Goal: Task Accomplishment & Management: Manage account settings

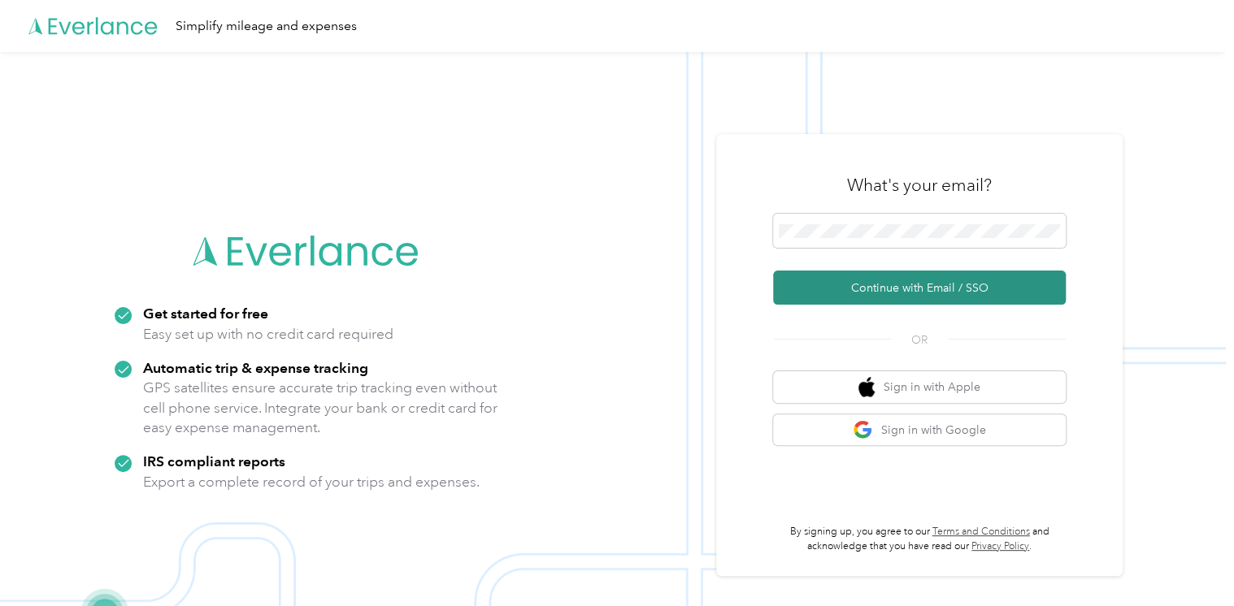
click at [863, 291] on button "Continue with Email / SSO" at bounding box center [919, 288] width 293 height 34
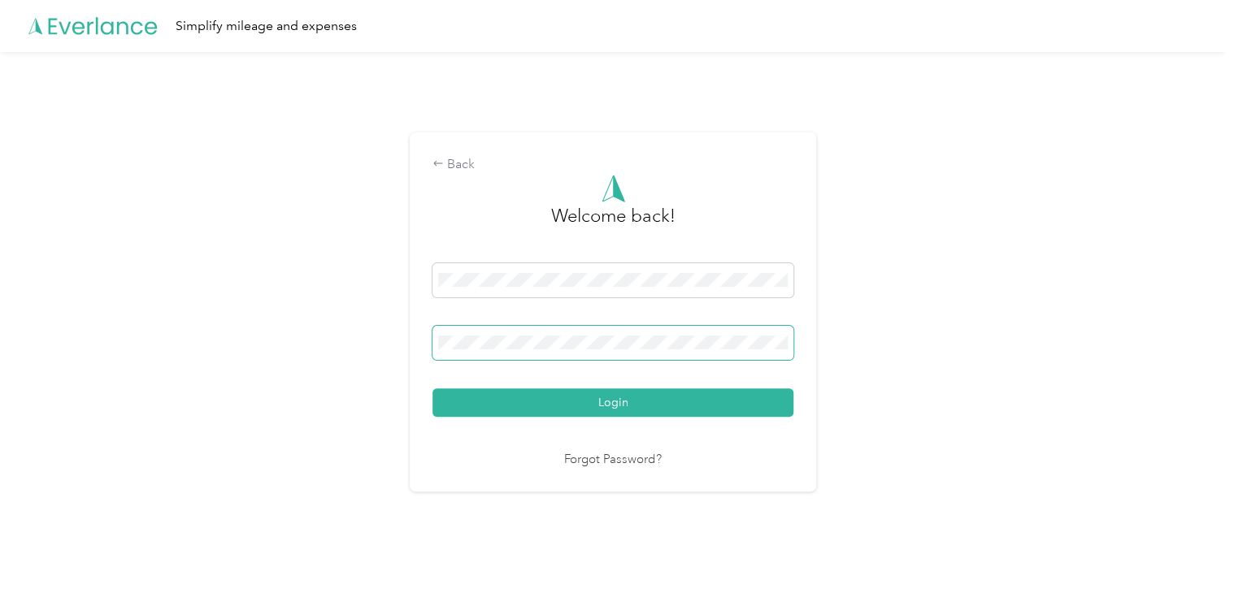
click at [432, 389] on button "Login" at bounding box center [612, 403] width 361 height 28
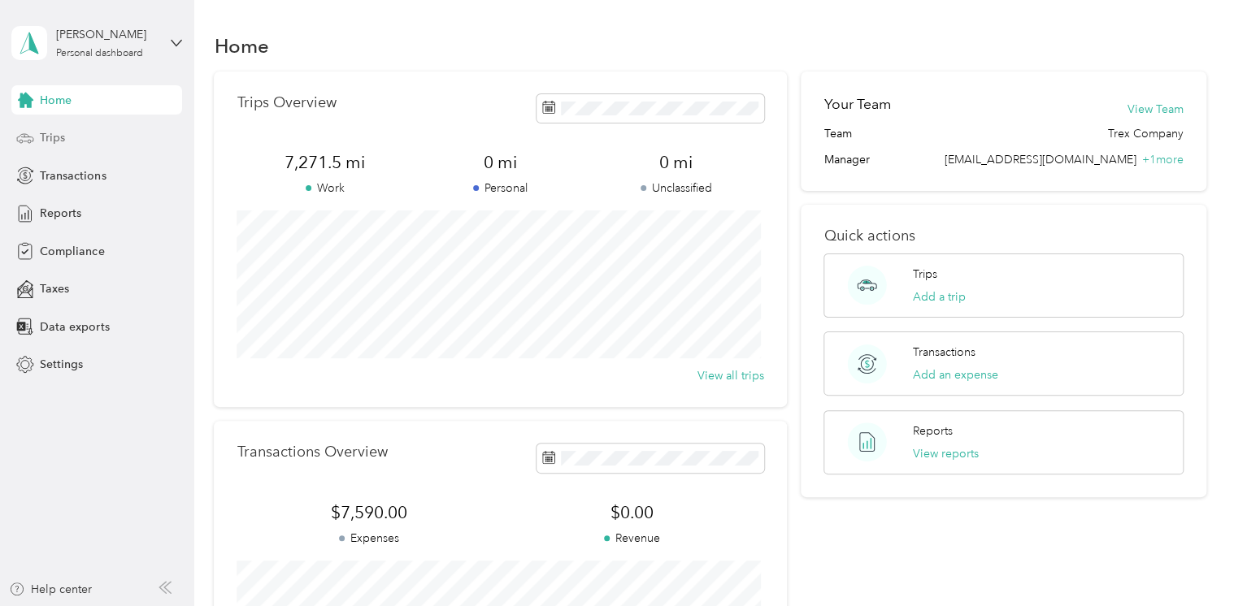
click at [58, 138] on span "Trips" at bounding box center [52, 137] width 25 height 17
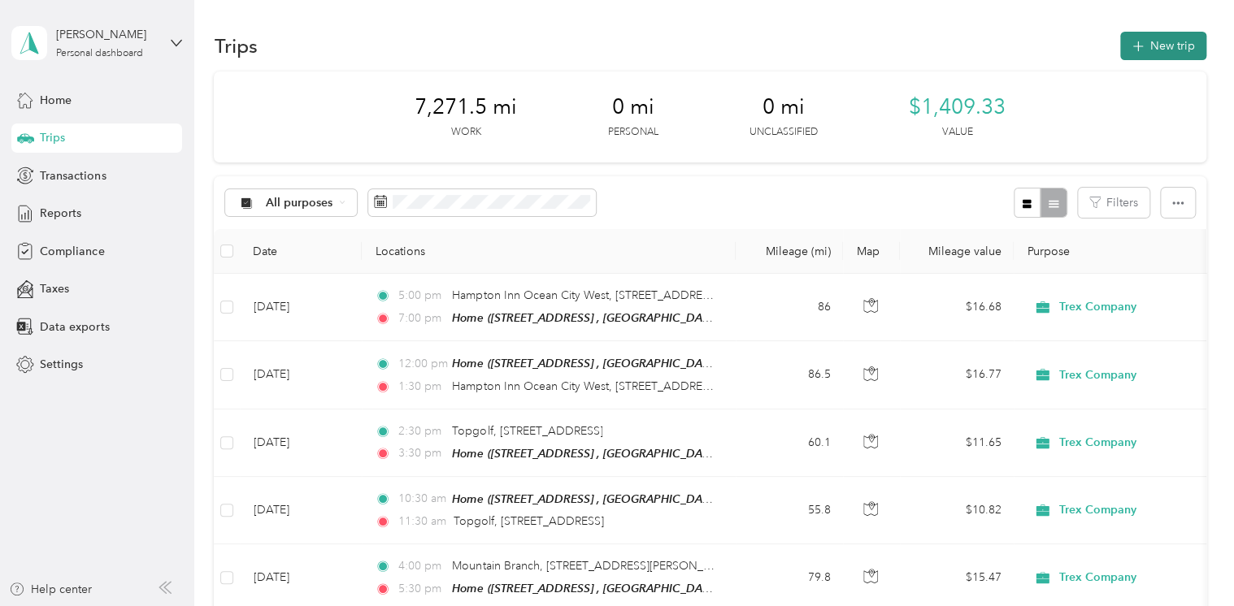
click at [1153, 50] on button "New trip" at bounding box center [1163, 46] width 86 height 28
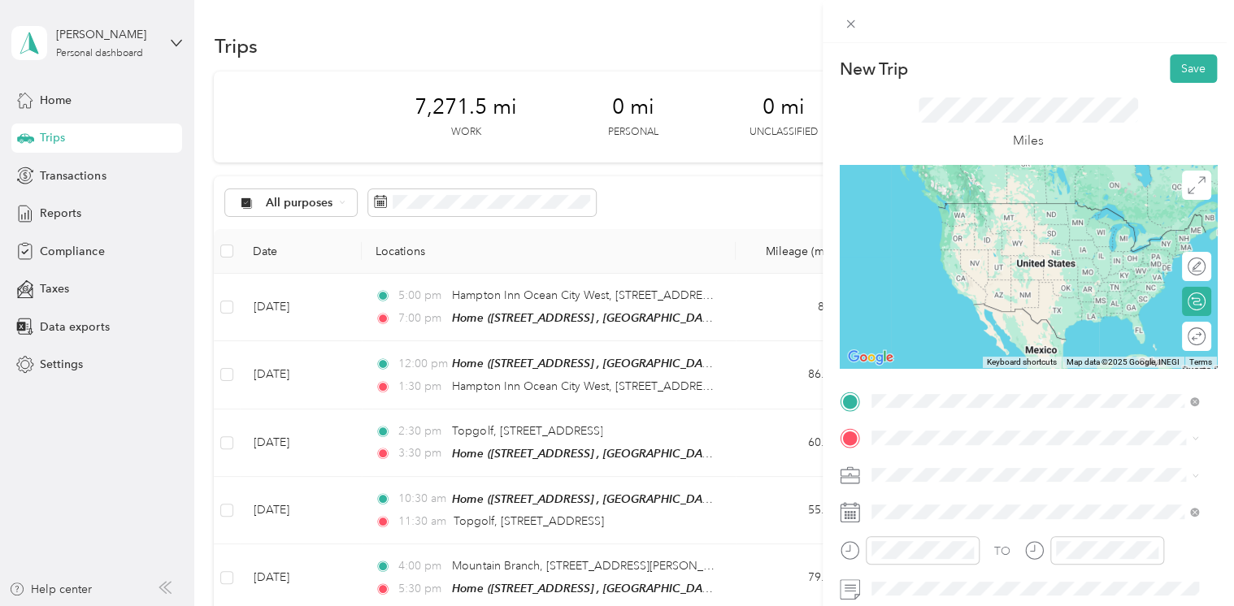
click at [943, 228] on span "[STREET_ADDRESS][GEOGRAPHIC_DATA], [GEOGRAPHIC_DATA], [GEOGRAPHIC_DATA]" at bounding box center [1021, 235] width 241 height 31
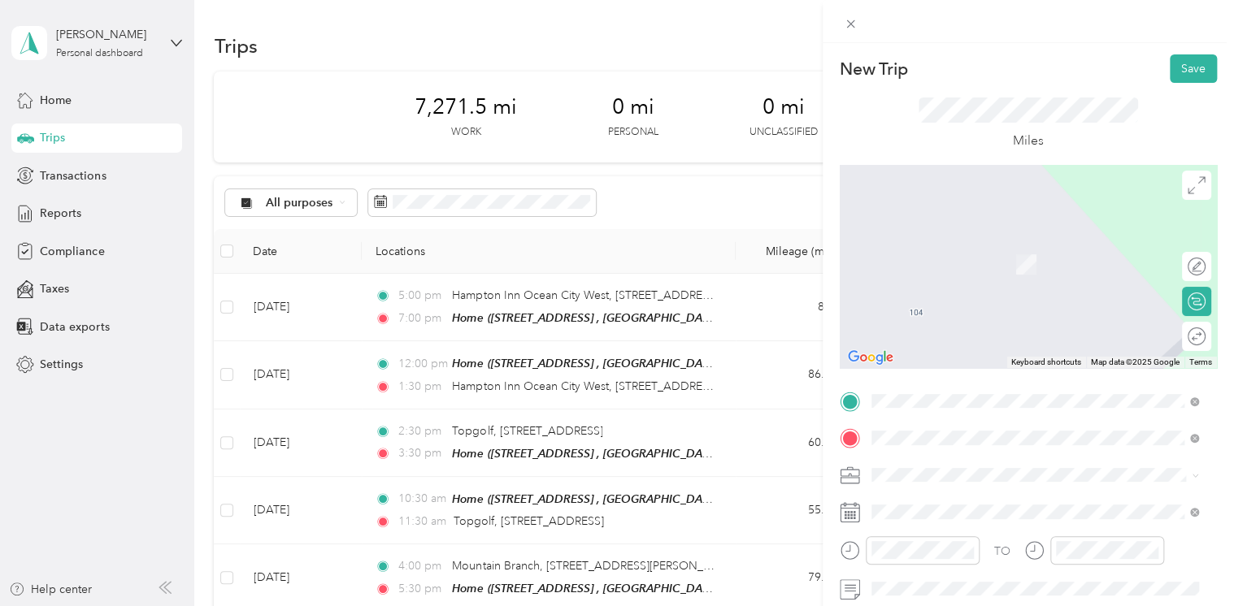
click at [925, 504] on span "[STREET_ADDRESS][US_STATE]" at bounding box center [982, 496] width 163 height 15
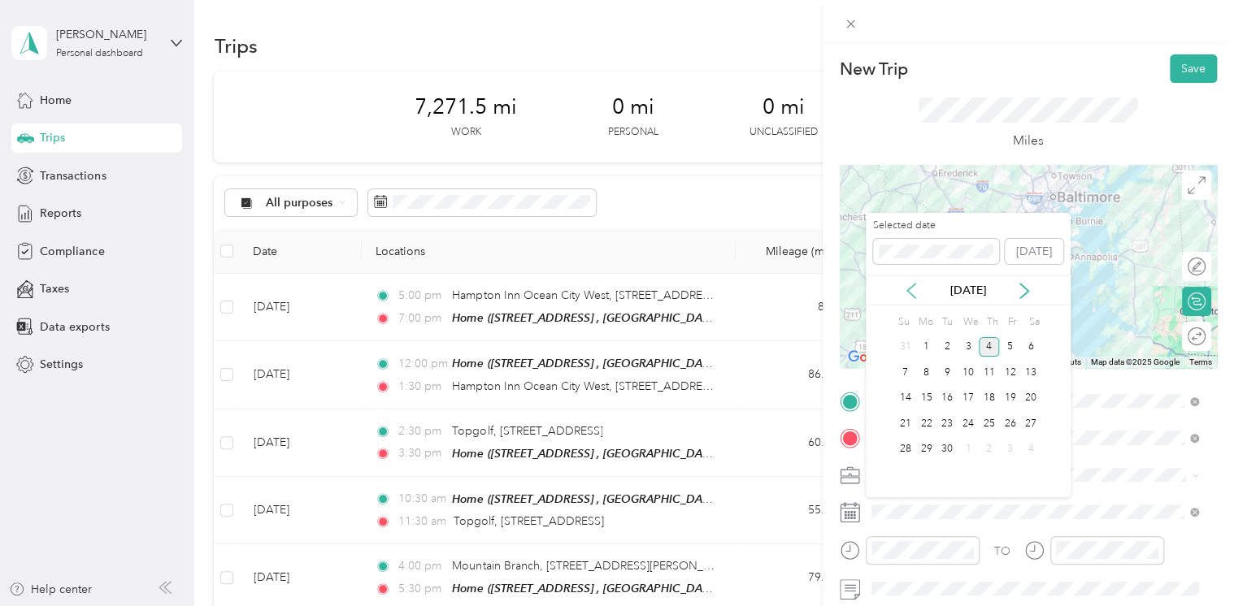
click at [915, 289] on icon at bounding box center [911, 291] width 16 height 16
click at [964, 375] on div "6" at bounding box center [968, 373] width 21 height 20
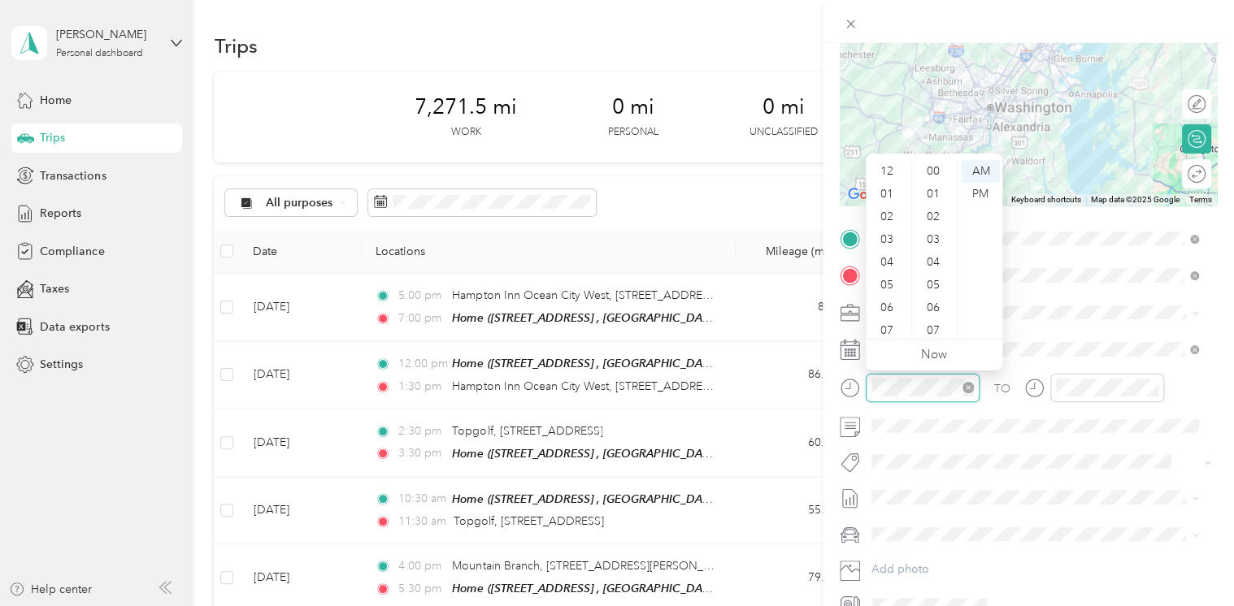
scroll to position [98, 0]
click at [891, 234] on div "07" at bounding box center [888, 233] width 39 height 23
click at [933, 172] on div "00" at bounding box center [934, 171] width 39 height 23
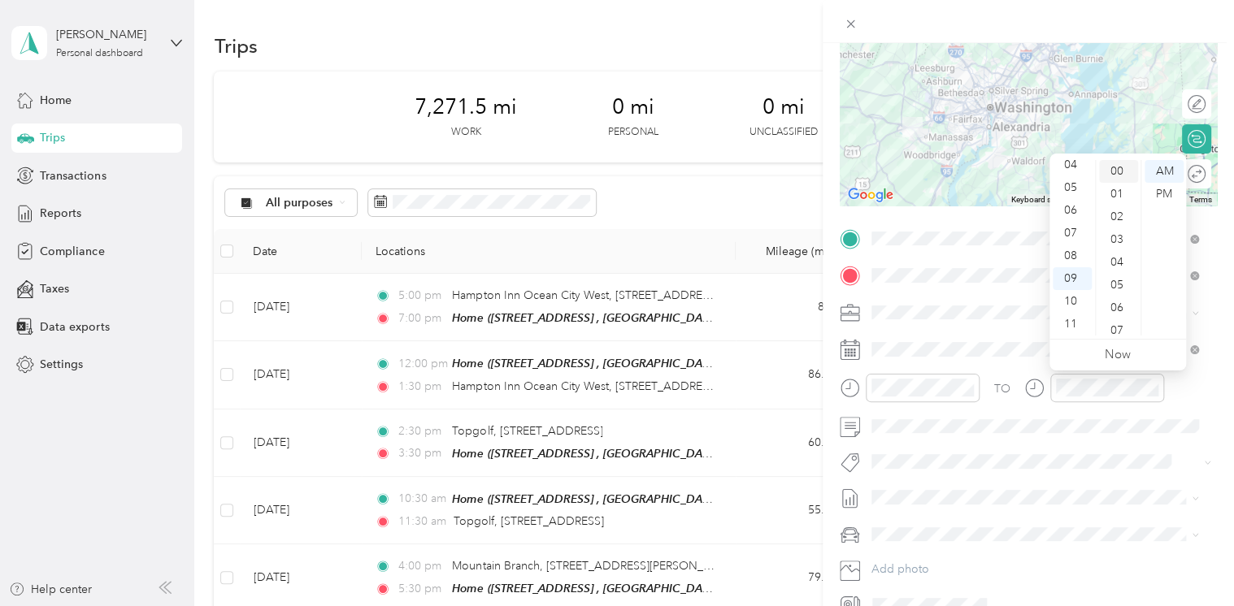
click at [1116, 171] on div "00" at bounding box center [1118, 171] width 39 height 23
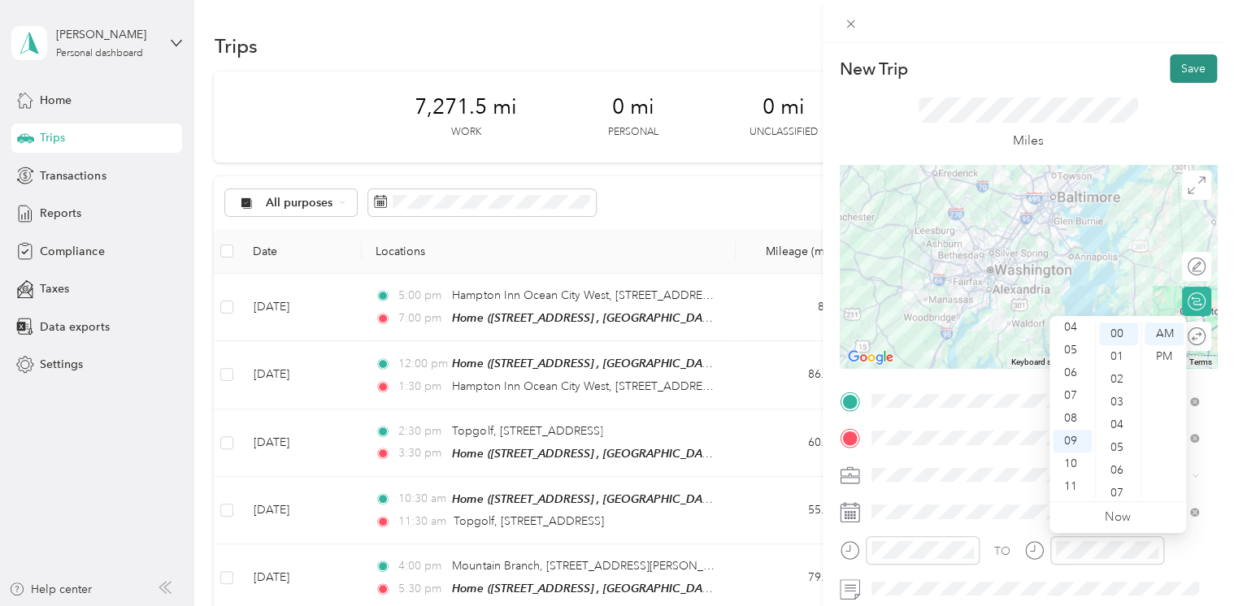
click at [1184, 80] on button "Save" at bounding box center [1193, 68] width 47 height 28
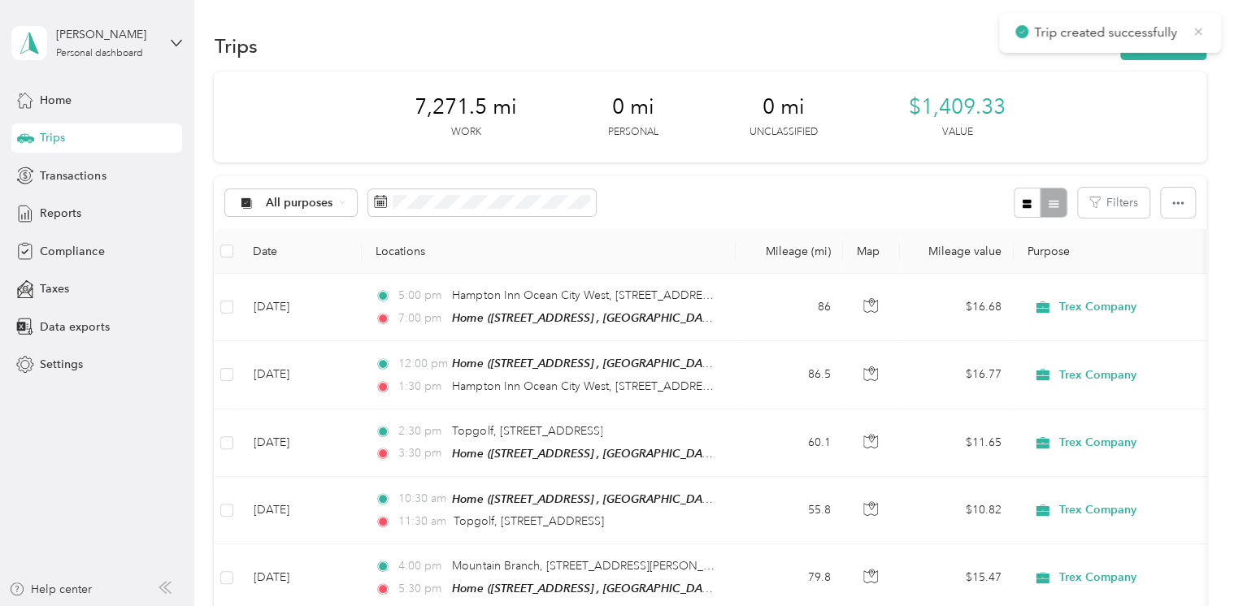
click at [1194, 34] on icon at bounding box center [1198, 31] width 13 height 15
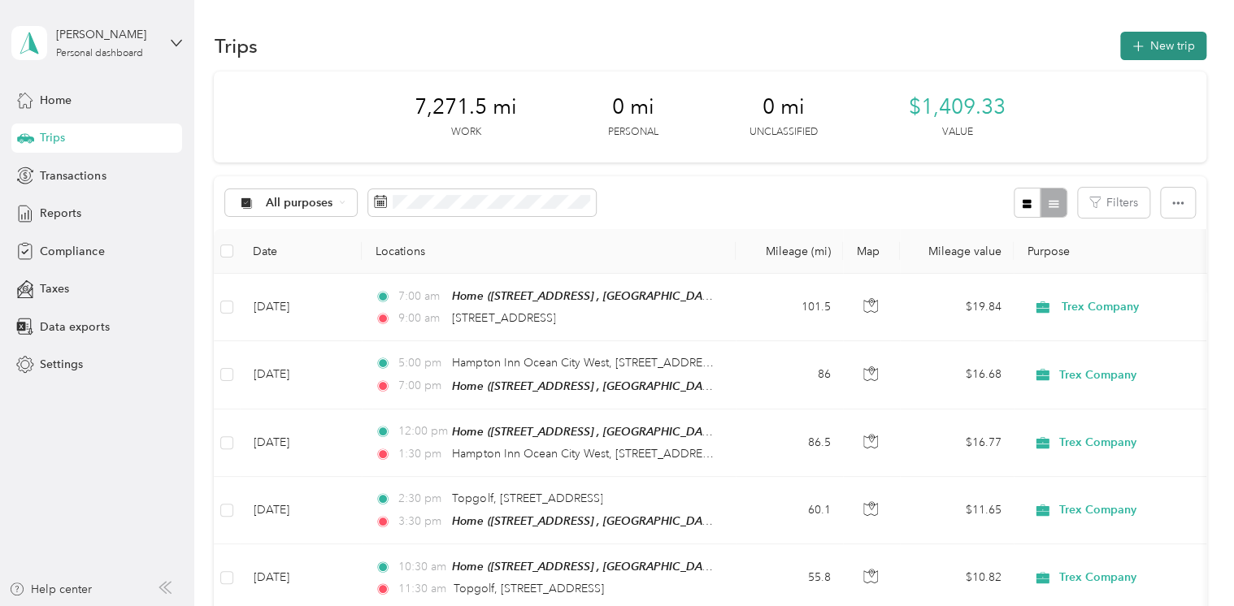
click at [1167, 47] on button "New trip" at bounding box center [1163, 46] width 86 height 28
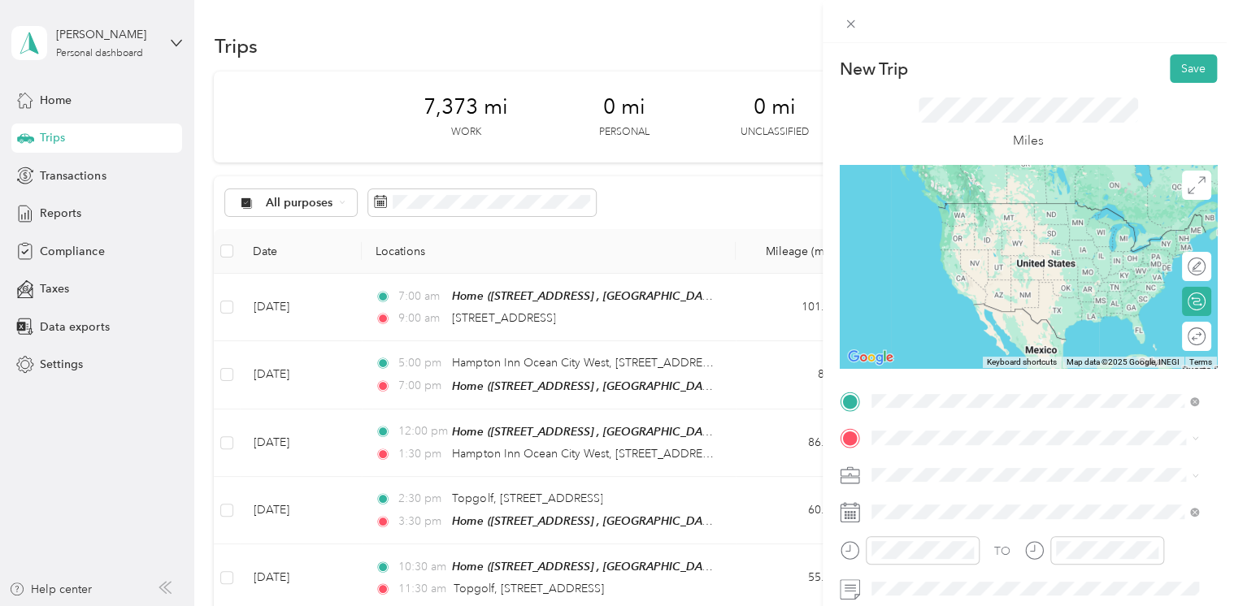
click at [936, 467] on span "[STREET_ADDRESS][US_STATE]" at bounding box center [982, 460] width 163 height 15
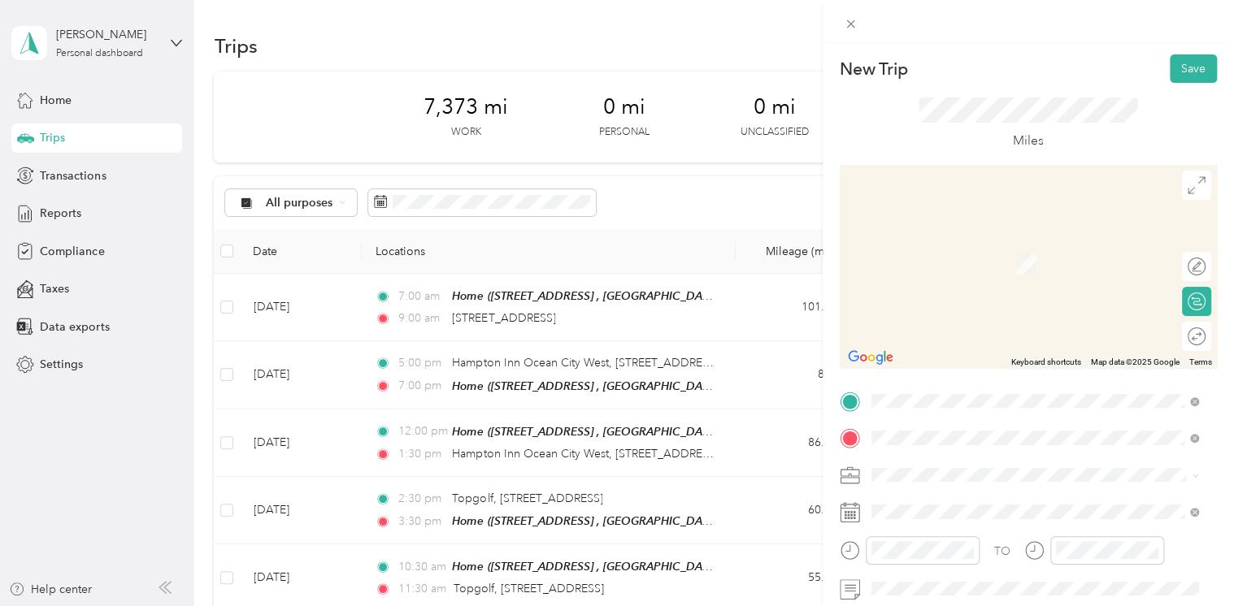
click at [953, 252] on div "[STREET_ADDRESS][PERSON_NAME][US_STATE]" at bounding box center [1035, 241] width 316 height 22
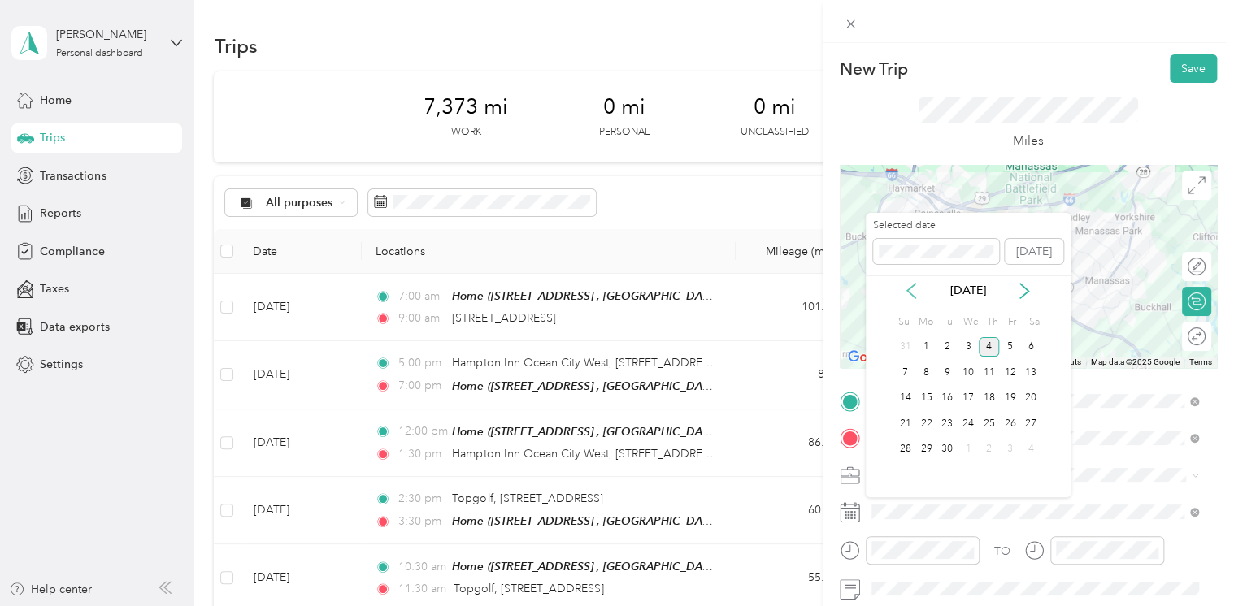
click at [913, 290] on icon at bounding box center [911, 291] width 16 height 16
click at [966, 372] on div "6" at bounding box center [968, 373] width 21 height 20
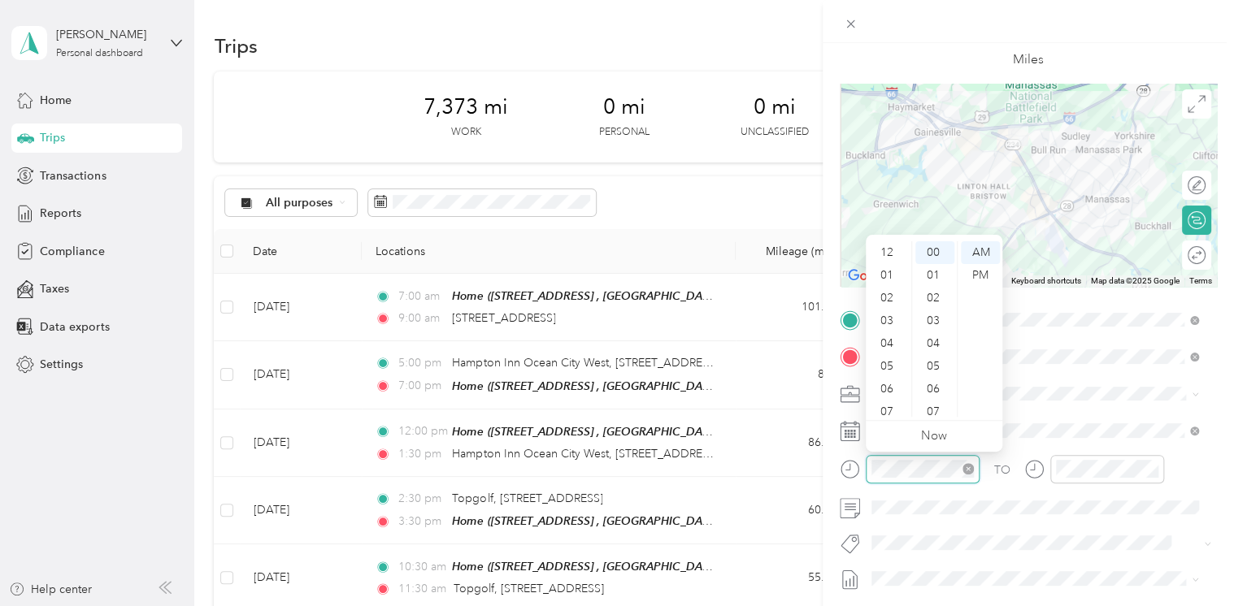
scroll to position [98, 0]
click at [897, 358] on div "09" at bounding box center [888, 360] width 39 height 23
click at [939, 382] on div "45" at bounding box center [934, 382] width 39 height 23
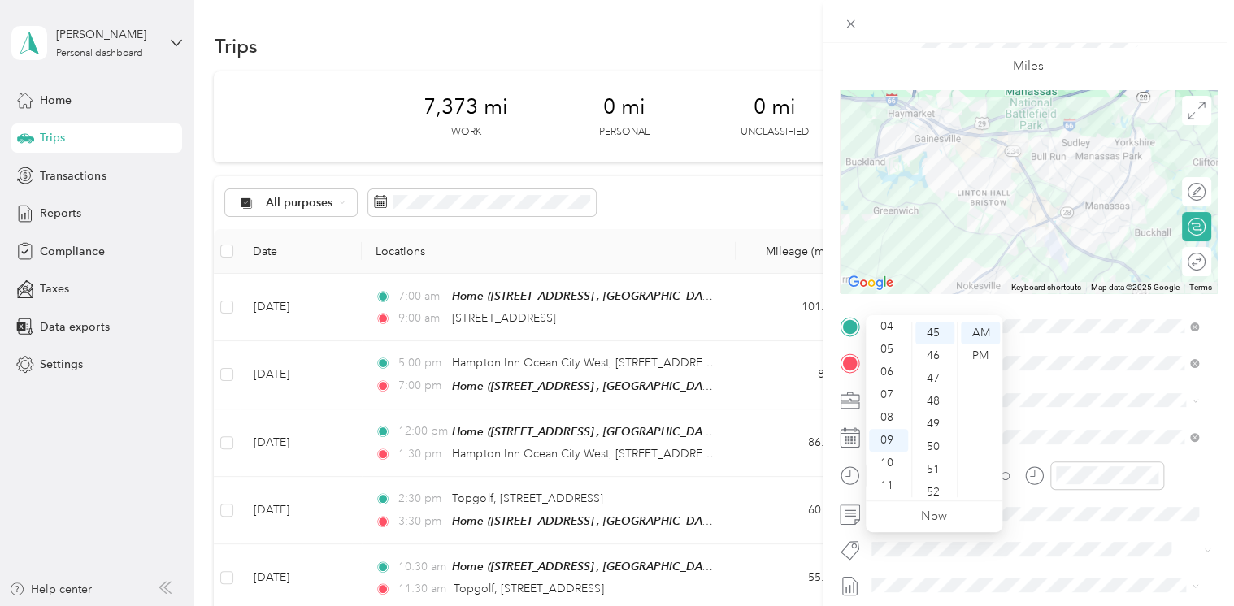
scroll to position [0, 0]
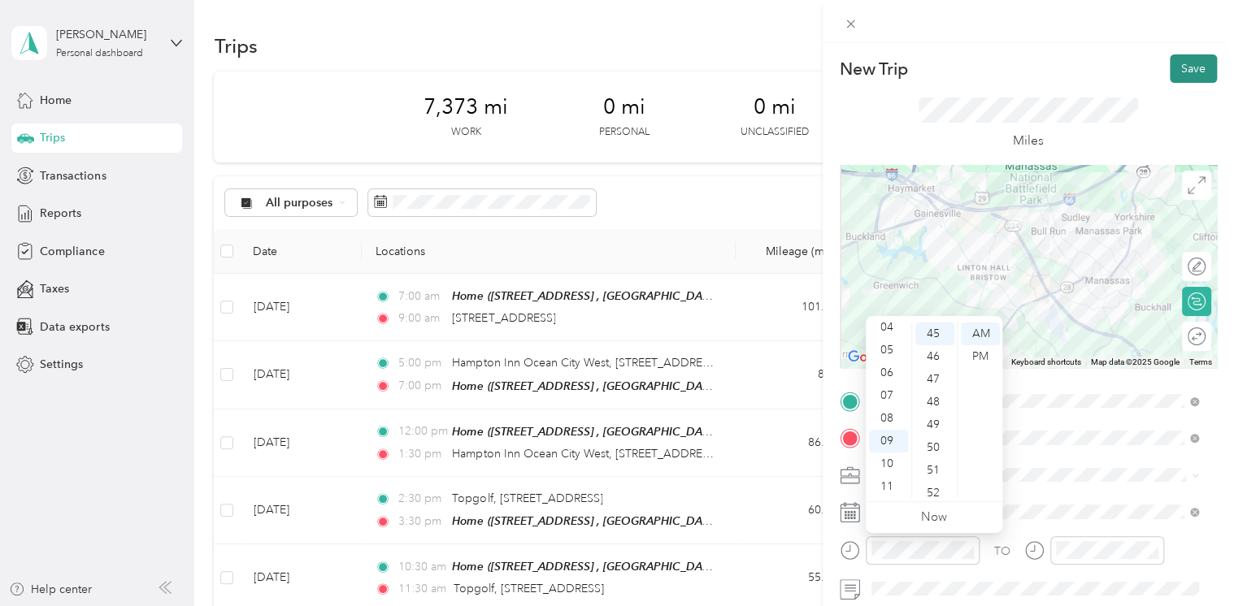
click at [1179, 73] on button "Save" at bounding box center [1193, 68] width 47 height 28
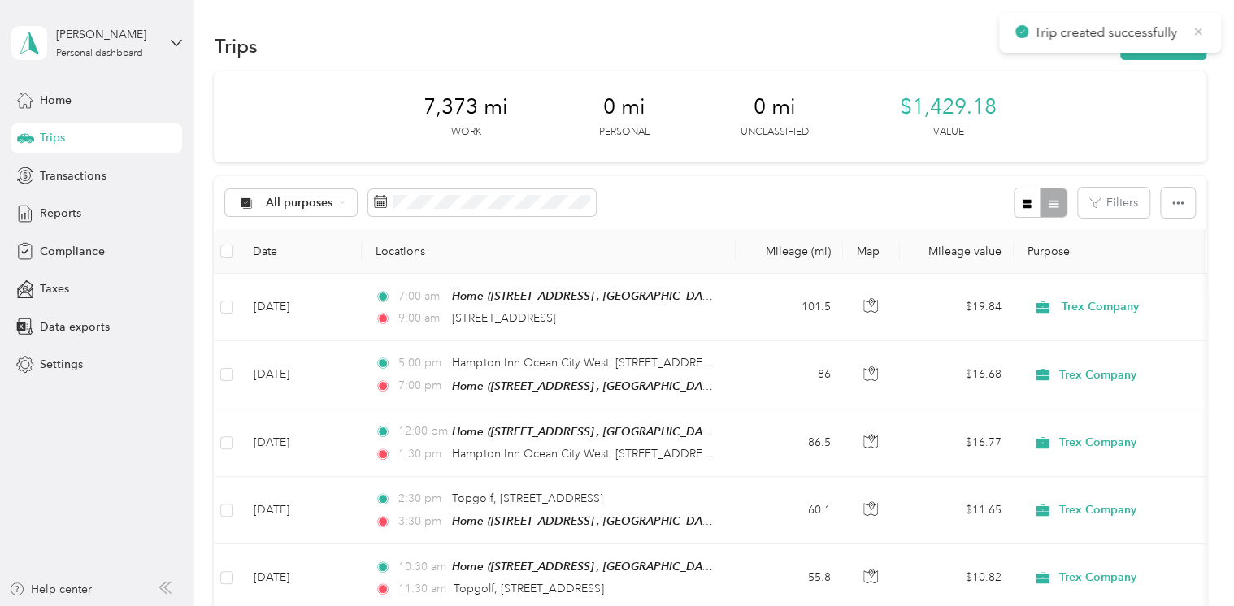
click at [1196, 34] on icon at bounding box center [1198, 31] width 13 height 15
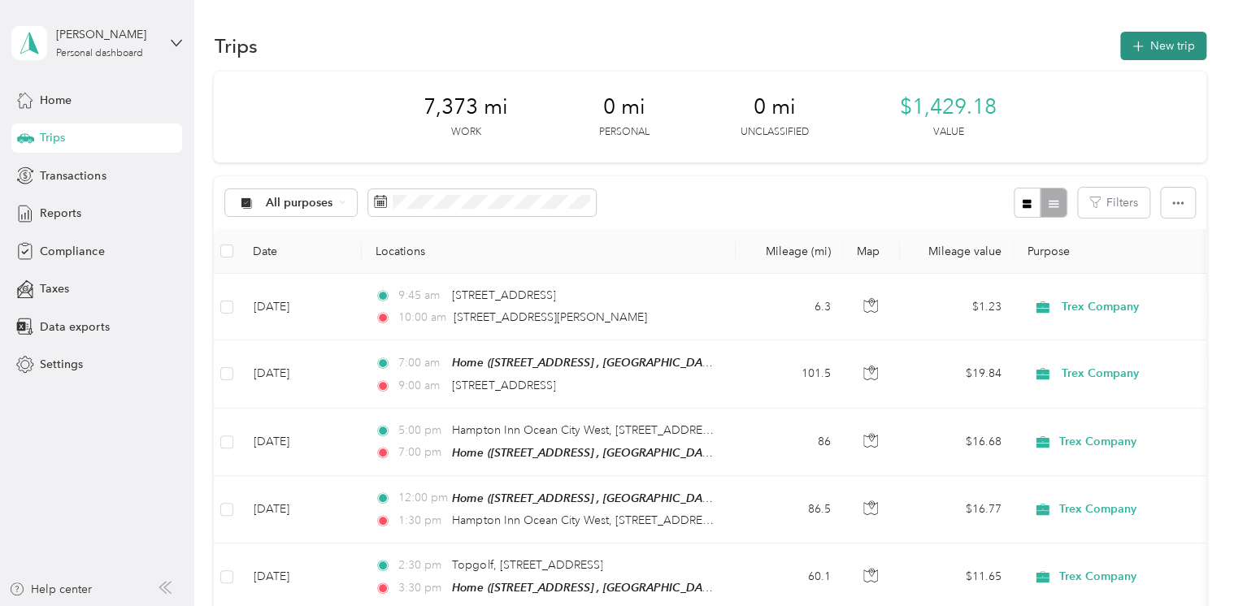
click at [1167, 47] on button "New trip" at bounding box center [1163, 46] width 86 height 28
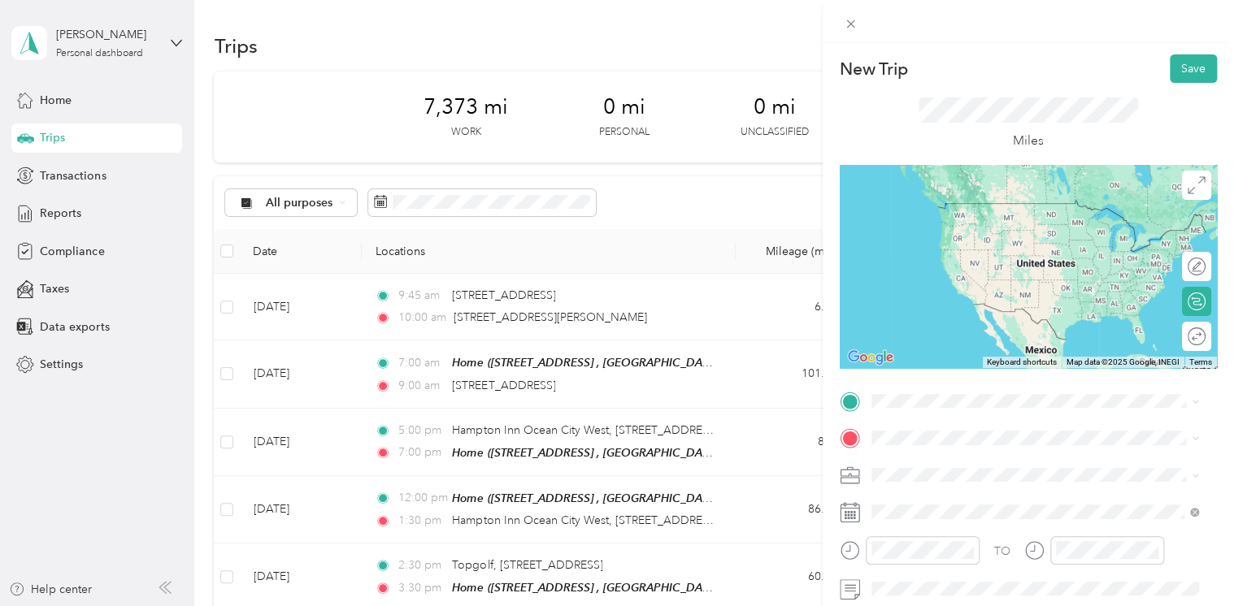
click at [953, 207] on span "[STREET_ADDRESS][PERSON_NAME][US_STATE]" at bounding box center [1027, 200] width 253 height 15
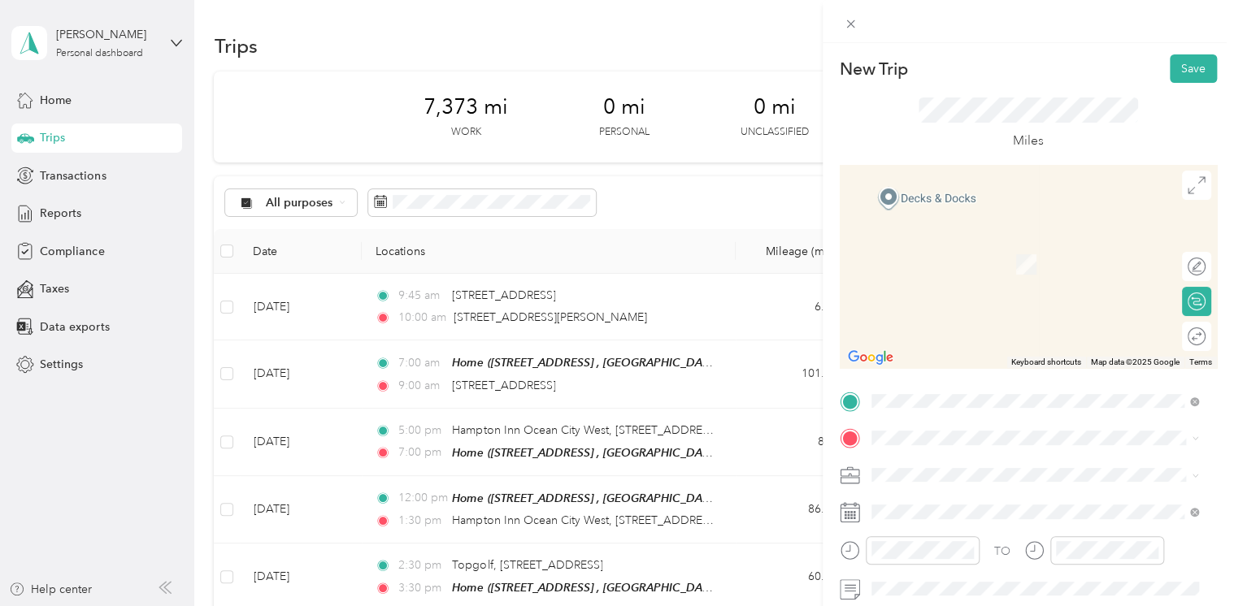
click at [962, 248] on div "[STREET_ADDRESS][US_STATE]" at bounding box center [1035, 237] width 316 height 22
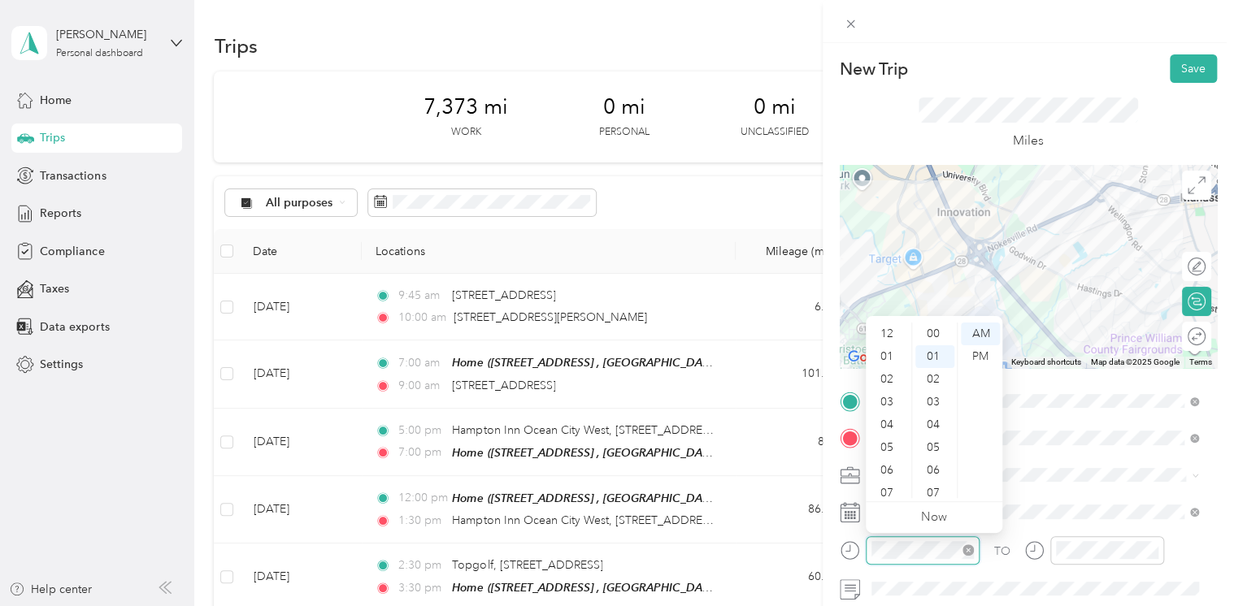
scroll to position [98, 0]
click at [930, 426] on div "30" at bounding box center [934, 425] width 39 height 23
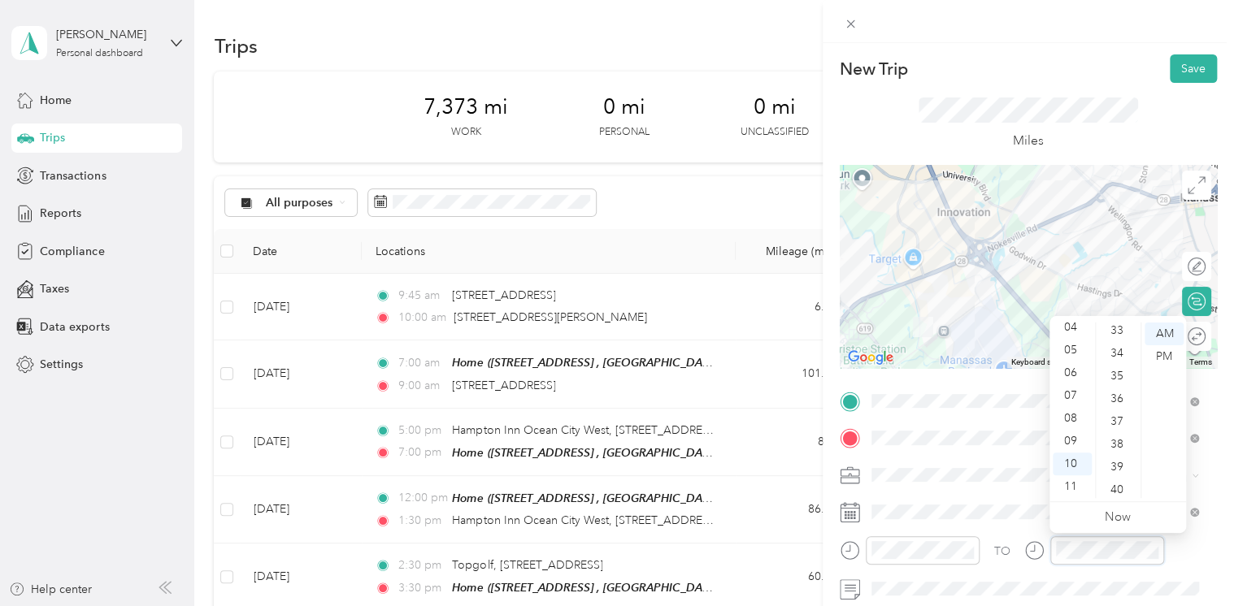
scroll to position [836, 0]
click at [1115, 415] on div "40" at bounding box center [1118, 408] width 39 height 23
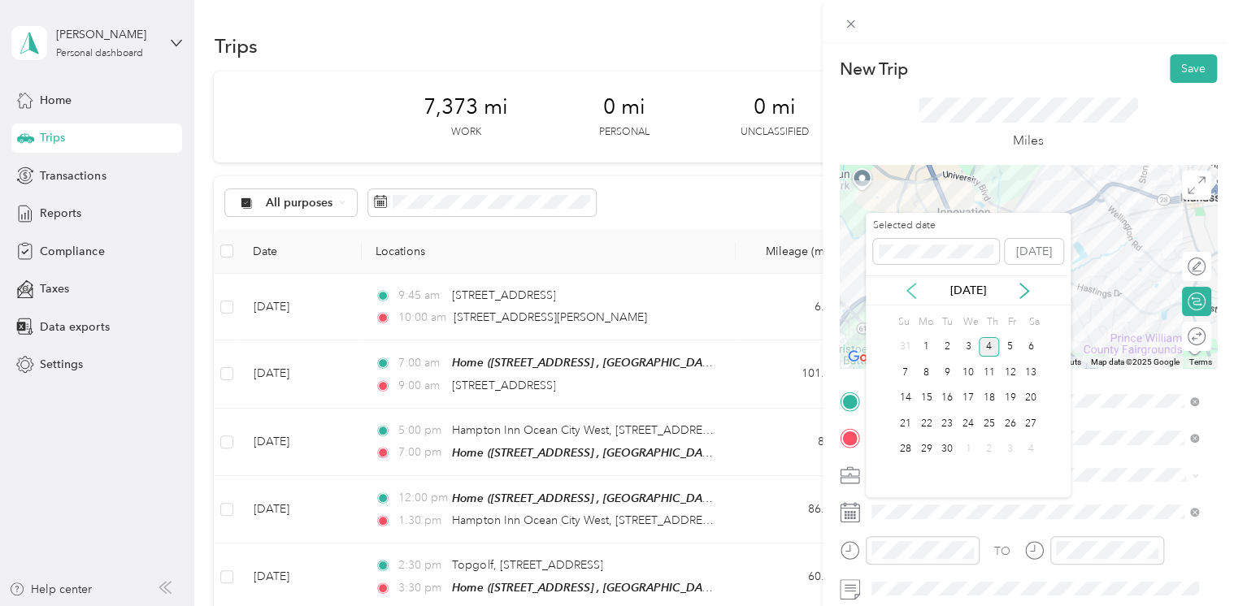
click at [907, 294] on icon at bounding box center [911, 291] width 16 height 16
click at [971, 376] on div "6" at bounding box center [968, 373] width 21 height 20
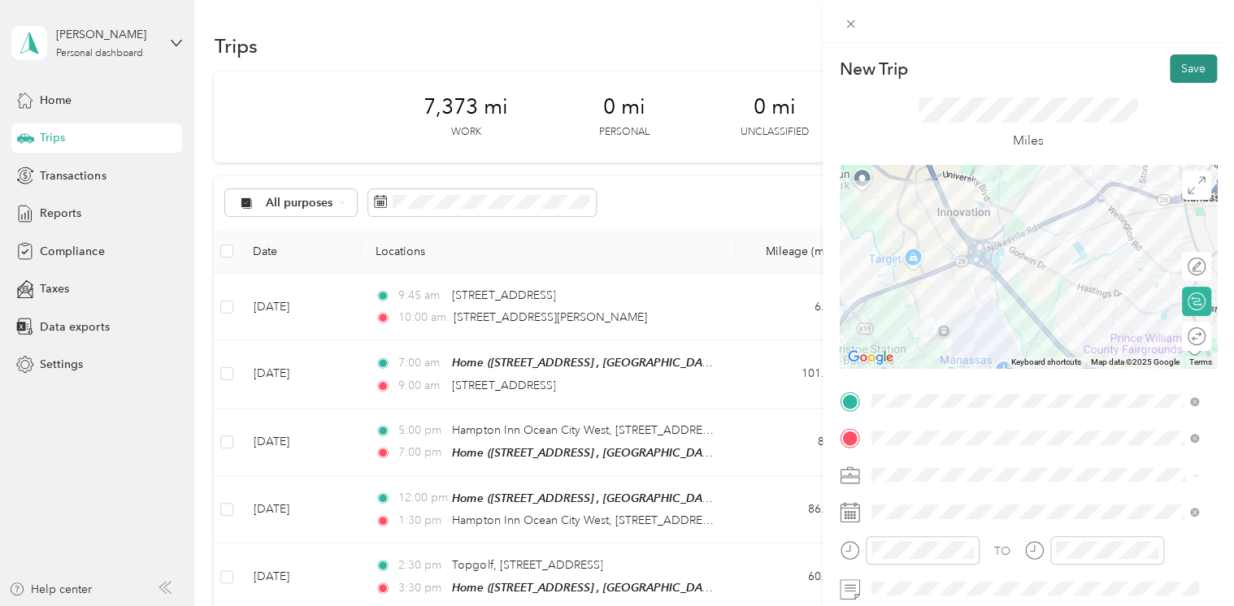
click at [1173, 72] on button "Save" at bounding box center [1193, 68] width 47 height 28
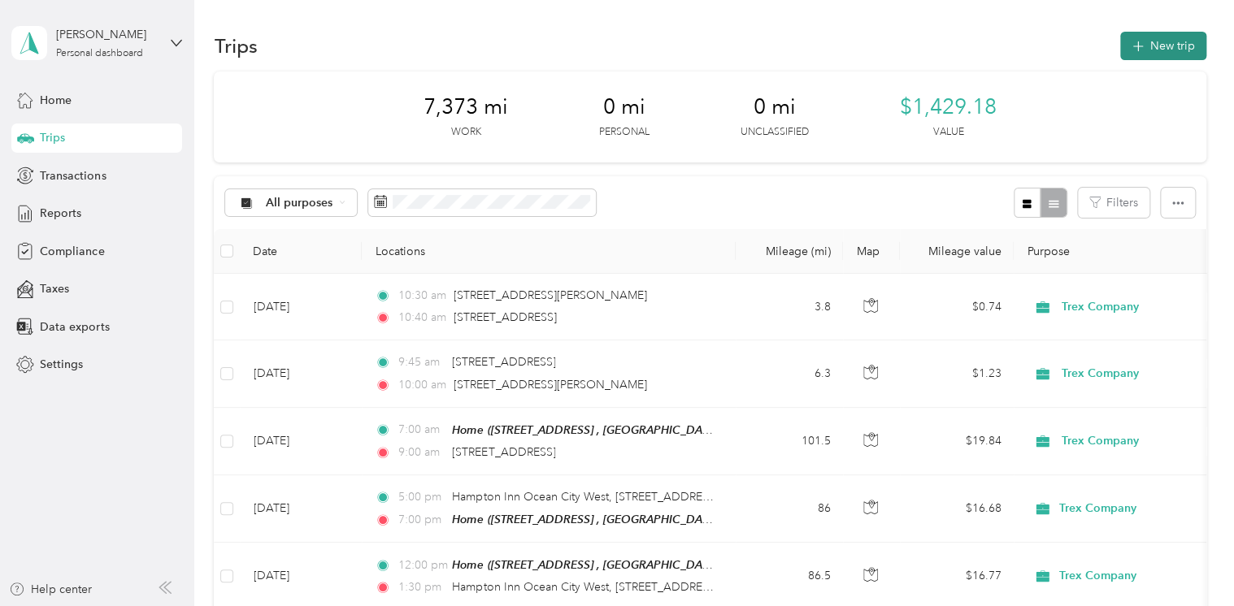
click at [1131, 50] on icon "button" at bounding box center [1137, 46] width 19 height 19
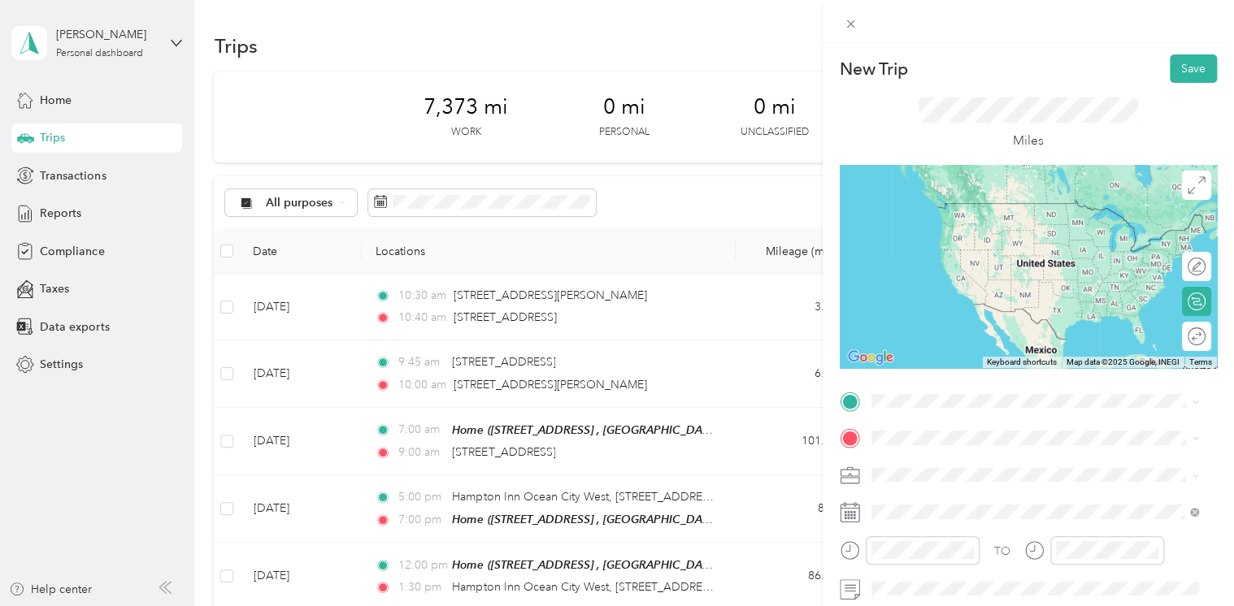
click at [960, 203] on span "[STREET_ADDRESS][US_STATE]" at bounding box center [982, 196] width 163 height 15
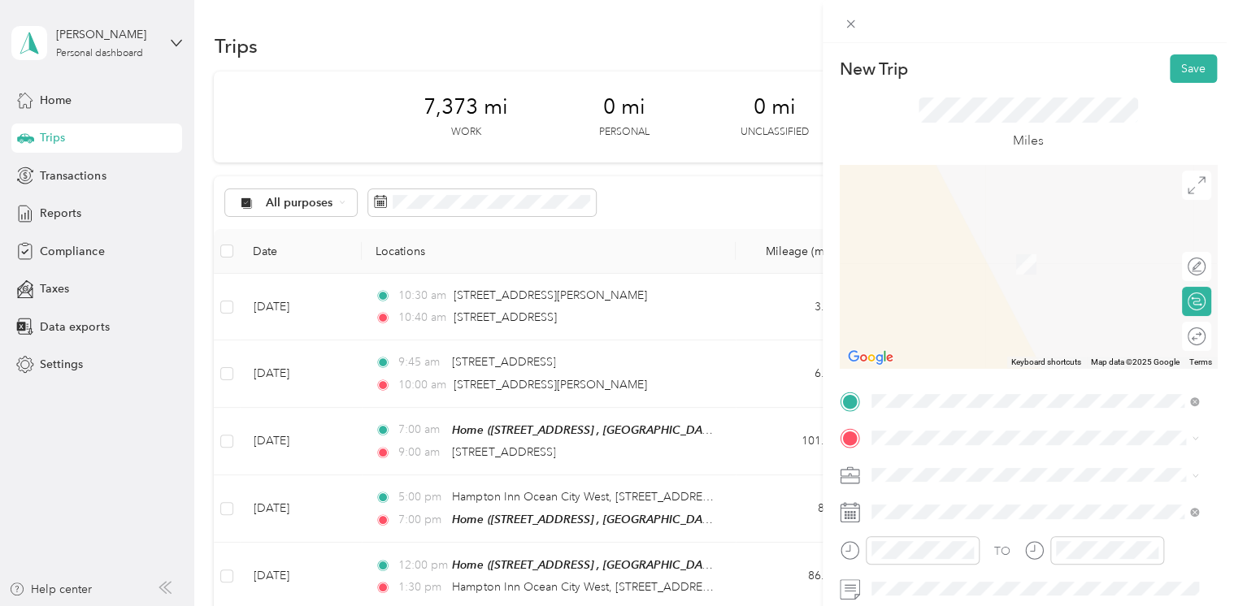
click at [949, 498] on span "[STREET_ADDRESS][PERSON_NAME][US_STATE]" at bounding box center [1027, 491] width 253 height 15
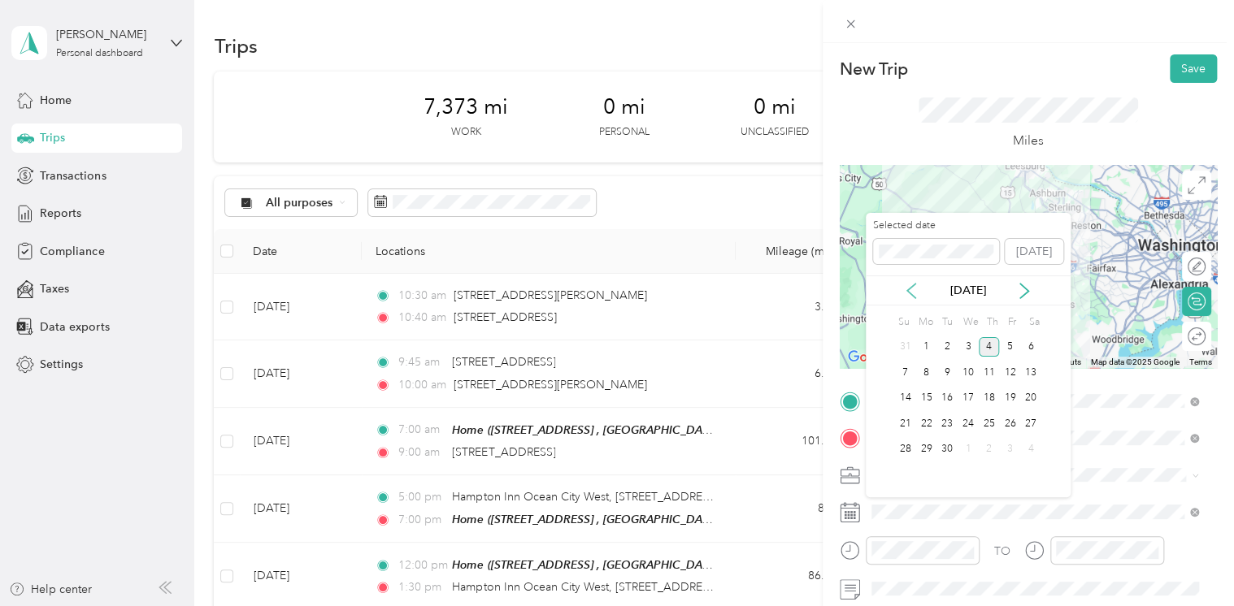
click at [913, 291] on icon at bounding box center [911, 291] width 16 height 16
click at [966, 372] on div "6" at bounding box center [968, 373] width 21 height 20
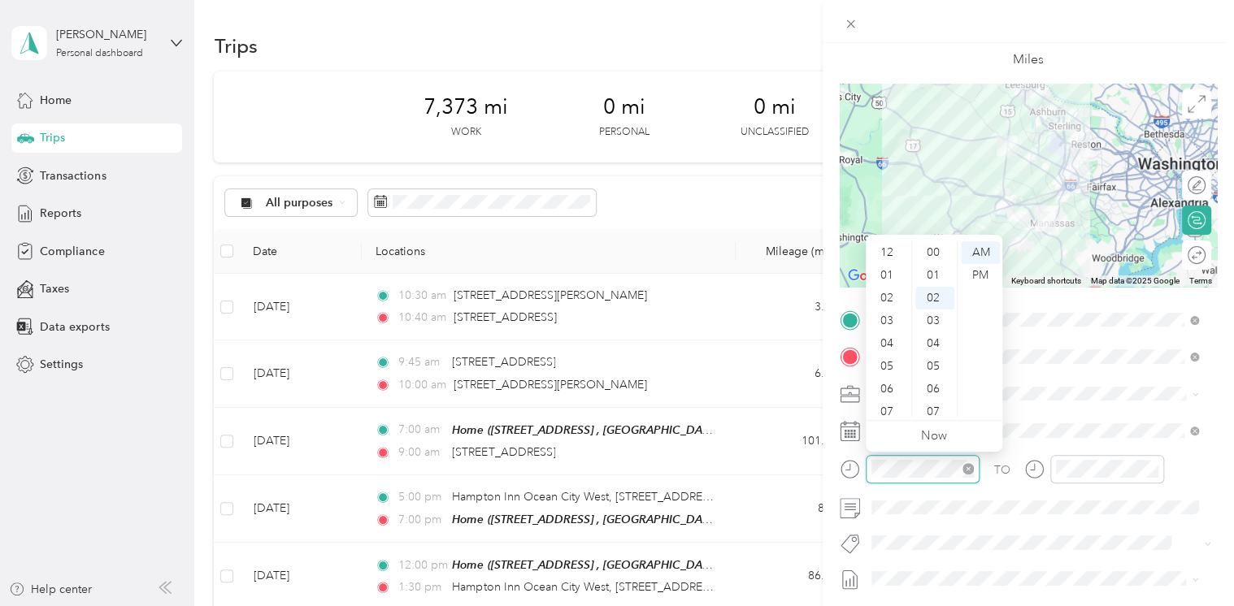
scroll to position [98, 0]
click at [893, 402] on div "11" at bounding box center [888, 405] width 39 height 23
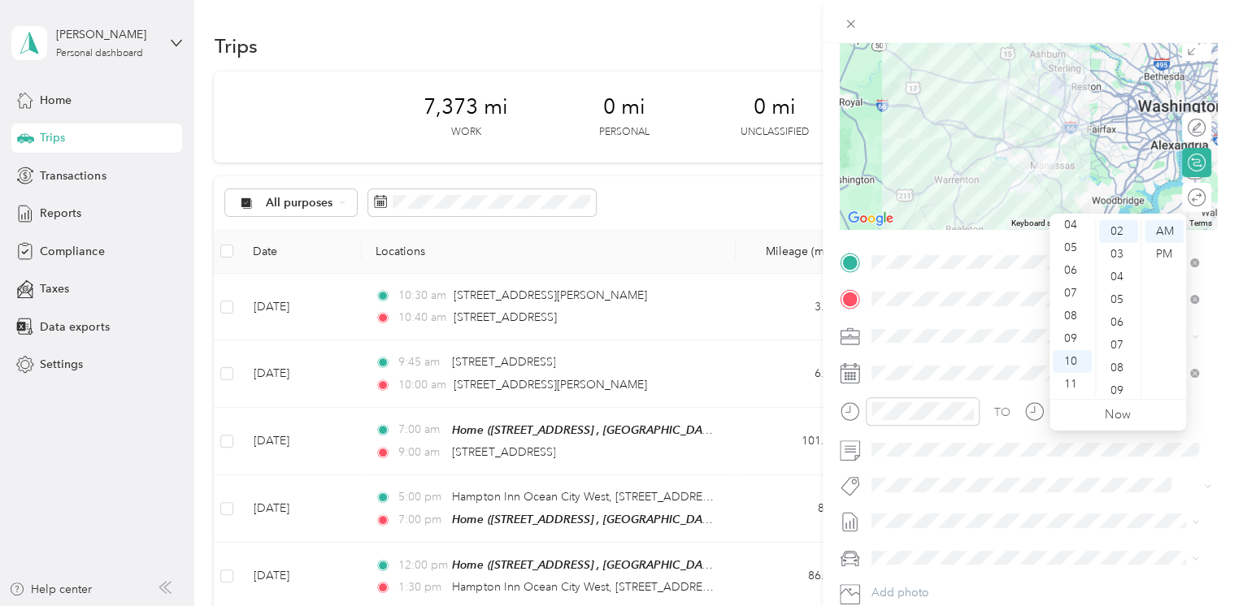
scroll to position [163, 0]
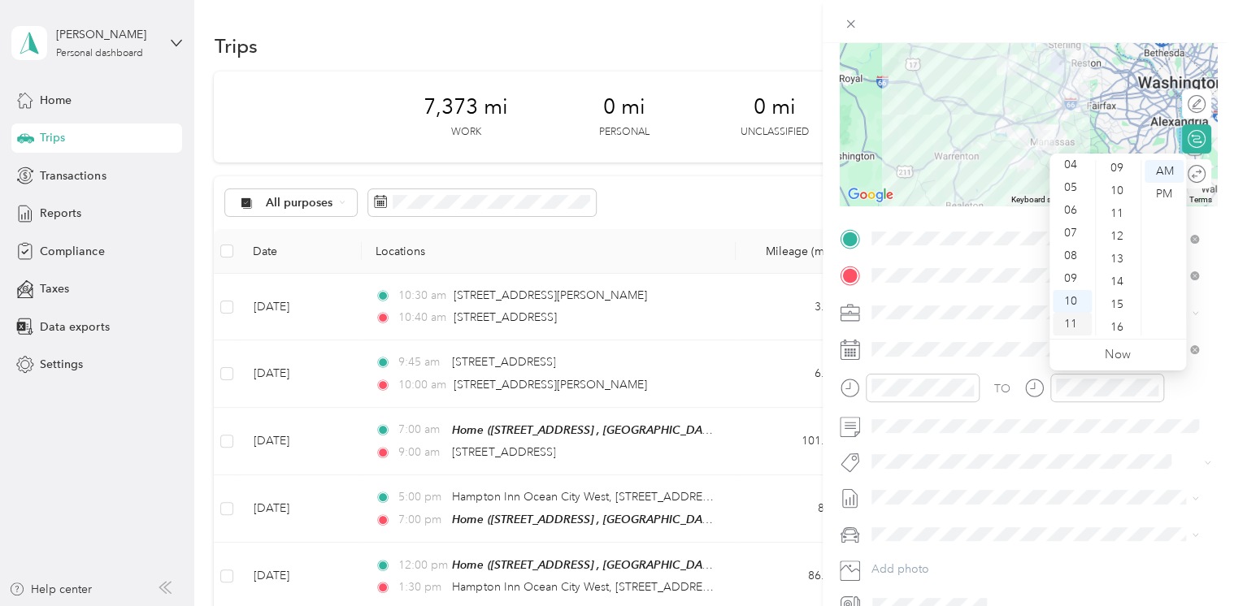
click at [1069, 324] on div "11" at bounding box center [1072, 324] width 39 height 23
click at [1117, 244] on div "30" at bounding box center [1118, 239] width 39 height 23
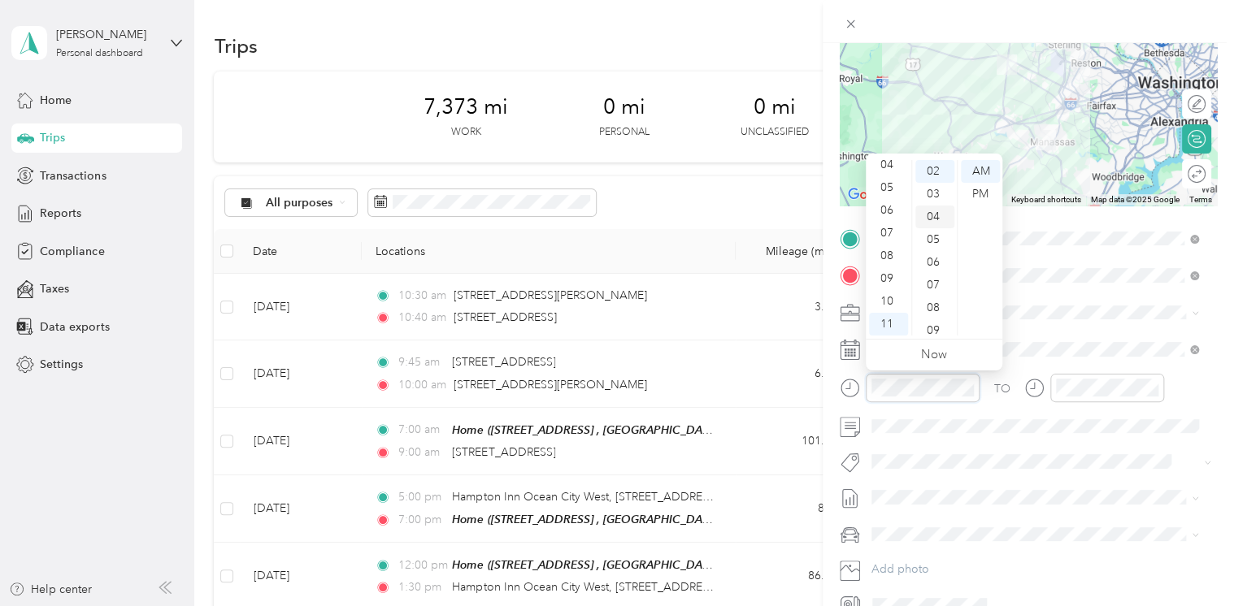
scroll to position [0, 0]
click at [930, 170] on div "00" at bounding box center [934, 171] width 39 height 23
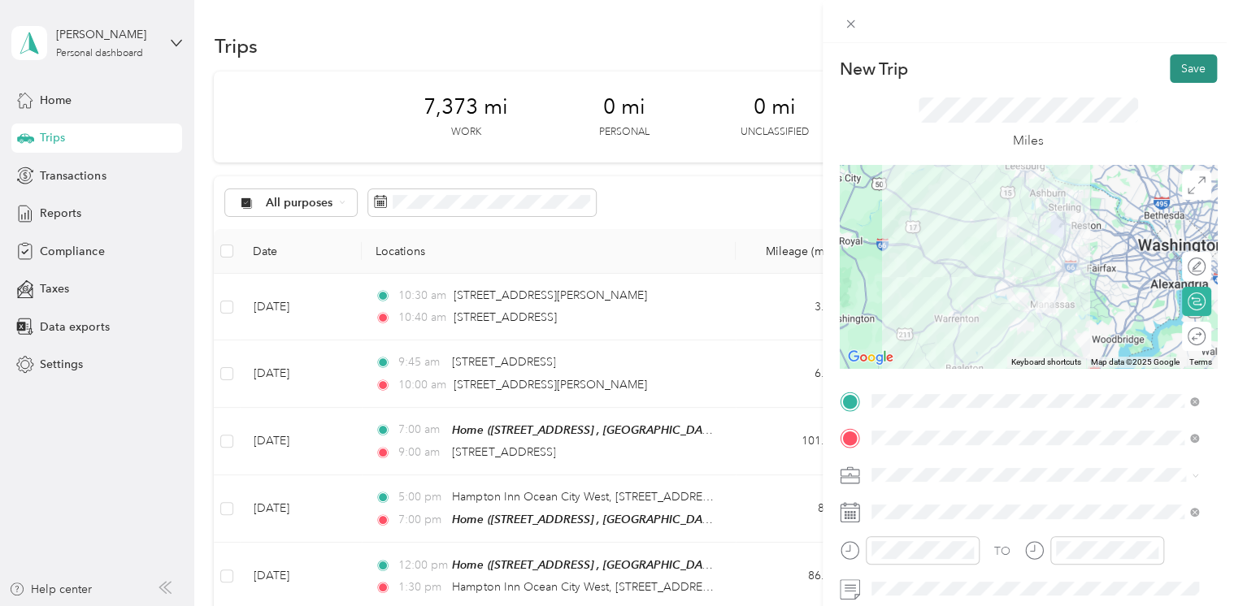
click at [1184, 72] on button "Save" at bounding box center [1193, 68] width 47 height 28
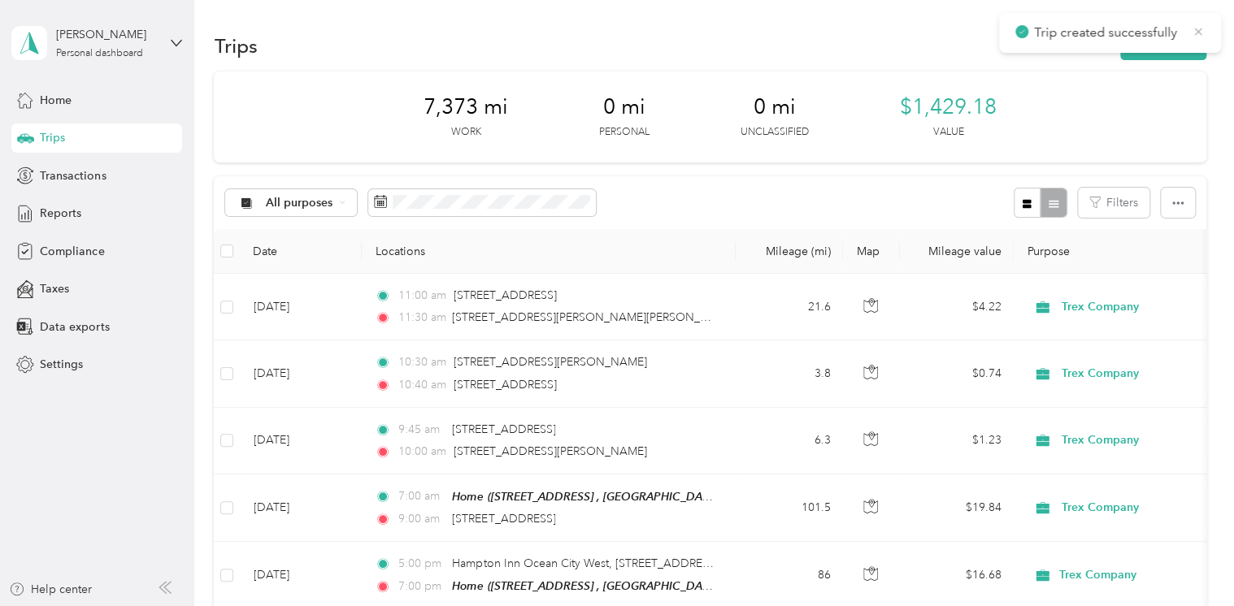
click at [1193, 36] on icon at bounding box center [1198, 31] width 13 height 15
click at [1154, 48] on button "New trip" at bounding box center [1163, 46] width 86 height 28
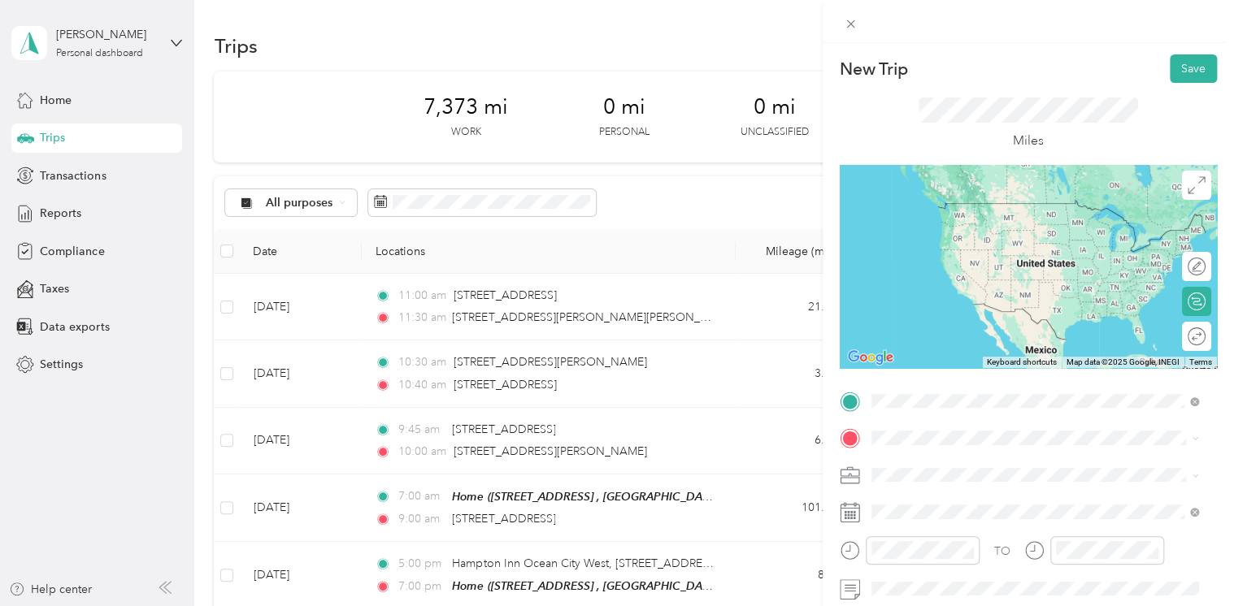
click at [981, 466] on span "[STREET_ADDRESS][PERSON_NAME][US_STATE]" at bounding box center [1027, 460] width 253 height 15
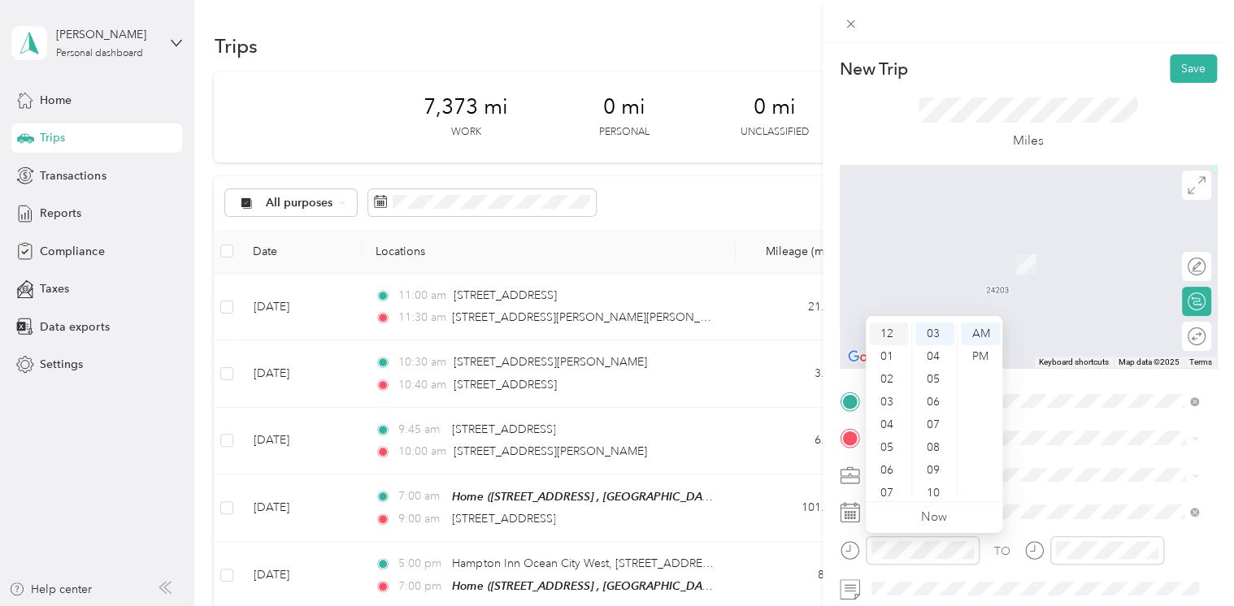
click at [891, 333] on div "12" at bounding box center [888, 334] width 39 height 23
click at [936, 332] on div "00" at bounding box center [934, 334] width 39 height 23
click at [971, 356] on div "PM" at bounding box center [980, 356] width 39 height 23
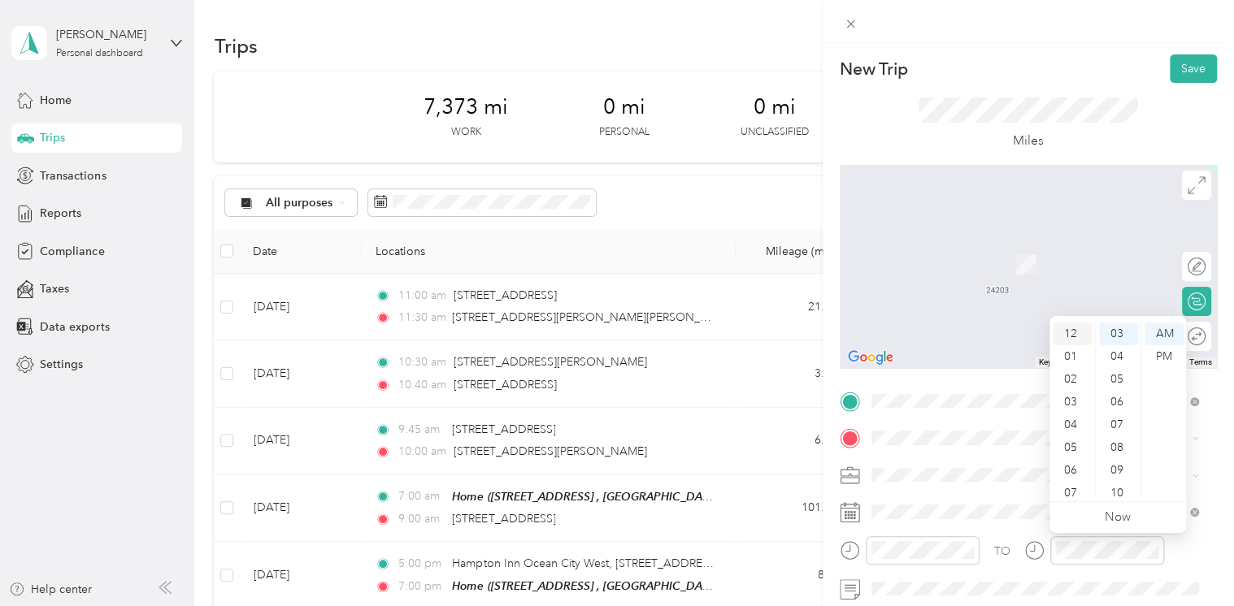
click at [1072, 337] on div "12" at bounding box center [1072, 334] width 39 height 23
click at [1118, 383] on div "30" at bounding box center [1118, 379] width 39 height 23
click at [1154, 352] on div "PM" at bounding box center [1163, 356] width 39 height 23
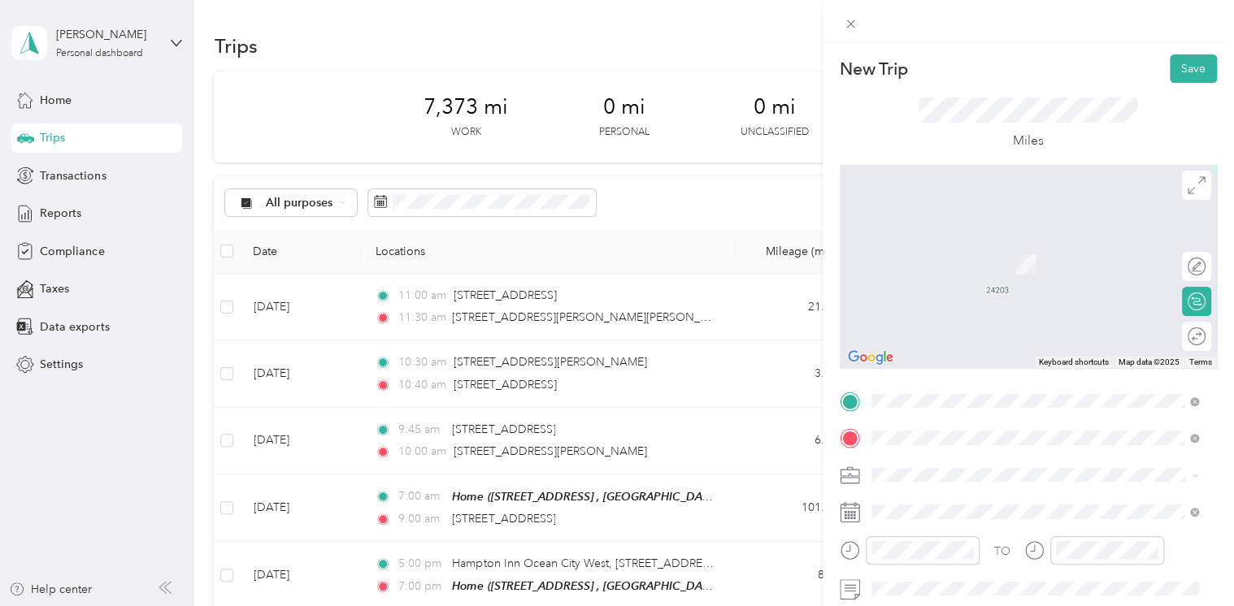
click at [962, 500] on span "[STREET_ADDRESS][US_STATE]" at bounding box center [982, 496] width 163 height 15
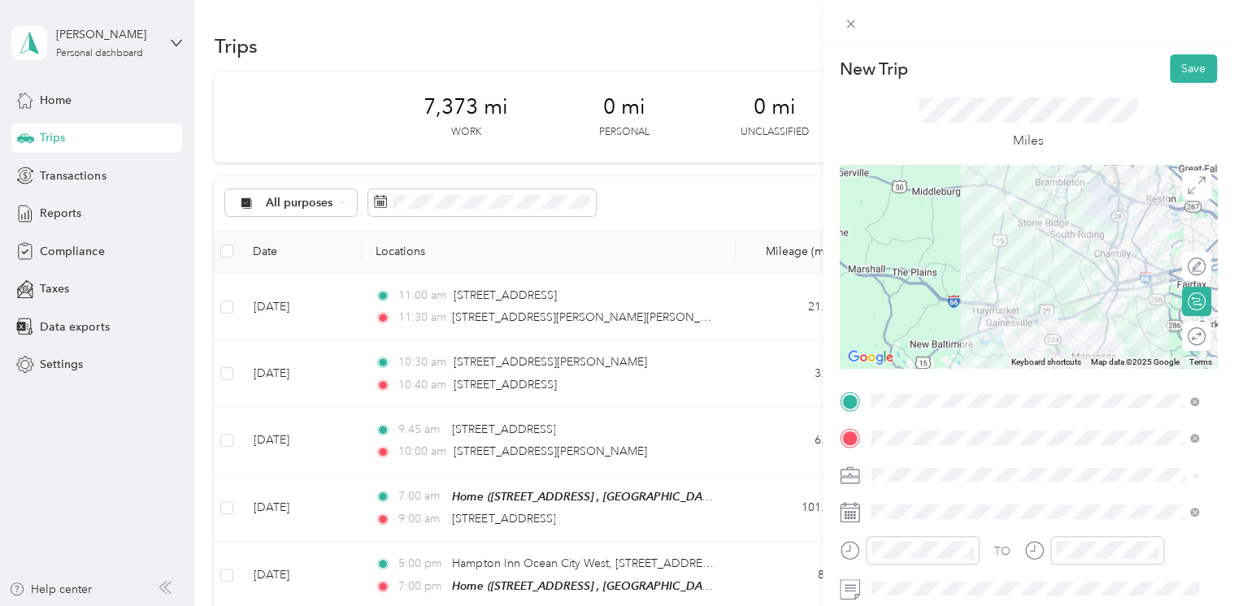
scroll to position [81, 0]
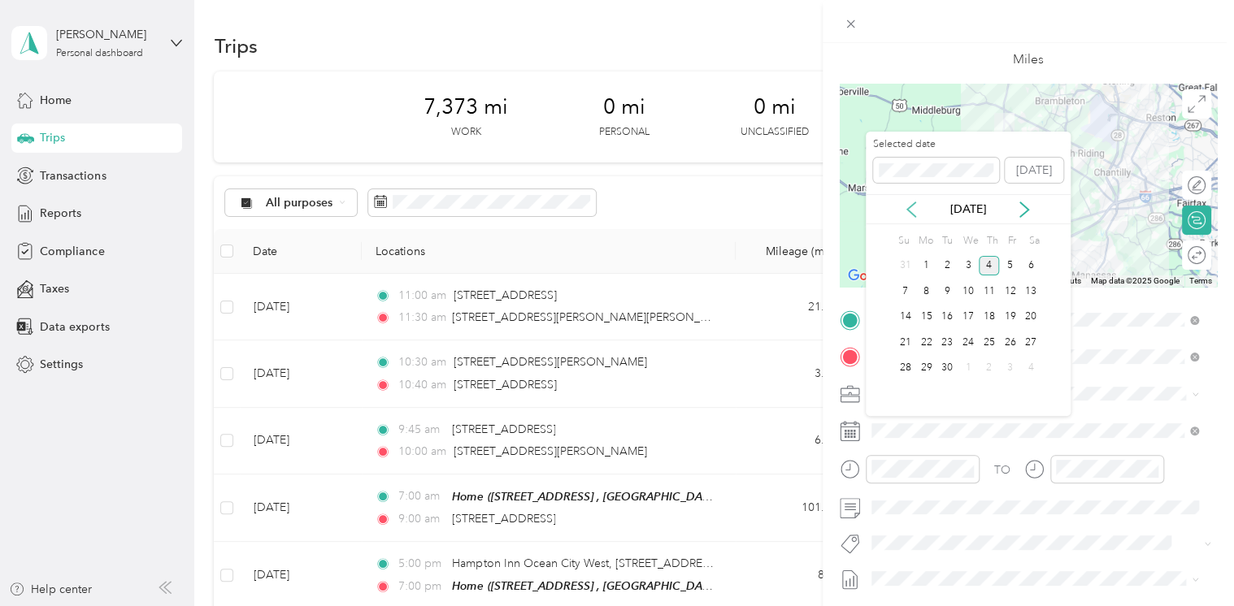
click at [916, 215] on icon at bounding box center [911, 210] width 16 height 16
click at [974, 289] on div "6" at bounding box center [968, 291] width 21 height 20
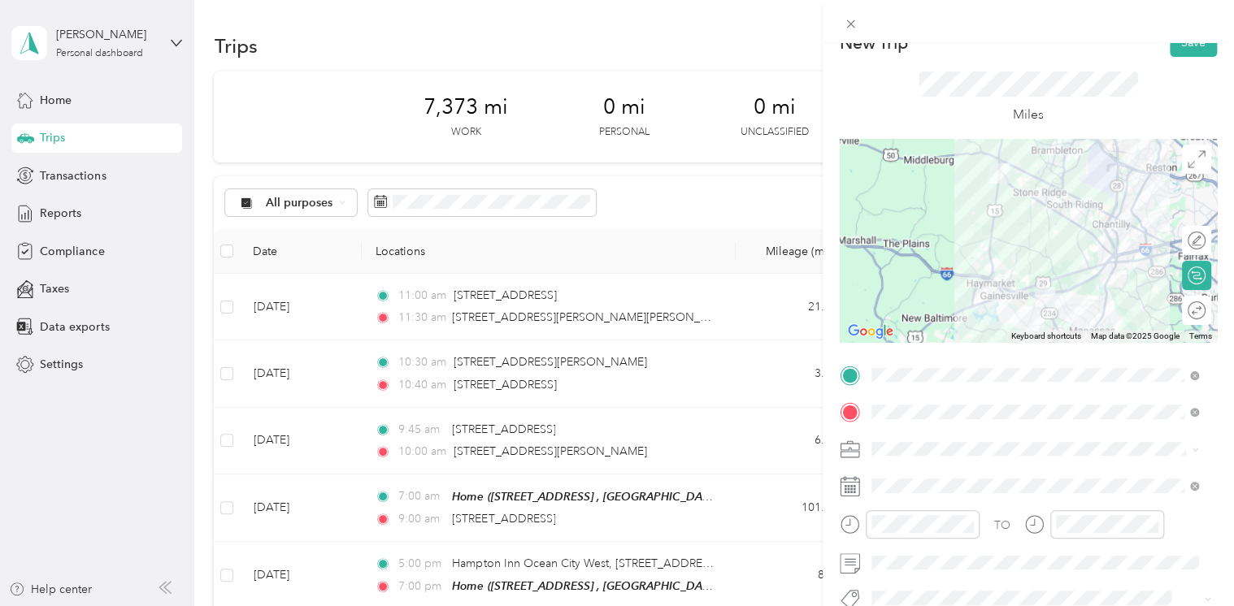
scroll to position [0, 0]
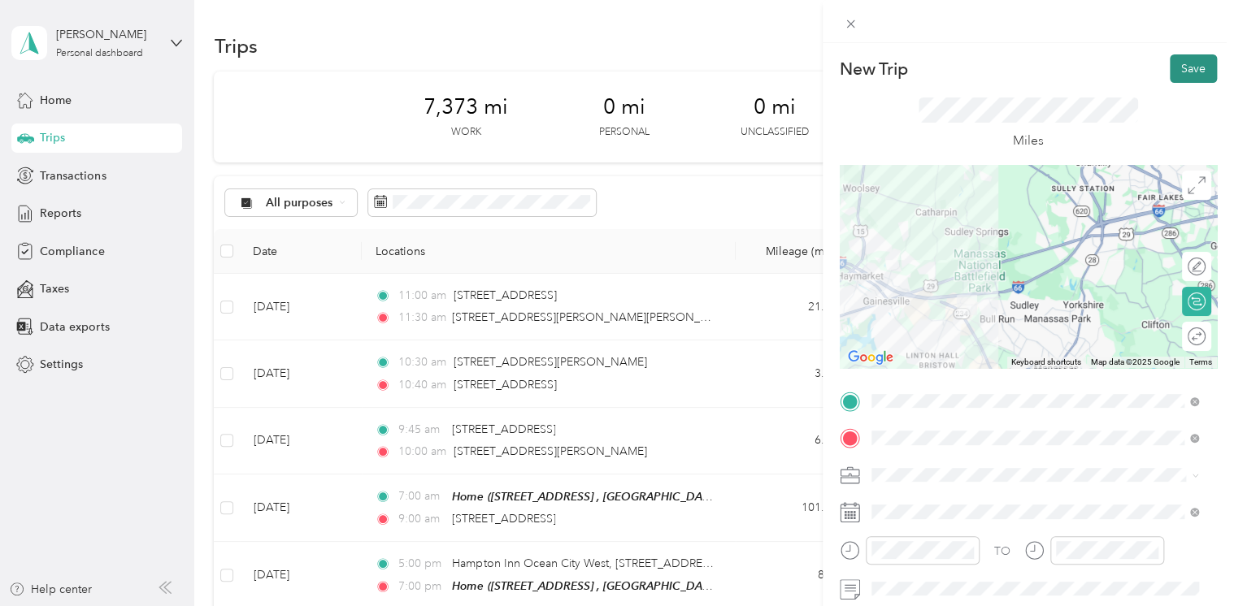
click at [1191, 73] on button "Save" at bounding box center [1193, 68] width 47 height 28
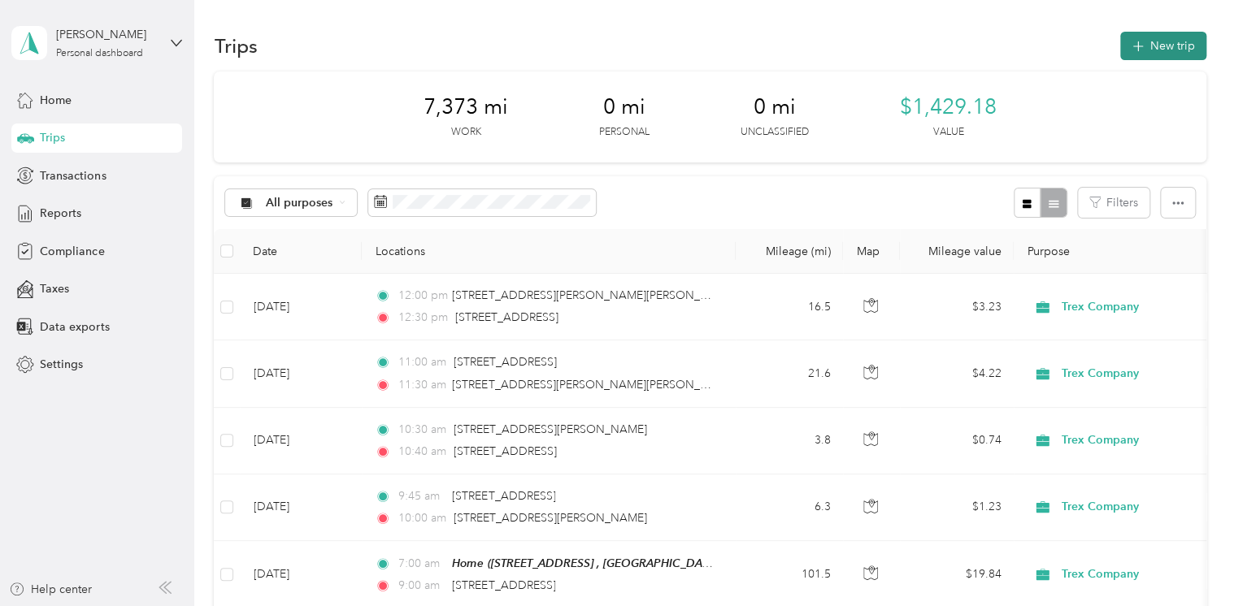
click at [1142, 44] on button "New trip" at bounding box center [1163, 46] width 86 height 28
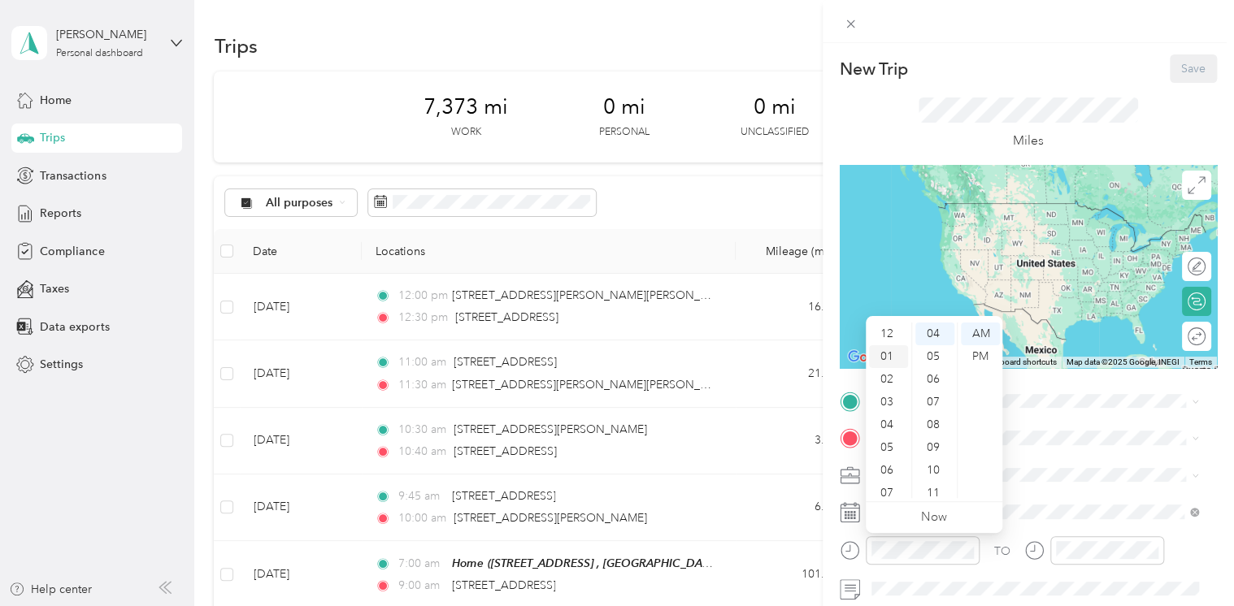
click at [883, 346] on div "01" at bounding box center [888, 356] width 39 height 23
click at [934, 339] on div "00" at bounding box center [934, 334] width 39 height 23
click at [972, 353] on div "PM" at bounding box center [980, 356] width 39 height 23
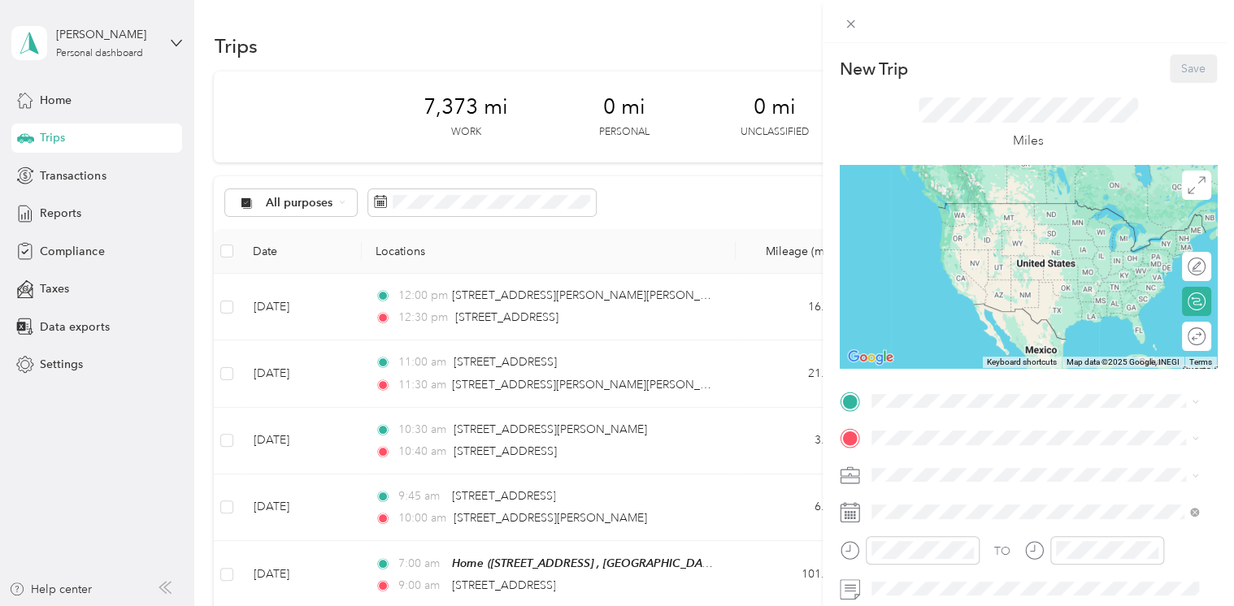
click at [907, 128] on div "Miles" at bounding box center [1028, 124] width 377 height 82
click at [917, 503] on span at bounding box center [1041, 512] width 351 height 26
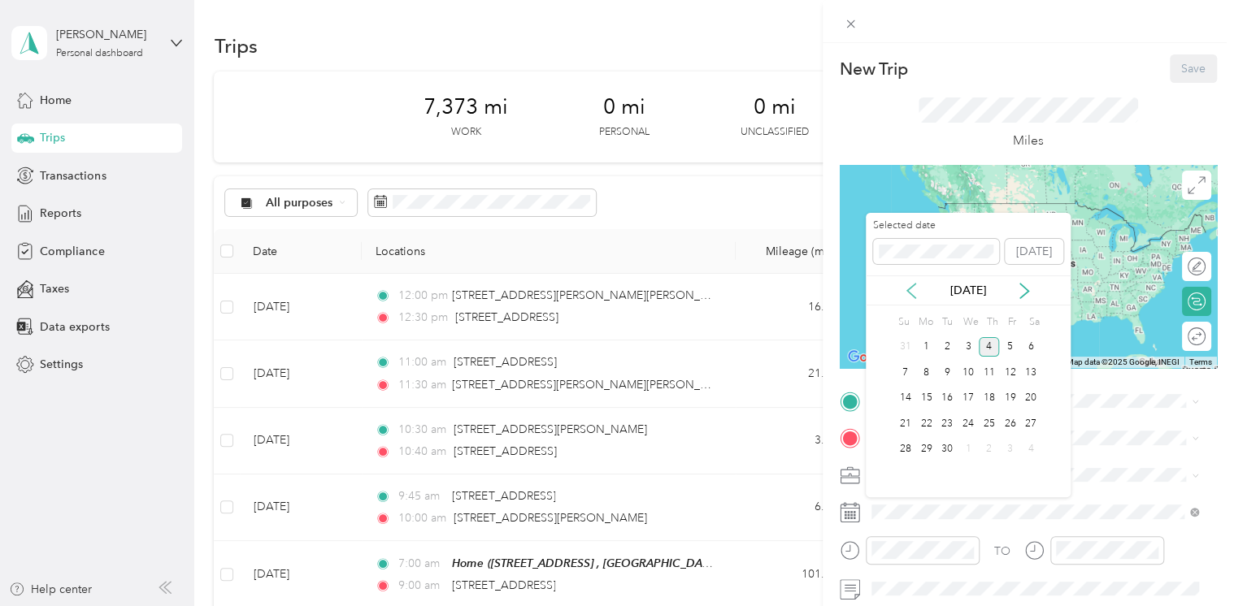
click at [907, 286] on icon at bounding box center [911, 291] width 16 height 16
click at [975, 378] on div "6" at bounding box center [968, 373] width 21 height 20
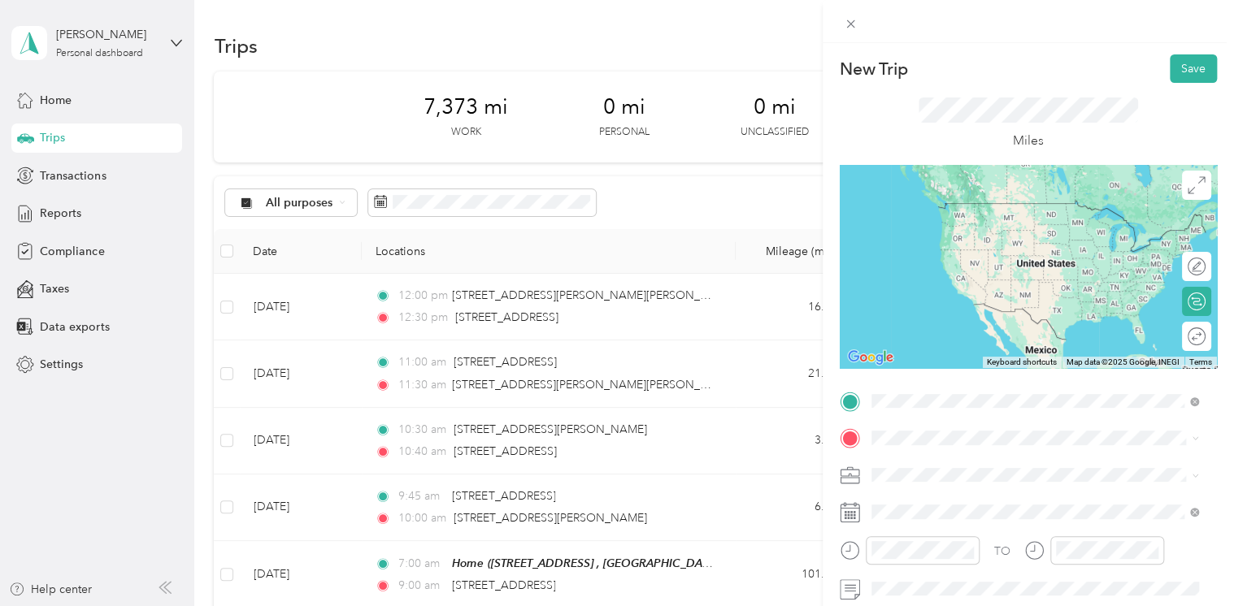
click at [921, 464] on span "[STREET_ADDRESS][US_STATE]" at bounding box center [982, 460] width 163 height 15
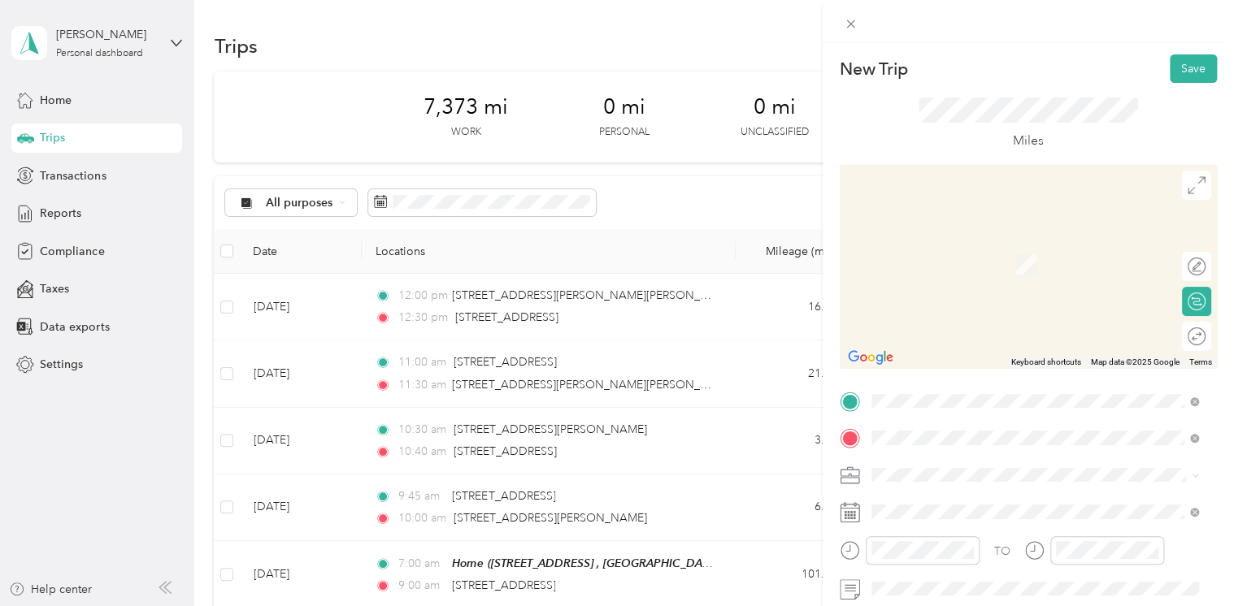
click at [953, 262] on ol "From search results 41 [GEOGRAPHIC_DATA][US_STATE], [GEOGRAPHIC_DATA] [STREET_A…" at bounding box center [1035, 293] width 339 height 195
click at [1052, 502] on span at bounding box center [1041, 512] width 351 height 26
click at [975, 467] on span "[STREET_ADDRESS][US_STATE]" at bounding box center [982, 460] width 163 height 15
click at [981, 248] on span "[STREET_ADDRESS][US_STATE]" at bounding box center [982, 240] width 163 height 15
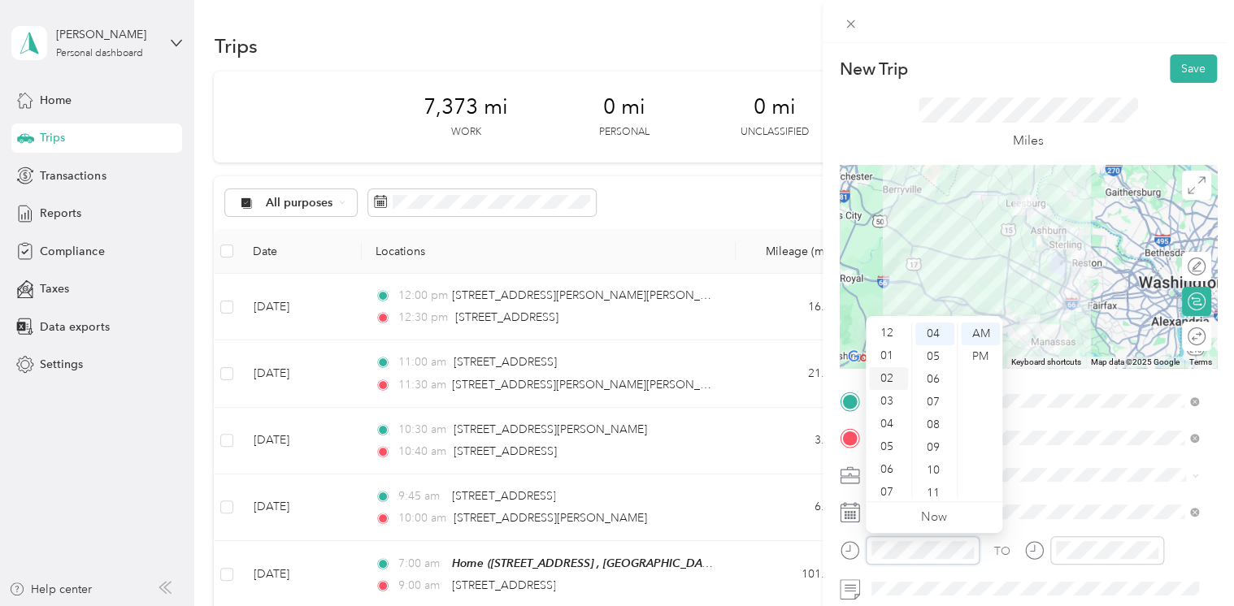
scroll to position [0, 0]
click at [883, 348] on div "01" at bounding box center [888, 356] width 39 height 23
click at [933, 339] on div "00" at bounding box center [934, 334] width 39 height 23
click at [985, 358] on div "PM" at bounding box center [980, 356] width 39 height 23
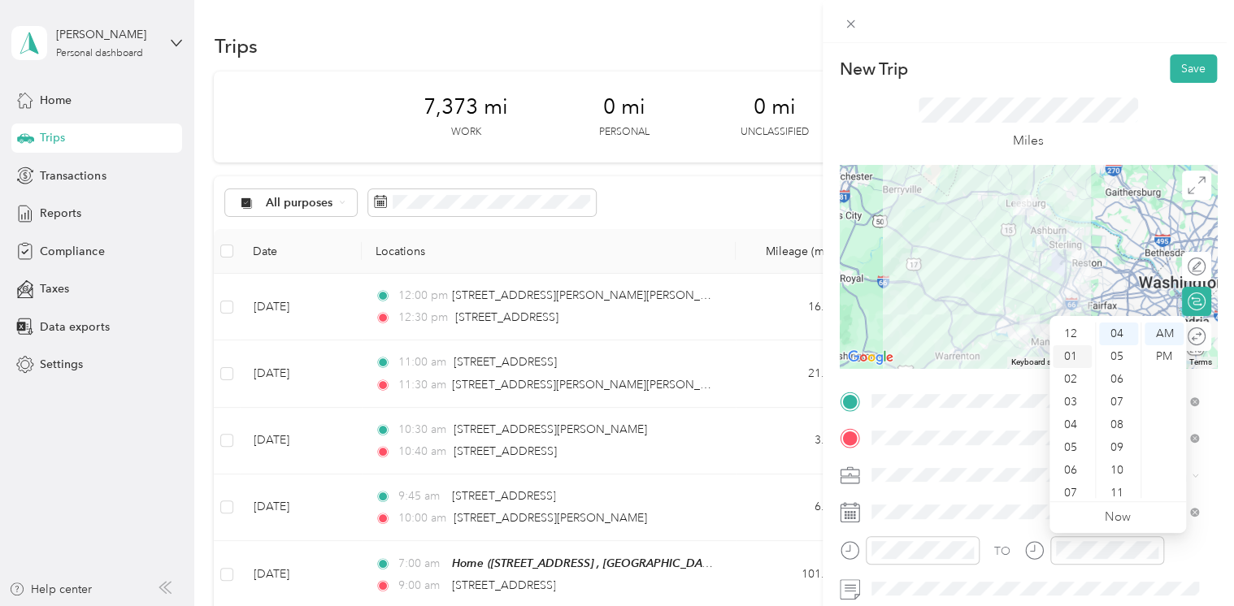
click at [1076, 358] on div "01" at bounding box center [1072, 356] width 39 height 23
click at [1118, 414] on div "45" at bounding box center [1118, 412] width 39 height 23
click at [1161, 361] on div "PM" at bounding box center [1163, 356] width 39 height 23
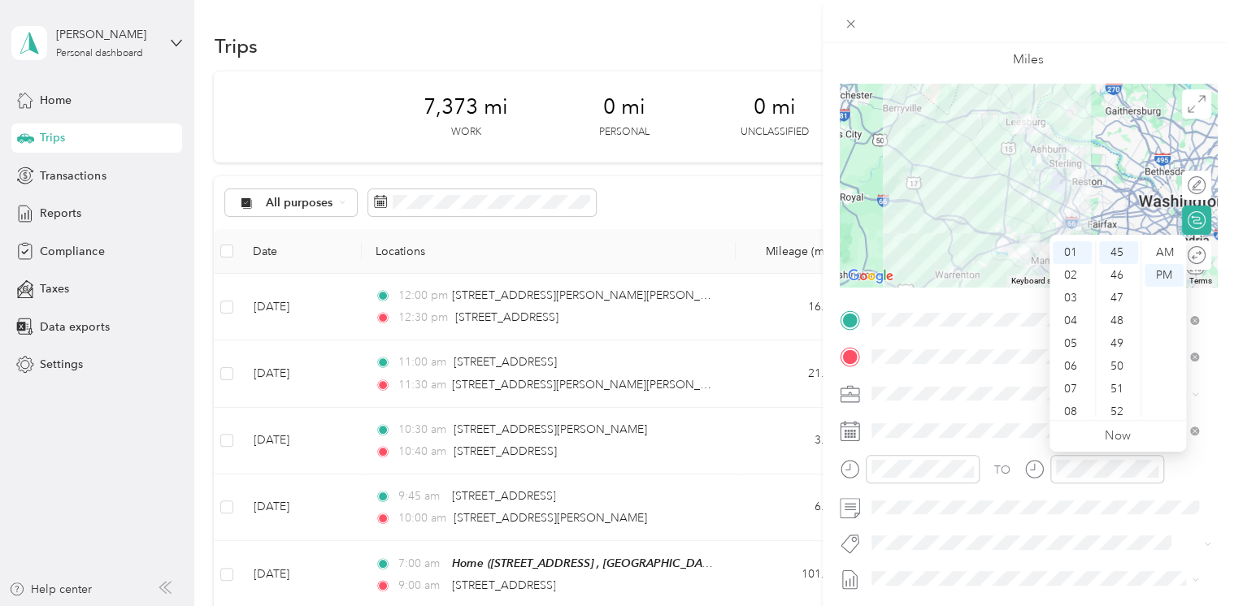
scroll to position [0, 0]
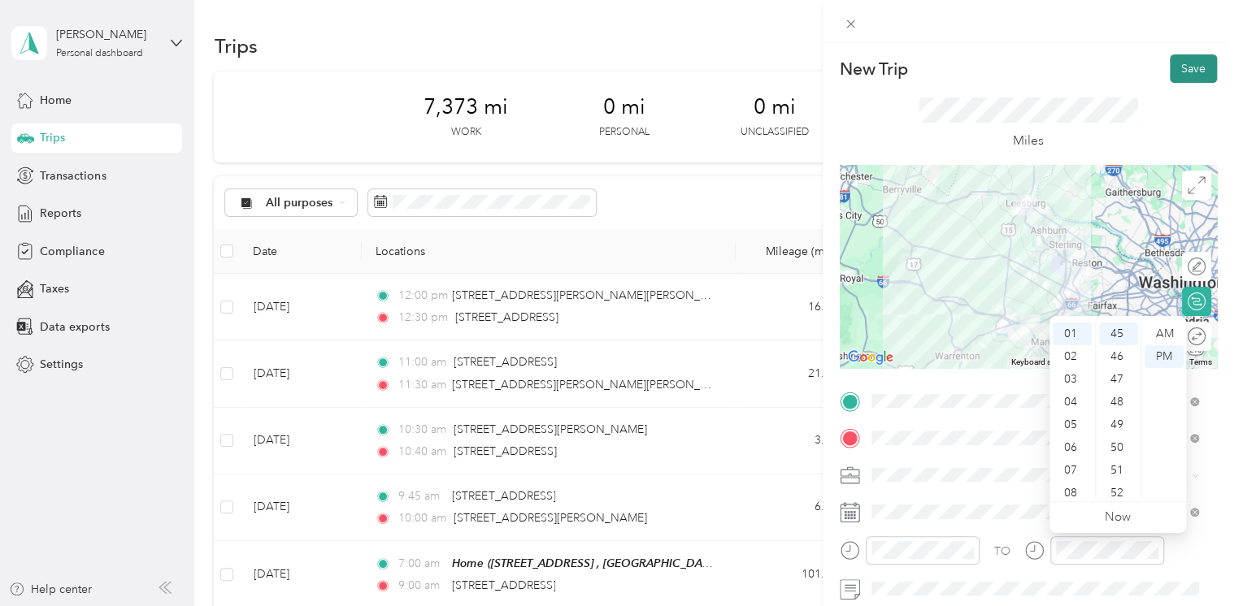
click at [1171, 67] on button "Save" at bounding box center [1193, 68] width 47 height 28
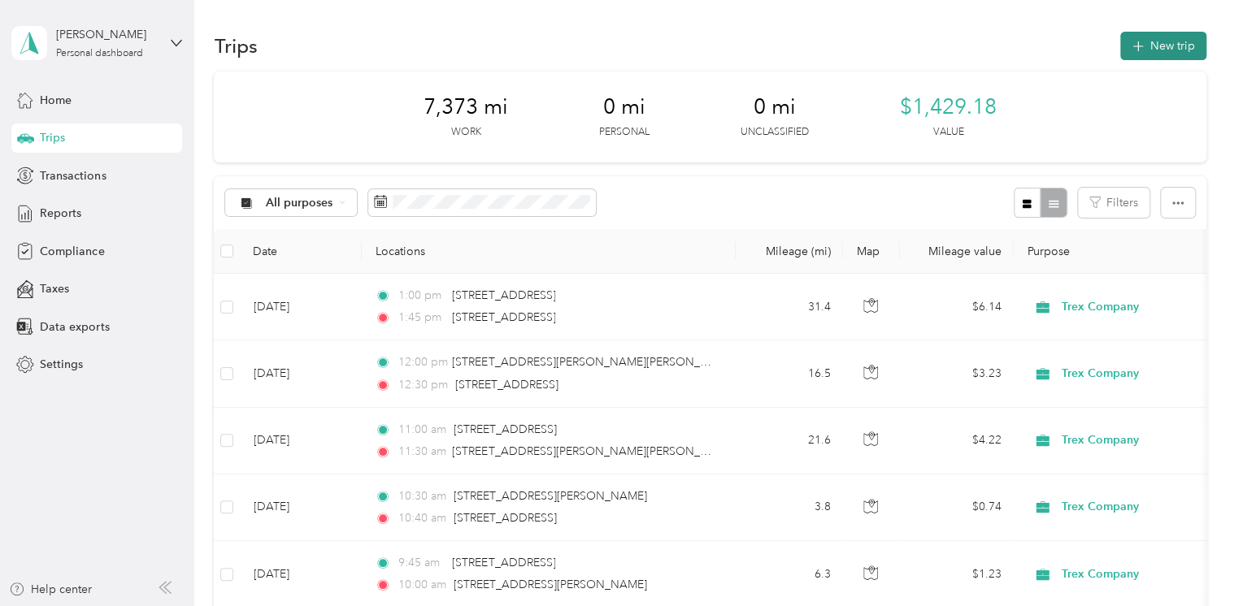
click at [1142, 48] on button "New trip" at bounding box center [1163, 46] width 86 height 28
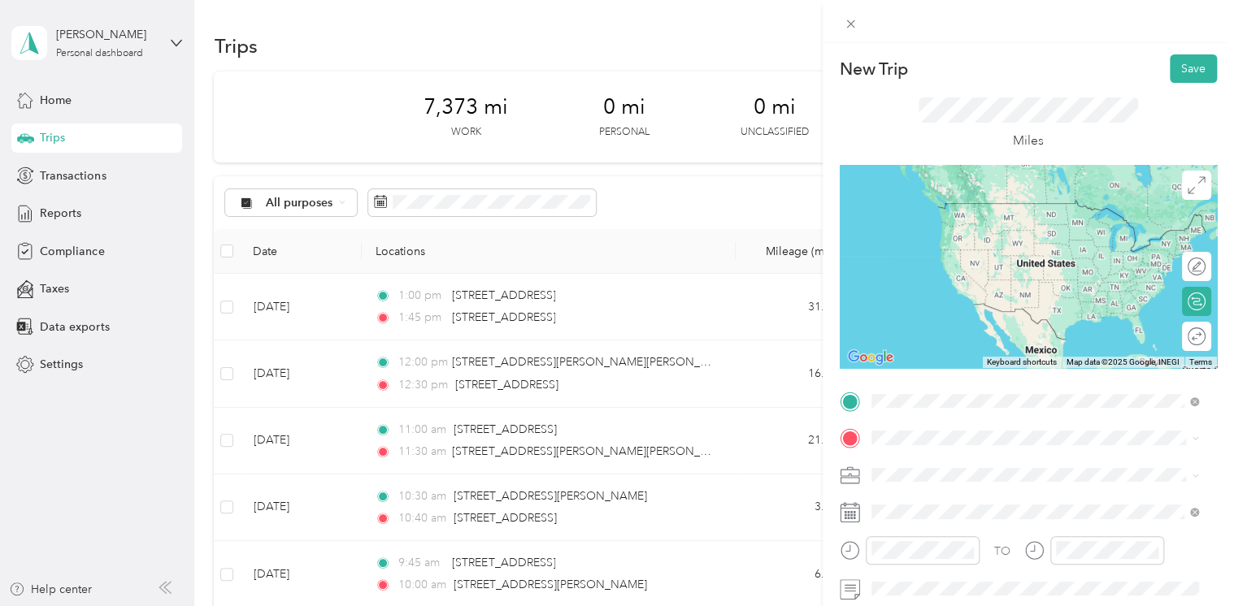
click at [981, 211] on span "[STREET_ADDRESS][US_STATE]" at bounding box center [982, 203] width 163 height 15
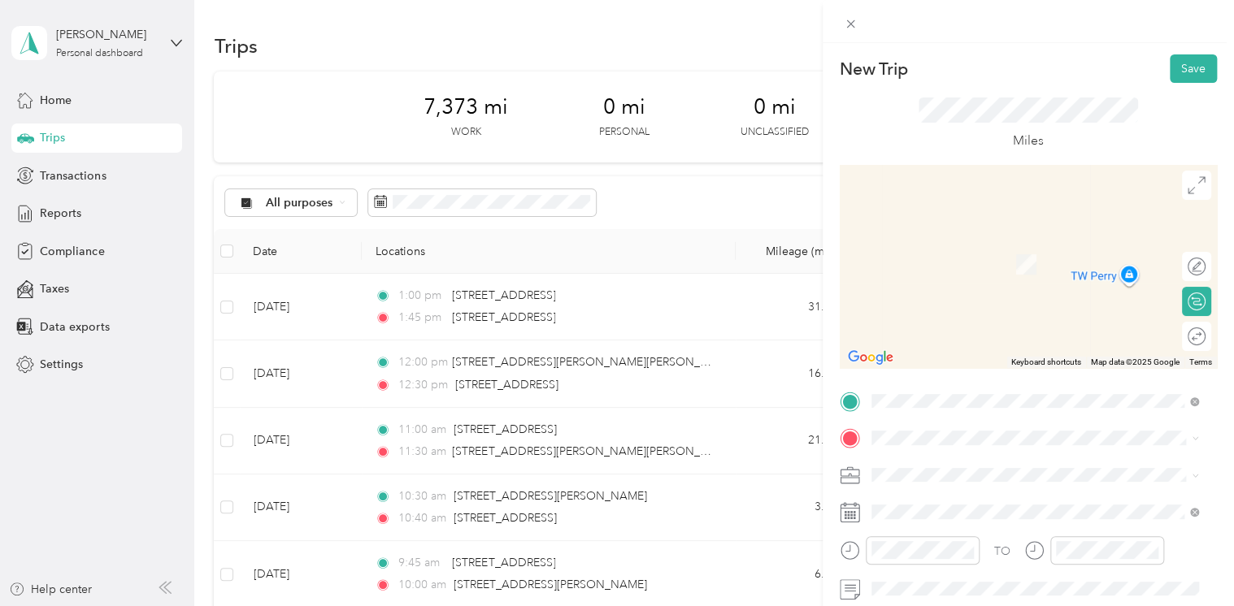
click at [940, 497] on span "[STREET_ADDRESS][PERSON_NAME][US_STATE]" at bounding box center [1027, 491] width 253 height 15
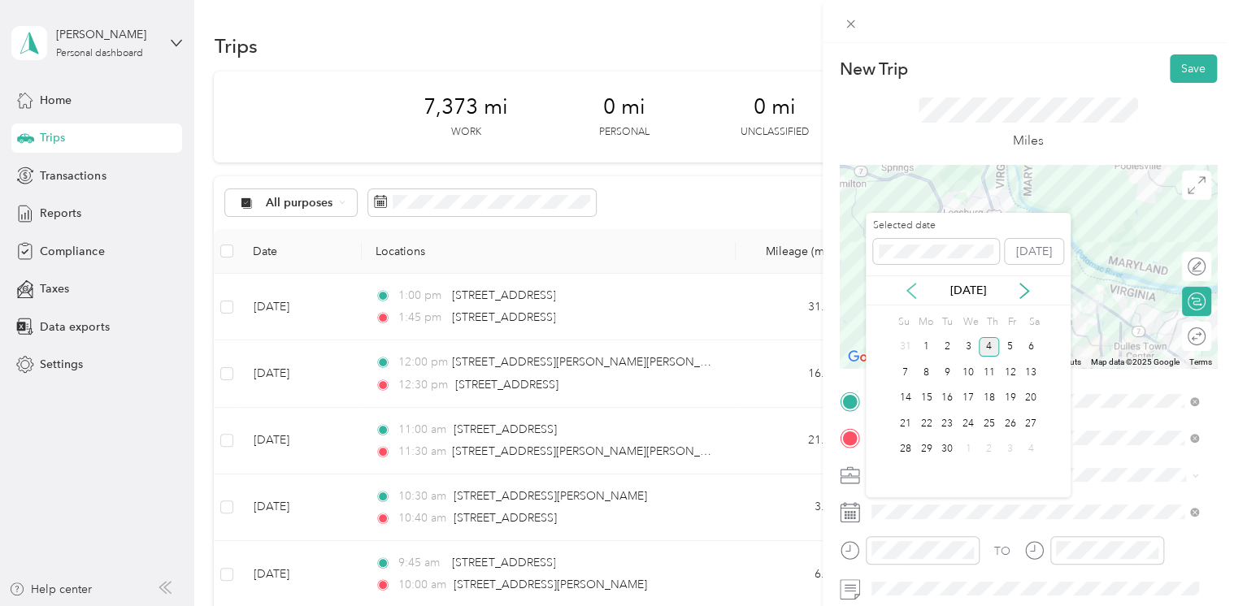
click at [912, 294] on icon at bounding box center [911, 291] width 8 height 15
click at [964, 373] on div "6" at bounding box center [968, 373] width 21 height 20
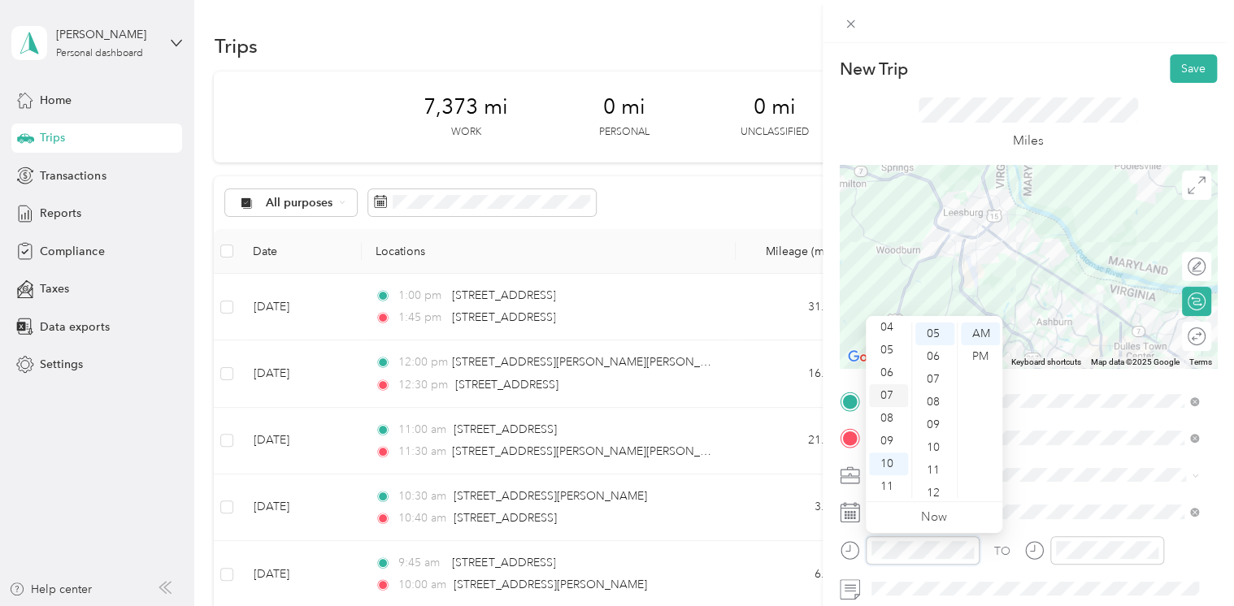
scroll to position [16, 0]
click at [887, 404] on div "04" at bounding box center [888, 408] width 39 height 23
click at [934, 337] on div "00" at bounding box center [934, 334] width 39 height 23
click at [971, 353] on div "PM" at bounding box center [980, 356] width 39 height 23
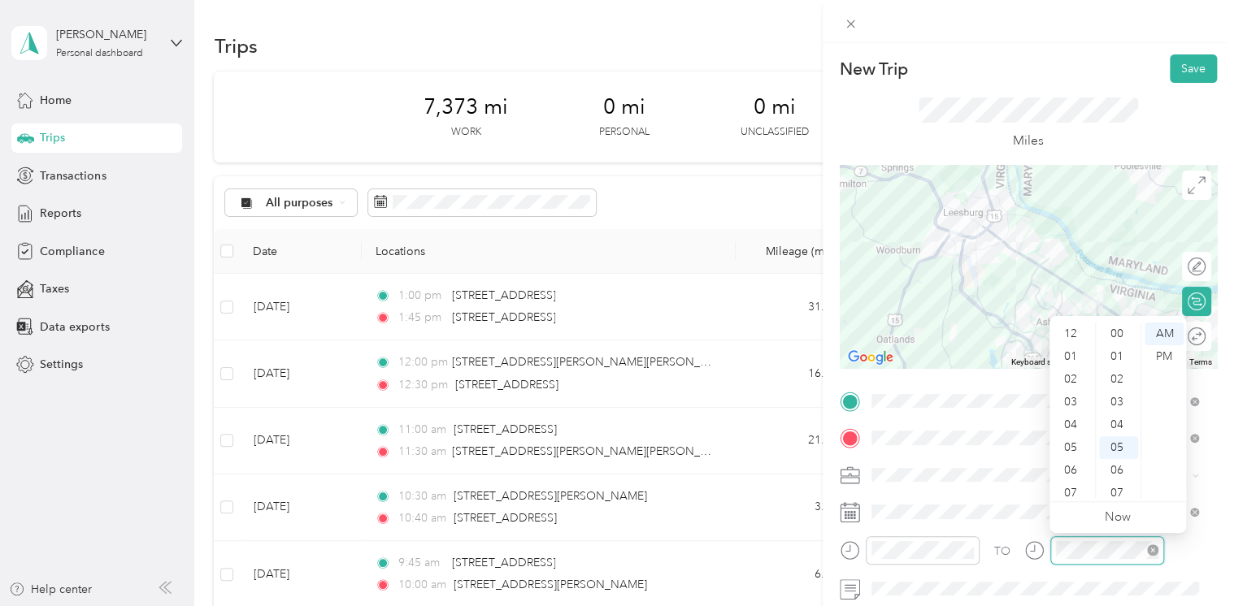
scroll to position [98, 0]
click at [1072, 332] on div "04" at bounding box center [1072, 327] width 39 height 23
click at [1125, 395] on div "15" at bounding box center [1118, 399] width 39 height 23
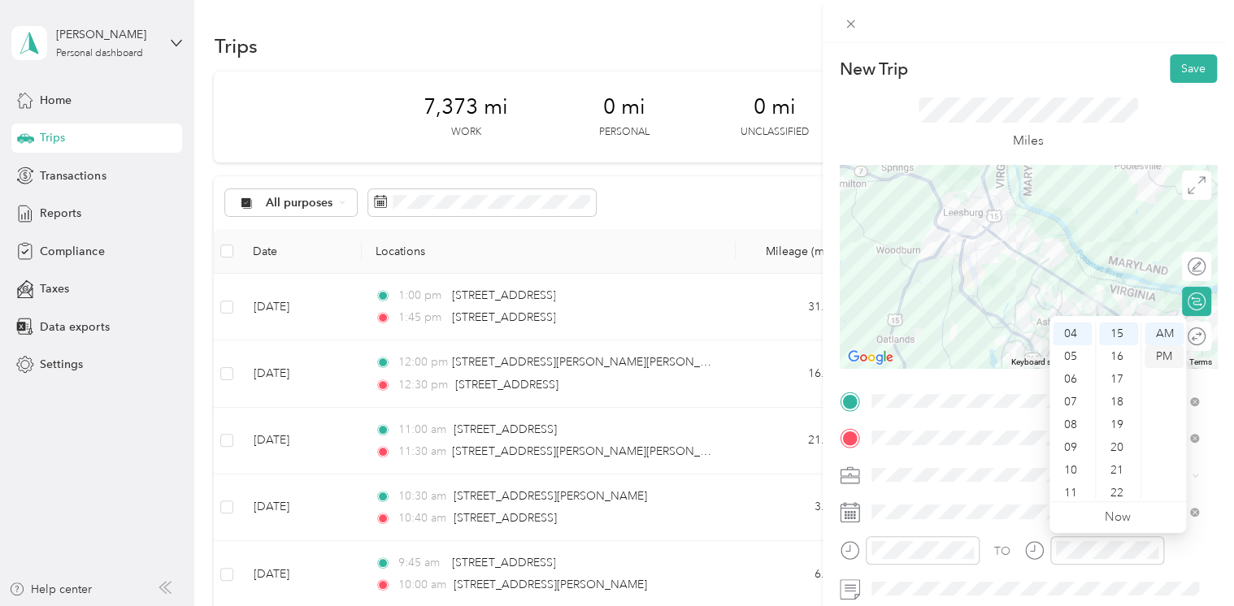
click at [1161, 355] on div "PM" at bounding box center [1163, 356] width 39 height 23
click at [1179, 76] on button "Save" at bounding box center [1193, 68] width 47 height 28
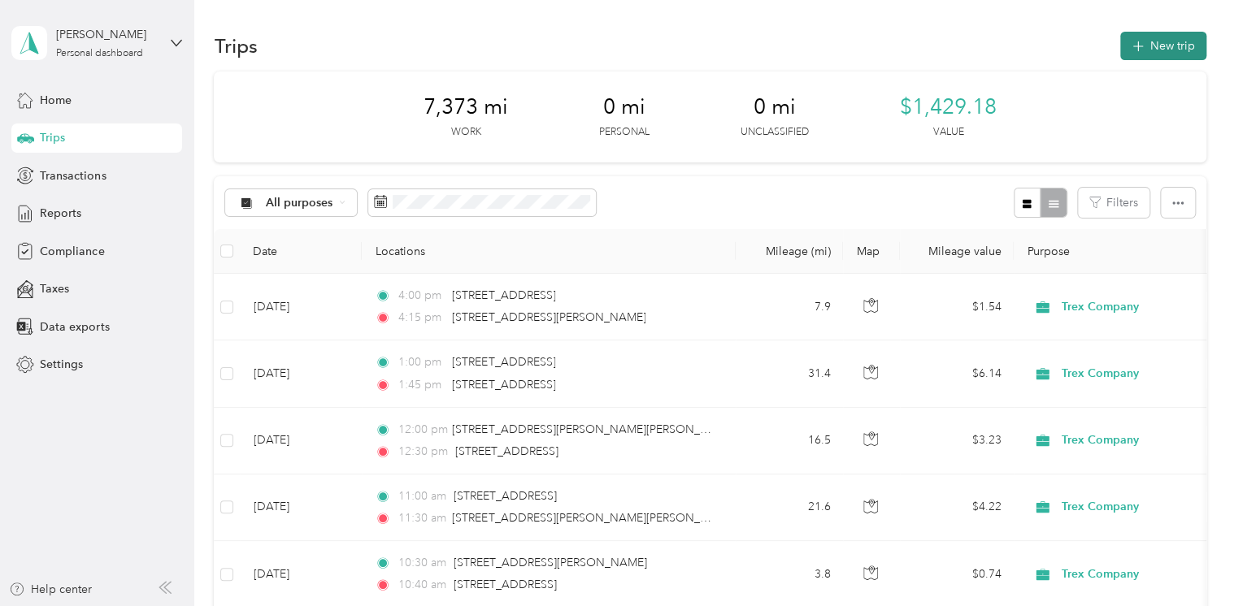
click at [1135, 58] on button "New trip" at bounding box center [1163, 46] width 86 height 28
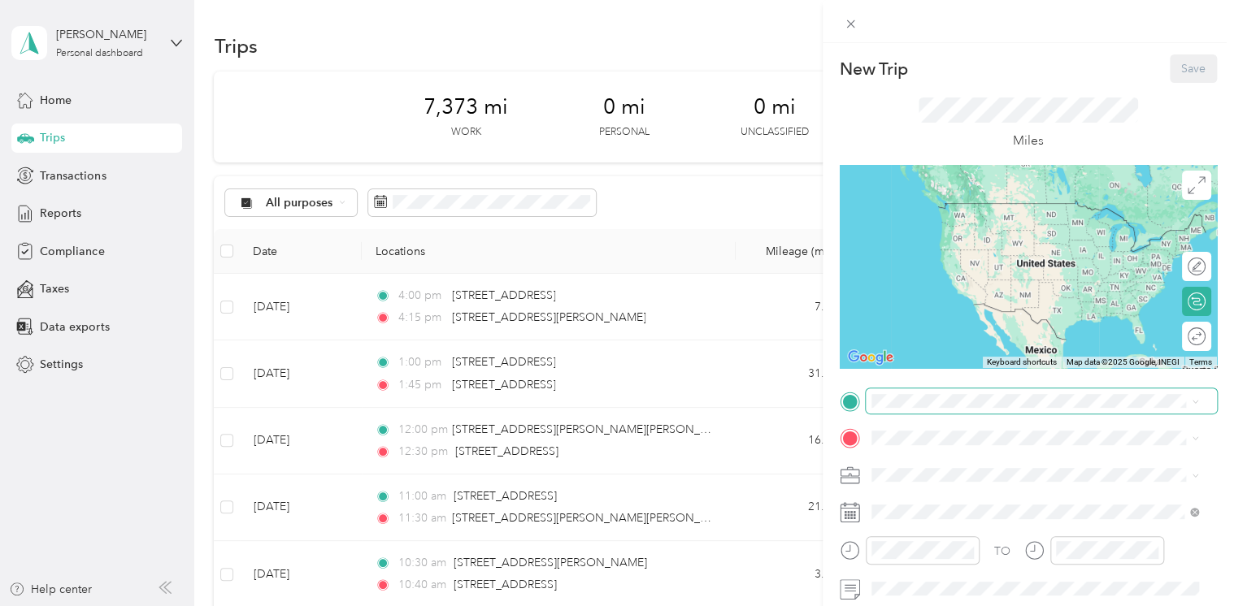
click at [932, 409] on span at bounding box center [1041, 402] width 351 height 26
click at [932, 460] on span "[STREET_ADDRESS][PERSON_NAME][US_STATE]" at bounding box center [1027, 460] width 253 height 15
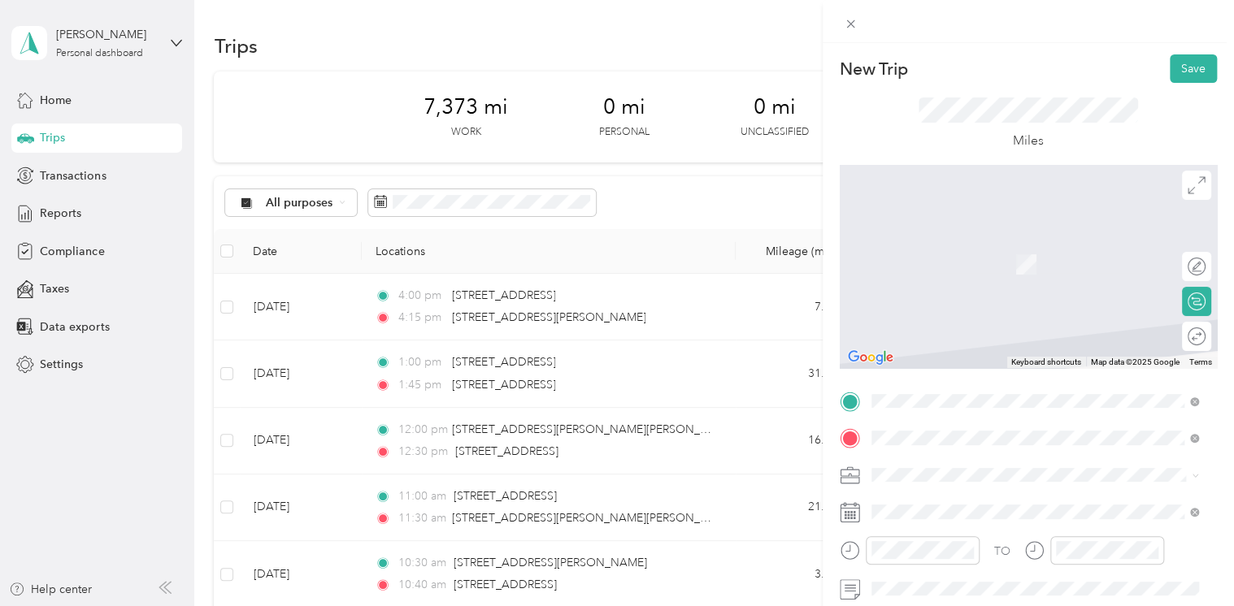
click at [970, 248] on span "[STREET_ADDRESS][US_STATE]" at bounding box center [982, 240] width 163 height 15
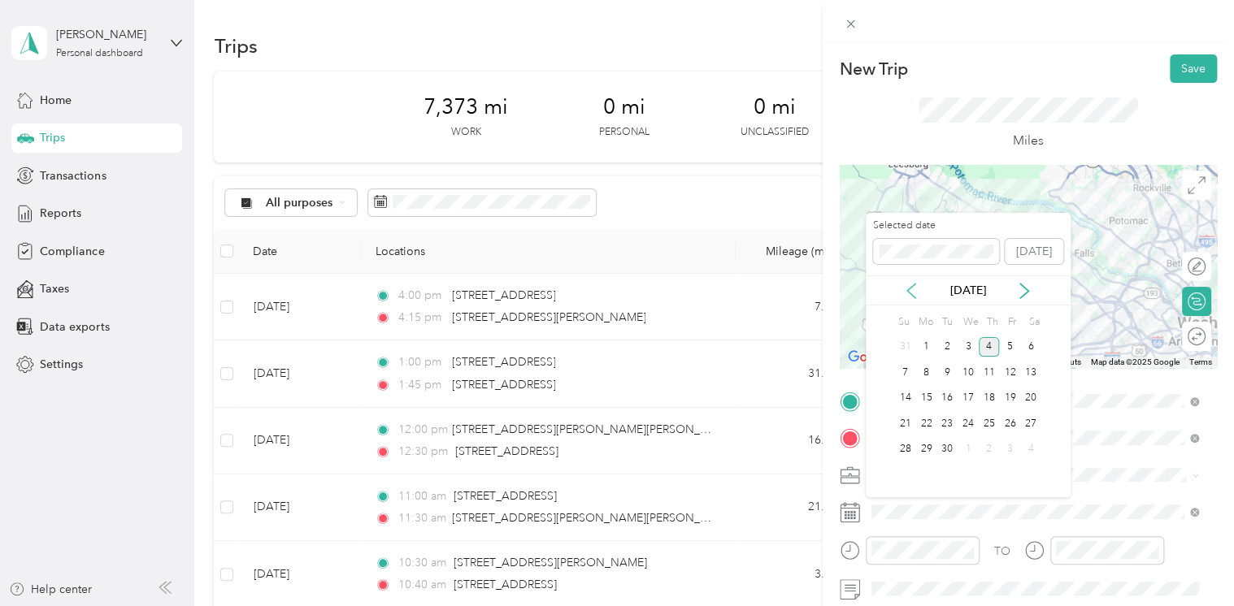
click at [918, 288] on icon at bounding box center [911, 291] width 16 height 16
click at [992, 371] on div "7" at bounding box center [989, 373] width 21 height 20
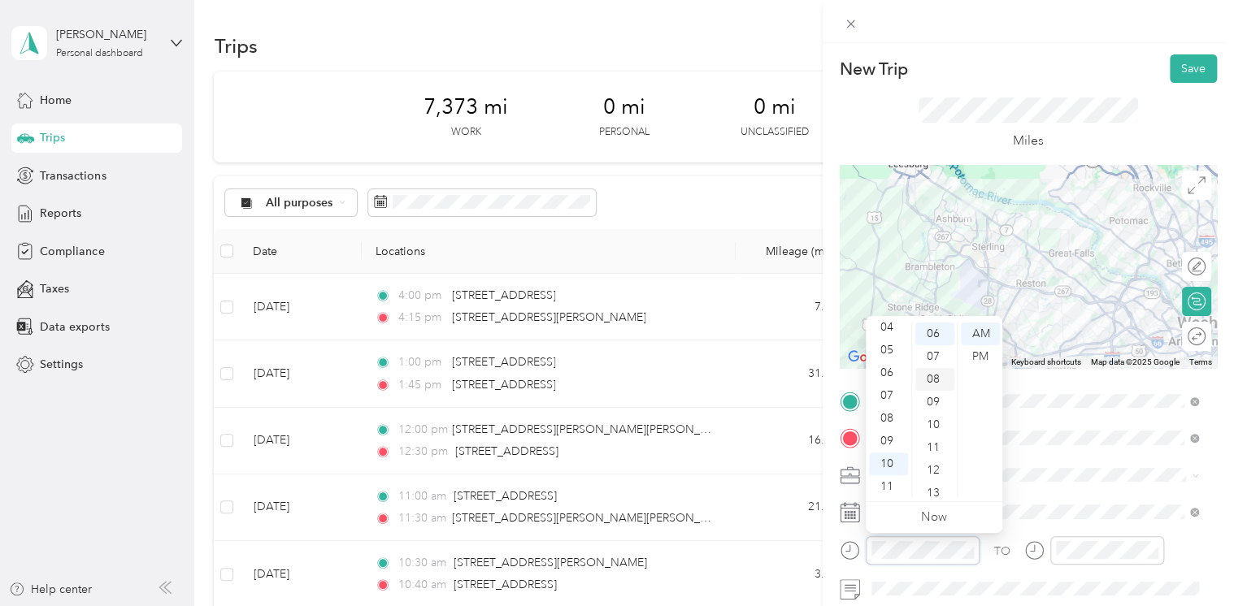
scroll to position [55, 0]
click at [889, 399] on div "07" at bounding box center [888, 395] width 39 height 23
click at [928, 402] on div "20" at bounding box center [934, 408] width 39 height 23
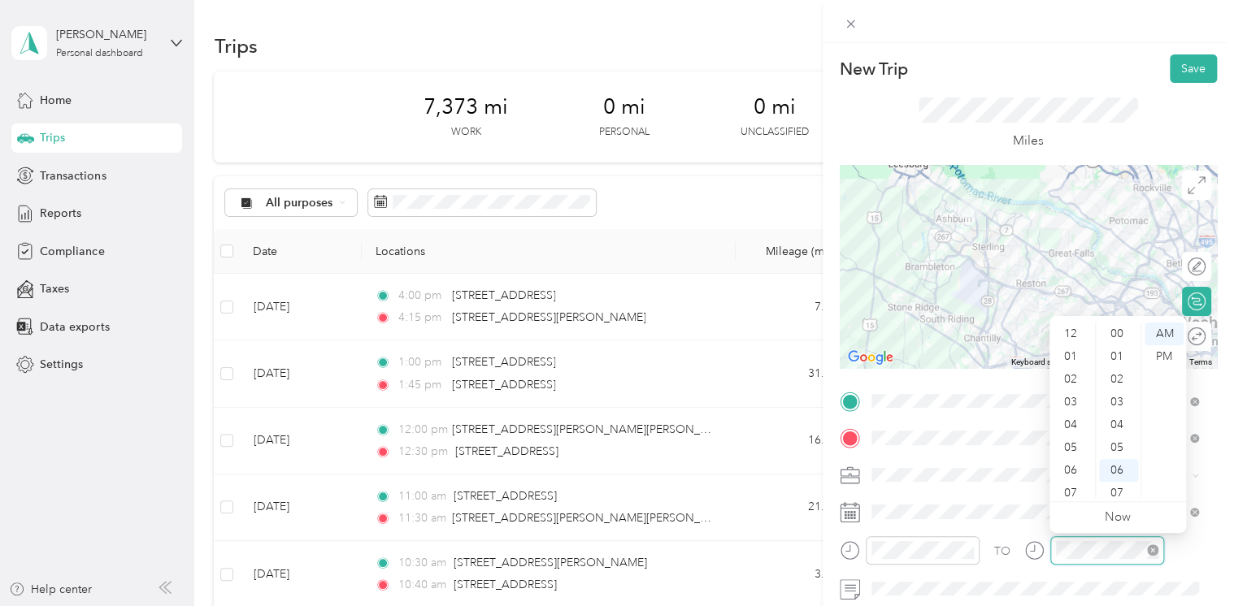
scroll to position [98, 0]
click at [1079, 423] on div "08" at bounding box center [1072, 418] width 39 height 23
click at [1116, 334] on div "00" at bounding box center [1118, 334] width 39 height 23
click at [1183, 57] on button "Save" at bounding box center [1193, 68] width 47 height 28
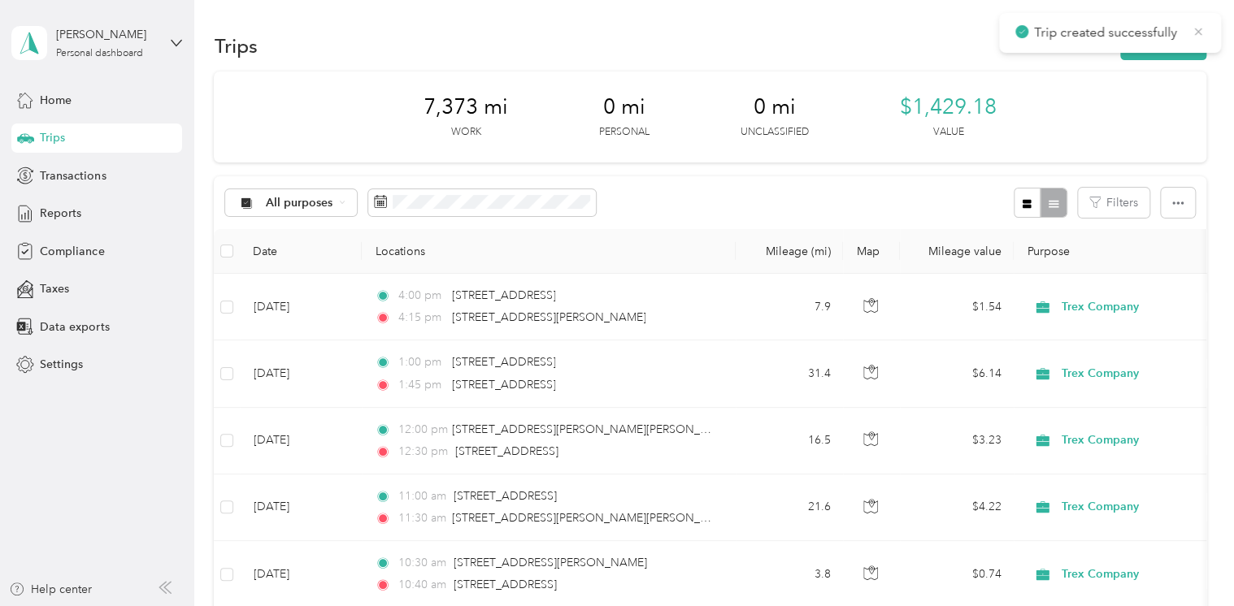
click at [1197, 33] on icon at bounding box center [1198, 31] width 7 height 7
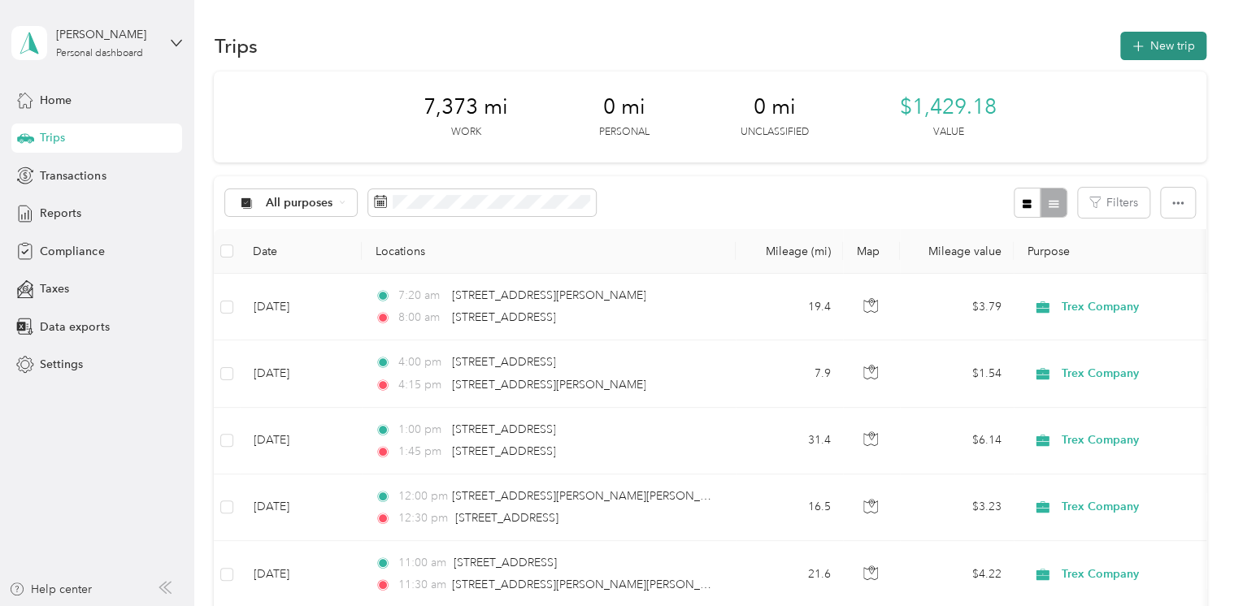
click at [1176, 47] on button "New trip" at bounding box center [1163, 46] width 86 height 28
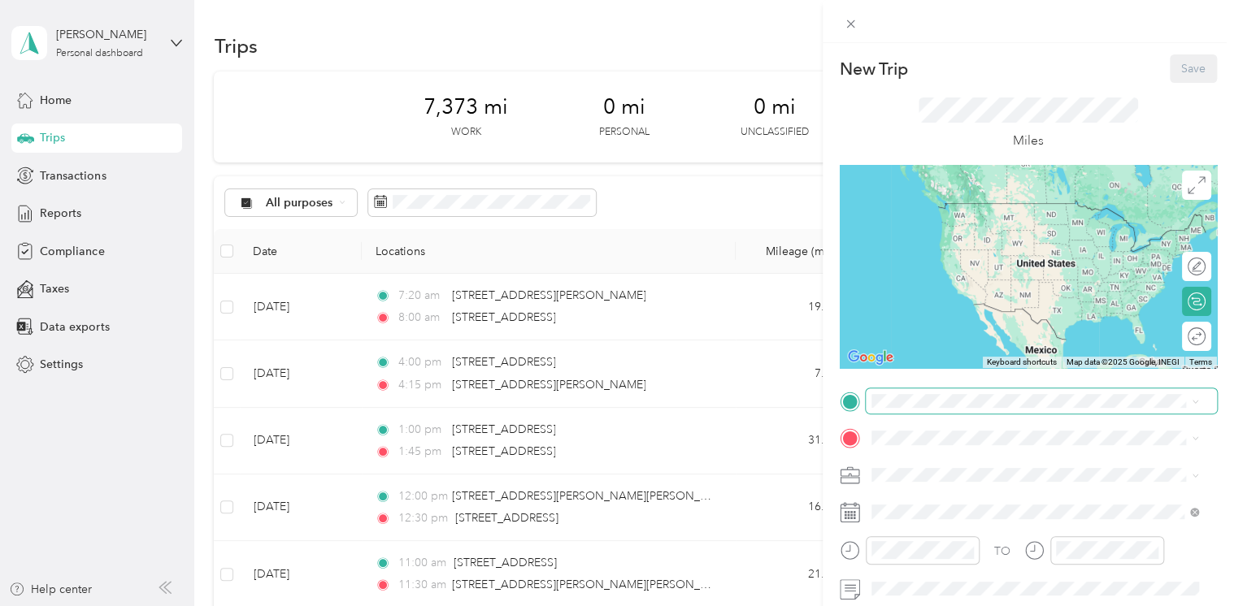
click at [949, 409] on span at bounding box center [1041, 402] width 351 height 26
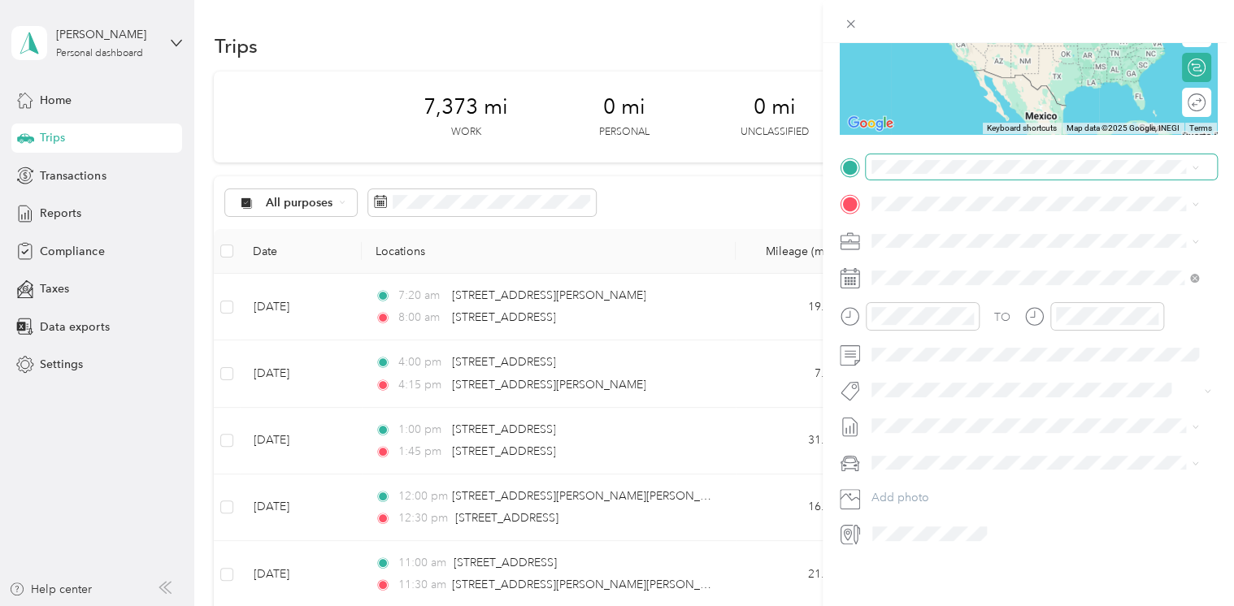
scroll to position [245, 0]
click at [892, 154] on span at bounding box center [1041, 167] width 351 height 26
click at [938, 219] on span "[STREET_ADDRESS][US_STATE]" at bounding box center [982, 213] width 163 height 15
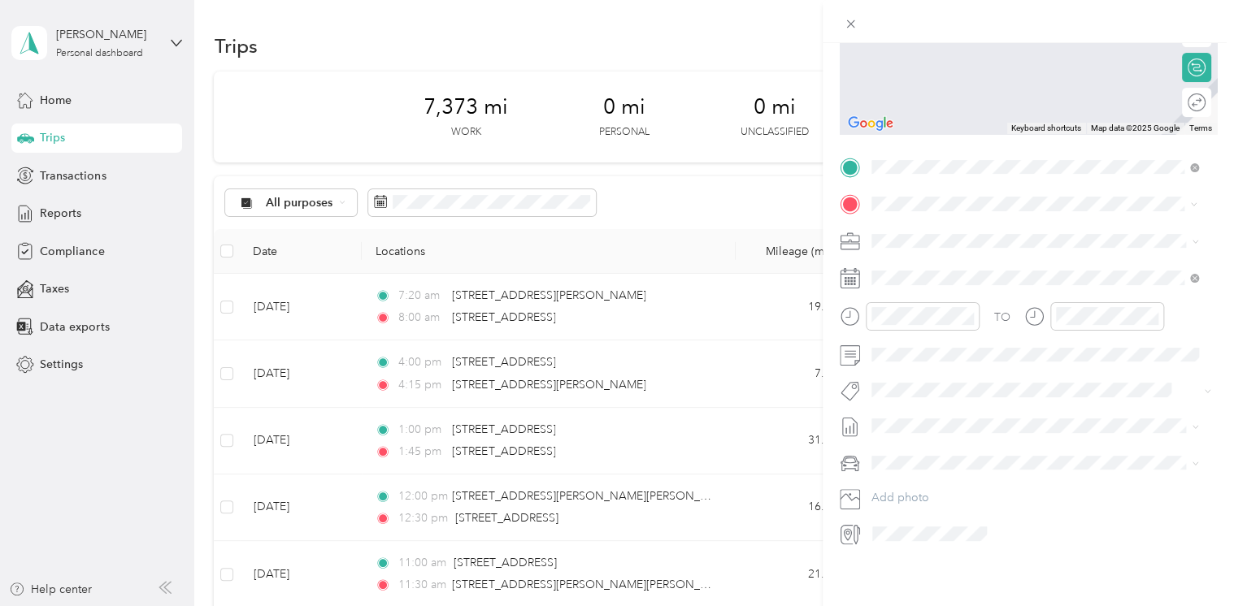
click at [949, 258] on div "Home [STREET_ADDRESS]" at bounding box center [1046, 274] width 291 height 51
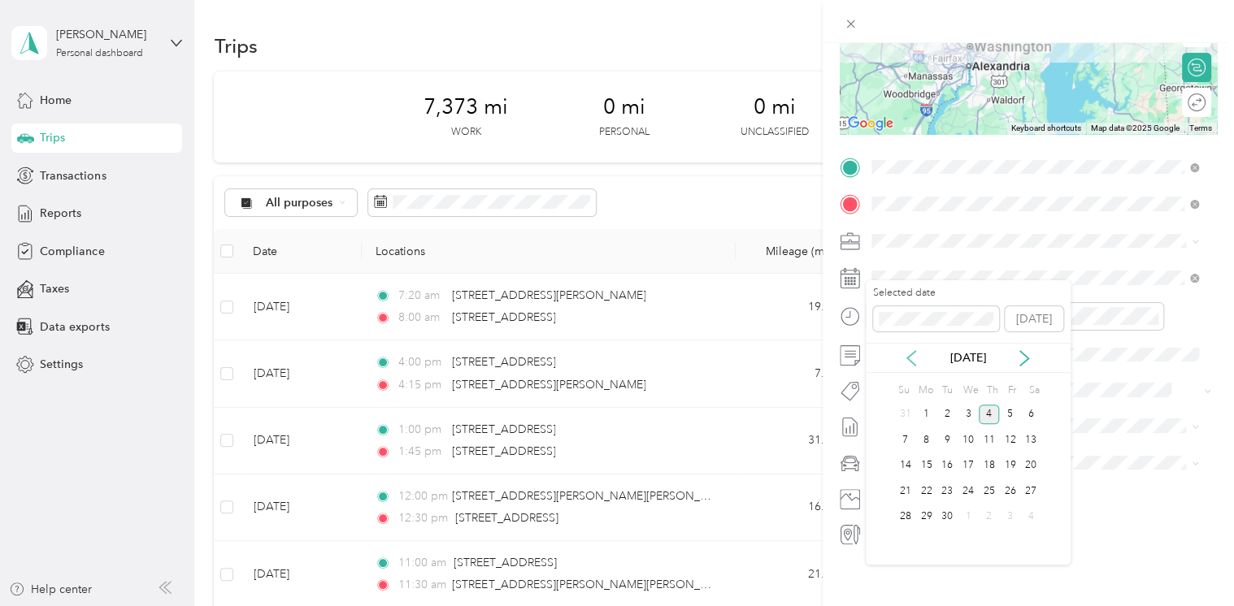
click at [914, 356] on icon at bounding box center [911, 358] width 16 height 16
click at [984, 437] on div "7" at bounding box center [989, 440] width 21 height 20
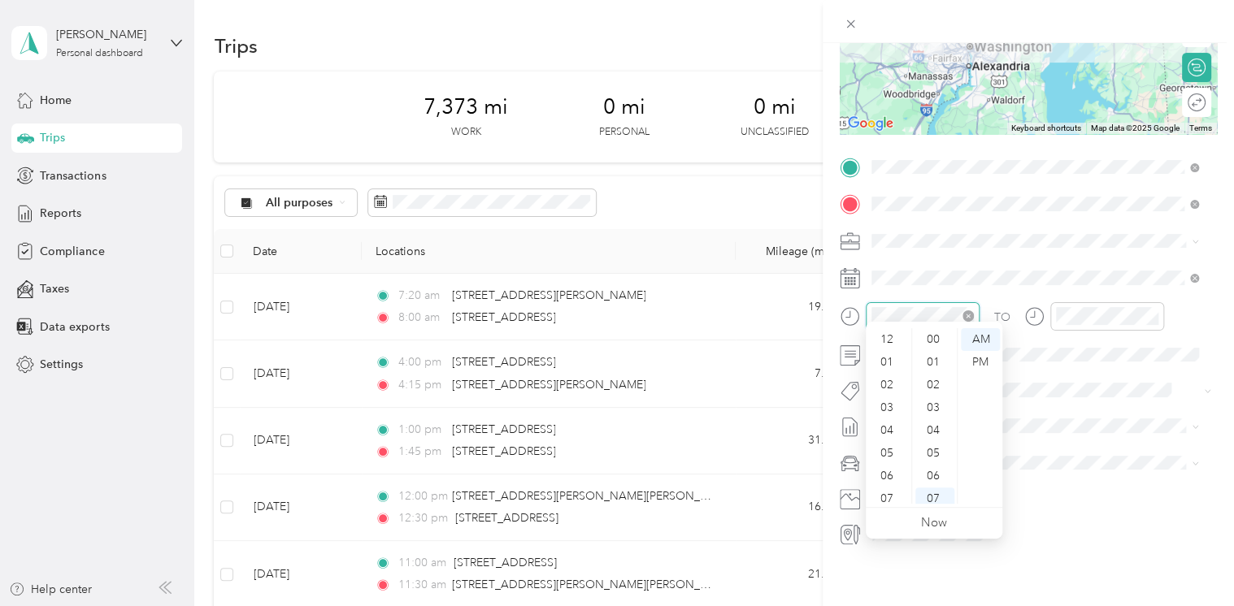
scroll to position [98, 0]
click at [890, 443] on div "09" at bounding box center [888, 447] width 39 height 23
click at [936, 341] on div "00" at bounding box center [934, 339] width 39 height 23
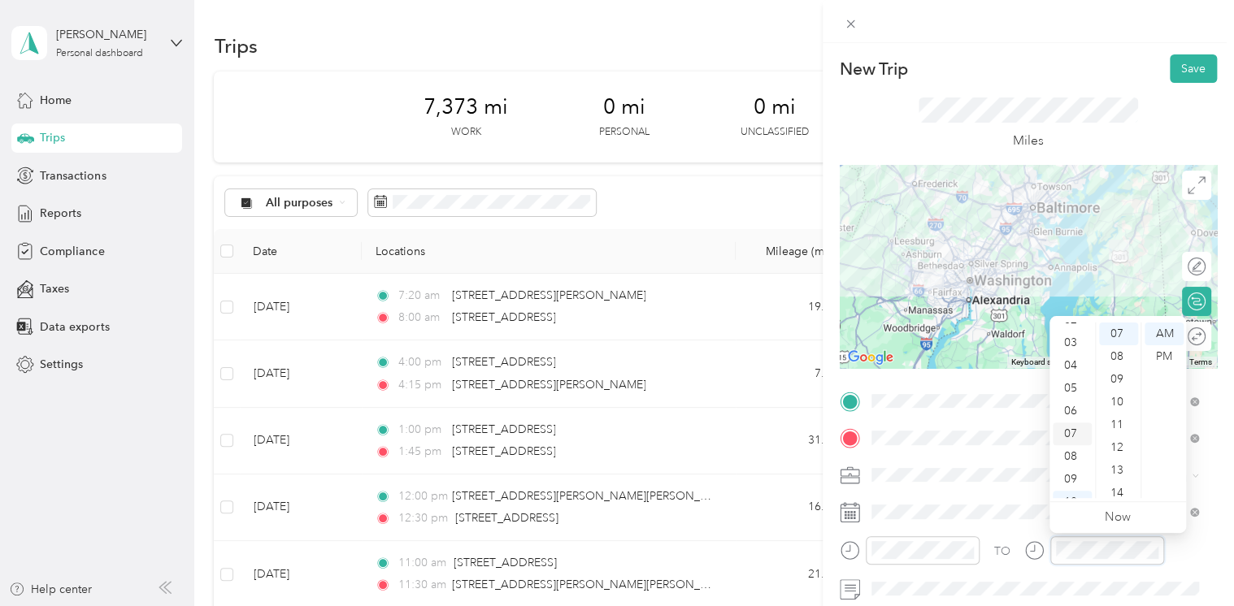
scroll to position [98, 0]
click at [1075, 455] on div "10" at bounding box center [1072, 464] width 39 height 23
drag, startPoint x: 1115, startPoint y: 470, endPoint x: 1121, endPoint y: 462, distance: 9.9
click at [1115, 470] on div "45" at bounding box center [1118, 467] width 39 height 23
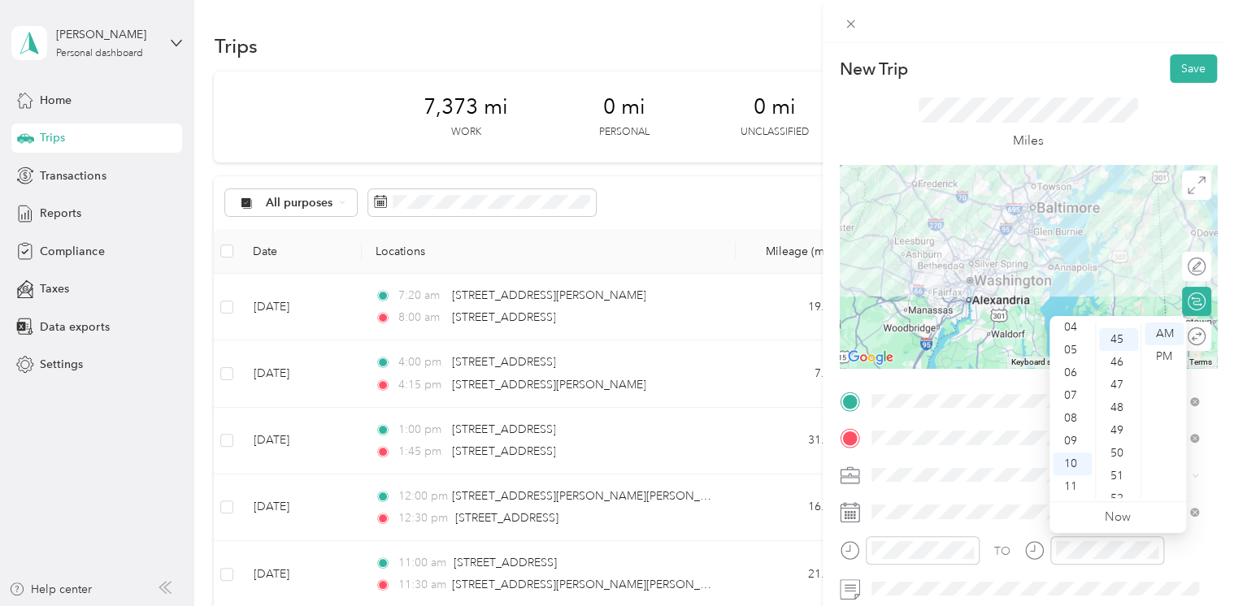
scroll to position [1024, 0]
click at [1028, 467] on span at bounding box center [1041, 476] width 351 height 26
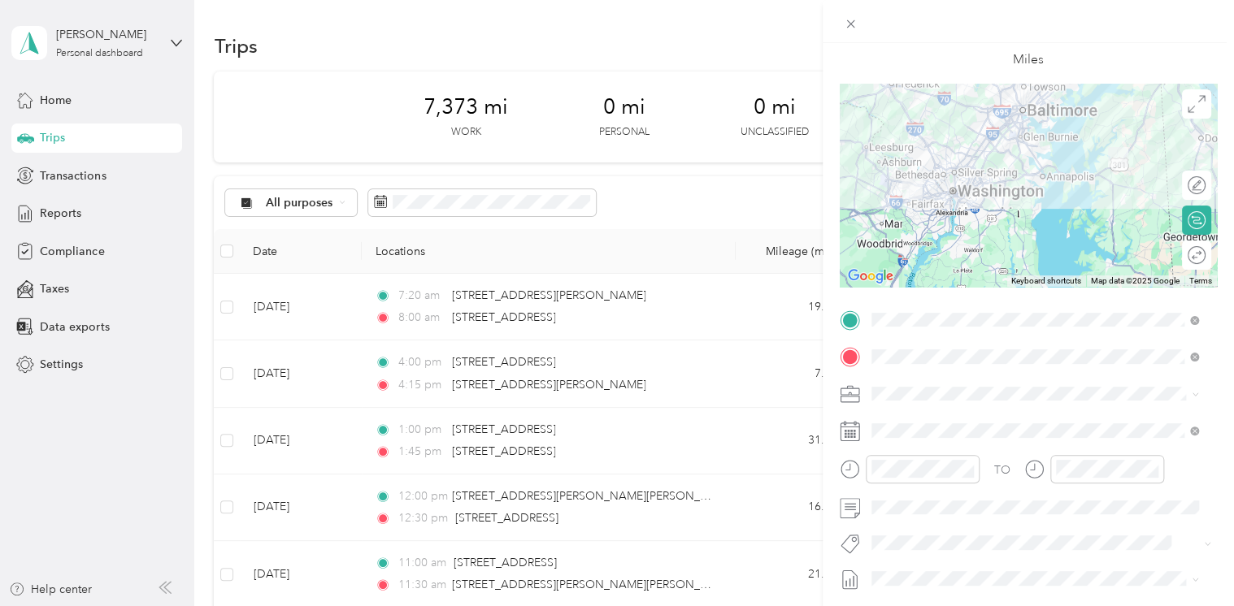
scroll to position [0, 0]
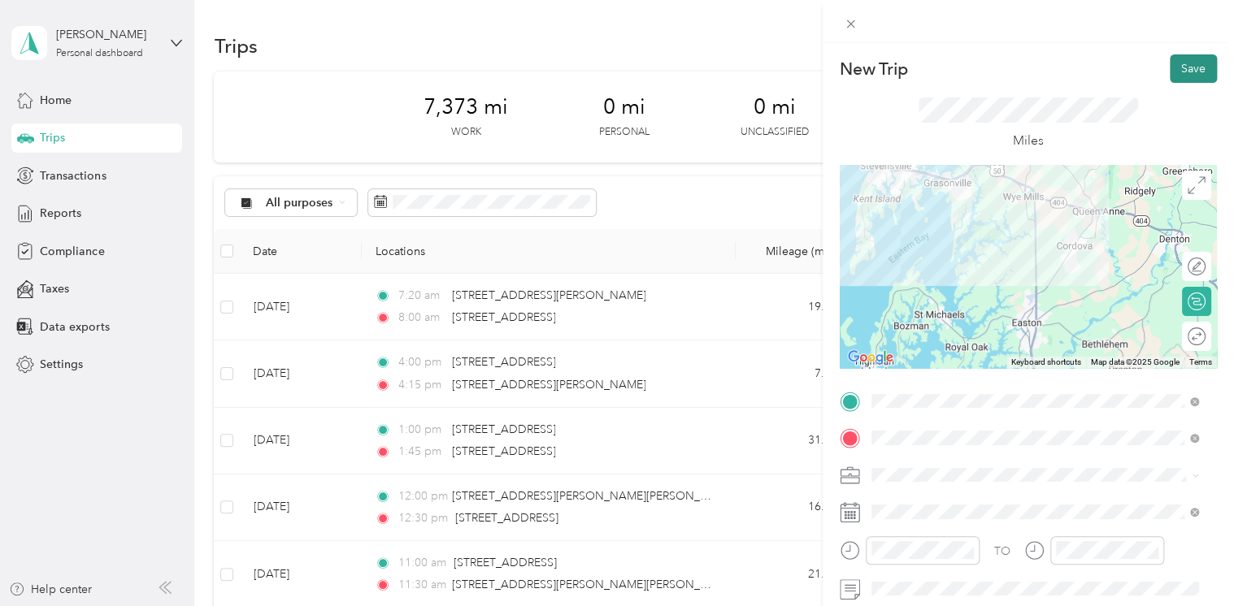
click at [1170, 82] on button "Save" at bounding box center [1193, 68] width 47 height 28
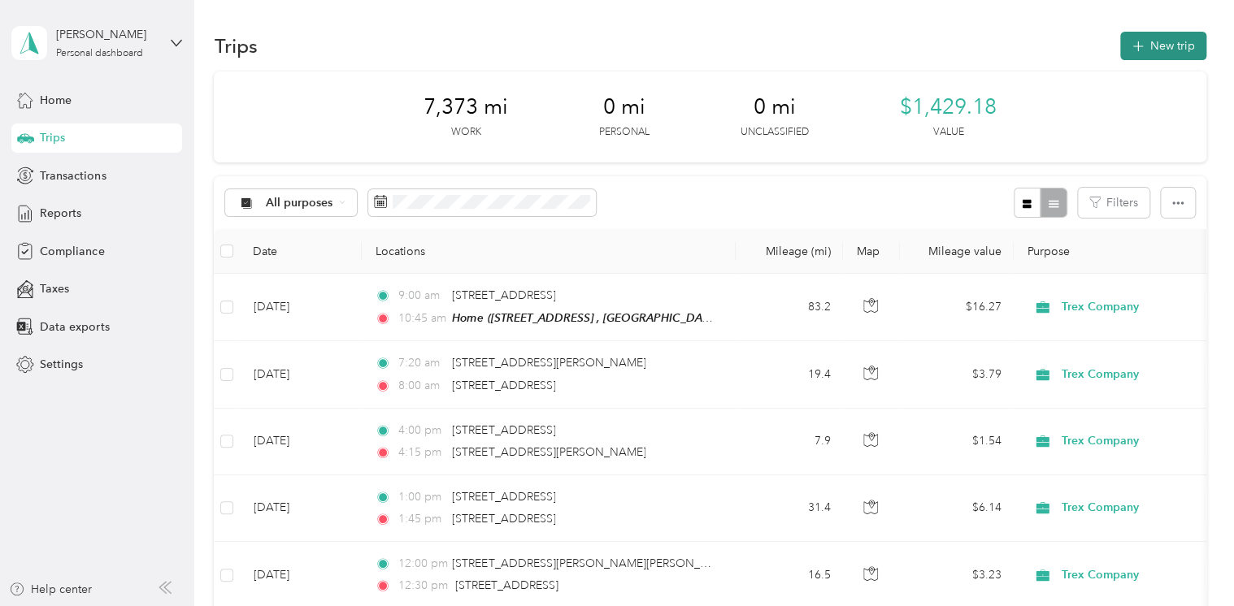
click at [1135, 48] on icon "button" at bounding box center [1137, 46] width 19 height 19
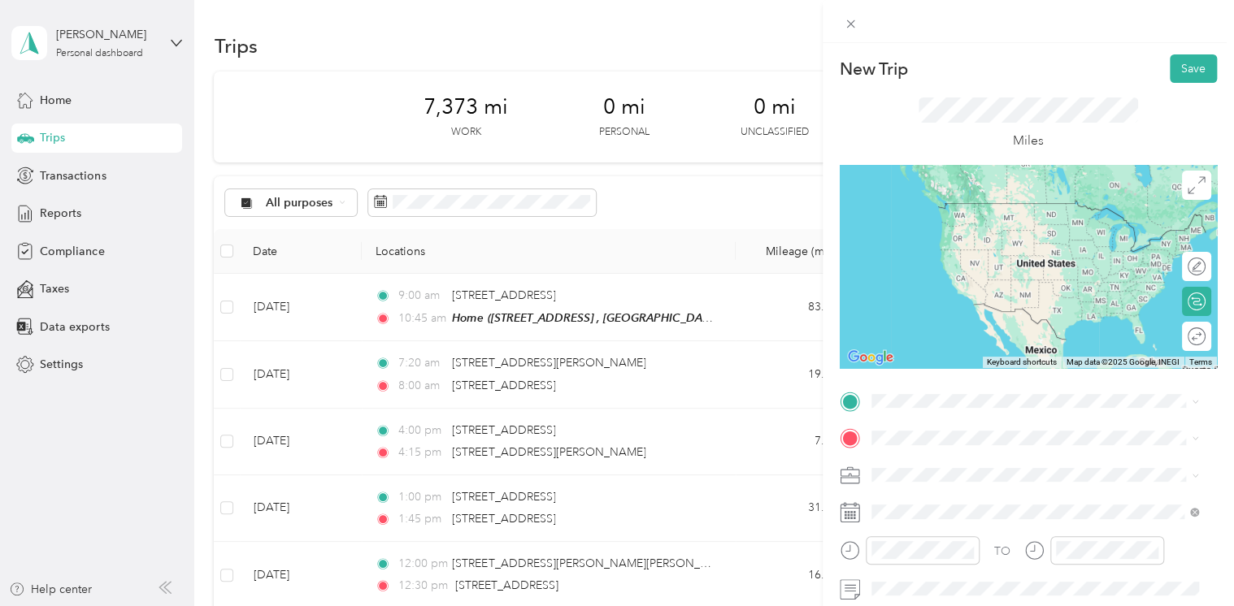
click at [955, 228] on div "Home [STREET_ADDRESS]" at bounding box center [1046, 225] width 291 height 51
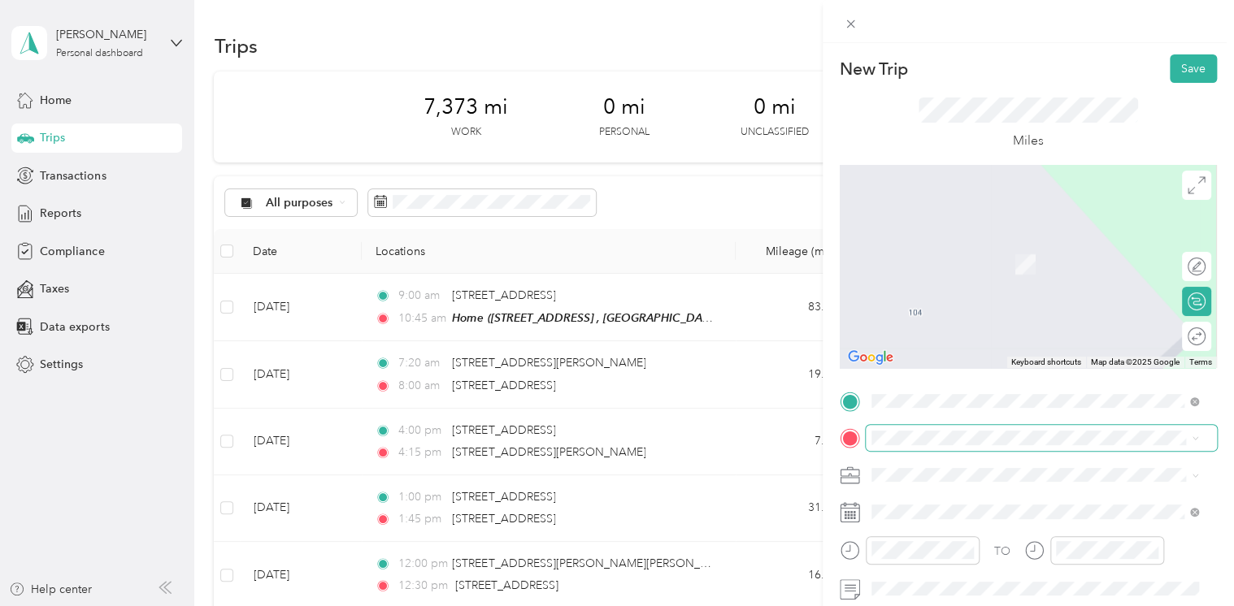
click at [888, 445] on span at bounding box center [1041, 438] width 351 height 26
click at [975, 241] on span "[STREET_ADDRESS][US_STATE]" at bounding box center [982, 240] width 163 height 15
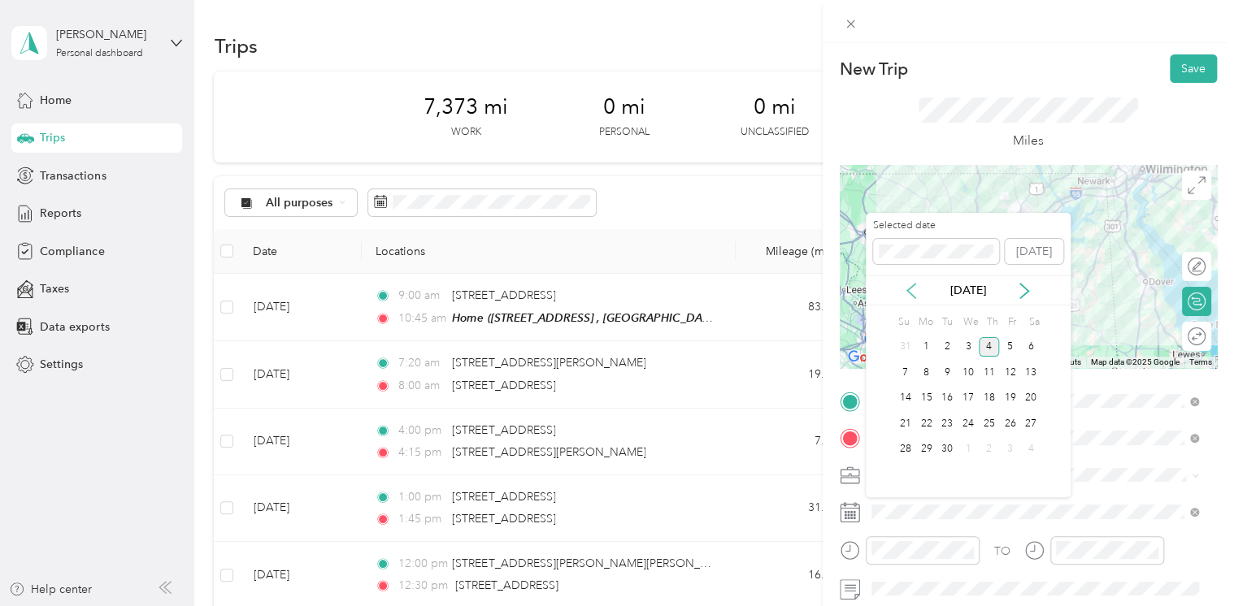
click at [914, 292] on icon at bounding box center [911, 291] width 16 height 16
click at [1005, 372] on div "8" at bounding box center [1009, 373] width 21 height 20
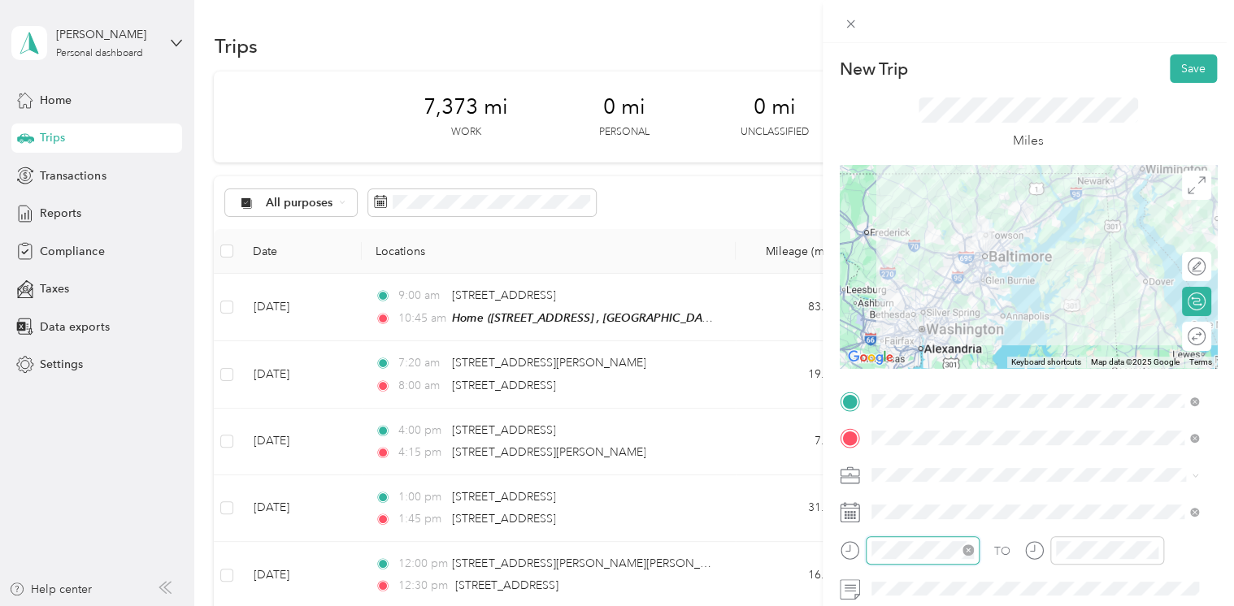
scroll to position [182, 0]
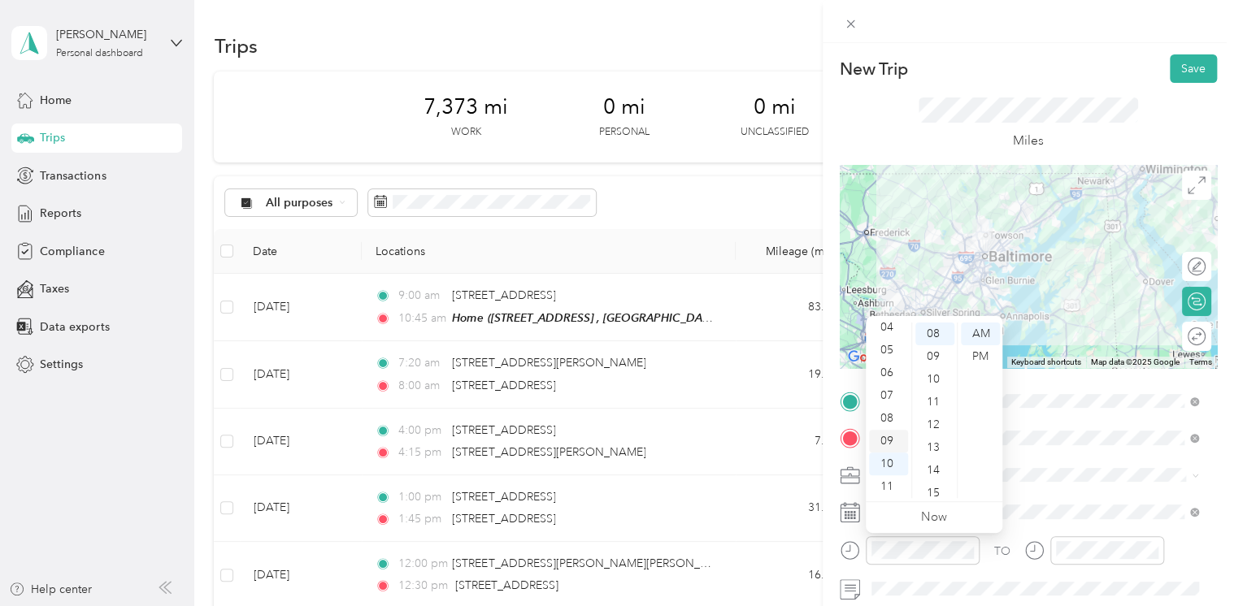
click at [894, 439] on div "09" at bounding box center [888, 441] width 39 height 23
click at [936, 332] on div "00" at bounding box center [934, 334] width 39 height 23
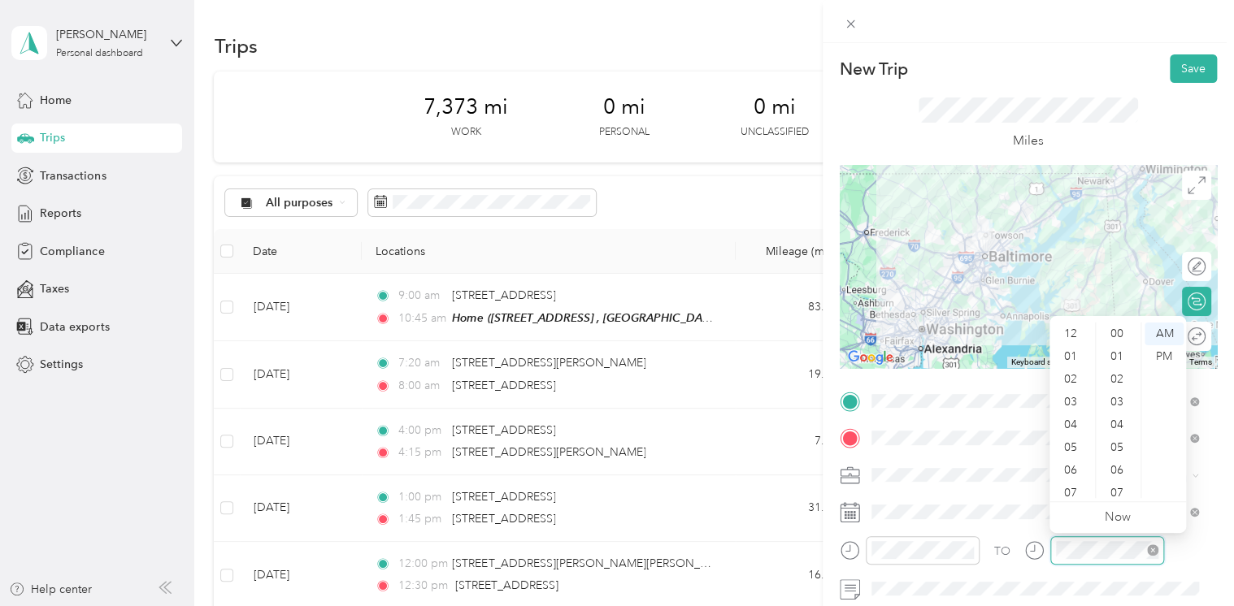
scroll to position [98, 0]
click at [1115, 428] on div "30" at bounding box center [1118, 428] width 39 height 23
click at [1170, 73] on button "Save" at bounding box center [1193, 68] width 47 height 28
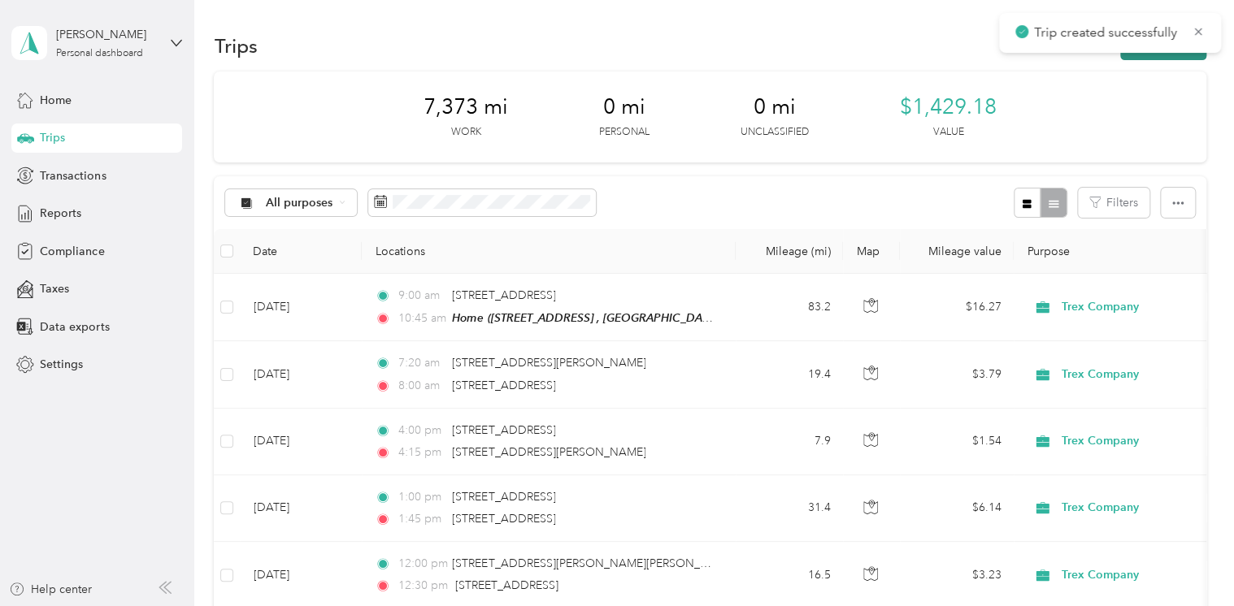
click at [1139, 59] on button "New trip" at bounding box center [1163, 46] width 86 height 28
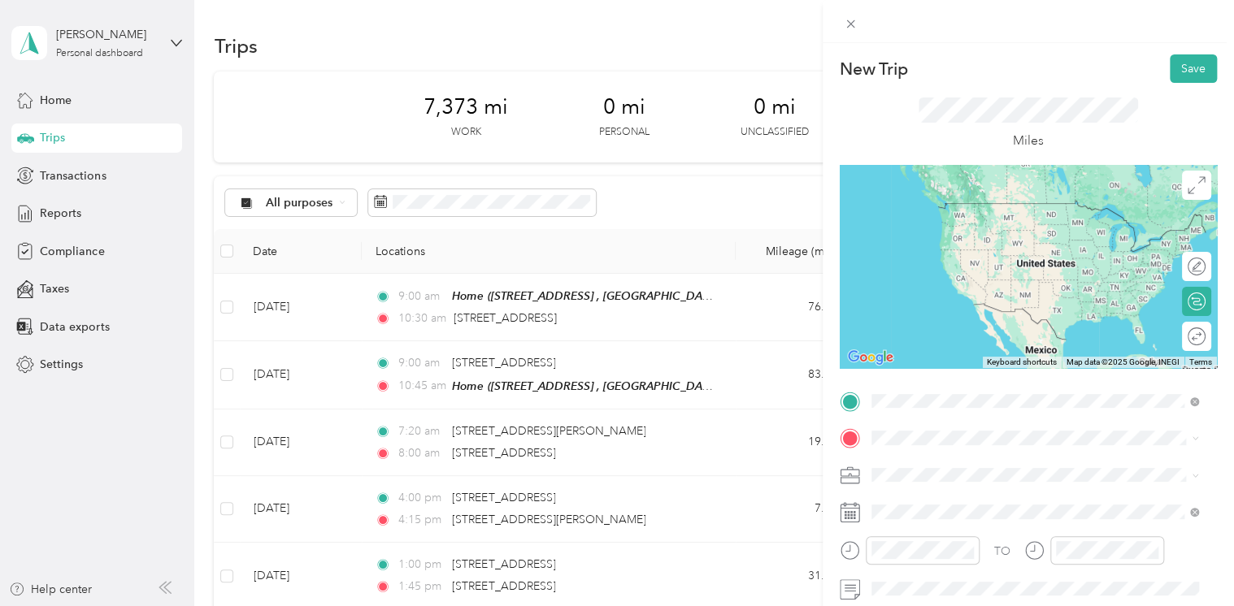
click at [916, 211] on span "[STREET_ADDRESS][US_STATE]" at bounding box center [982, 203] width 163 height 15
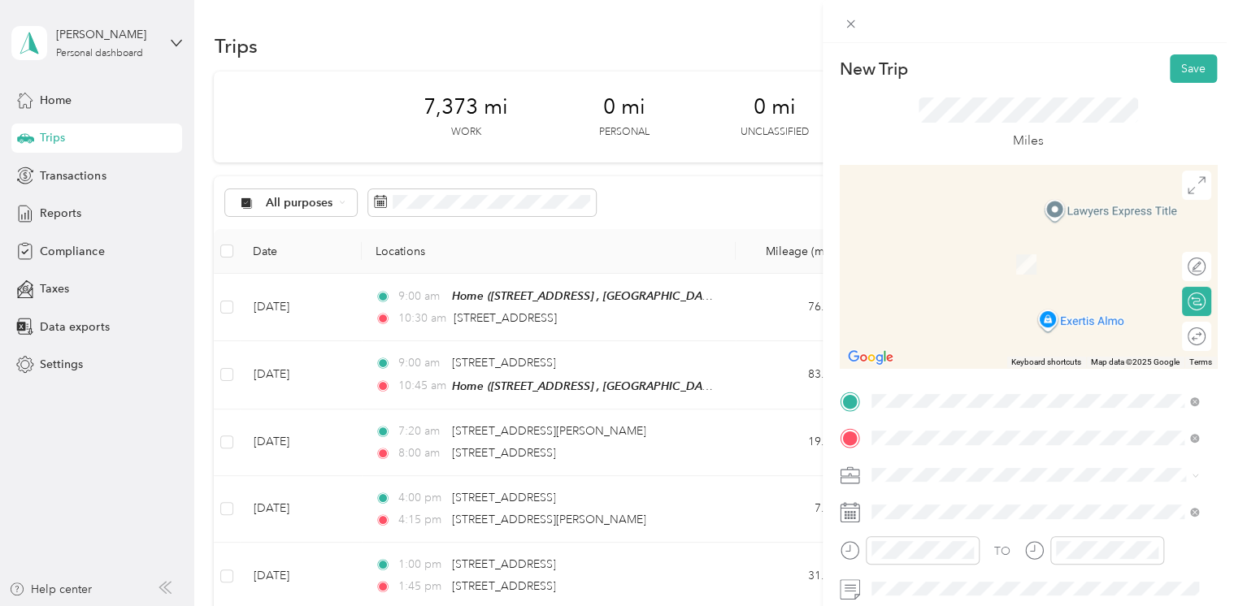
click at [949, 271] on div "Home [STREET_ADDRESS]" at bounding box center [1046, 264] width 291 height 51
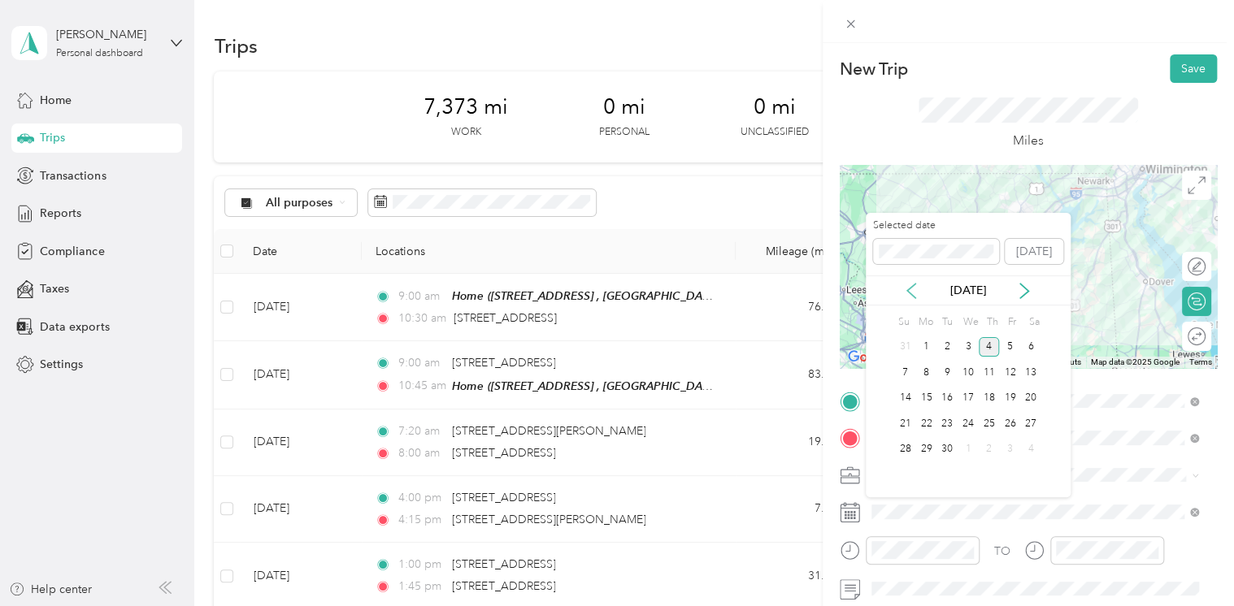
click at [910, 294] on icon at bounding box center [911, 291] width 16 height 16
click at [1014, 371] on div "8" at bounding box center [1009, 373] width 21 height 20
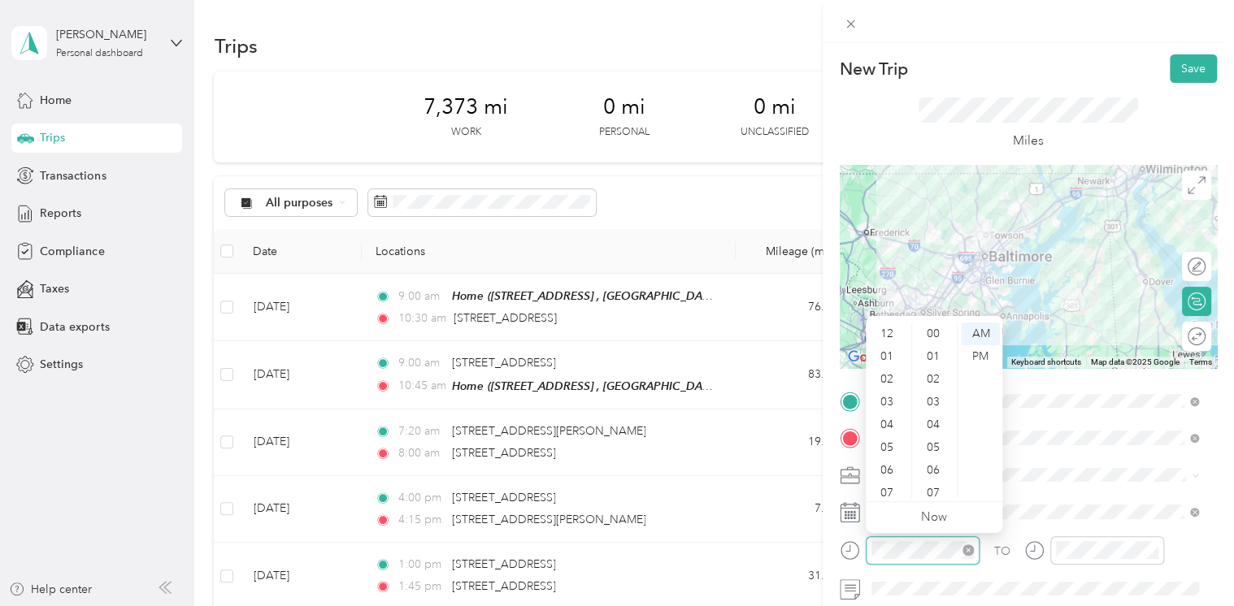
scroll to position [98, 0]
click at [888, 482] on div "11" at bounding box center [888, 487] width 39 height 23
click at [935, 406] on div "30" at bounding box center [934, 405] width 39 height 23
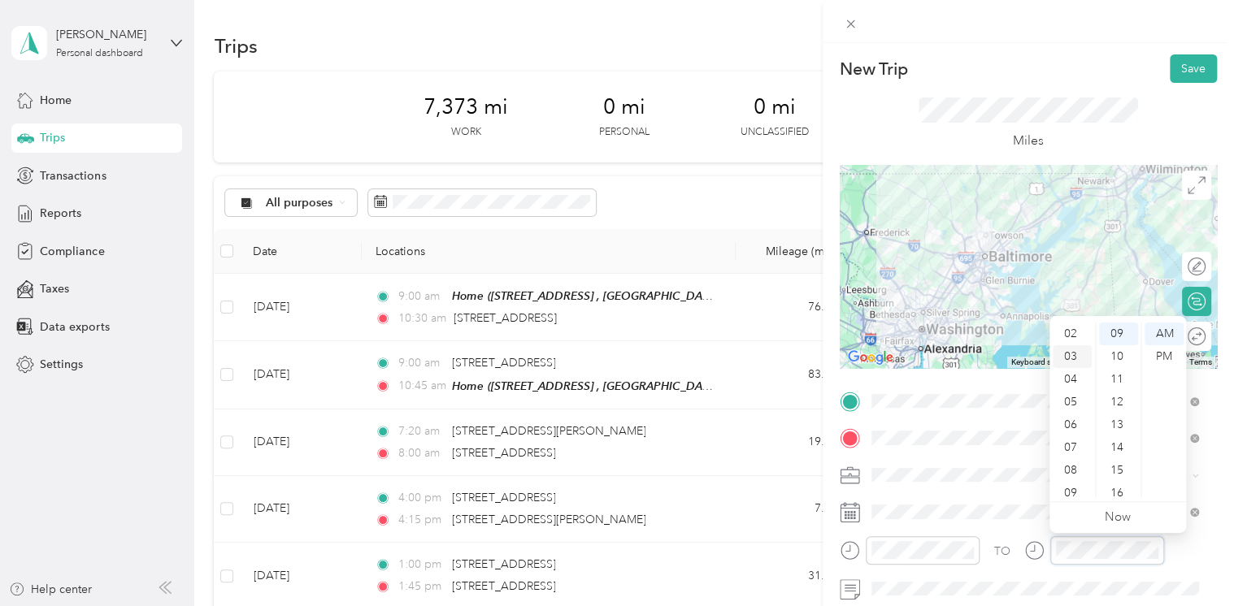
scroll to position [0, 0]
click at [1075, 364] on div "01" at bounding box center [1072, 356] width 39 height 23
click at [1119, 332] on div "00" at bounding box center [1118, 334] width 39 height 23
click at [1170, 364] on div "PM" at bounding box center [1163, 356] width 39 height 23
click at [1176, 70] on button "Save" at bounding box center [1193, 68] width 47 height 28
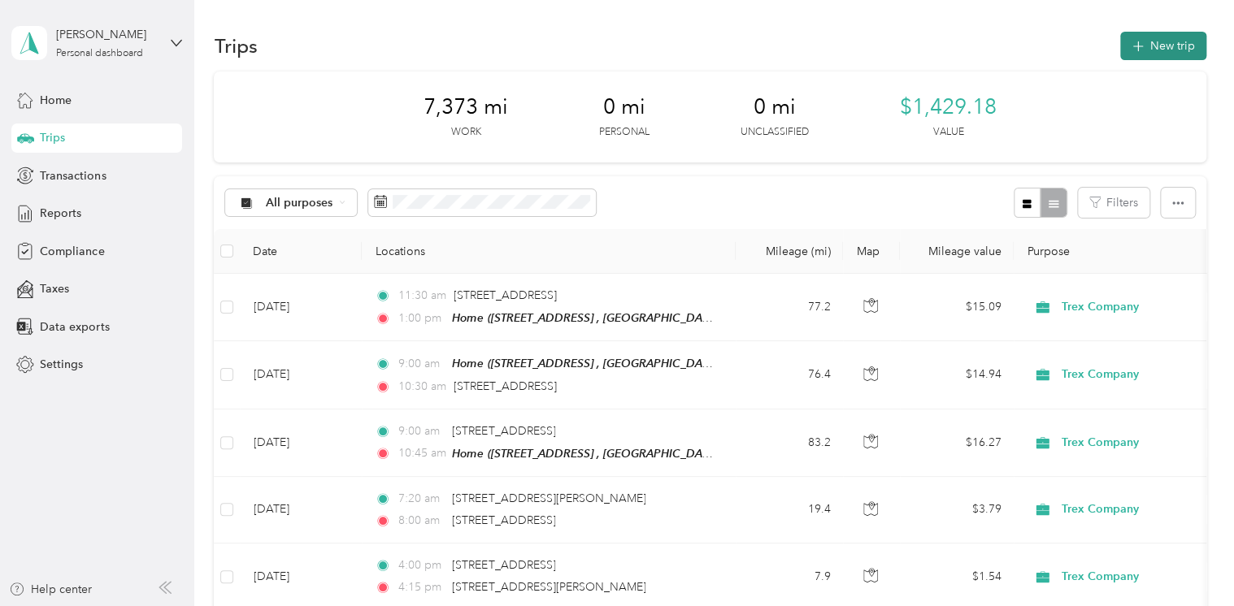
click at [1153, 51] on button "New trip" at bounding box center [1163, 46] width 86 height 28
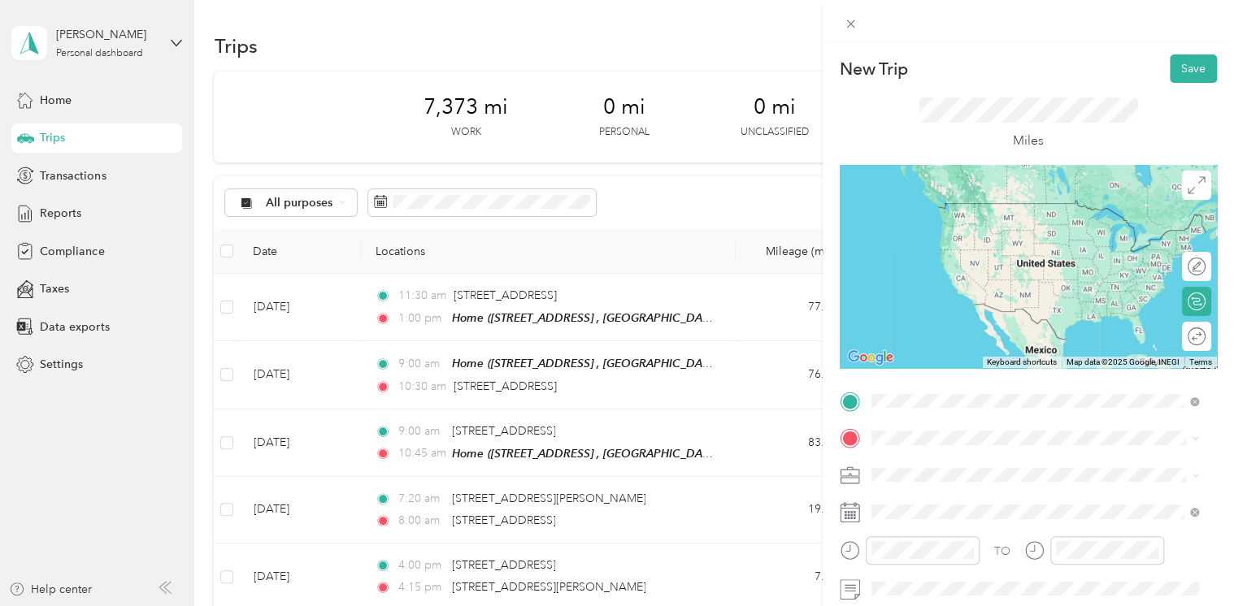
click at [950, 228] on span "[STREET_ADDRESS][GEOGRAPHIC_DATA], [GEOGRAPHIC_DATA], [GEOGRAPHIC_DATA]" at bounding box center [1021, 235] width 241 height 31
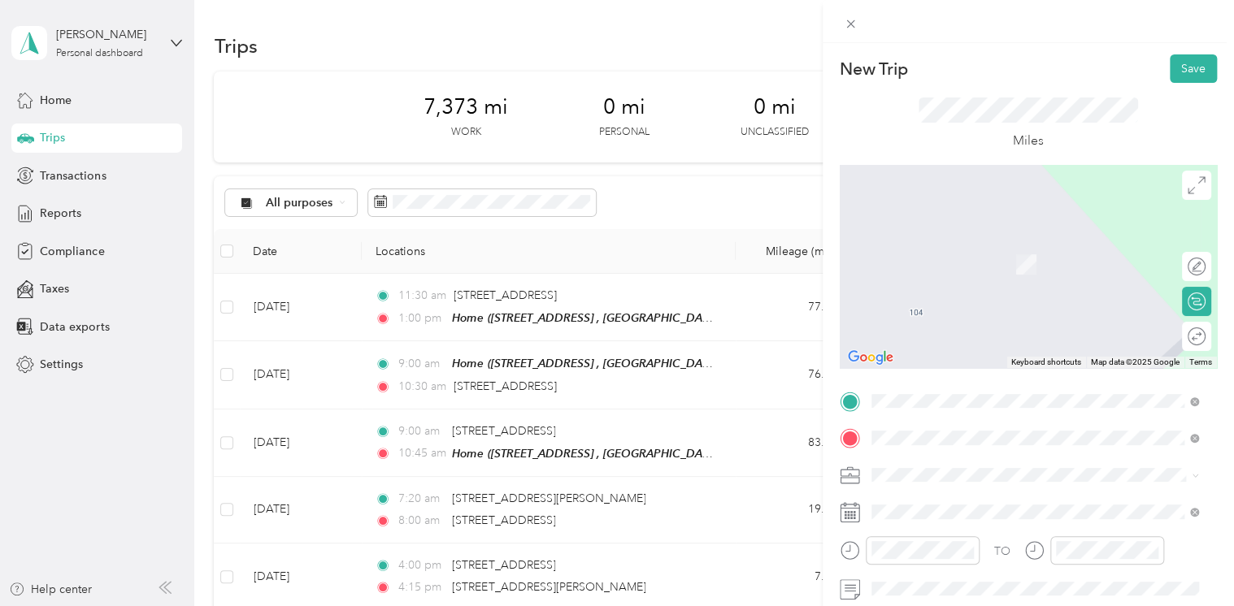
click at [937, 504] on span "[STREET_ADDRESS][US_STATE]" at bounding box center [982, 496] width 163 height 15
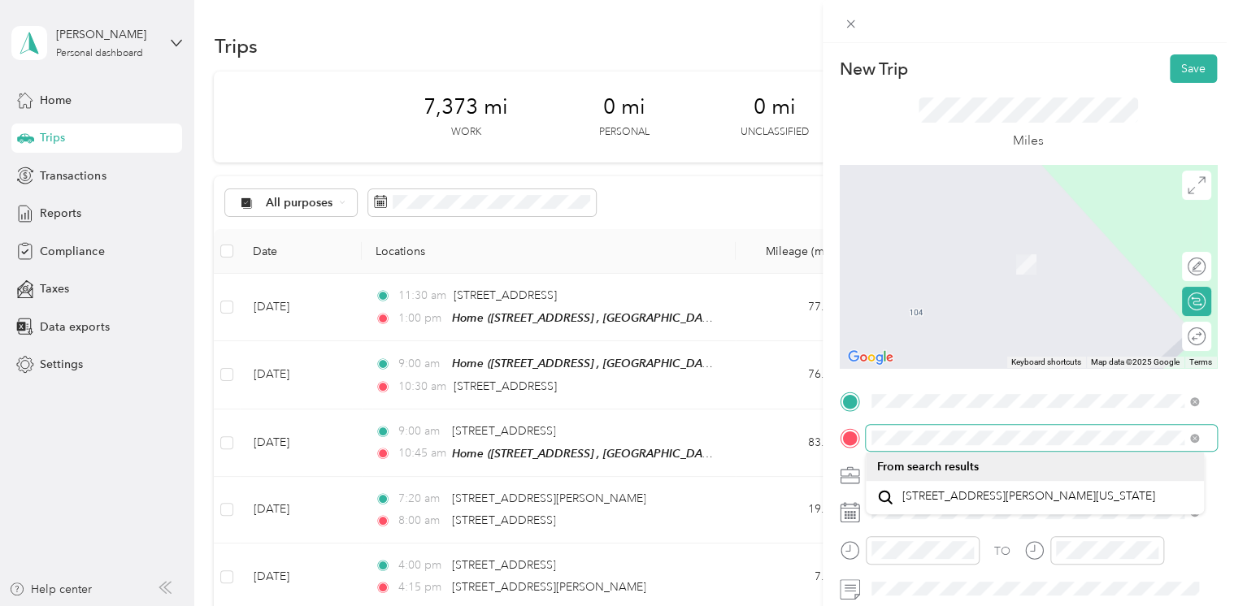
click at [1219, 454] on form "New Trip Save This trip cannot be edited because it is either under review, app…" at bounding box center [1028, 417] width 411 height 727
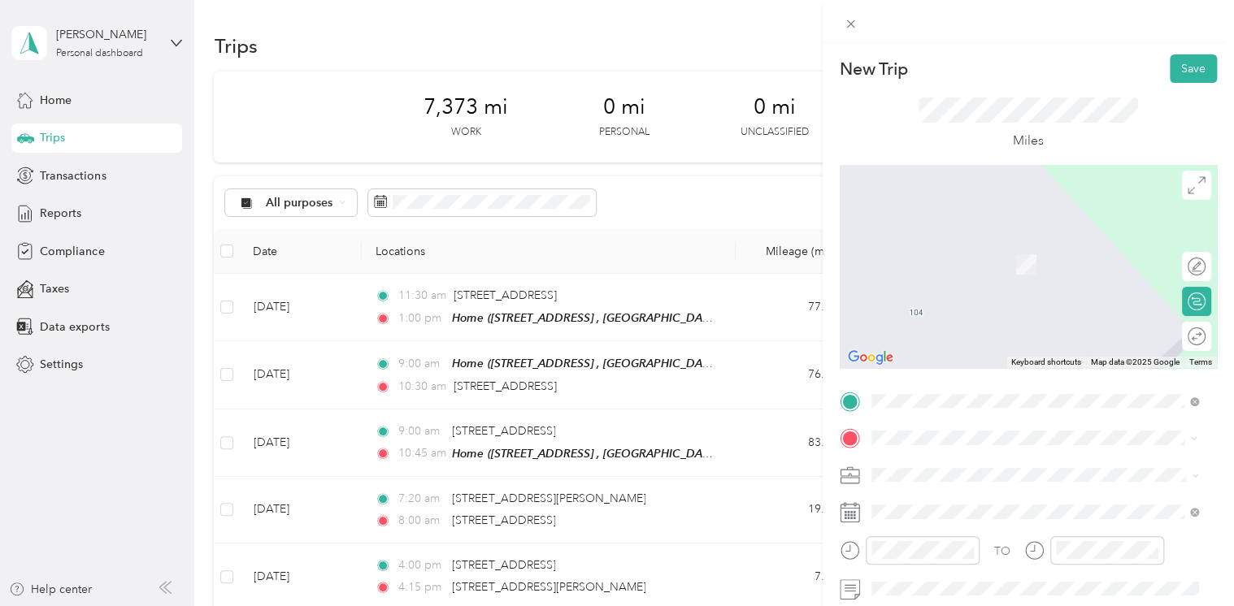
click at [956, 248] on span "[STREET_ADDRESS][US_STATE]" at bounding box center [982, 240] width 163 height 15
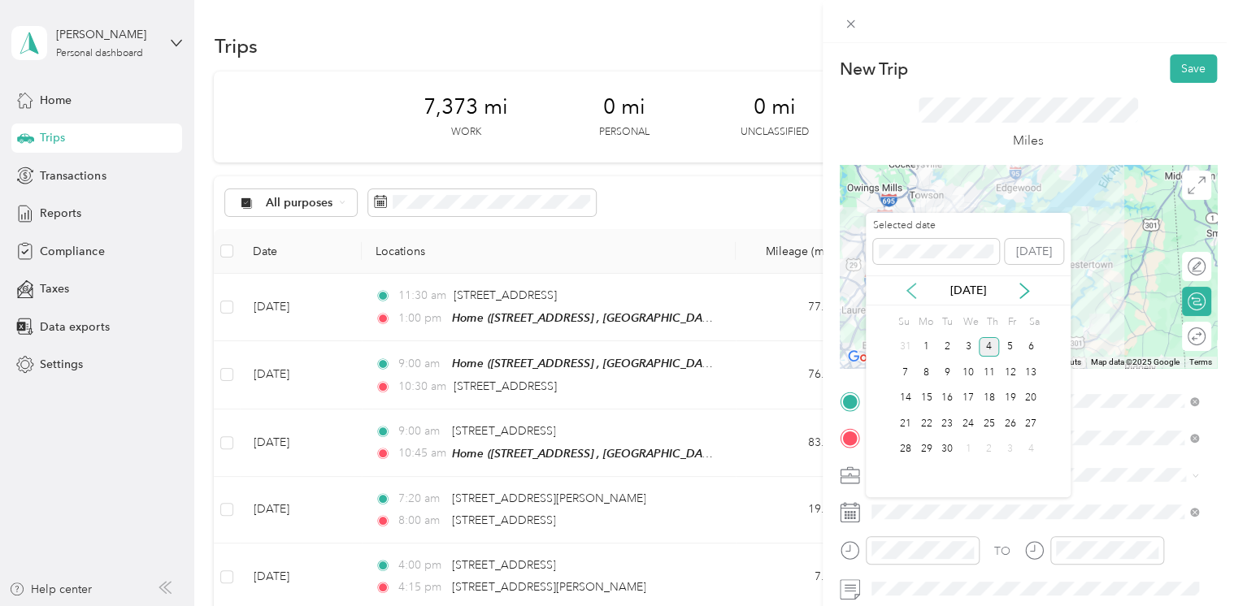
click at [916, 291] on icon at bounding box center [911, 291] width 16 height 16
click at [927, 398] on div "11" at bounding box center [925, 399] width 21 height 20
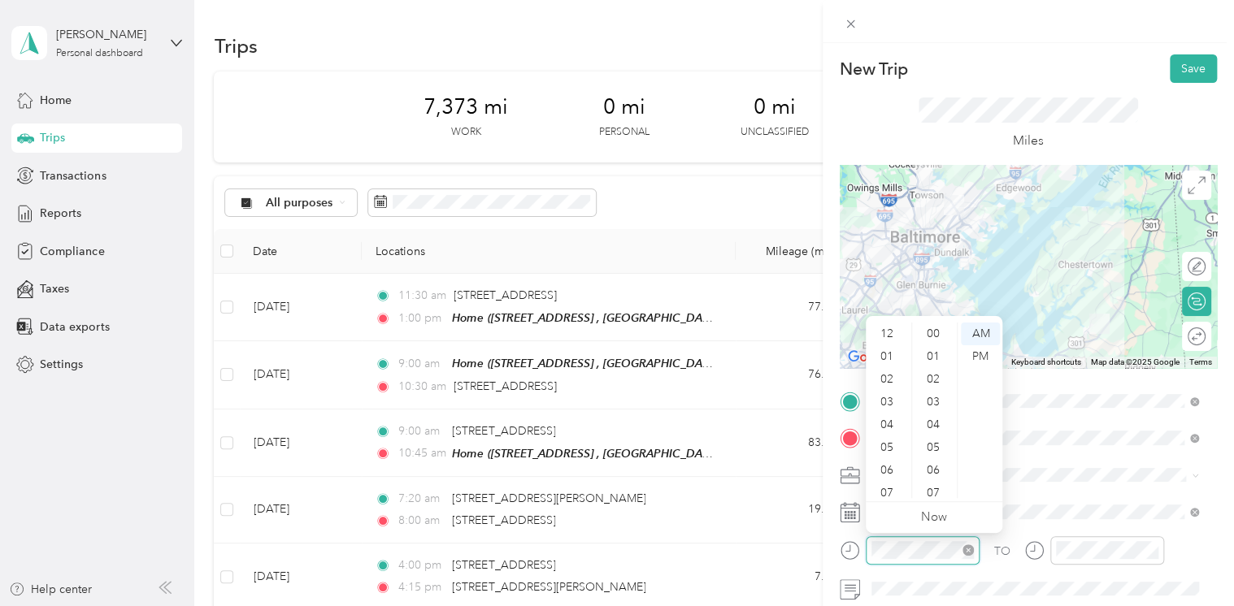
scroll to position [98, 0]
click at [891, 442] on div "09" at bounding box center [888, 441] width 39 height 23
click at [934, 337] on div "00" at bounding box center [934, 334] width 39 height 23
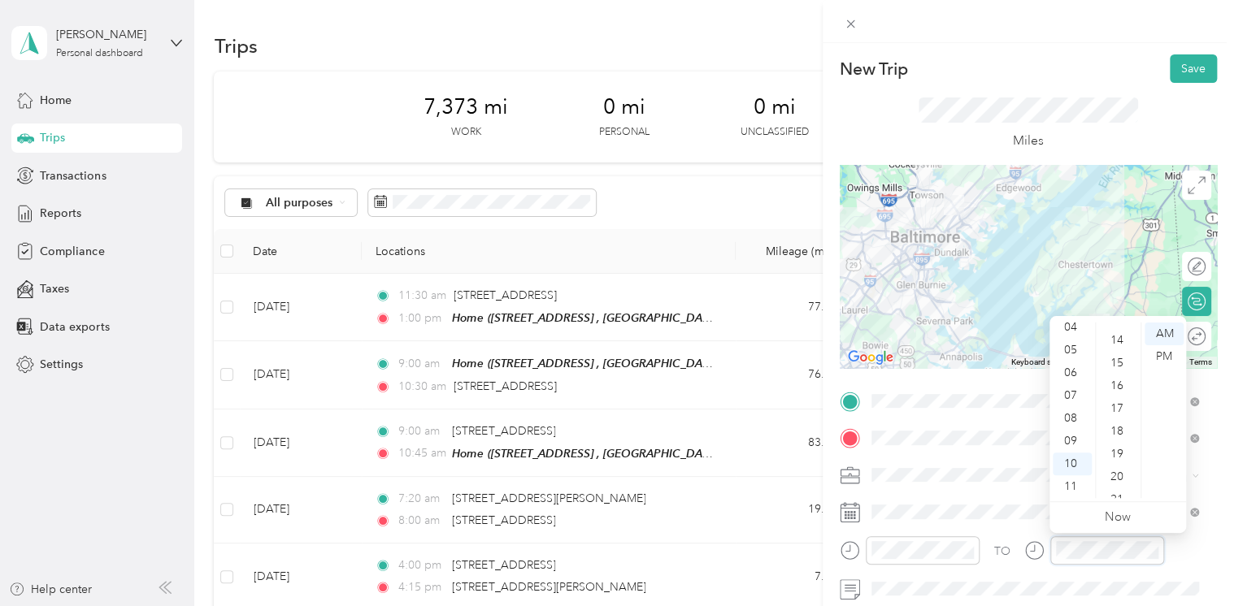
scroll to position [325, 0]
click at [1115, 464] on div "20" at bounding box center [1118, 464] width 39 height 23
click at [1179, 73] on button "Save" at bounding box center [1193, 68] width 47 height 28
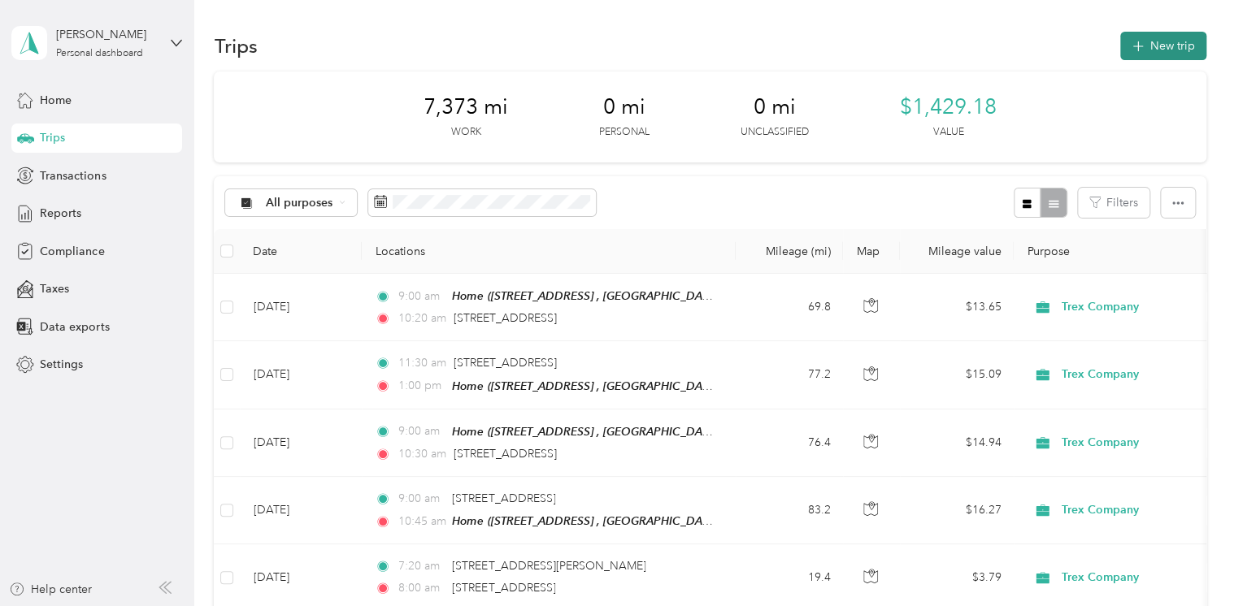
click at [1135, 59] on button "New trip" at bounding box center [1163, 46] width 86 height 28
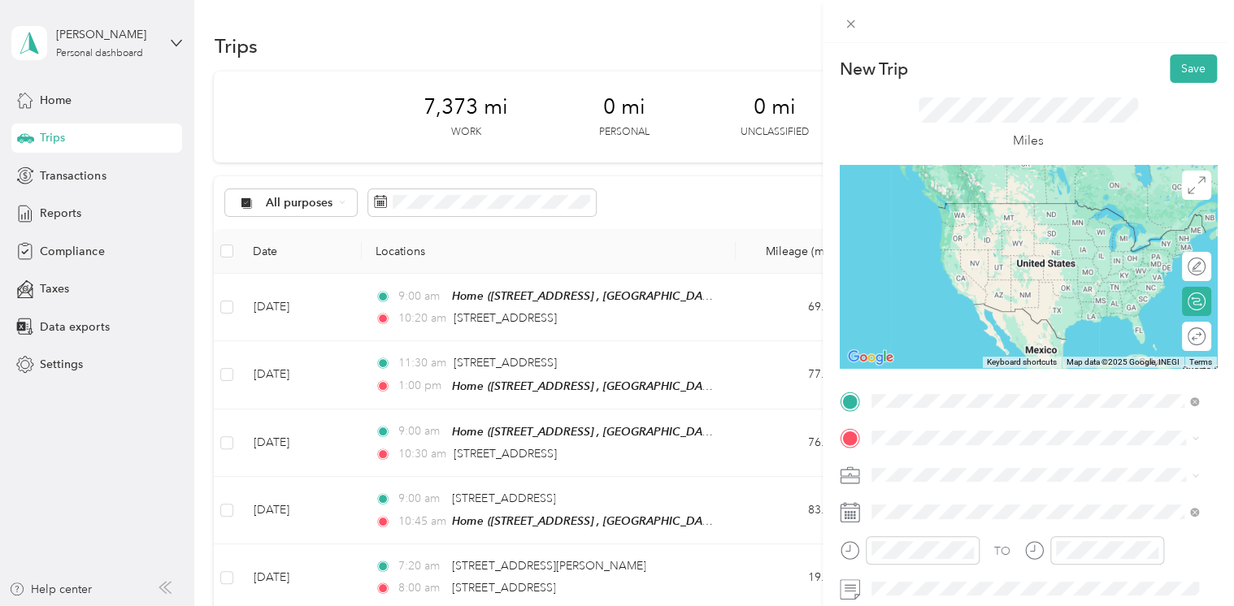
click at [981, 211] on span "[STREET_ADDRESS][US_STATE]" at bounding box center [982, 203] width 163 height 15
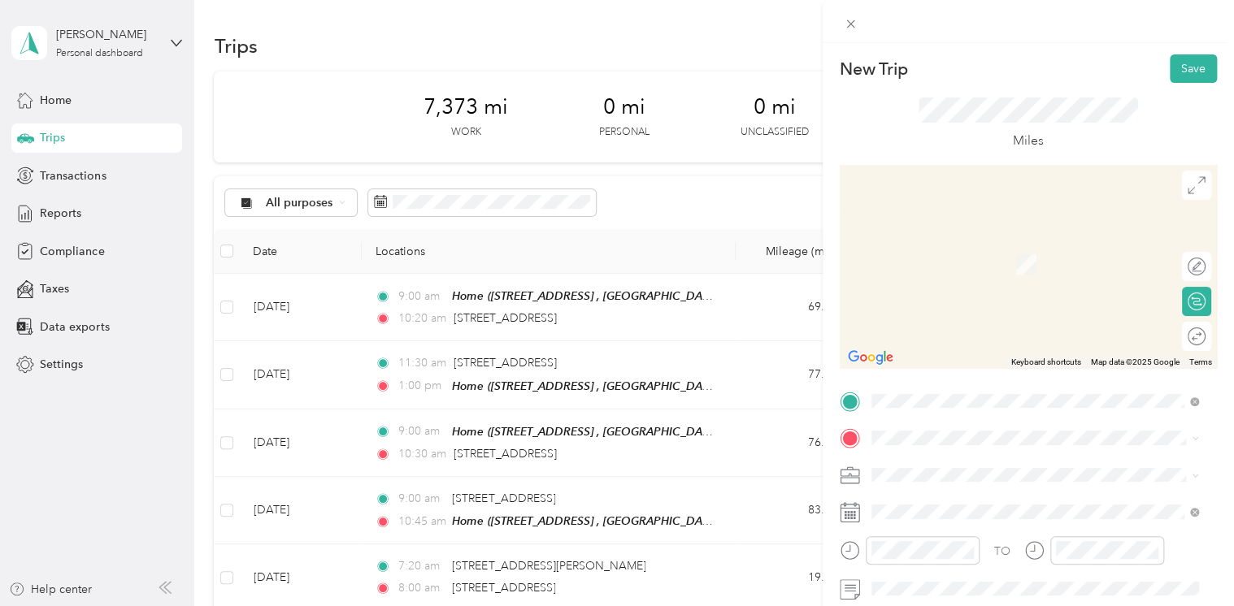
click at [940, 255] on div "1805 [GEOGRAPHIC_DATA][US_STATE], [GEOGRAPHIC_DATA]" at bounding box center [1035, 241] width 316 height 34
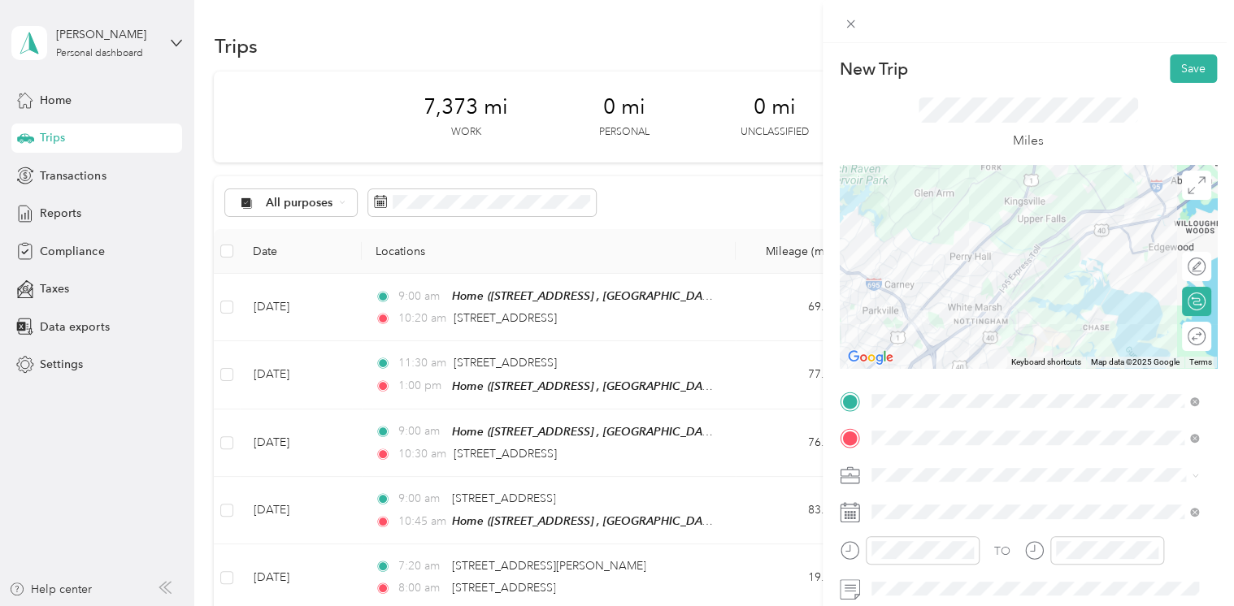
scroll to position [81, 0]
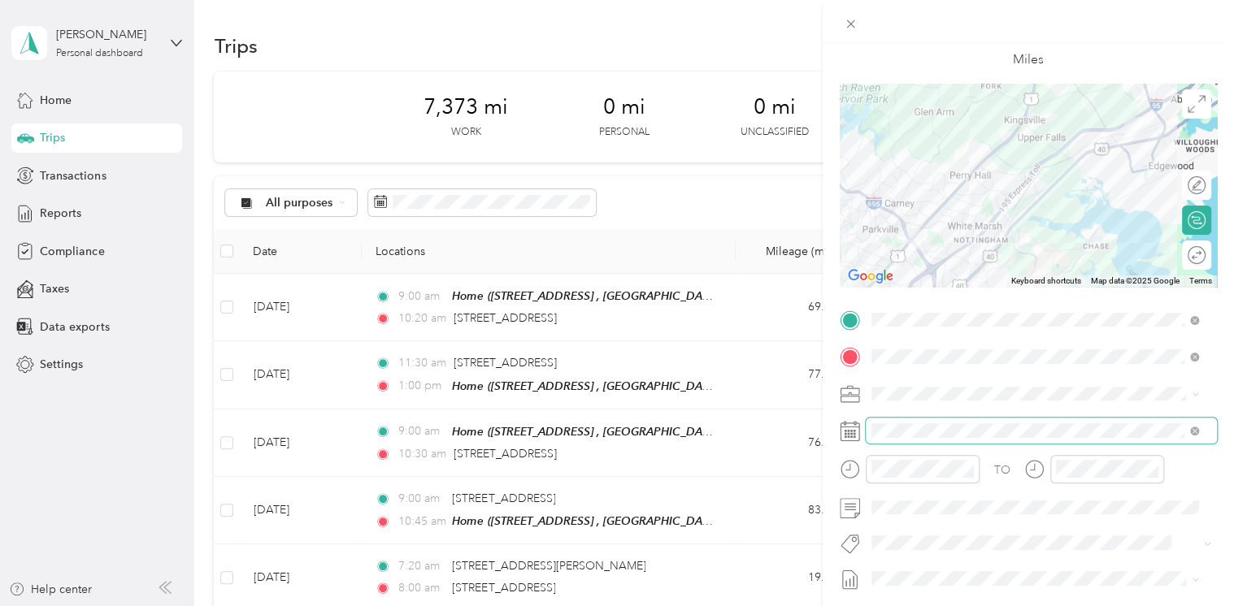
click at [915, 421] on span at bounding box center [1041, 431] width 351 height 26
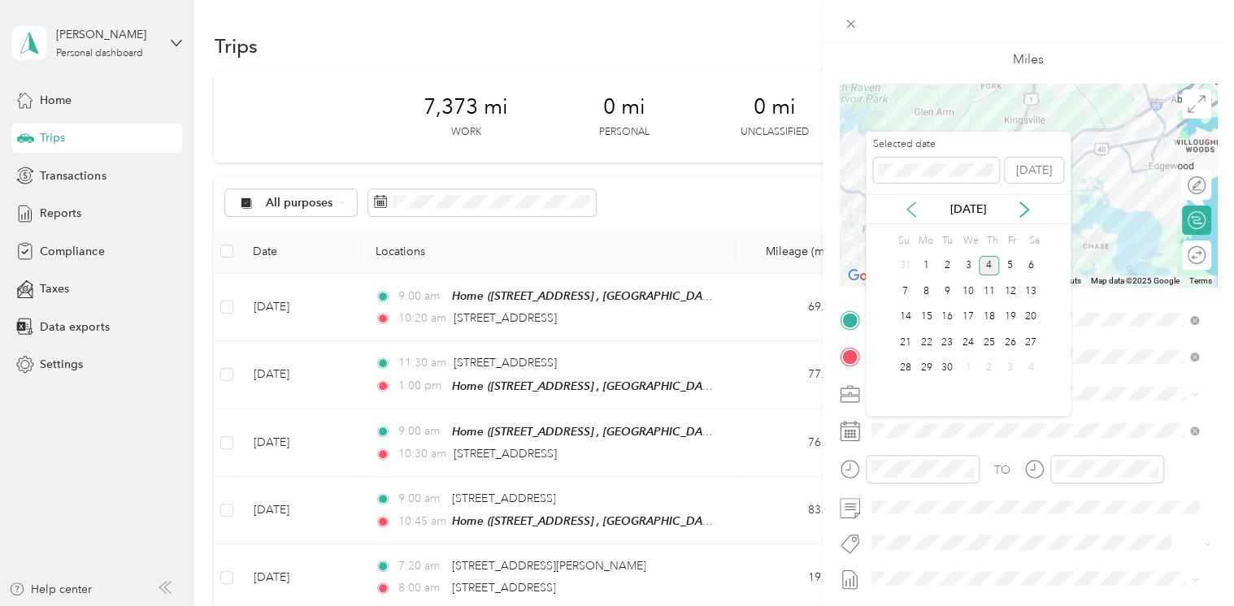
click at [910, 209] on icon at bounding box center [911, 210] width 16 height 16
click at [927, 316] on div "11" at bounding box center [925, 317] width 21 height 20
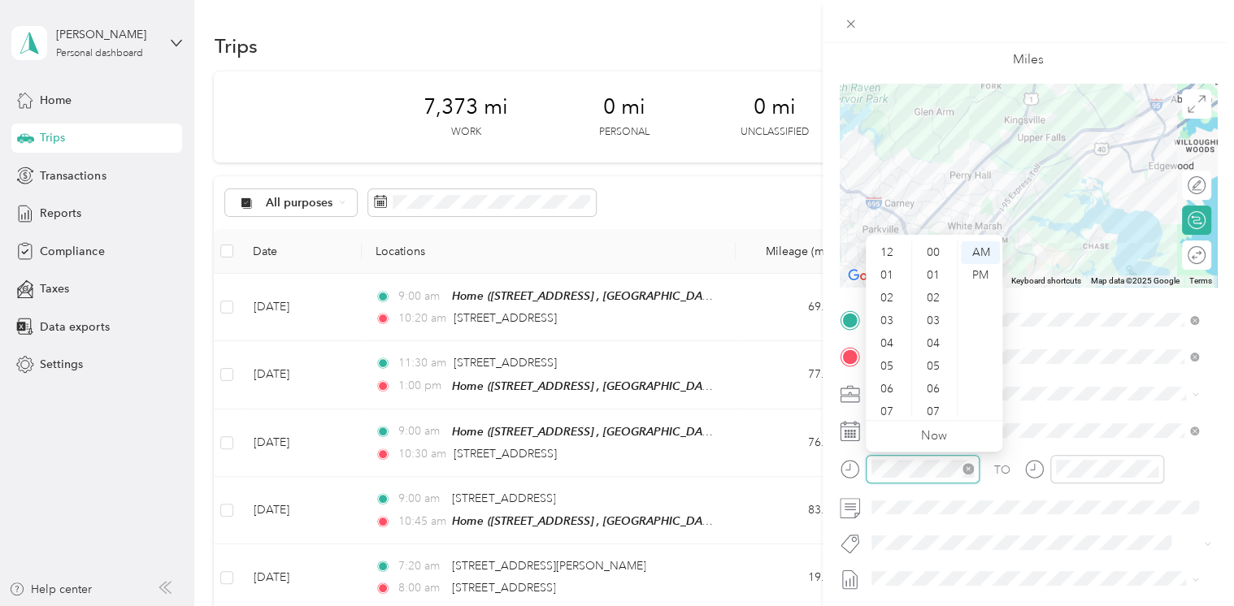
scroll to position [98, 0]
click at [889, 405] on div "11" at bounding box center [888, 405] width 39 height 23
click at [925, 250] on div "00" at bounding box center [934, 252] width 39 height 23
click at [1078, 385] on span at bounding box center [1041, 394] width 351 height 26
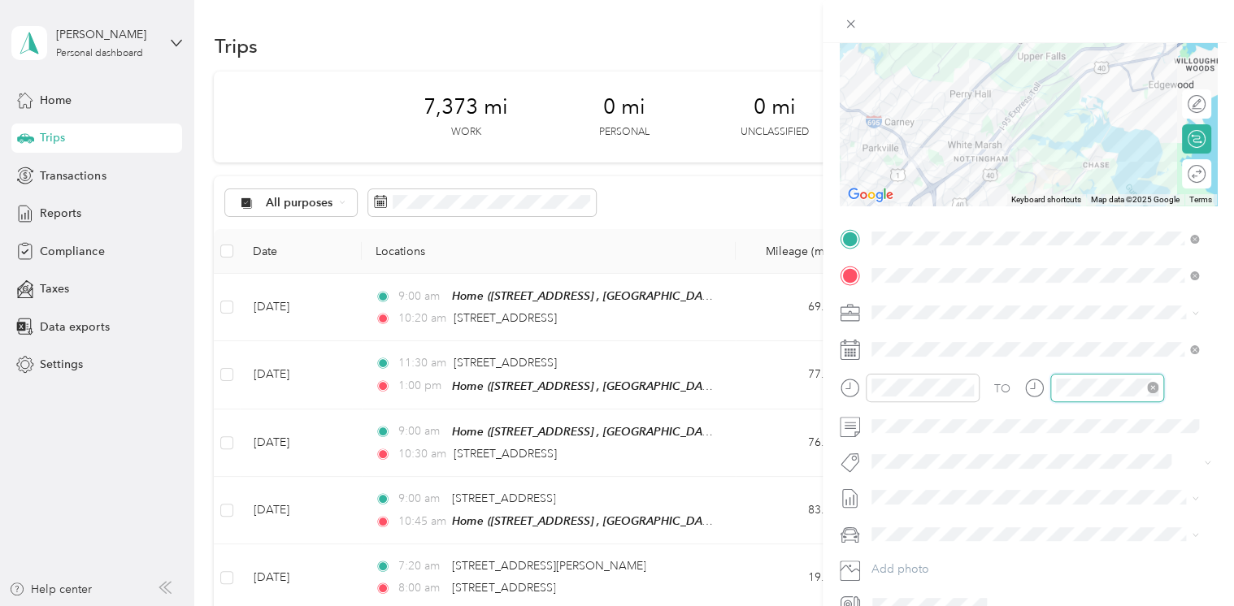
scroll to position [228, 0]
click at [1074, 319] on div "11" at bounding box center [1072, 324] width 39 height 23
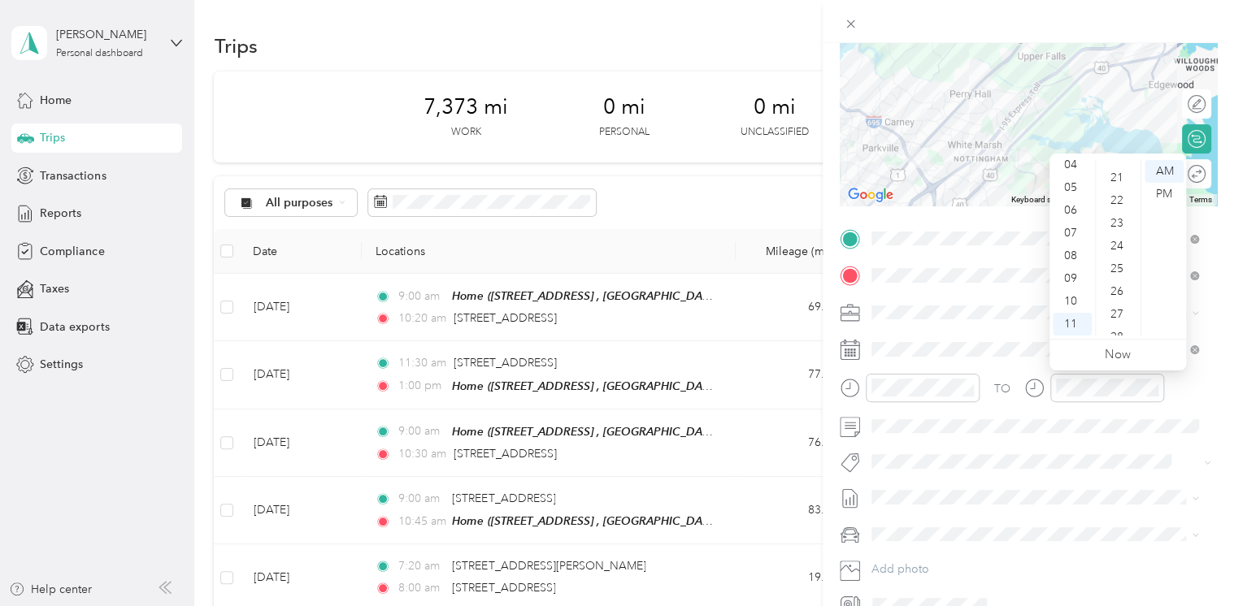
click at [1121, 271] on div "25" at bounding box center [1118, 269] width 39 height 23
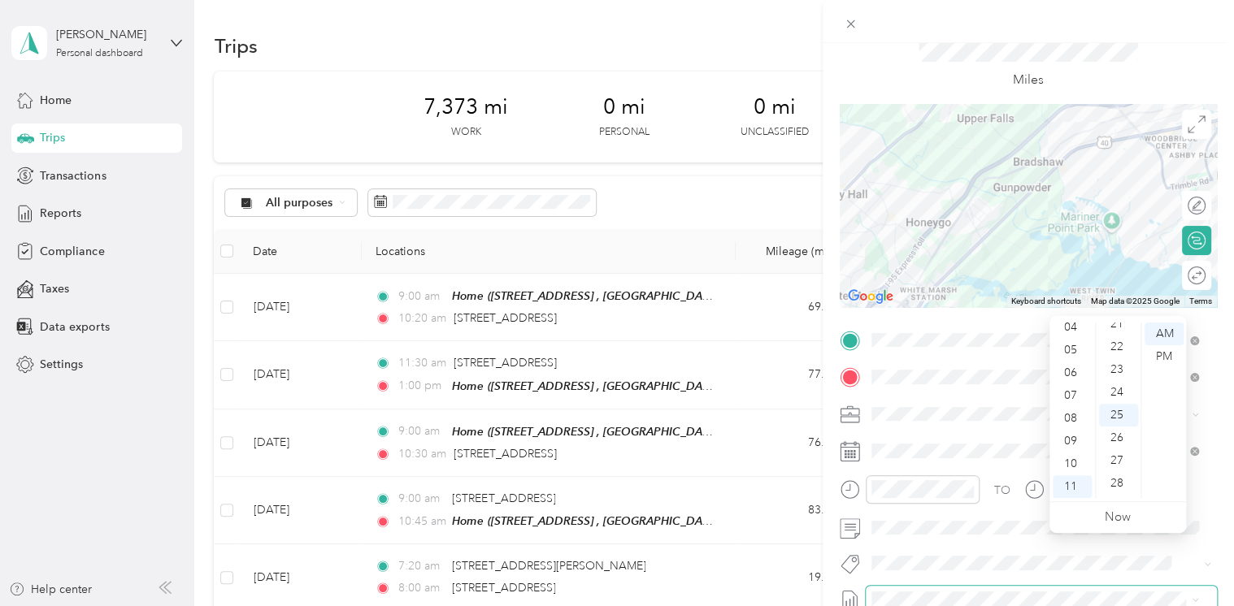
scroll to position [0, 0]
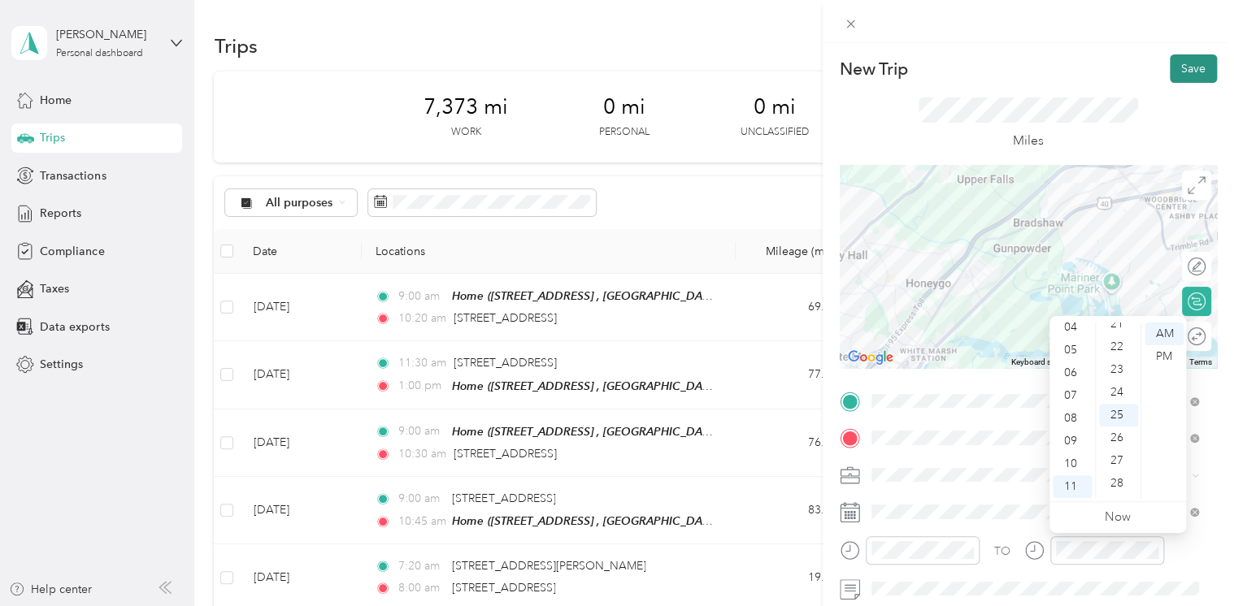
click at [1170, 77] on button "Save" at bounding box center [1193, 68] width 47 height 28
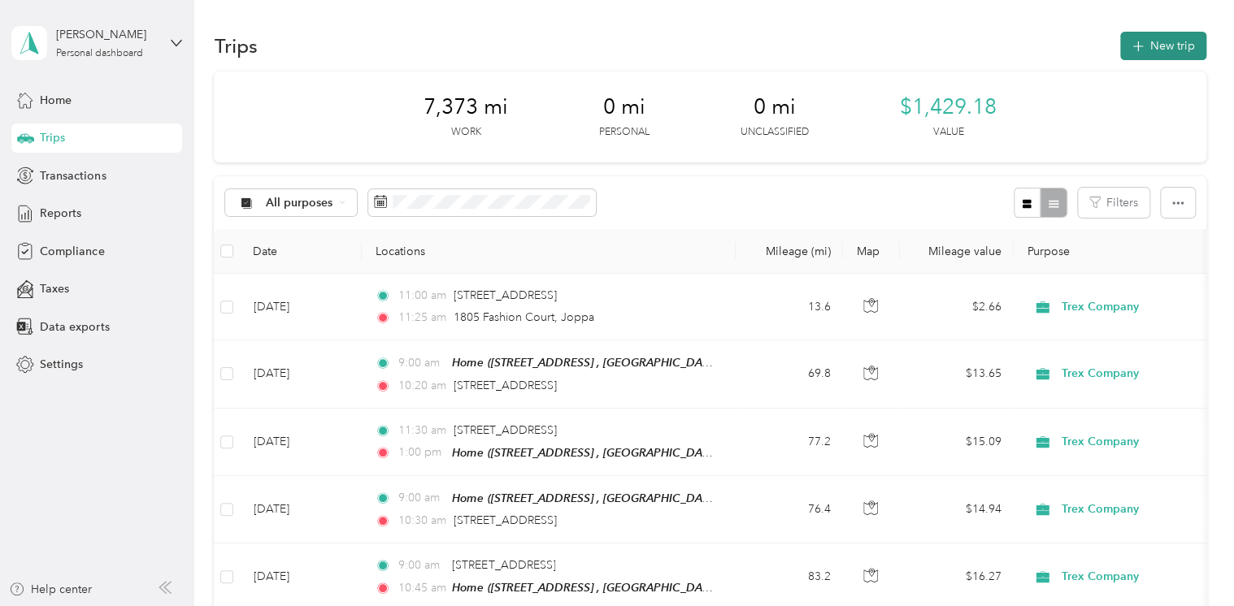
click at [1137, 55] on button "New trip" at bounding box center [1163, 46] width 86 height 28
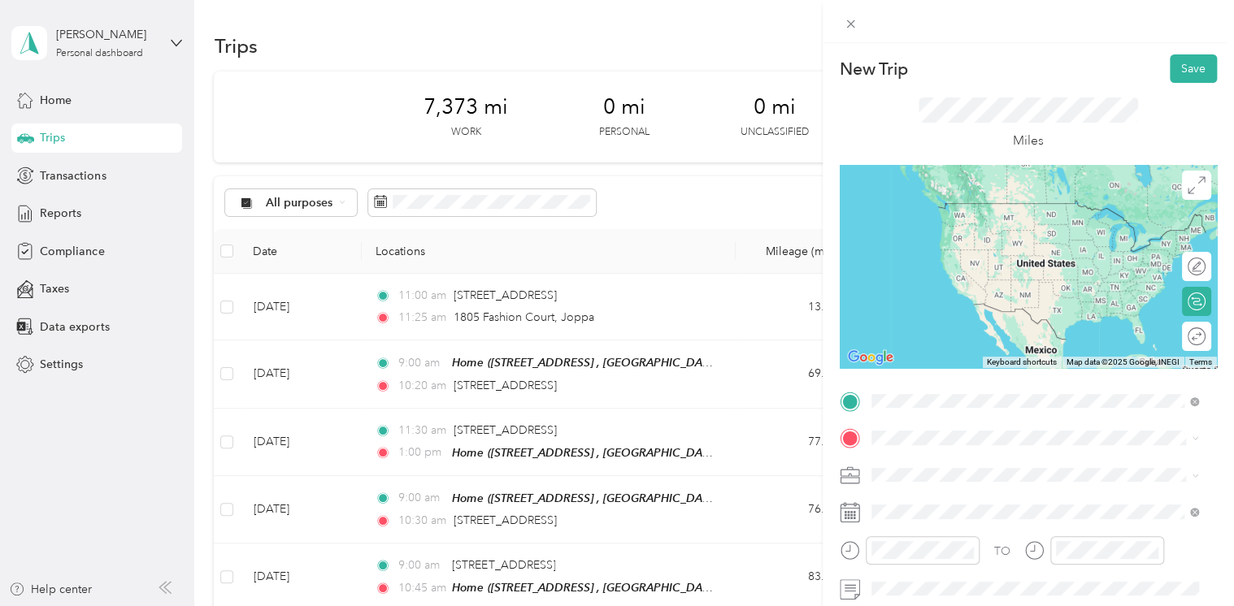
click at [942, 215] on span "1805 [GEOGRAPHIC_DATA][US_STATE], [GEOGRAPHIC_DATA]" at bounding box center [1046, 210] width 291 height 28
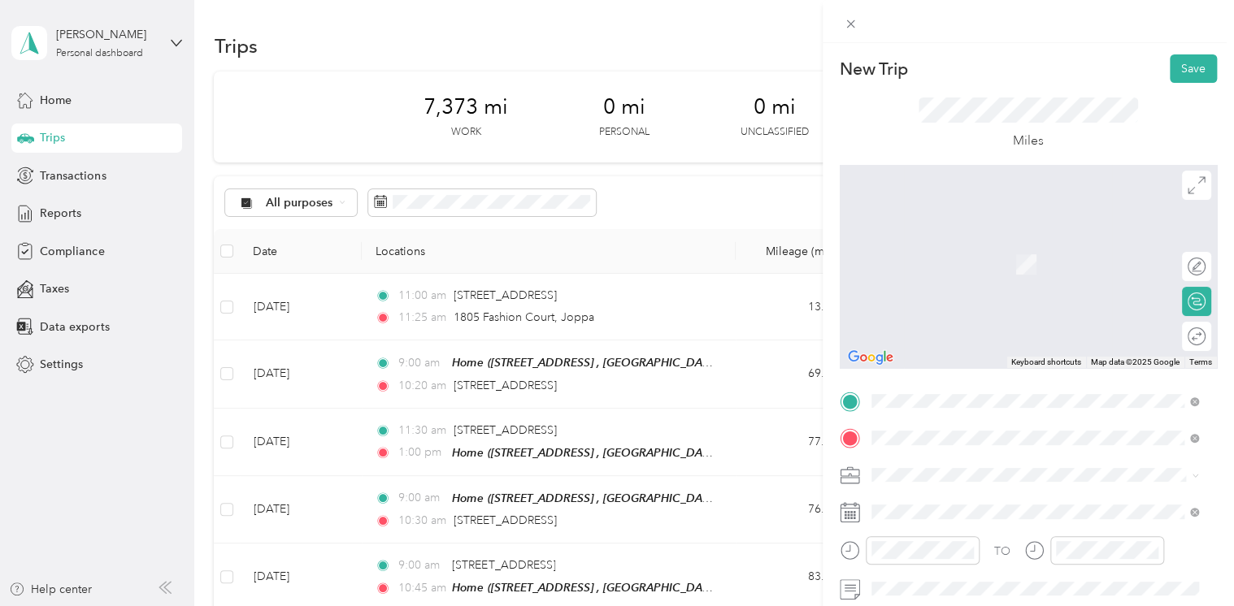
click at [932, 261] on span "[STREET_ADDRESS][GEOGRAPHIC_DATA], [GEOGRAPHIC_DATA], [GEOGRAPHIC_DATA]" at bounding box center [1021, 273] width 241 height 31
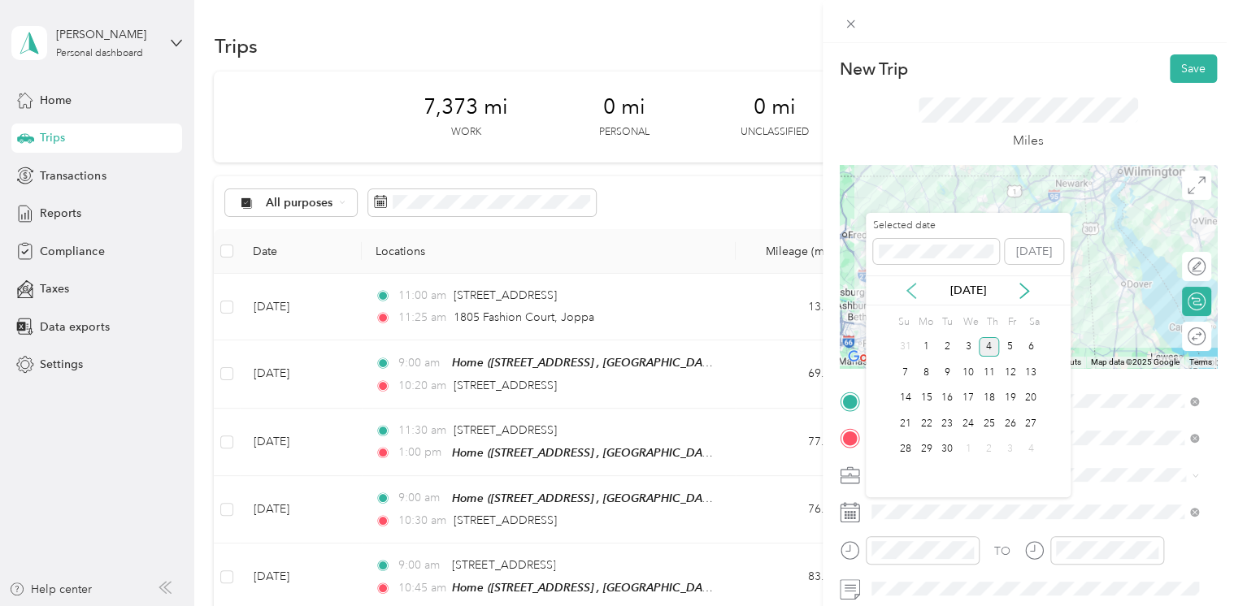
click at [914, 293] on icon at bounding box center [911, 291] width 16 height 16
click at [930, 395] on div "11" at bounding box center [925, 399] width 21 height 20
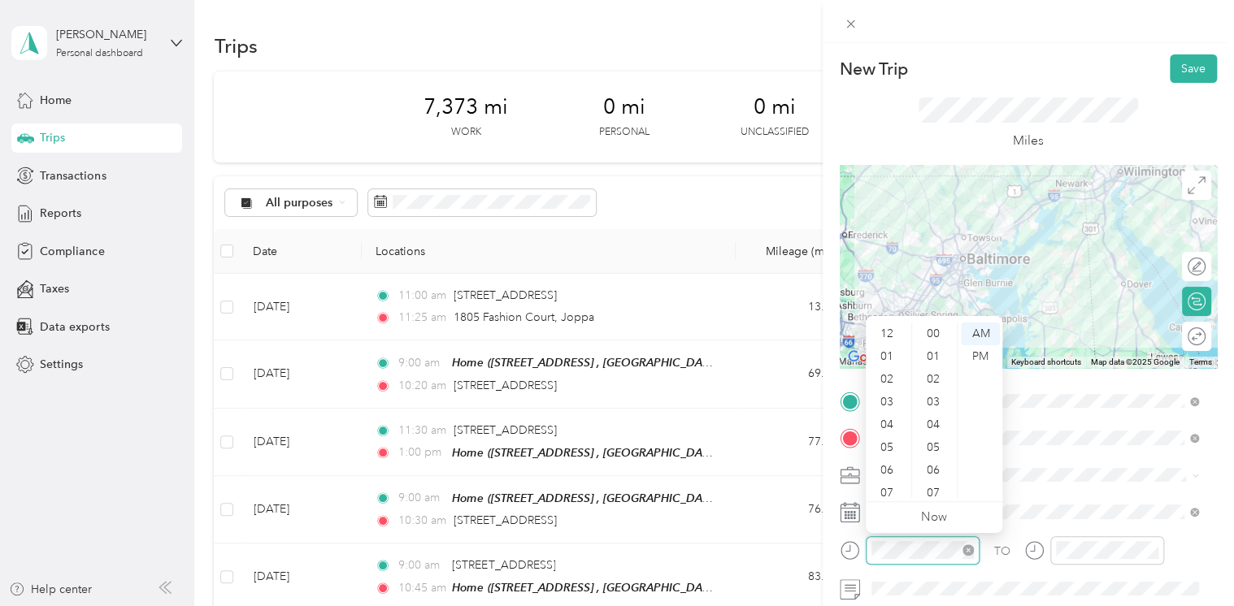
scroll to position [98, 0]
click at [891, 327] on div "04" at bounding box center [888, 327] width 39 height 23
click at [936, 337] on div "00" at bounding box center [934, 334] width 39 height 23
click at [977, 353] on div "PM" at bounding box center [980, 356] width 39 height 23
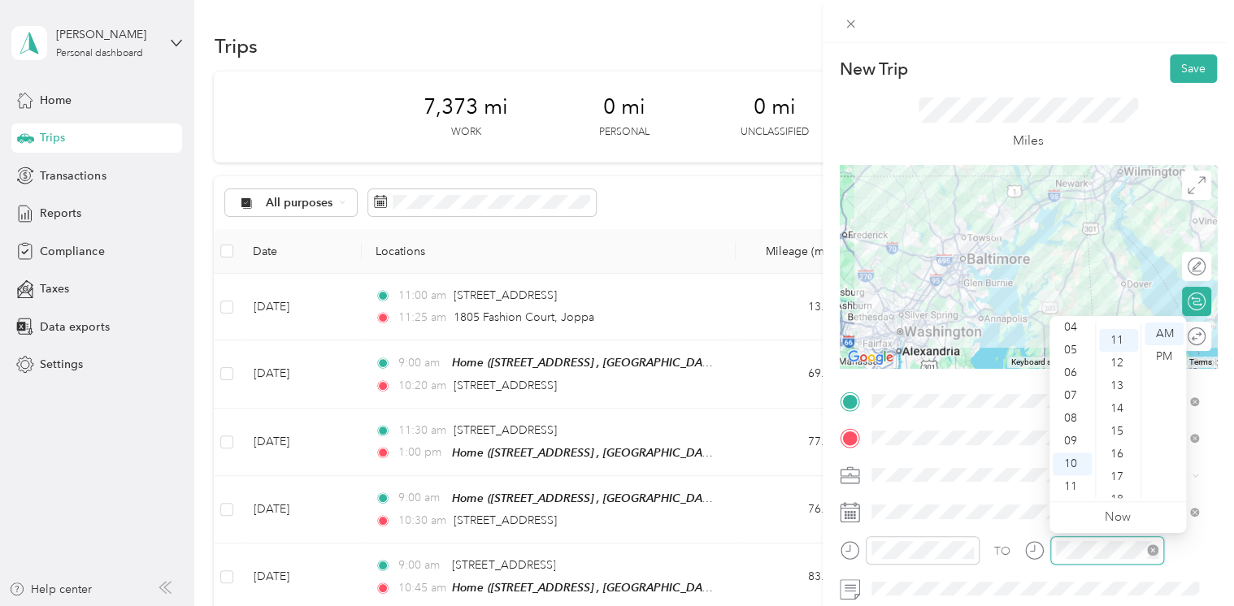
scroll to position [250, 0]
click at [1076, 353] on div "05" at bounding box center [1072, 350] width 39 height 23
click at [1115, 359] on div "30" at bounding box center [1118, 360] width 39 height 23
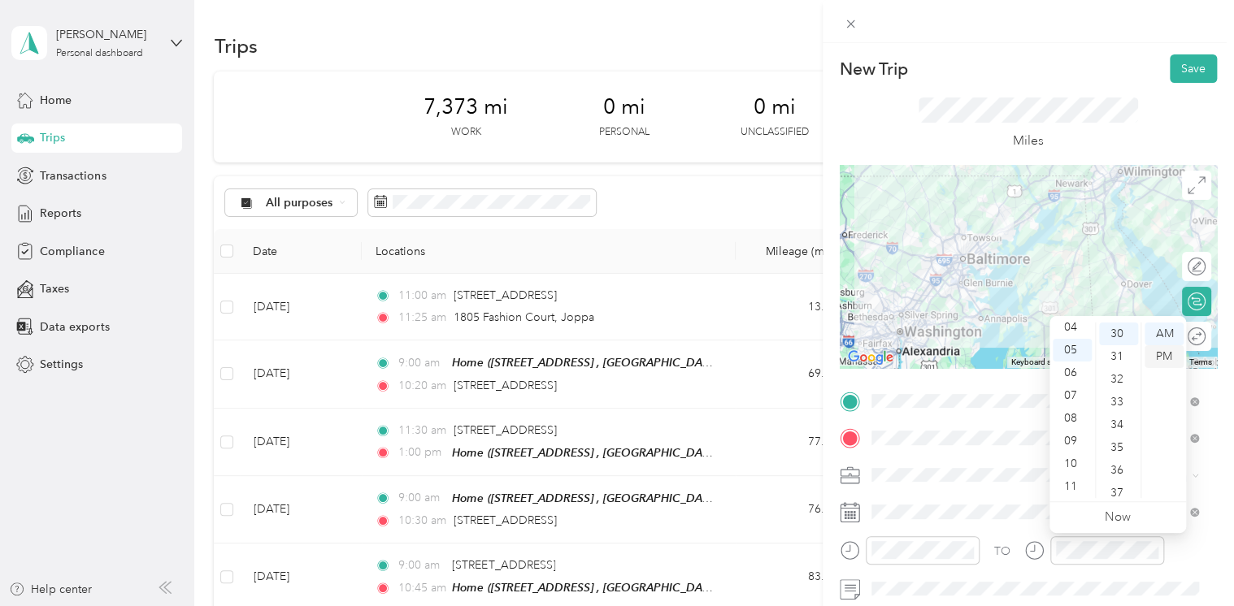
click at [1171, 354] on div "PM" at bounding box center [1163, 356] width 39 height 23
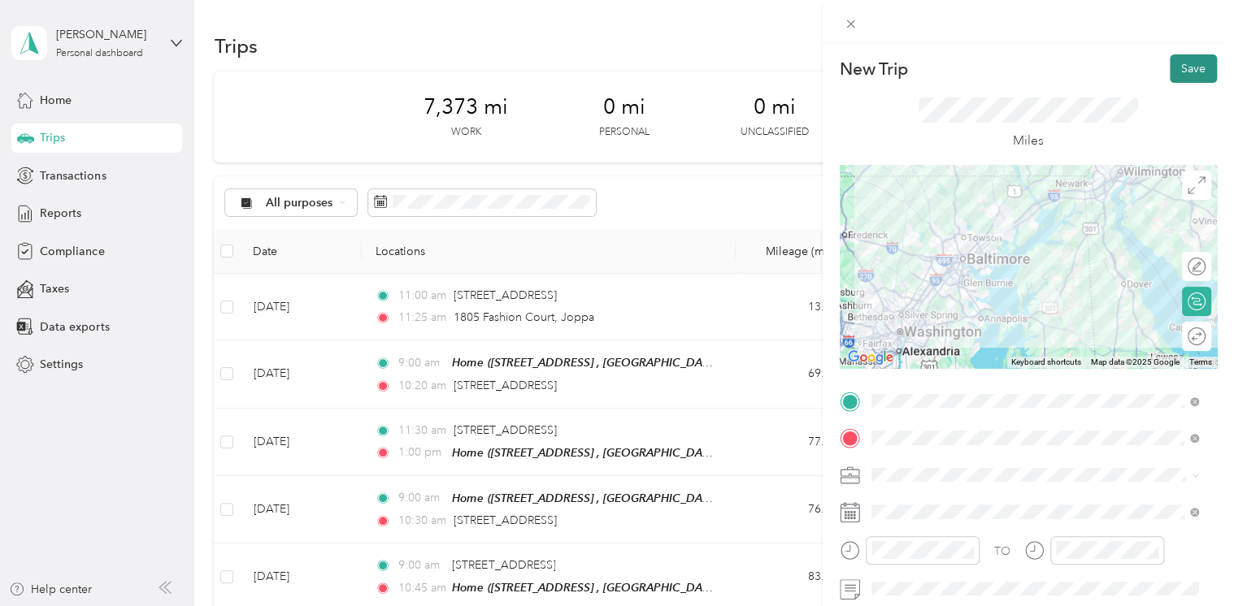
click at [1174, 67] on button "Save" at bounding box center [1193, 68] width 47 height 28
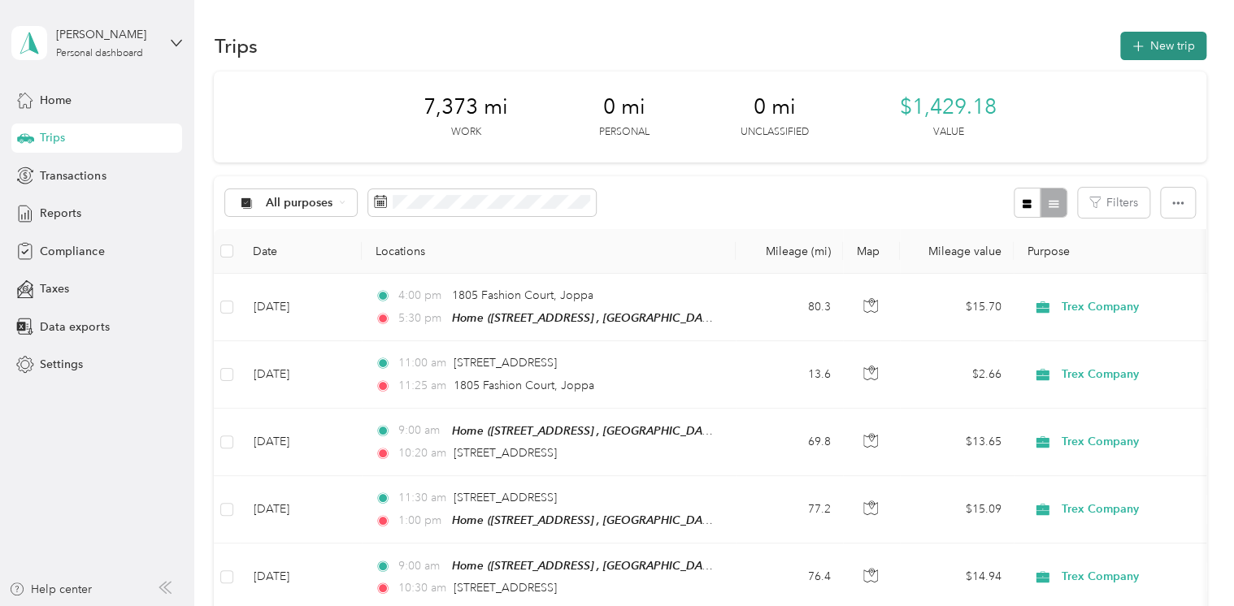
click at [1180, 39] on button "New trip" at bounding box center [1163, 46] width 86 height 28
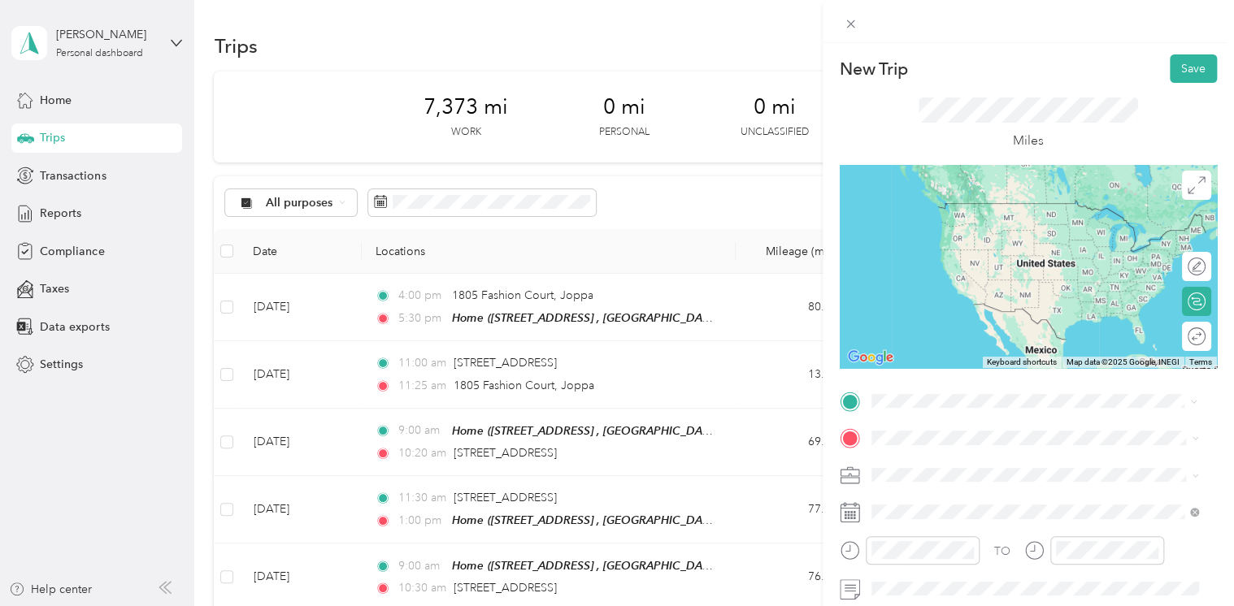
click at [954, 229] on div "Home [STREET_ADDRESS]" at bounding box center [1046, 227] width 291 height 51
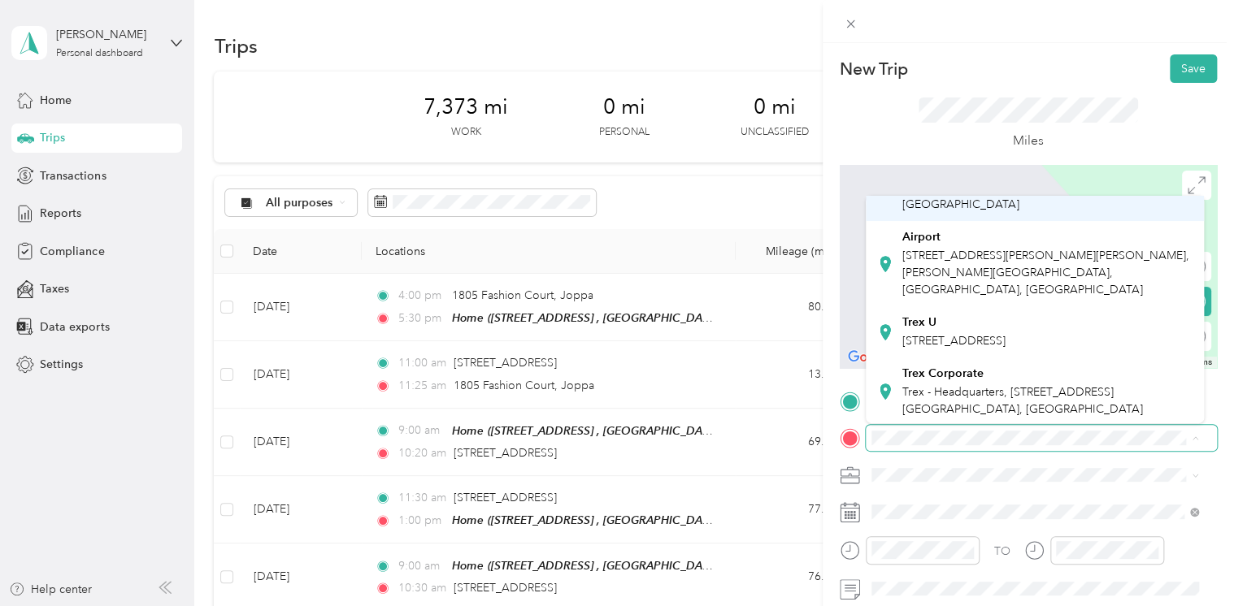
scroll to position [244, 0]
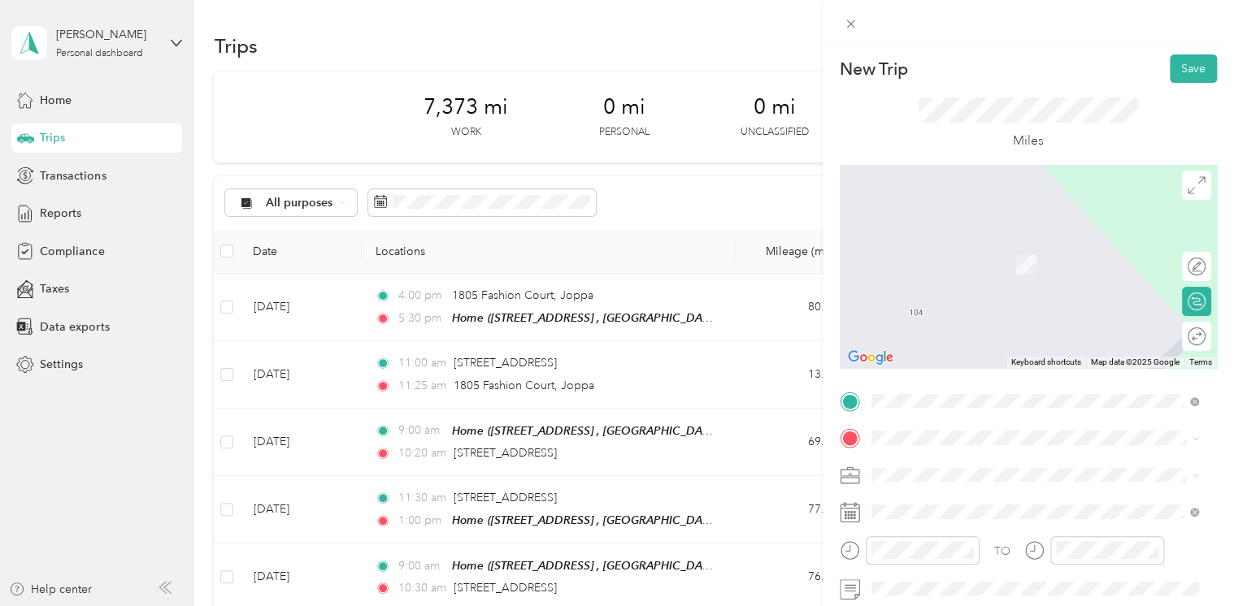
click at [988, 242] on div "Trex U [STREET_ADDRESS]" at bounding box center [952, 245] width 103 height 34
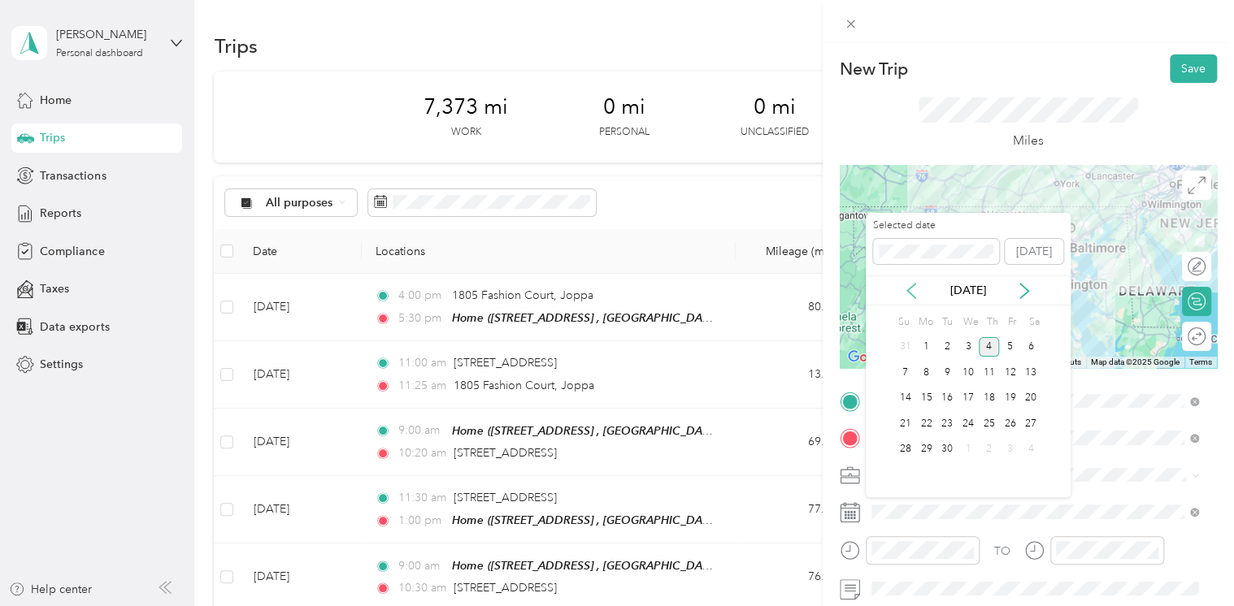
click at [913, 284] on icon at bounding box center [911, 291] width 16 height 16
click at [945, 399] on div "12" at bounding box center [946, 399] width 21 height 20
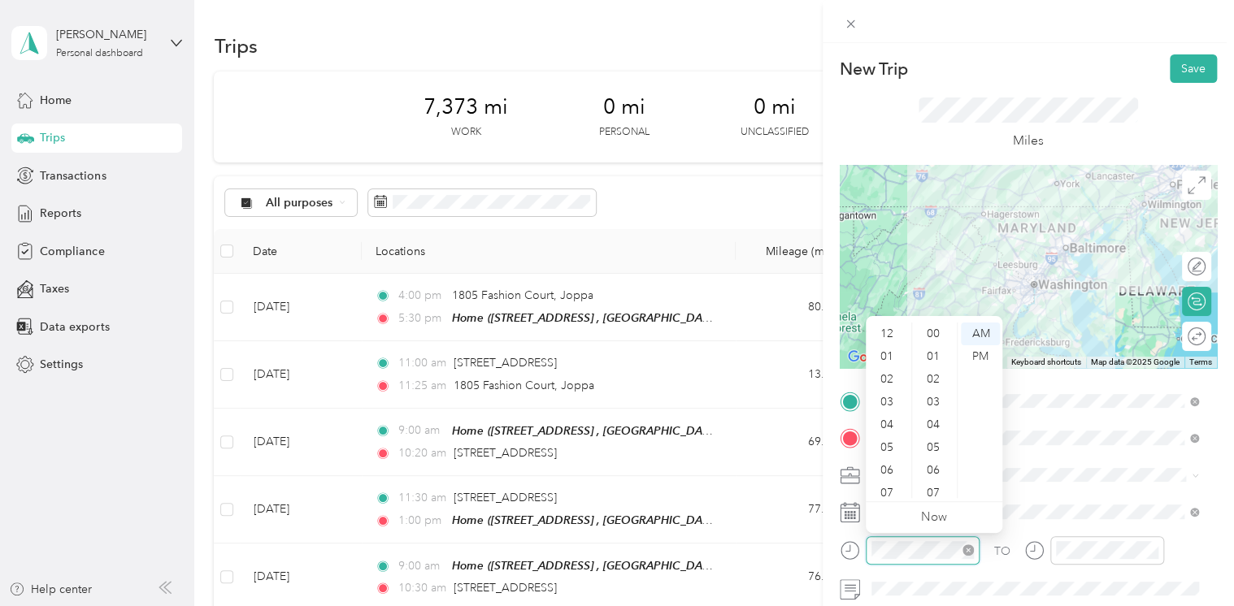
scroll to position [98, 0]
click at [888, 420] on div "08" at bounding box center [888, 418] width 39 height 23
click at [932, 420] on div "30" at bounding box center [934, 418] width 39 height 23
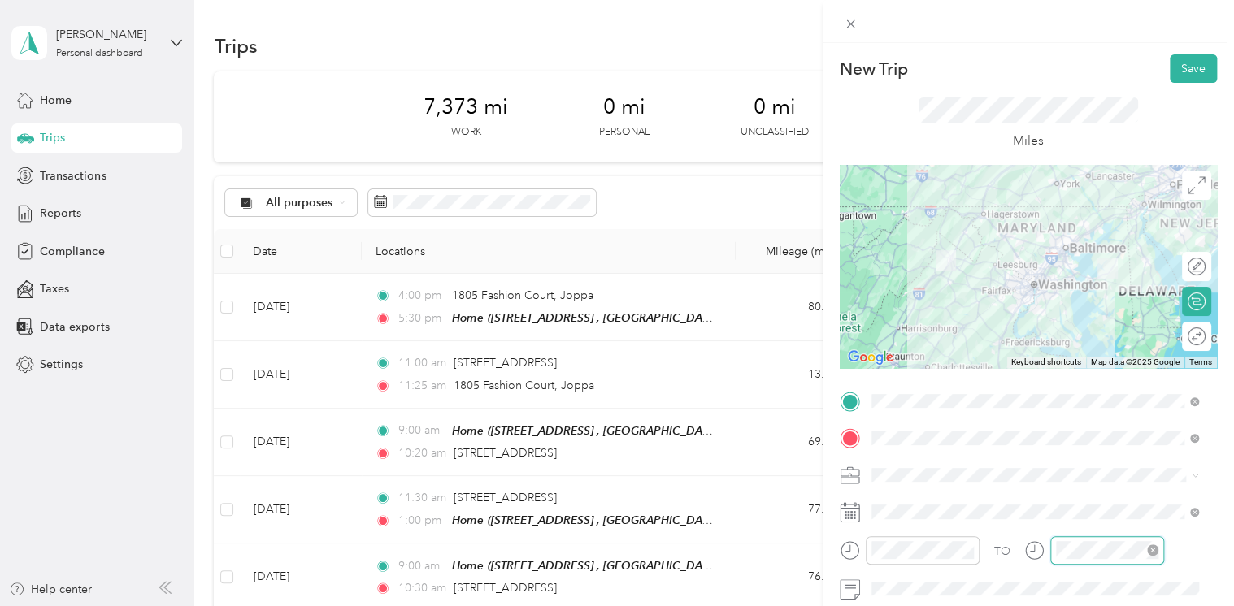
scroll to position [273, 0]
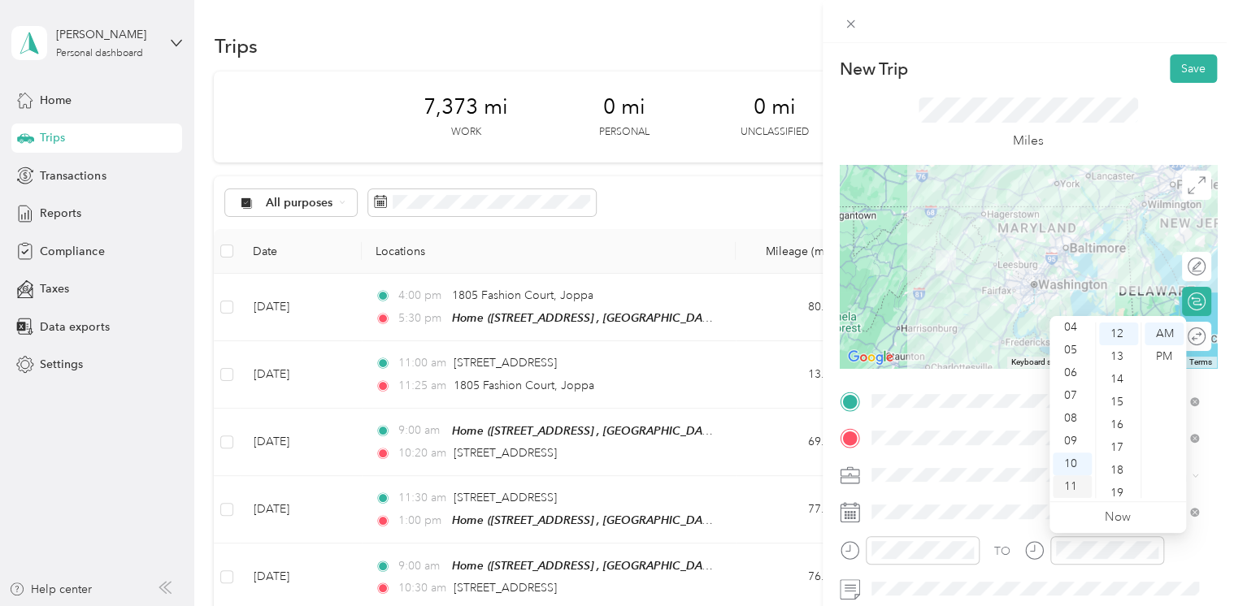
click at [1075, 483] on div "11" at bounding box center [1072, 487] width 39 height 23
click at [1123, 333] on div "00" at bounding box center [1118, 334] width 39 height 23
click at [1176, 76] on button "Save" at bounding box center [1193, 68] width 47 height 28
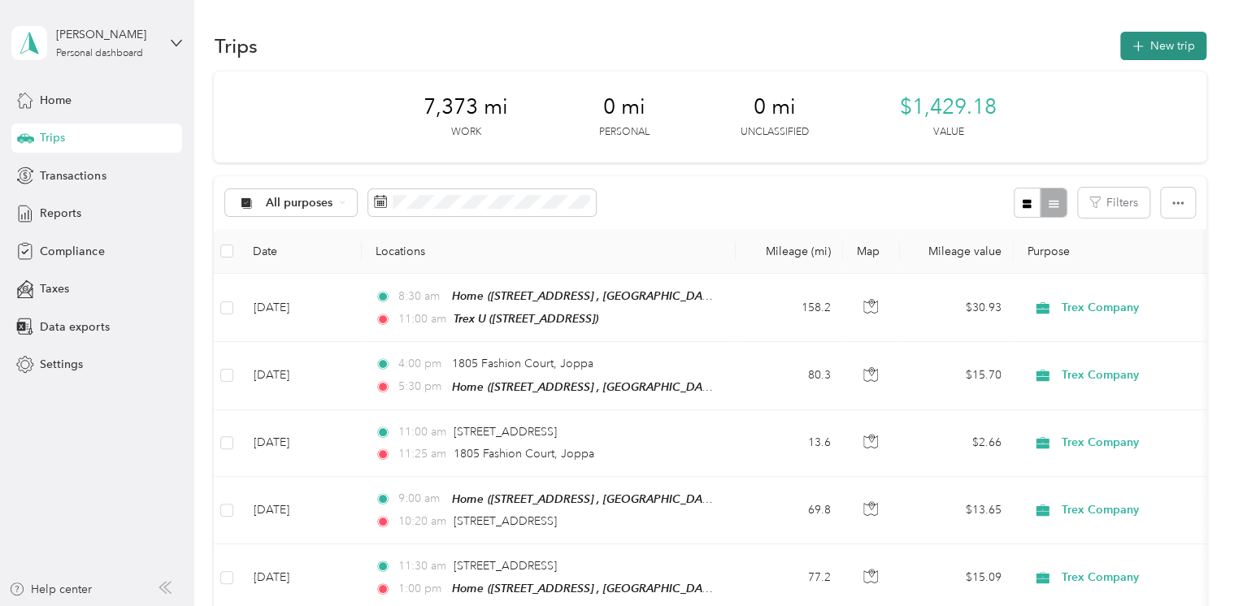
click at [1137, 41] on icon "button" at bounding box center [1137, 46] width 19 height 19
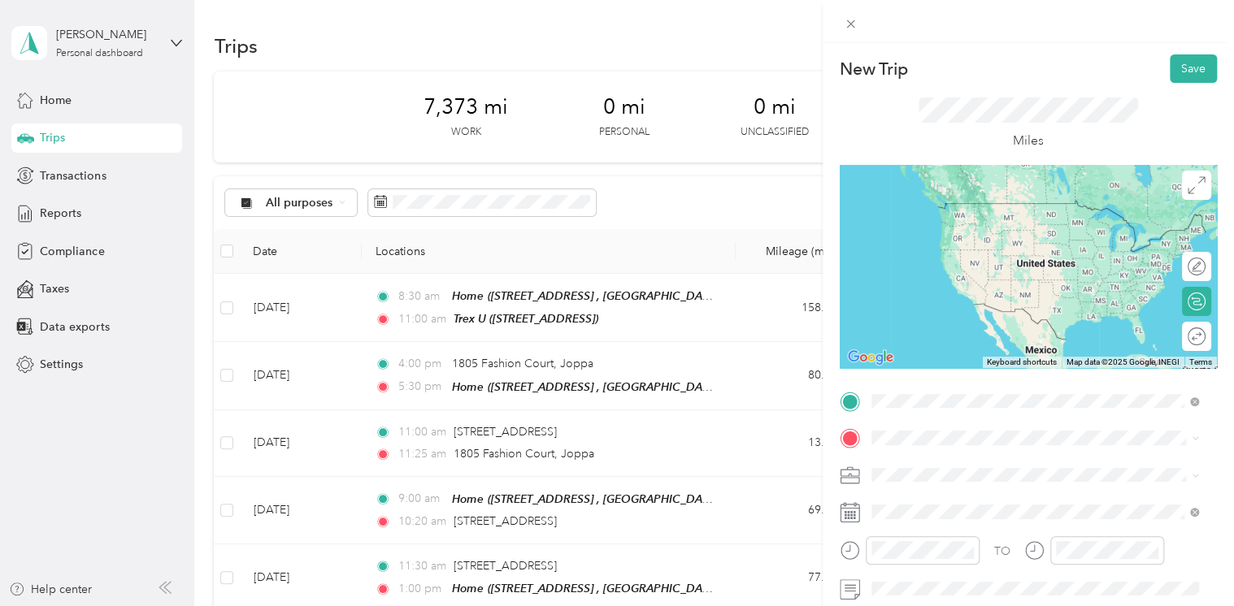
click at [931, 228] on div "Trex U [STREET_ADDRESS]" at bounding box center [952, 219] width 103 height 34
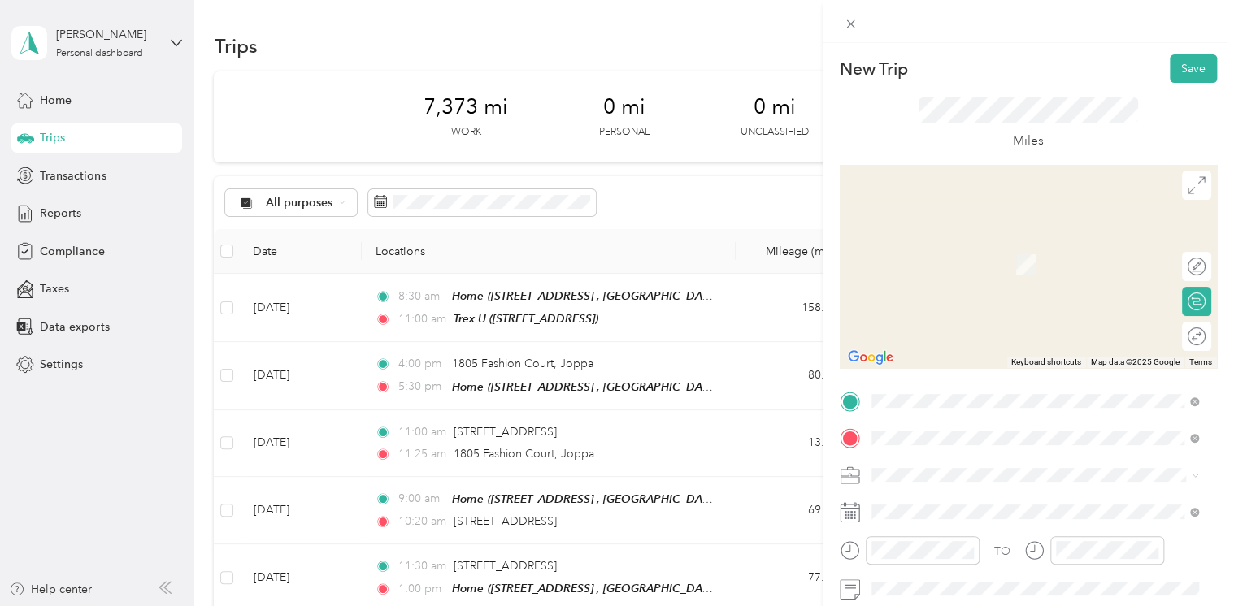
click at [955, 277] on span "The [PERSON_NAME][GEOGRAPHIC_DATA][US_STATE], [STREET_ADDRESS][GEOGRAPHIC_DATA]…" at bounding box center [1045, 282] width 289 height 48
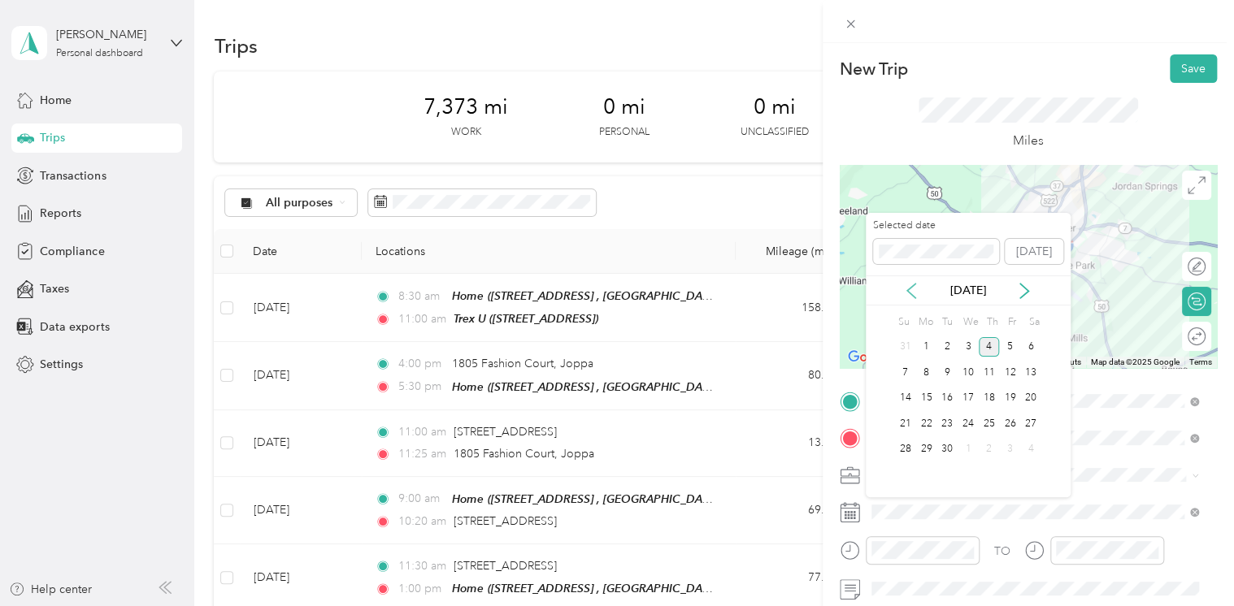
click at [909, 289] on icon at bounding box center [911, 291] width 16 height 16
click at [943, 397] on div "12" at bounding box center [946, 399] width 21 height 20
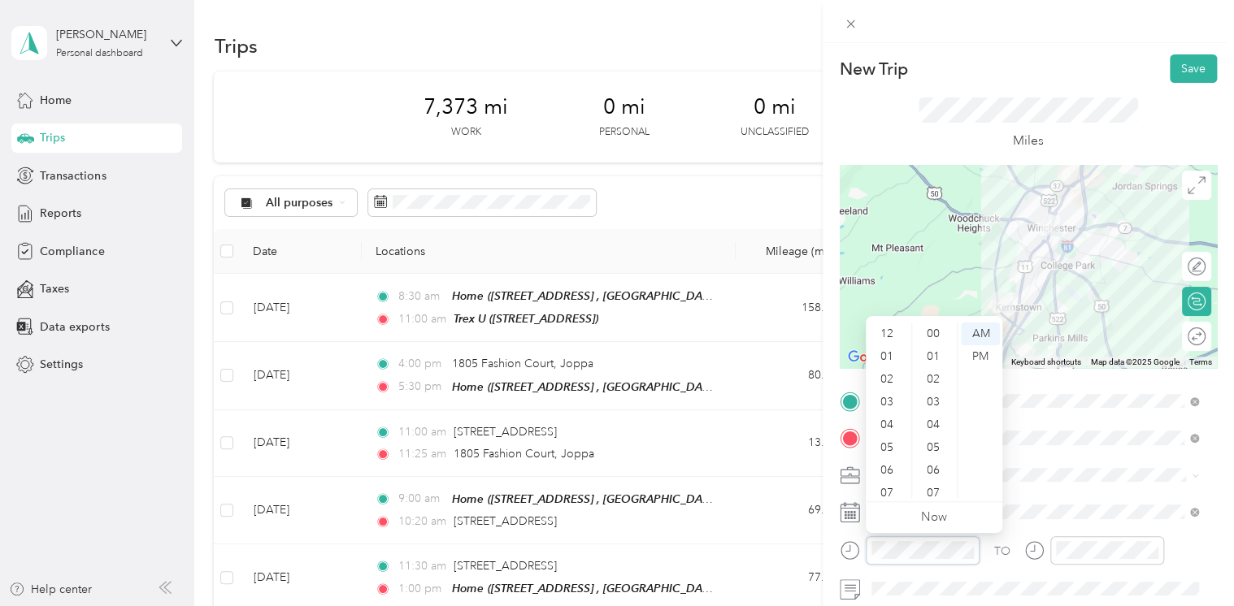
scroll to position [98, 0]
click at [886, 330] on div "04" at bounding box center [888, 327] width 39 height 23
click at [935, 418] on div "30" at bounding box center [934, 418] width 39 height 23
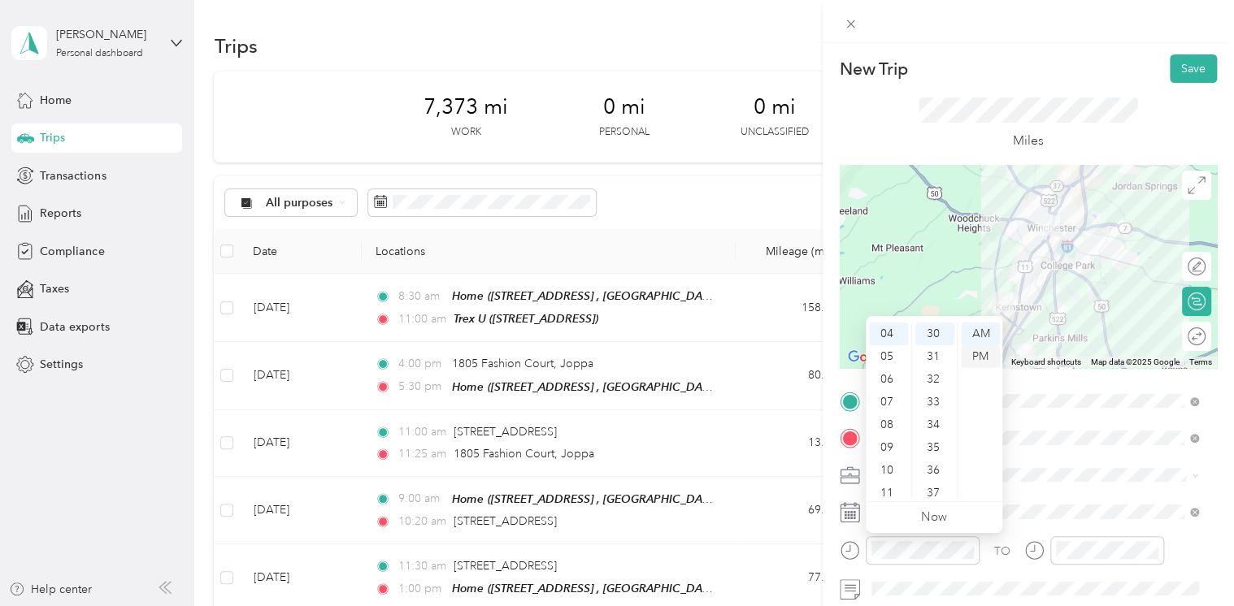
click at [981, 350] on div "PM" at bounding box center [980, 356] width 39 height 23
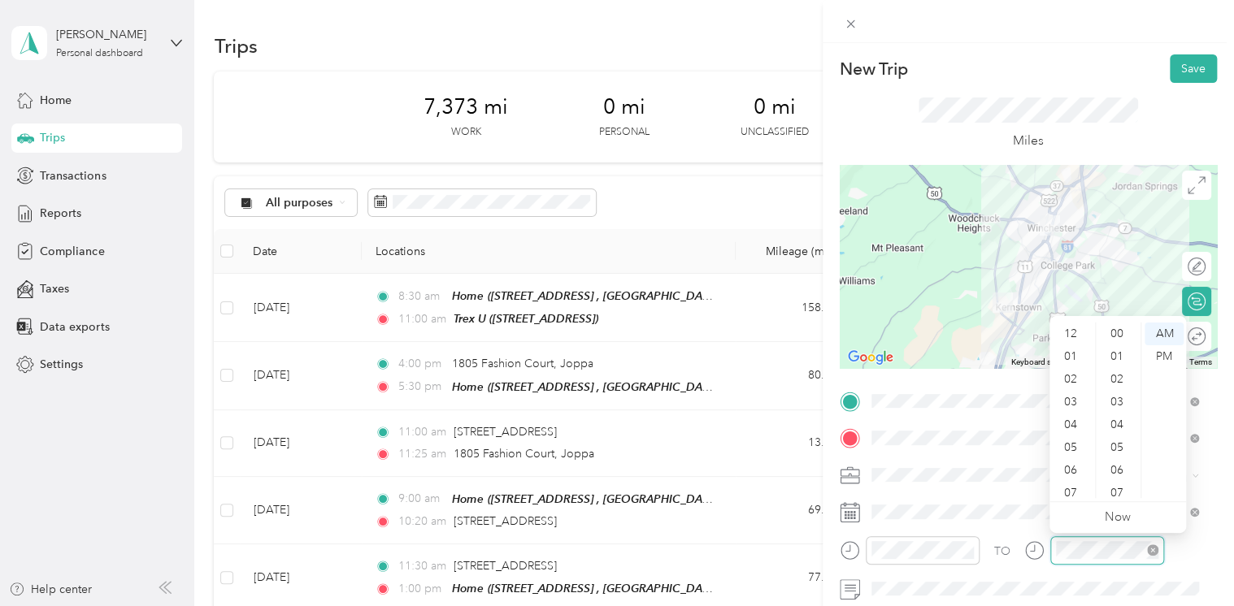
scroll to position [98, 0]
click at [1070, 329] on div "04" at bounding box center [1072, 327] width 39 height 23
click at [1118, 352] on div "45" at bounding box center [1118, 353] width 39 height 23
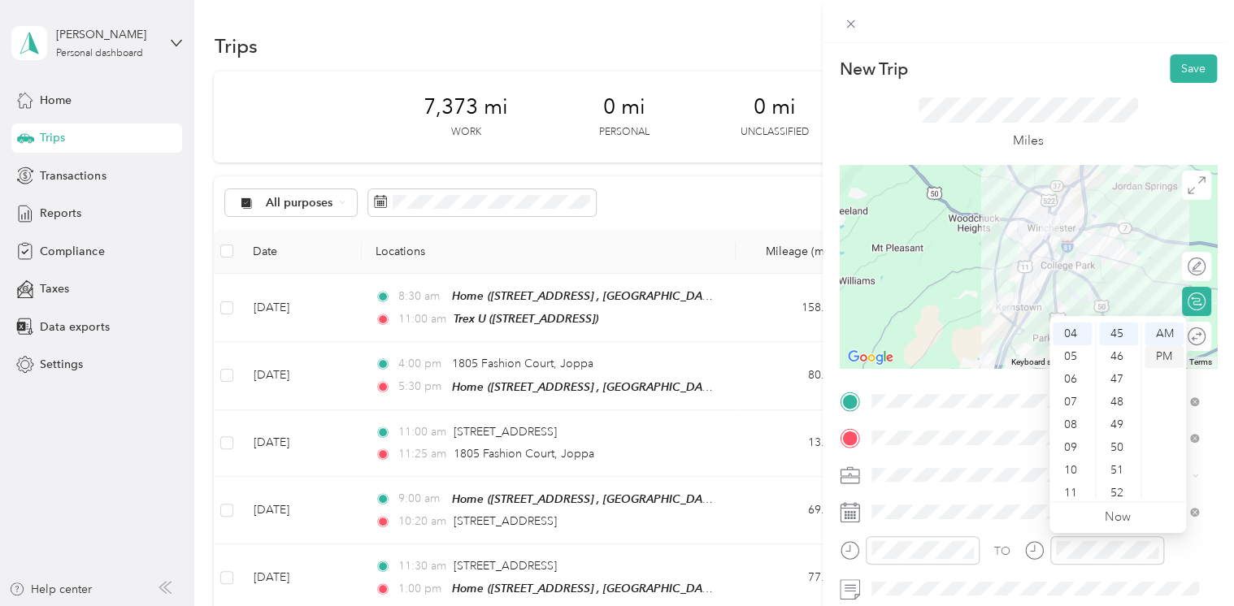
click at [1164, 356] on div "PM" at bounding box center [1163, 356] width 39 height 23
click at [1170, 73] on button "Save" at bounding box center [1193, 68] width 47 height 28
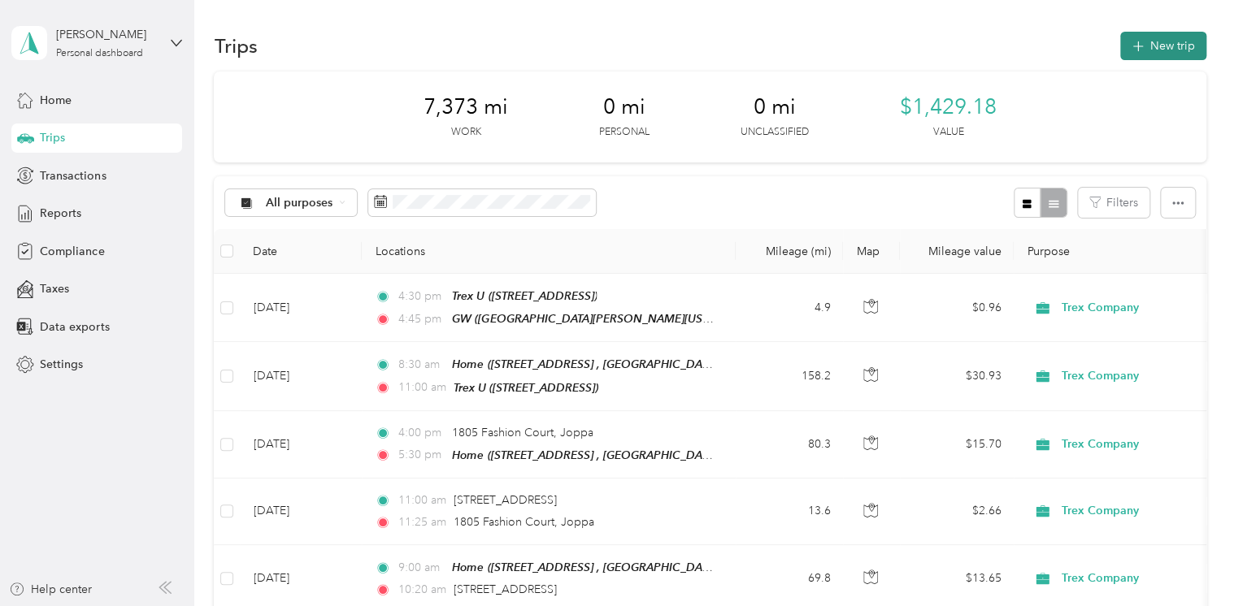
click at [1140, 50] on button "New trip" at bounding box center [1163, 46] width 86 height 28
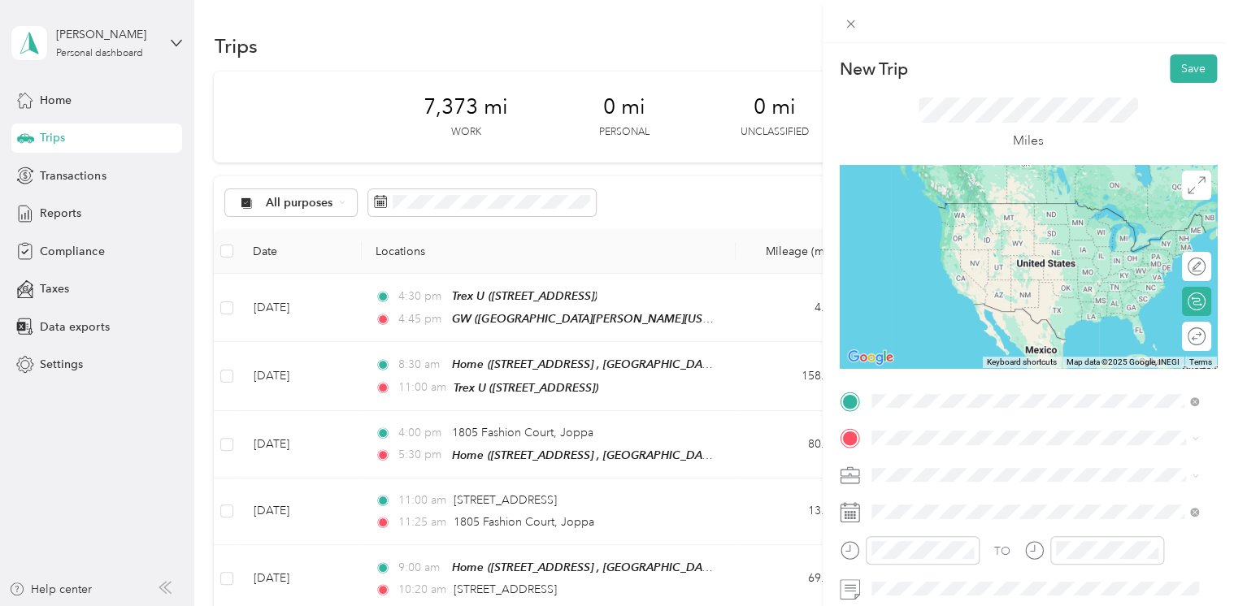
click at [953, 229] on span "The [PERSON_NAME][GEOGRAPHIC_DATA][US_STATE], [STREET_ADDRESS][GEOGRAPHIC_DATA]…" at bounding box center [1045, 244] width 289 height 48
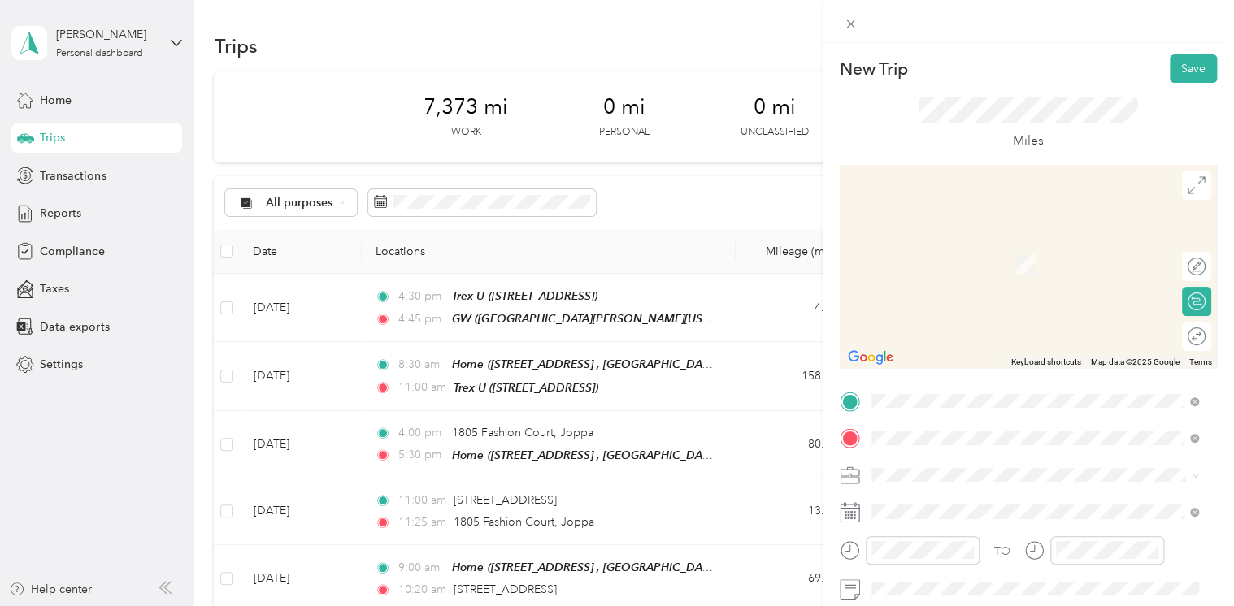
click at [943, 248] on span "[STREET_ADDRESS][PERSON_NAME][PERSON_NAME][US_STATE]" at bounding box center [1046, 247] width 291 height 28
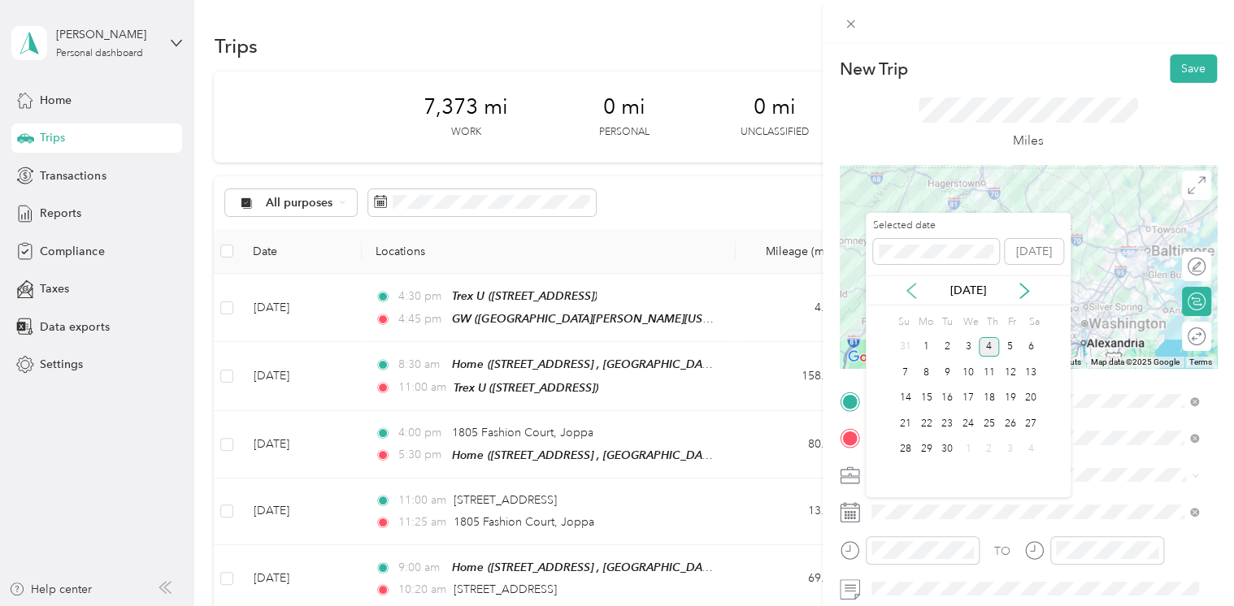
click at [909, 295] on icon at bounding box center [911, 291] width 16 height 16
click at [972, 393] on div "13" at bounding box center [968, 399] width 21 height 20
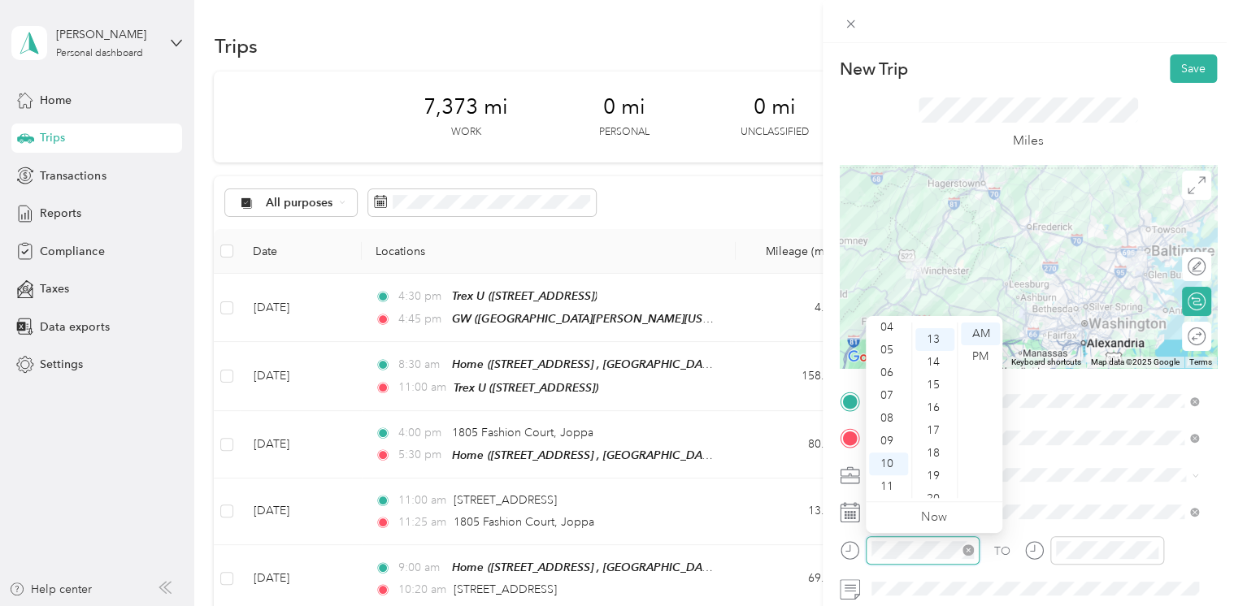
scroll to position [296, 0]
click at [888, 439] on div "09" at bounding box center [888, 441] width 39 height 23
click at [932, 397] on div "30" at bounding box center [934, 395] width 39 height 23
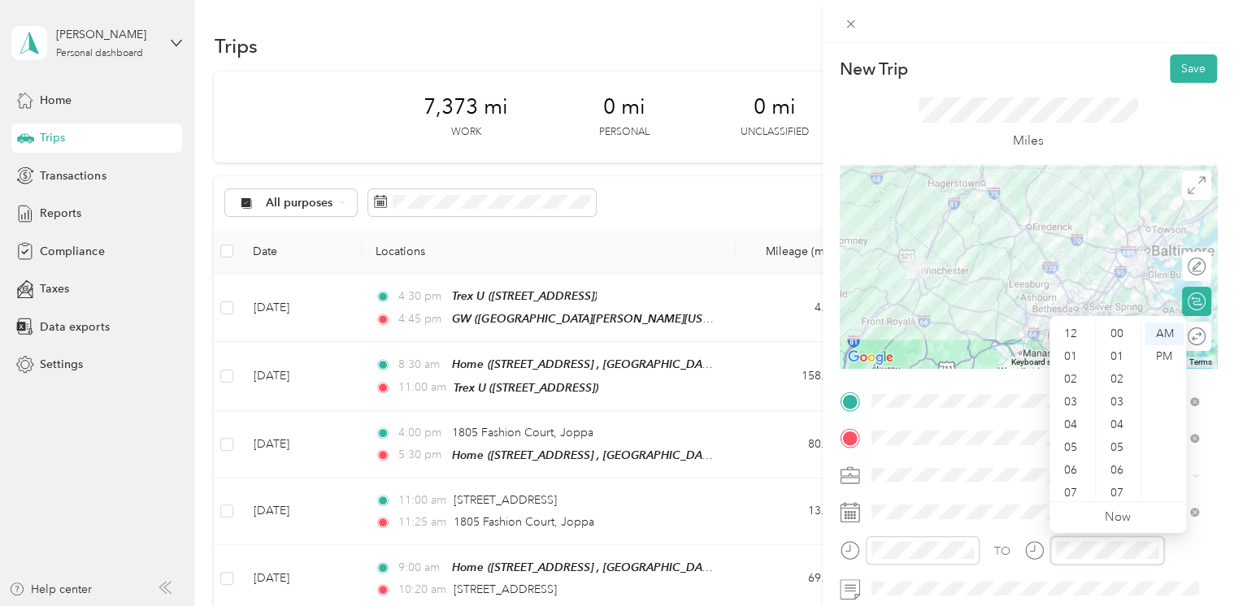
scroll to position [98, 0]
click at [1071, 481] on div "11" at bounding box center [1072, 487] width 39 height 23
click at [1112, 333] on div "00" at bounding box center [1118, 334] width 39 height 23
click at [1174, 72] on button "Save" at bounding box center [1193, 68] width 47 height 28
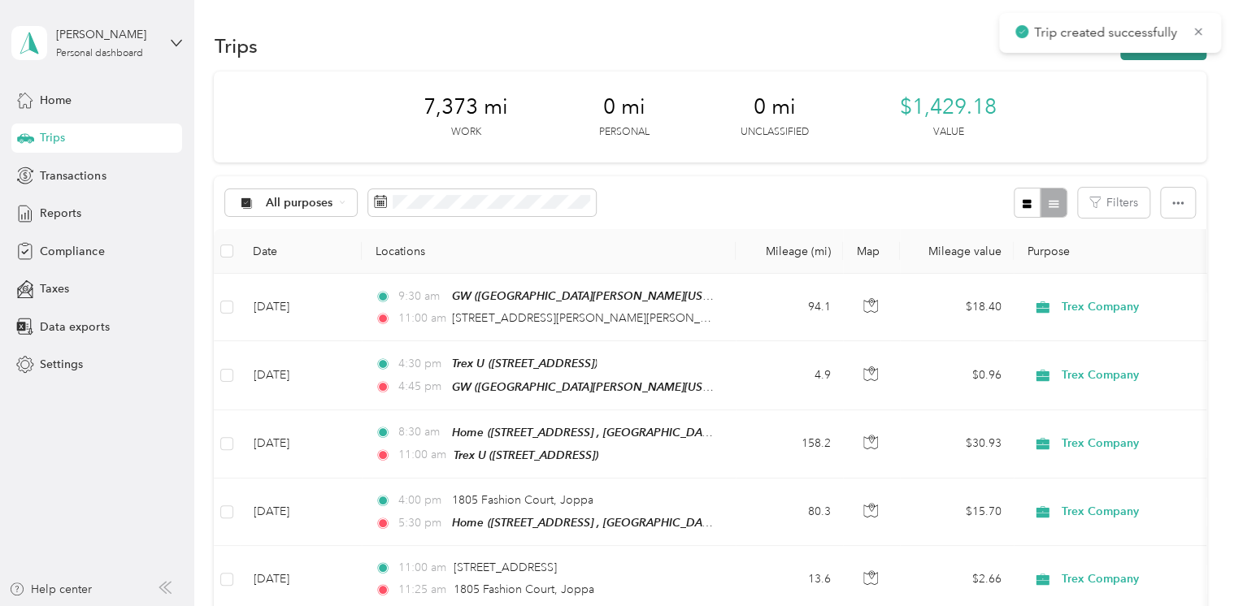
click at [1137, 54] on button "New trip" at bounding box center [1163, 46] width 86 height 28
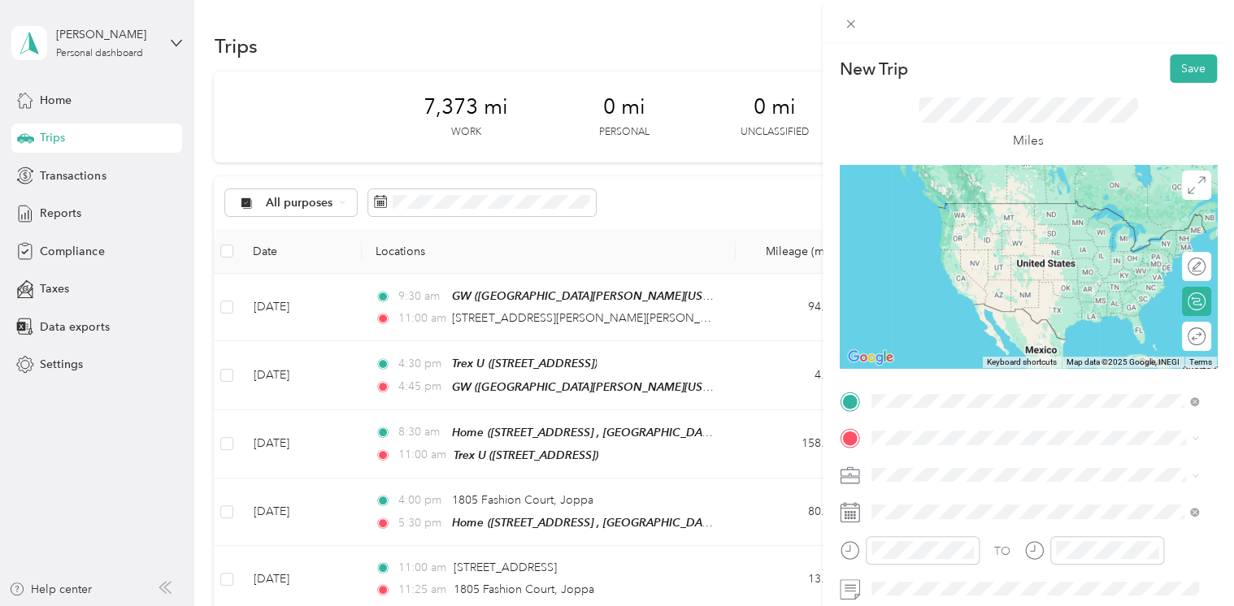
click at [949, 211] on span "[STREET_ADDRESS][PERSON_NAME][PERSON_NAME][US_STATE]" at bounding box center [1046, 210] width 291 height 28
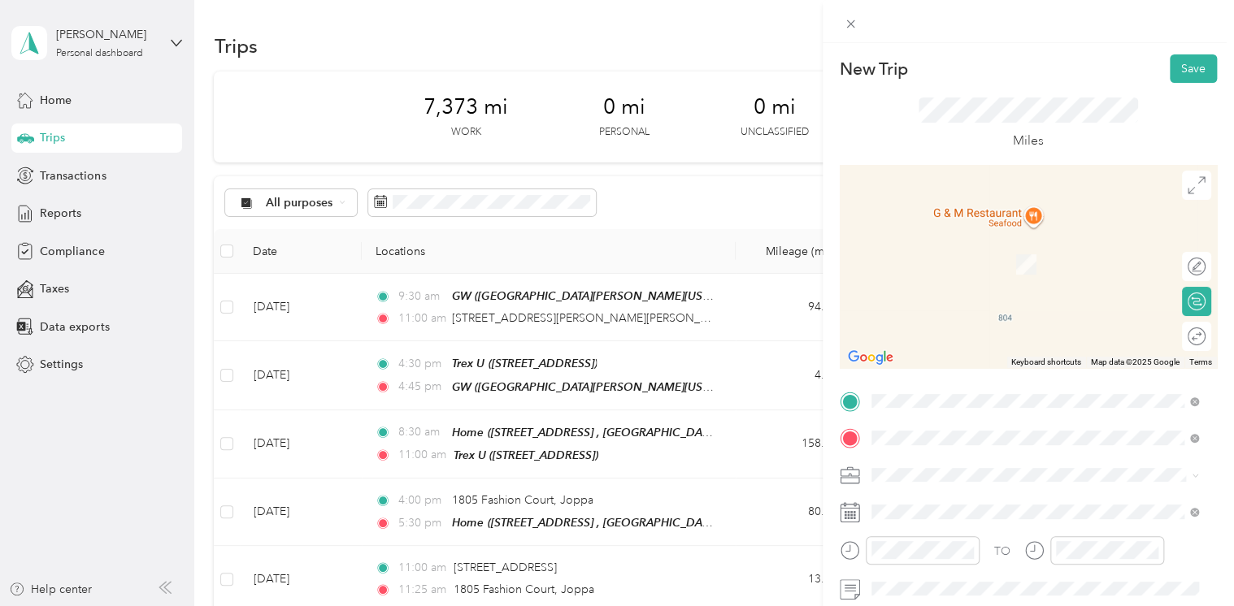
click at [949, 260] on span "[STREET_ADDRESS][GEOGRAPHIC_DATA], [GEOGRAPHIC_DATA], [GEOGRAPHIC_DATA]" at bounding box center [1021, 273] width 241 height 31
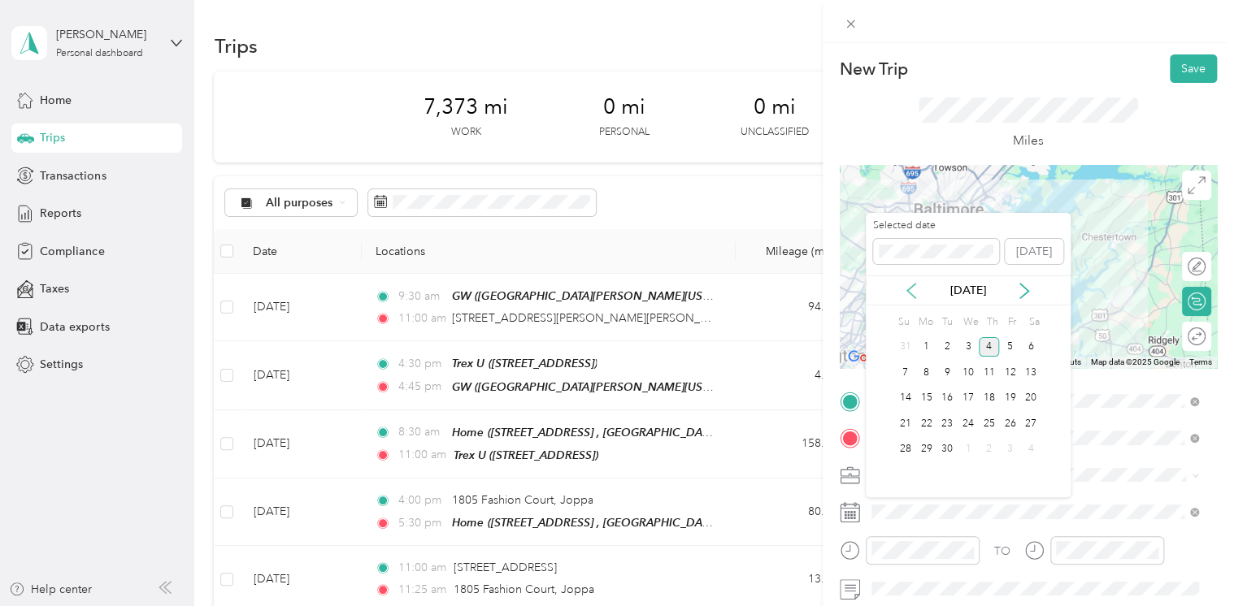
click at [913, 298] on icon at bounding box center [911, 291] width 16 height 16
click at [964, 398] on div "13" at bounding box center [968, 399] width 21 height 20
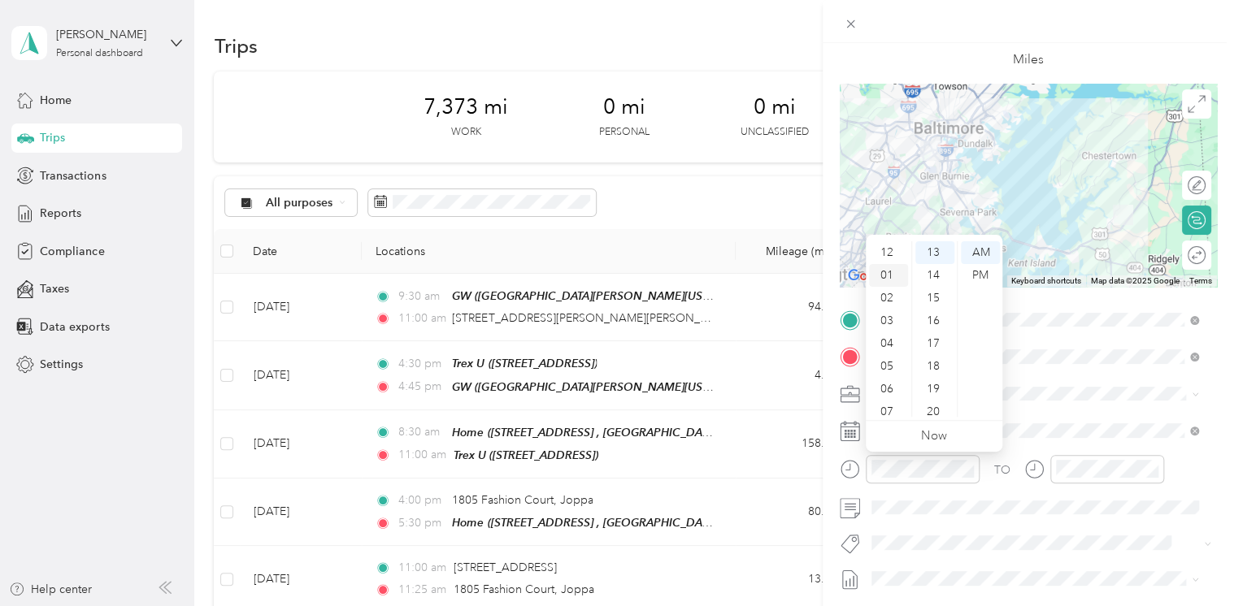
click at [888, 268] on div "01" at bounding box center [888, 275] width 39 height 23
click at [933, 301] on div "15" at bounding box center [934, 298] width 39 height 23
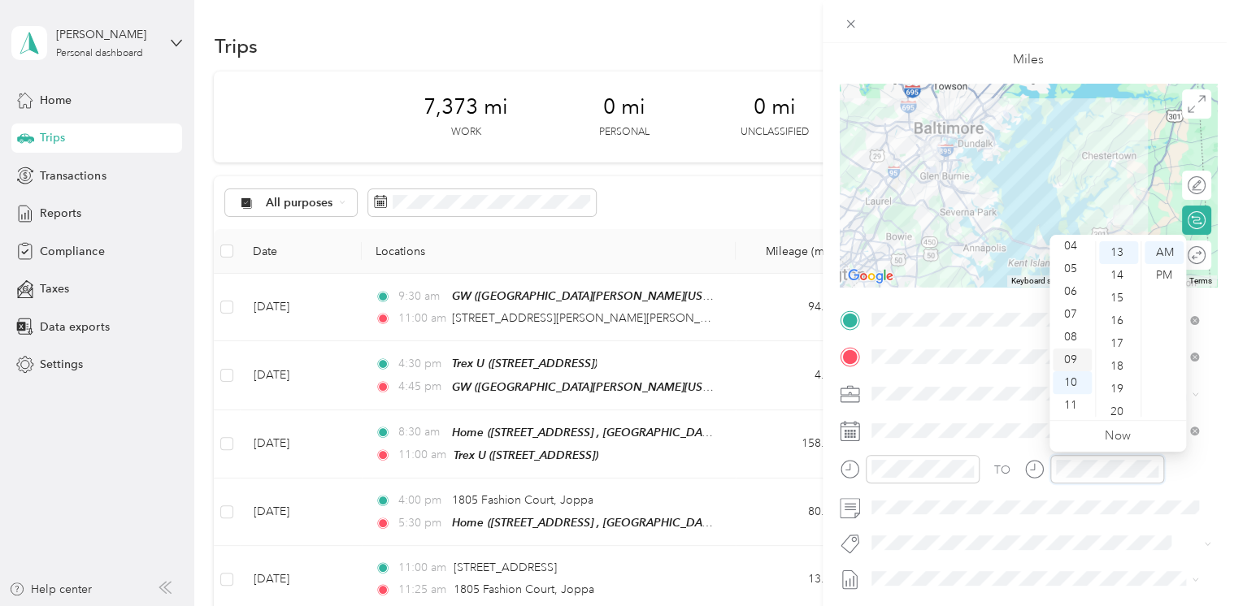
scroll to position [0, 0]
click at [1076, 291] on div "02" at bounding box center [1072, 298] width 39 height 23
click at [1113, 252] on div "00" at bounding box center [1118, 252] width 39 height 23
click at [1162, 282] on div "PM" at bounding box center [1163, 275] width 39 height 23
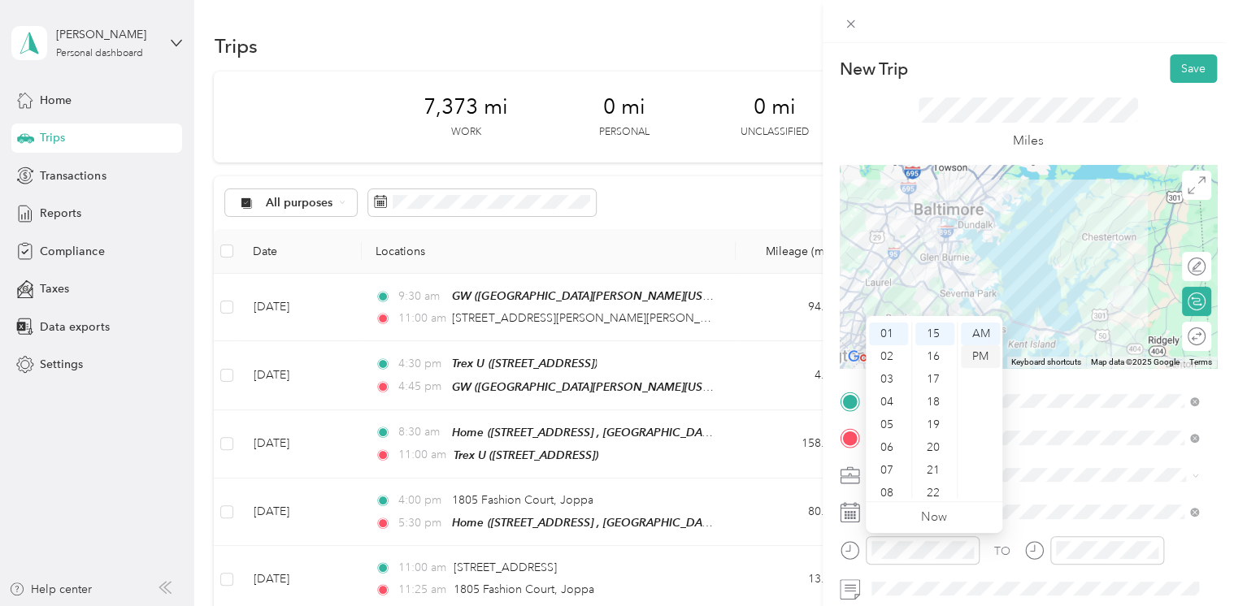
click at [971, 349] on div "PM" at bounding box center [980, 356] width 39 height 23
click at [1170, 73] on button "Save" at bounding box center [1193, 68] width 47 height 28
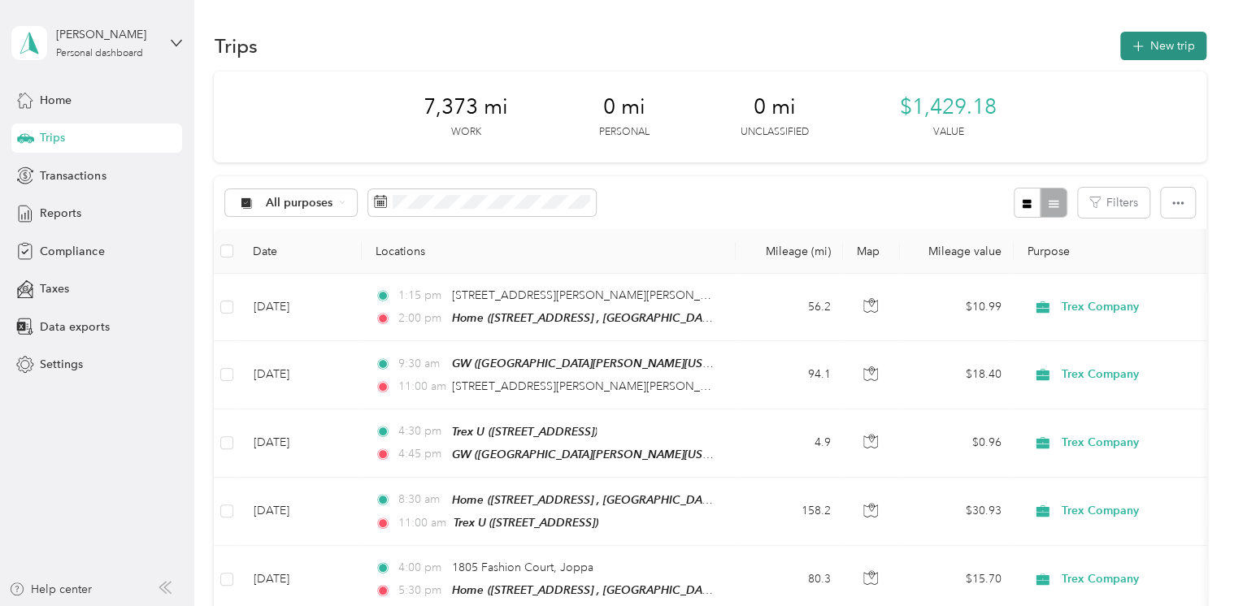
click at [1149, 40] on button "New trip" at bounding box center [1163, 46] width 86 height 28
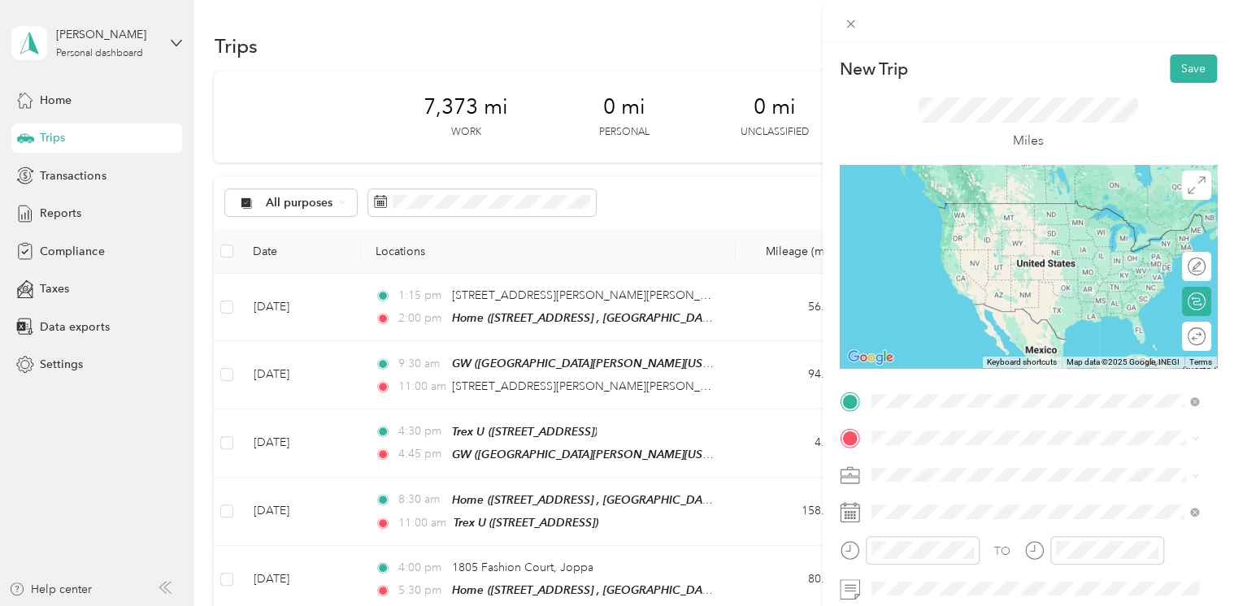
click at [962, 245] on div "Home [STREET_ADDRESS]" at bounding box center [1046, 227] width 291 height 51
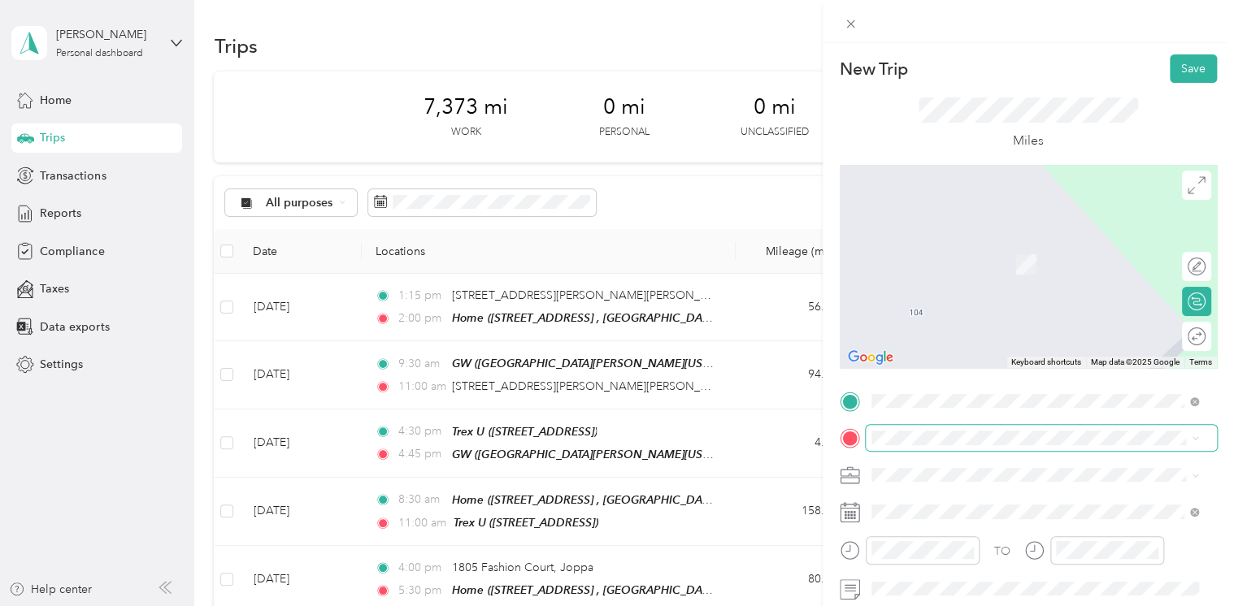
click at [907, 448] on span at bounding box center [1041, 438] width 351 height 26
click at [953, 307] on span "11501 Maid at [STREET_ADDRESS][US_STATE]" at bounding box center [1020, 300] width 239 height 15
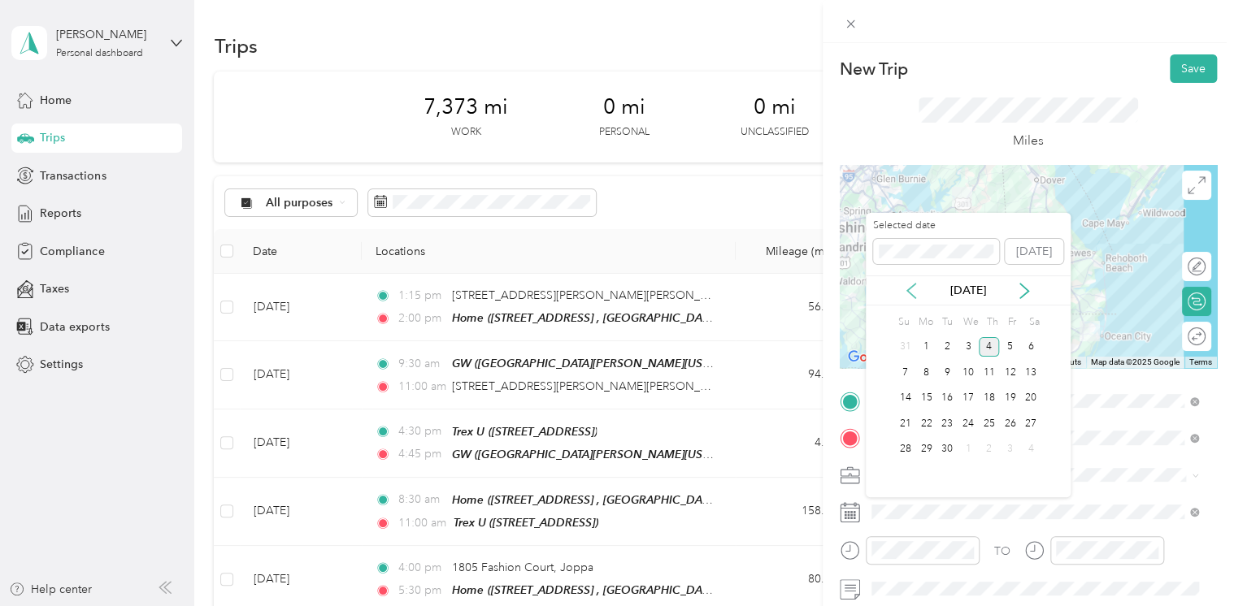
click at [911, 289] on icon at bounding box center [911, 291] width 16 height 16
click at [988, 392] on div "14" at bounding box center [989, 399] width 21 height 20
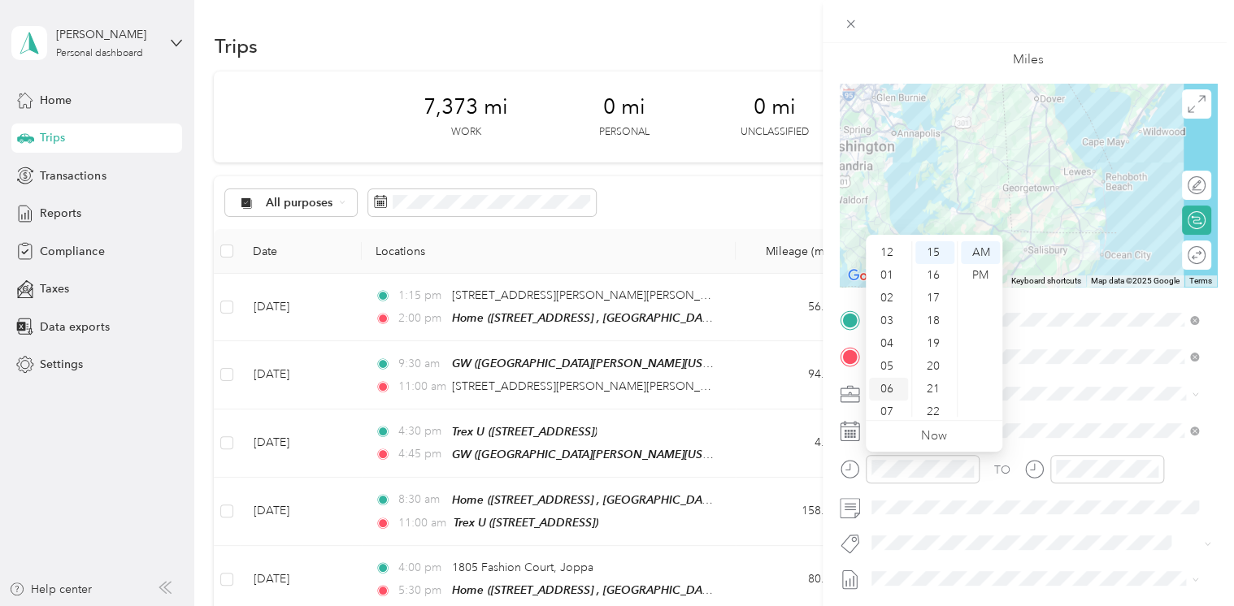
click at [884, 384] on div "06" at bounding box center [888, 389] width 39 height 23
click at [930, 255] on div "00" at bounding box center [934, 252] width 39 height 23
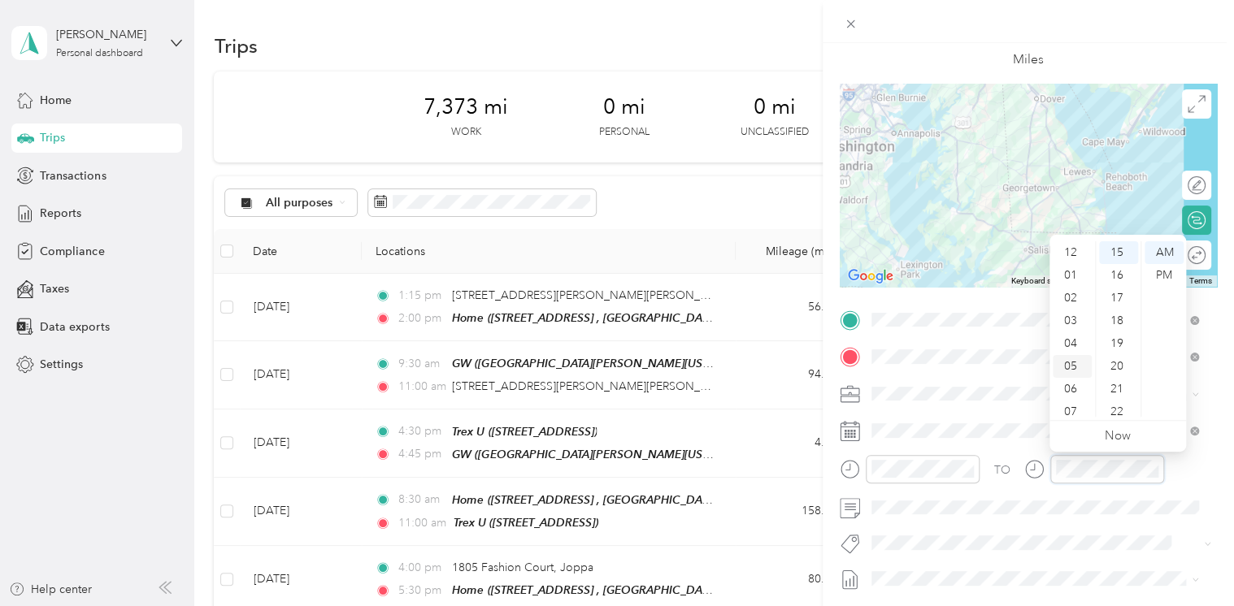
scroll to position [81, 0]
click at [1070, 355] on div "08" at bounding box center [1072, 353] width 39 height 23
click at [1118, 254] on div "00" at bounding box center [1118, 252] width 39 height 23
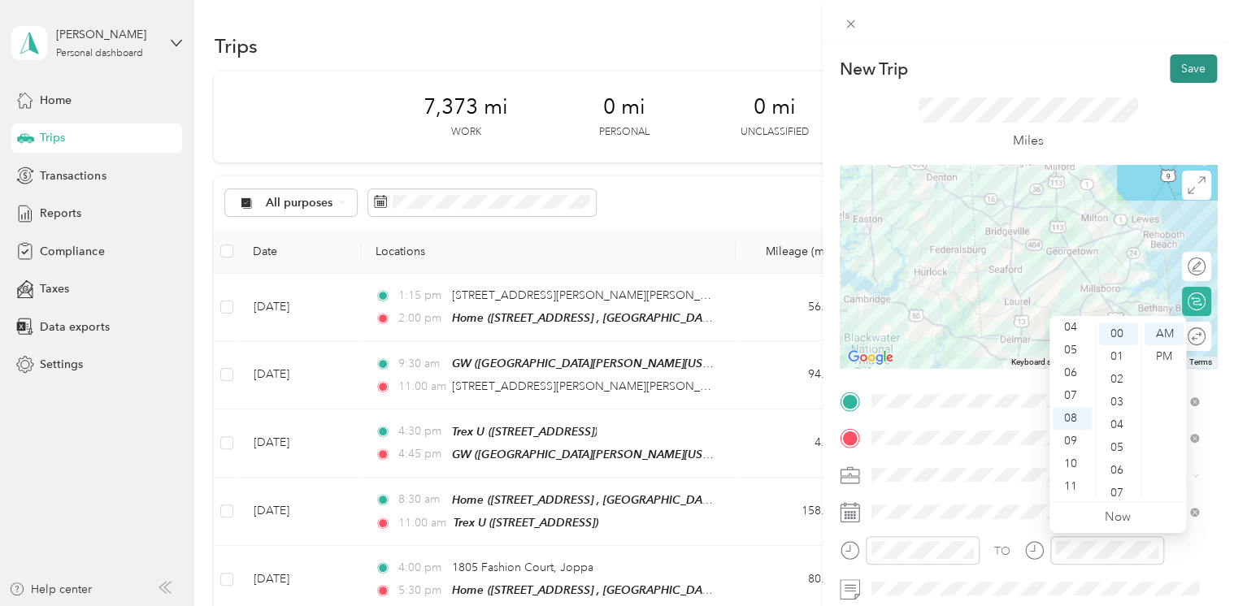
click at [1177, 65] on button "Save" at bounding box center [1193, 68] width 47 height 28
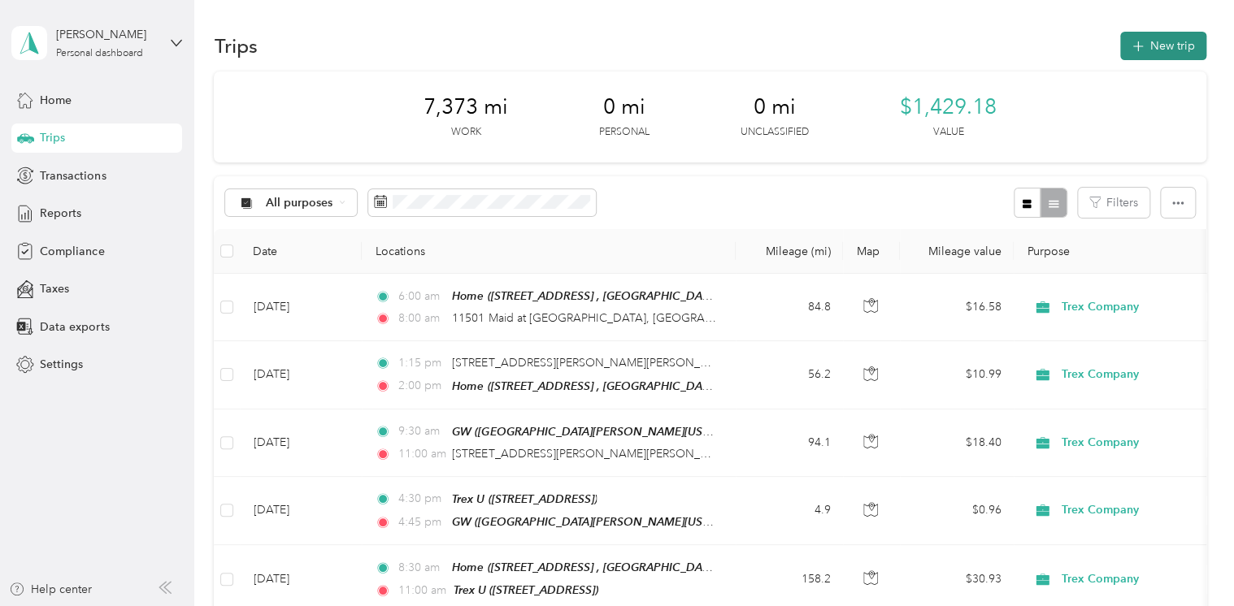
click at [1186, 40] on button "New trip" at bounding box center [1163, 46] width 86 height 28
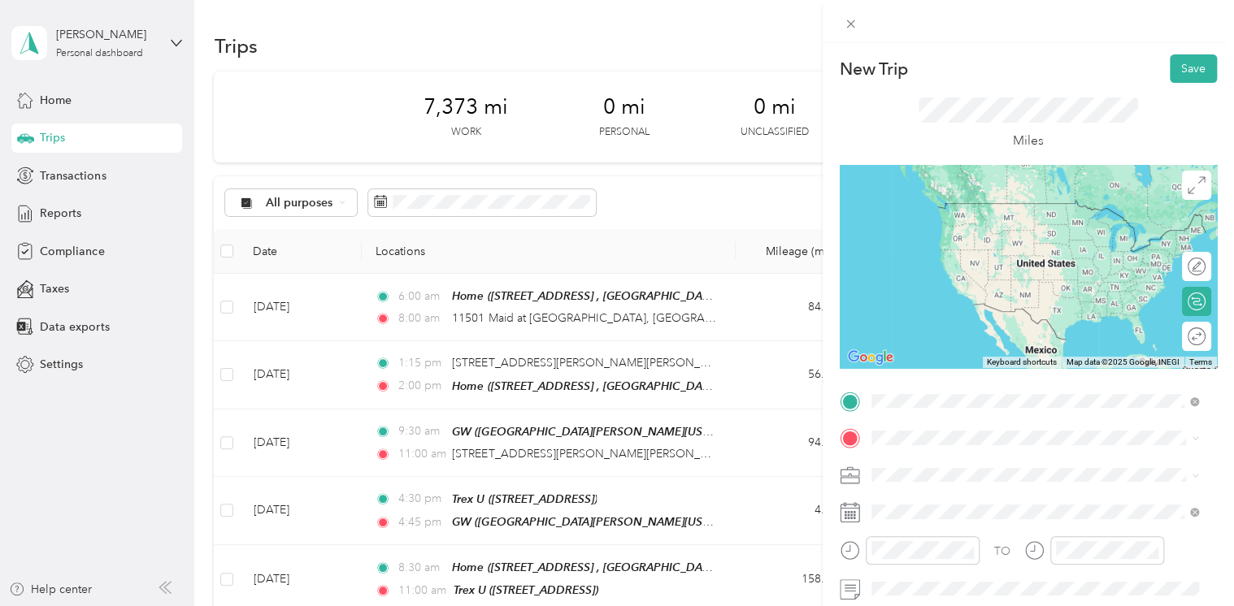
click at [933, 467] on span "11501 Maid at [STREET_ADDRESS][US_STATE]" at bounding box center [1020, 460] width 239 height 15
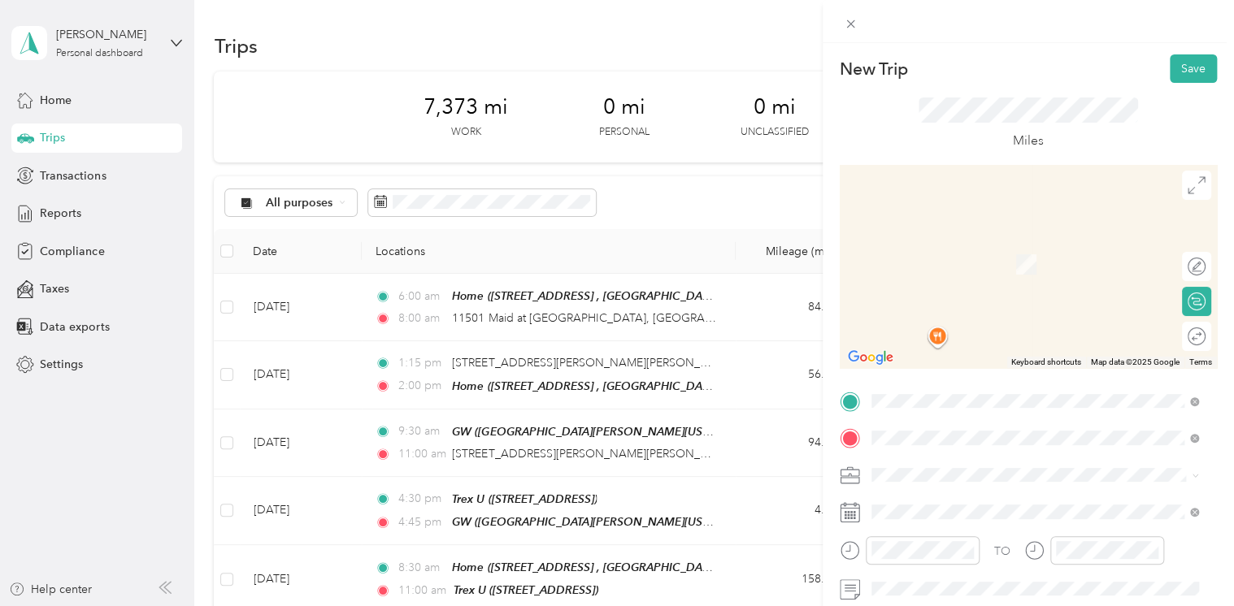
click at [977, 258] on span "[STREET_ADDRESS][GEOGRAPHIC_DATA], [GEOGRAPHIC_DATA], [GEOGRAPHIC_DATA]" at bounding box center [1021, 273] width 241 height 31
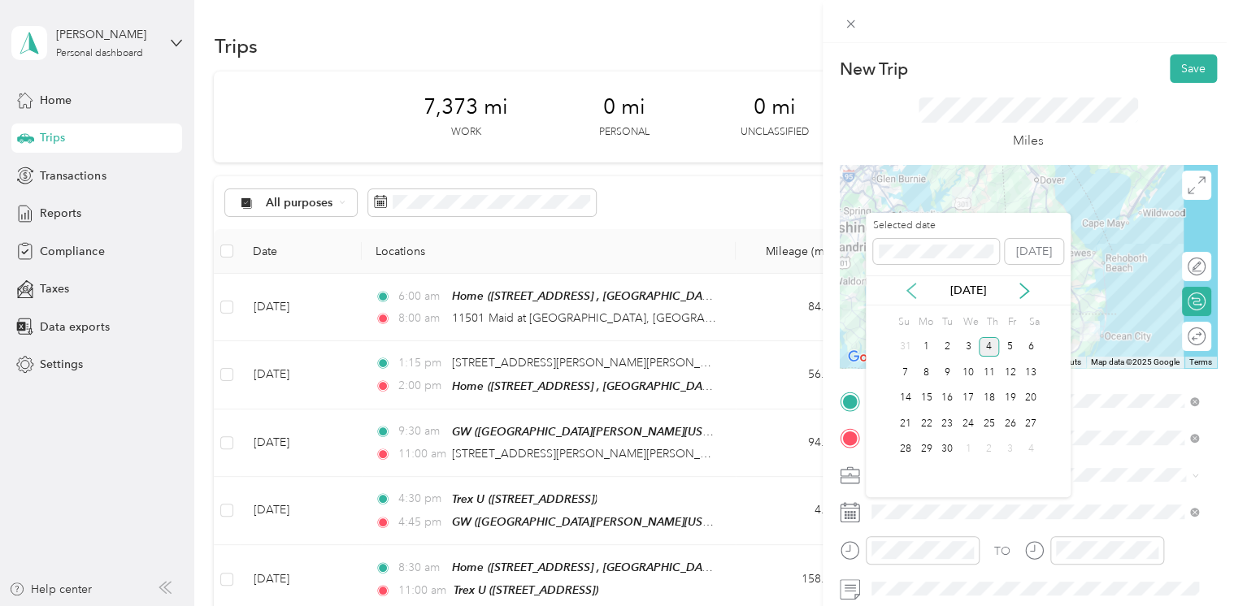
click at [917, 293] on icon at bounding box center [911, 291] width 16 height 16
click at [984, 393] on div "14" at bounding box center [989, 399] width 21 height 20
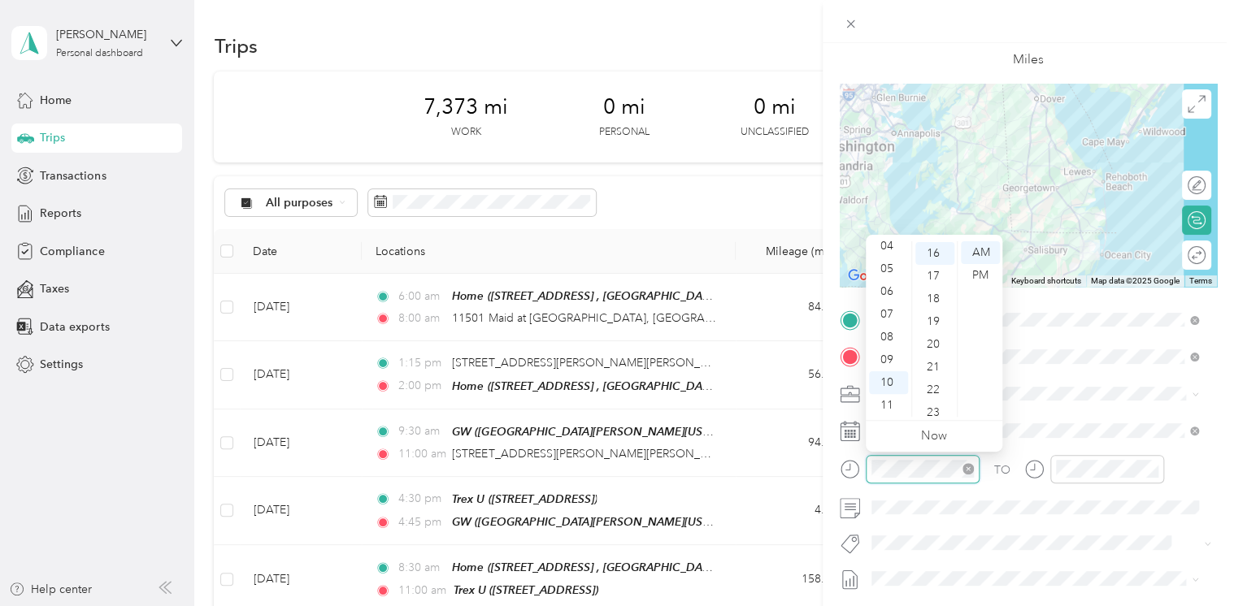
scroll to position [364, 0]
click at [888, 247] on div "04" at bounding box center [888, 246] width 39 height 23
click at [933, 255] on div "00" at bounding box center [934, 252] width 39 height 23
click at [976, 282] on div "PM" at bounding box center [980, 275] width 39 height 23
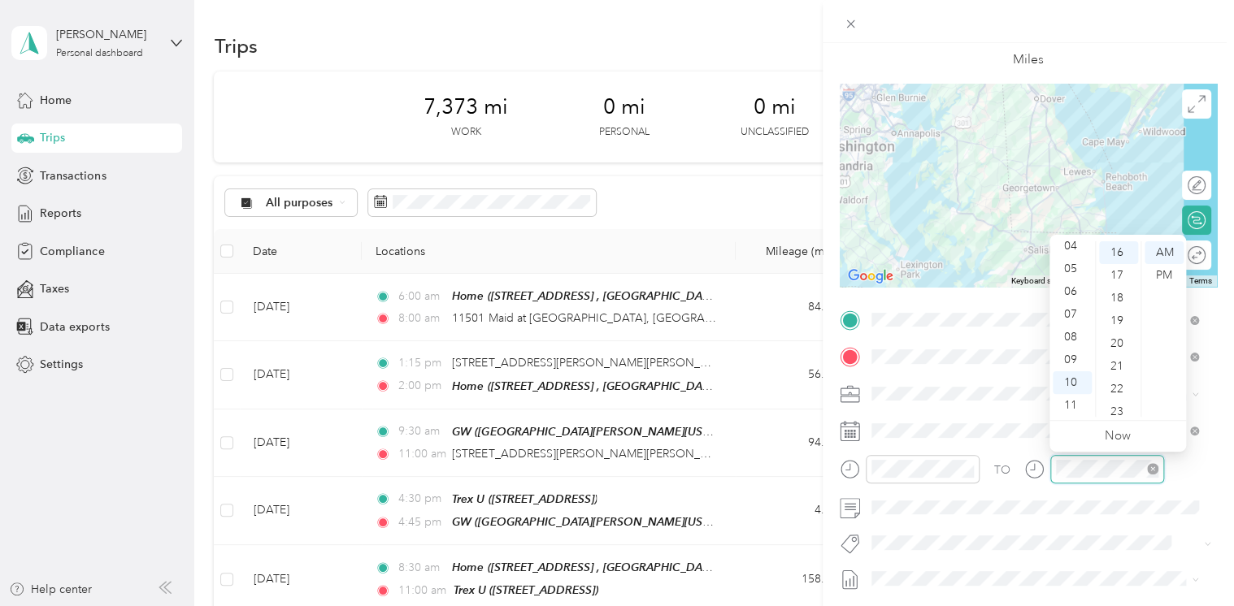
scroll to position [364, 0]
click at [1075, 264] on div "05" at bounding box center [1072, 269] width 39 height 23
click at [1117, 347] on div "45" at bounding box center [1118, 343] width 39 height 23
click at [1158, 274] on div "PM" at bounding box center [1163, 275] width 39 height 23
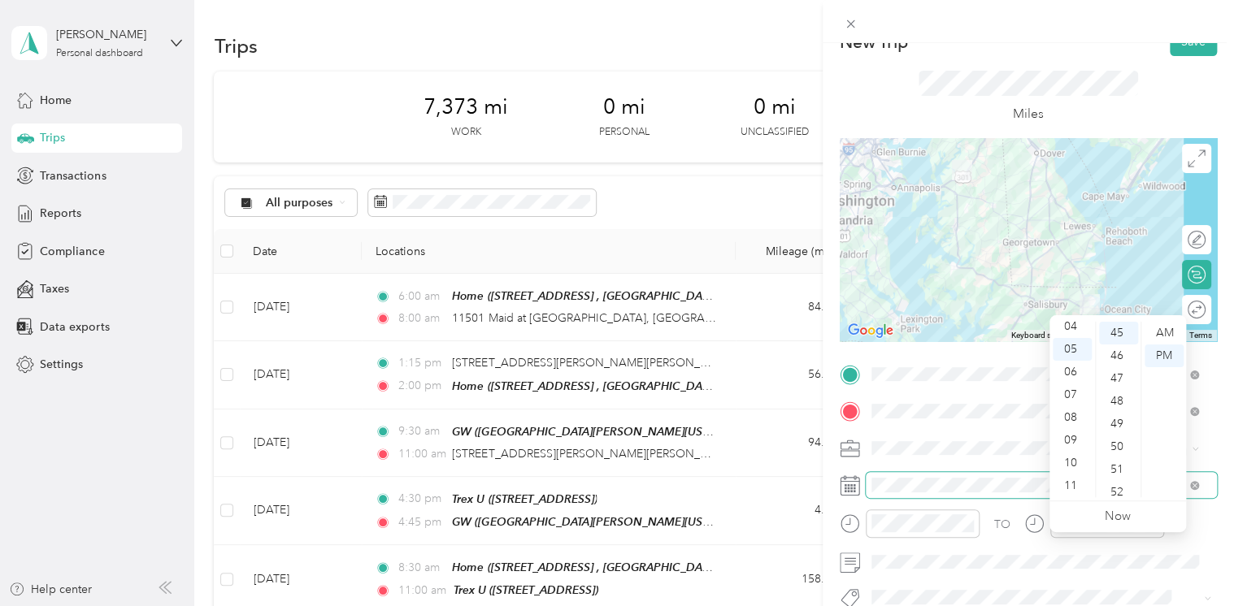
scroll to position [0, 0]
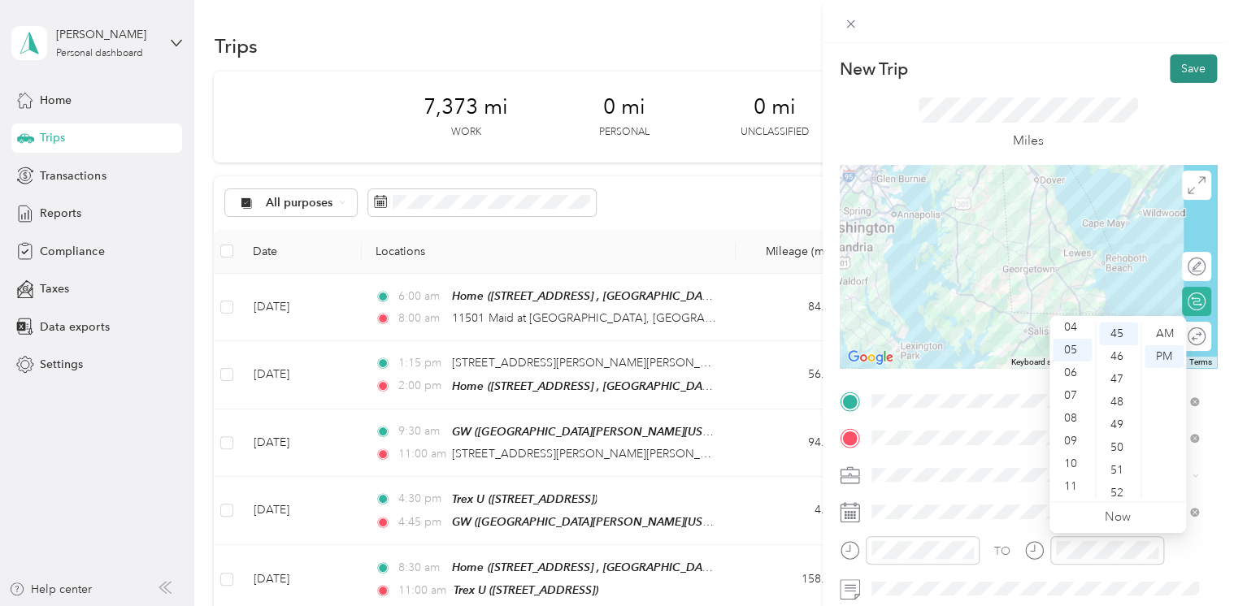
click at [1182, 73] on button "Save" at bounding box center [1193, 68] width 47 height 28
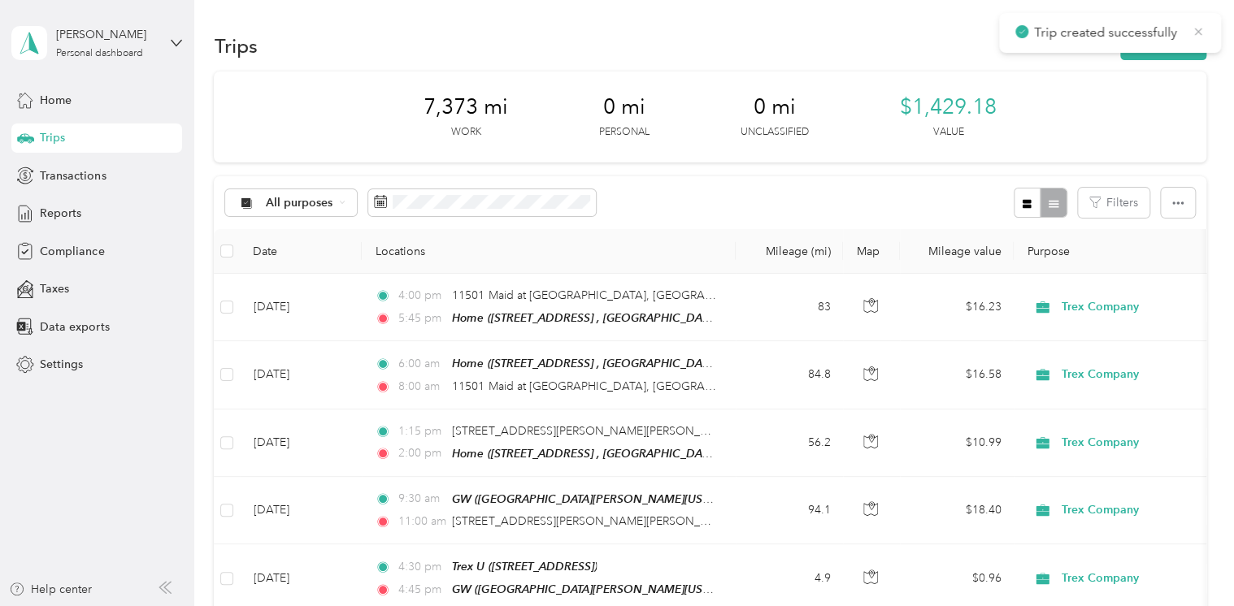
click at [1200, 28] on icon at bounding box center [1198, 31] width 13 height 15
click at [1144, 47] on button "New trip" at bounding box center [1163, 46] width 86 height 28
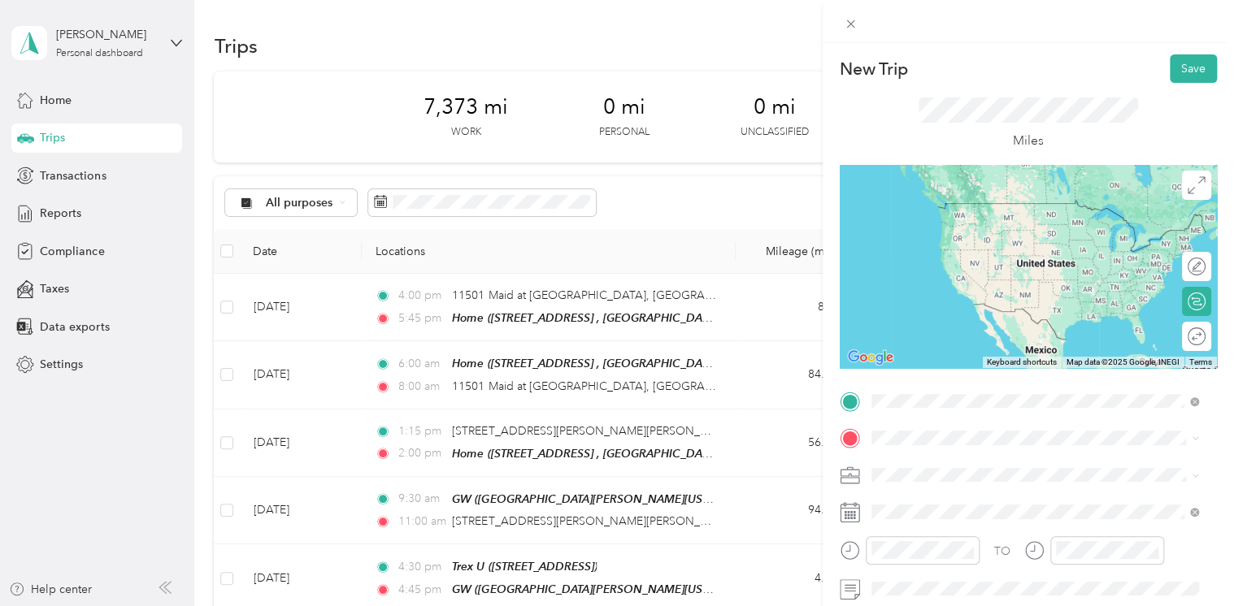
click at [957, 217] on div "Home [STREET_ADDRESS]" at bounding box center [1046, 227] width 291 height 51
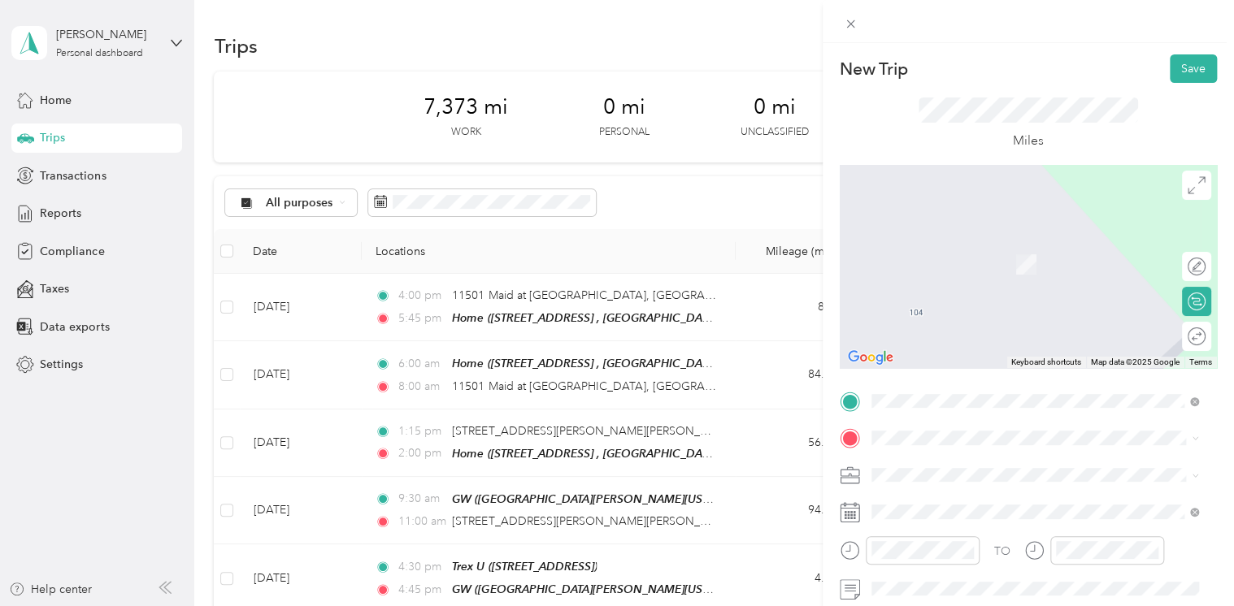
click at [943, 241] on span "[STREET_ADDRESS][US_STATE]" at bounding box center [982, 234] width 163 height 15
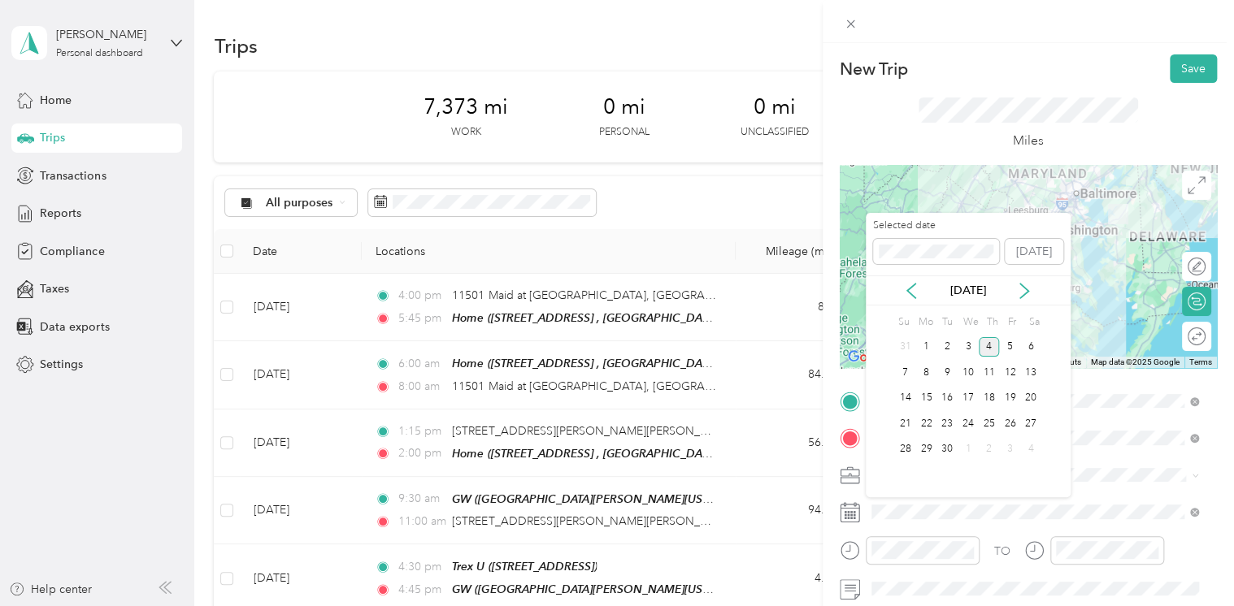
click at [901, 278] on div "[DATE]" at bounding box center [968, 291] width 205 height 30
click at [914, 295] on icon at bounding box center [911, 291] width 8 height 15
click at [943, 424] on div "19" at bounding box center [946, 424] width 21 height 20
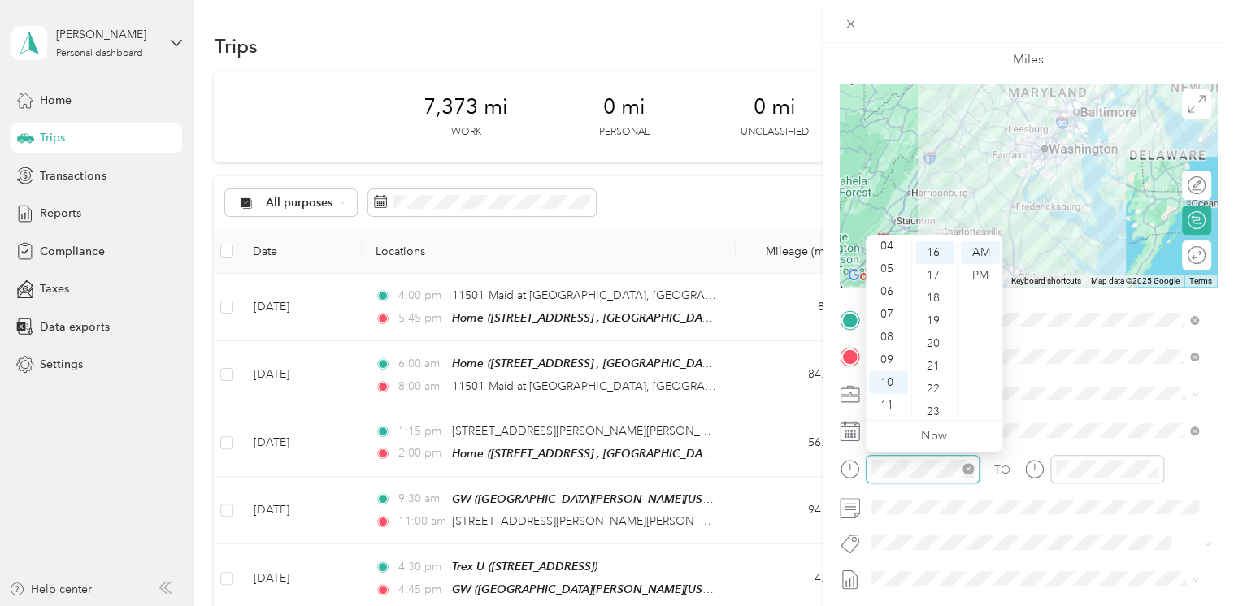
scroll to position [364, 0]
click at [880, 321] on div "07" at bounding box center [888, 314] width 39 height 23
click at [930, 250] on div "00" at bounding box center [934, 252] width 39 height 23
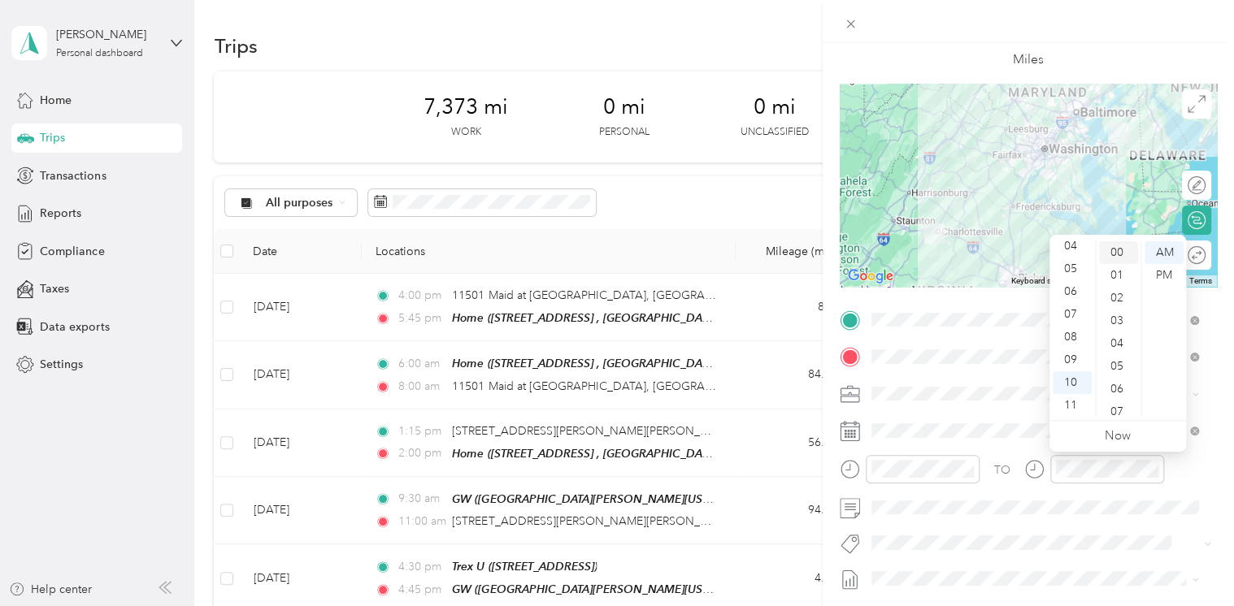
click at [1122, 257] on div "00" at bounding box center [1118, 252] width 39 height 23
click at [1116, 365] on div "30" at bounding box center [1118, 366] width 39 height 23
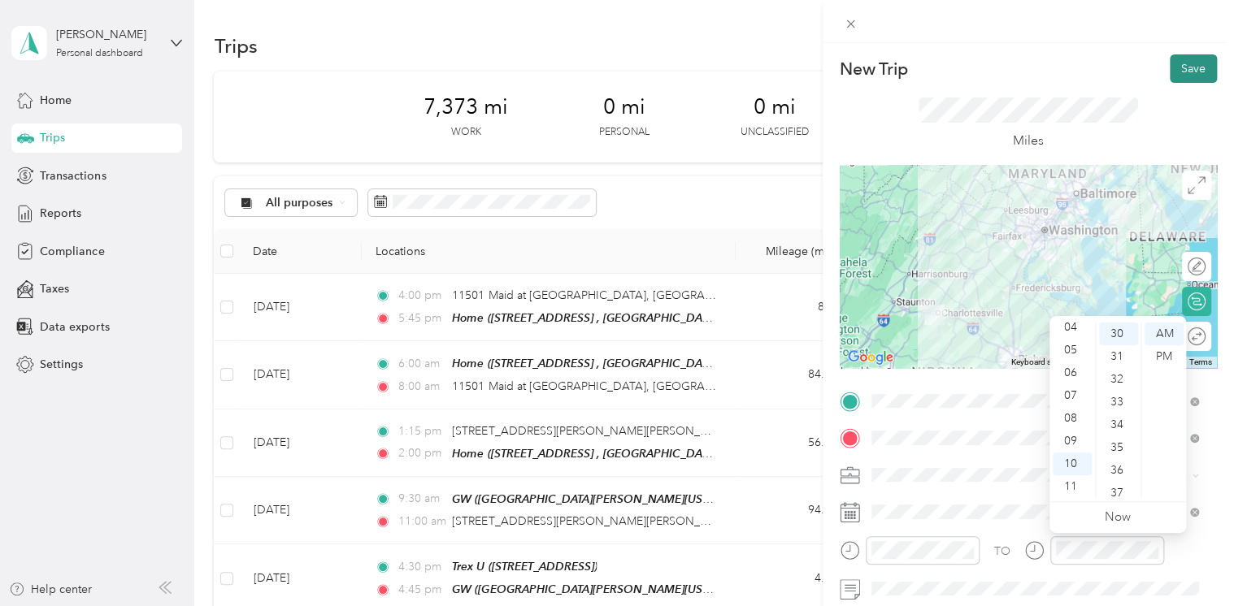
click at [1170, 75] on button "Save" at bounding box center [1193, 68] width 47 height 28
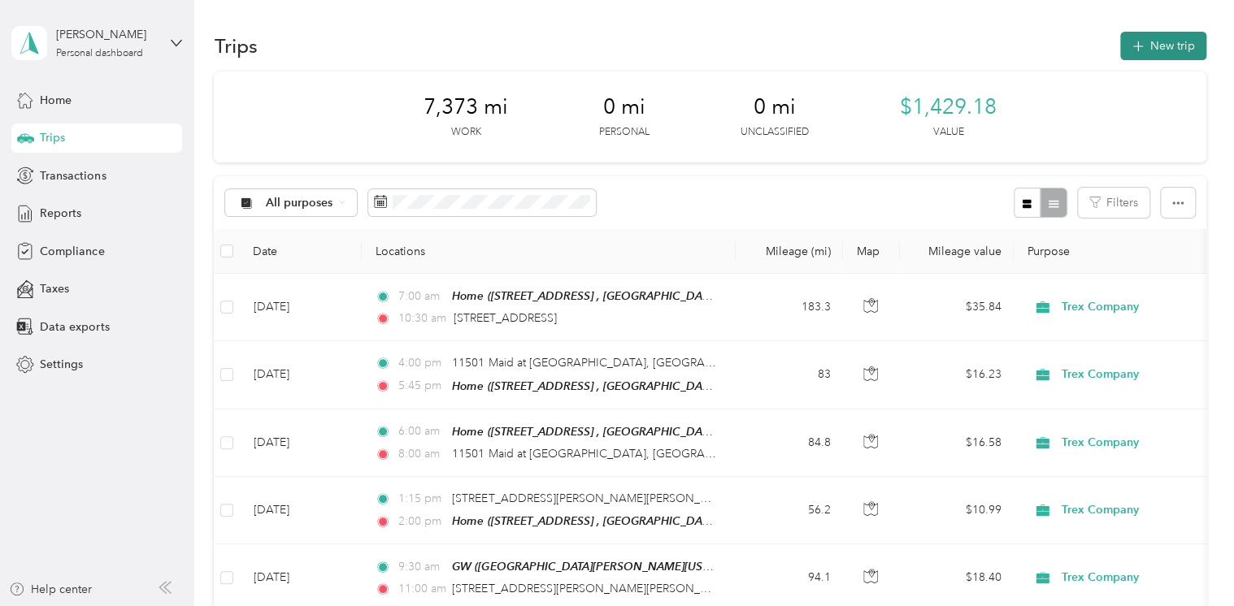
click at [1160, 49] on button "New trip" at bounding box center [1163, 46] width 86 height 28
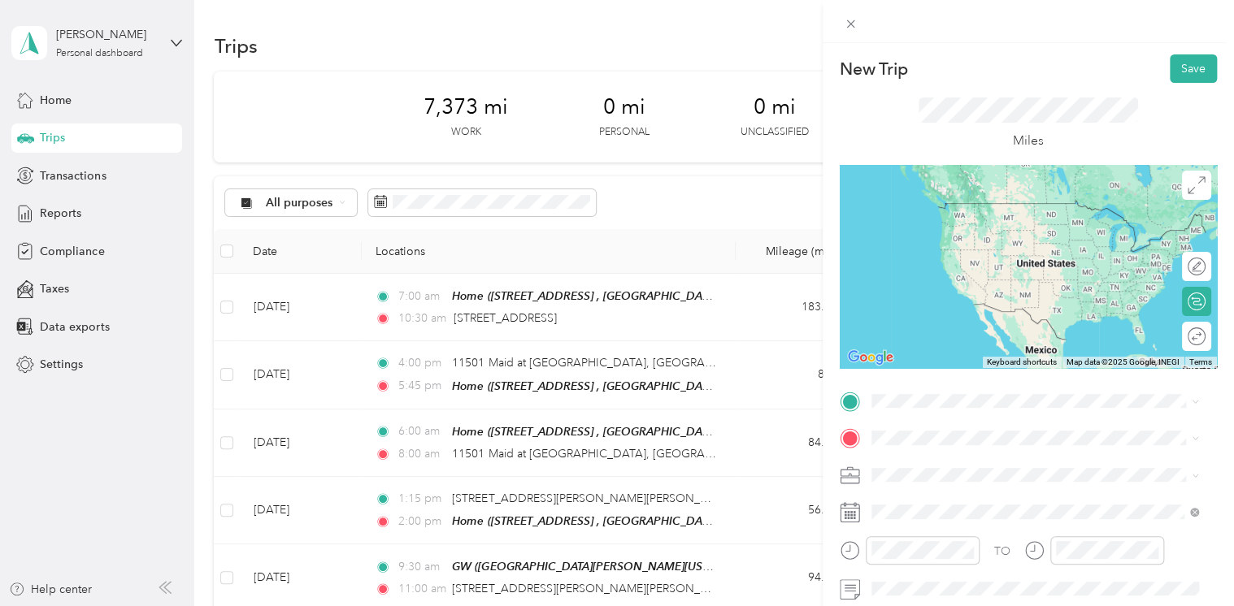
click at [957, 199] on span "[STREET_ADDRESS][US_STATE]" at bounding box center [982, 203] width 163 height 15
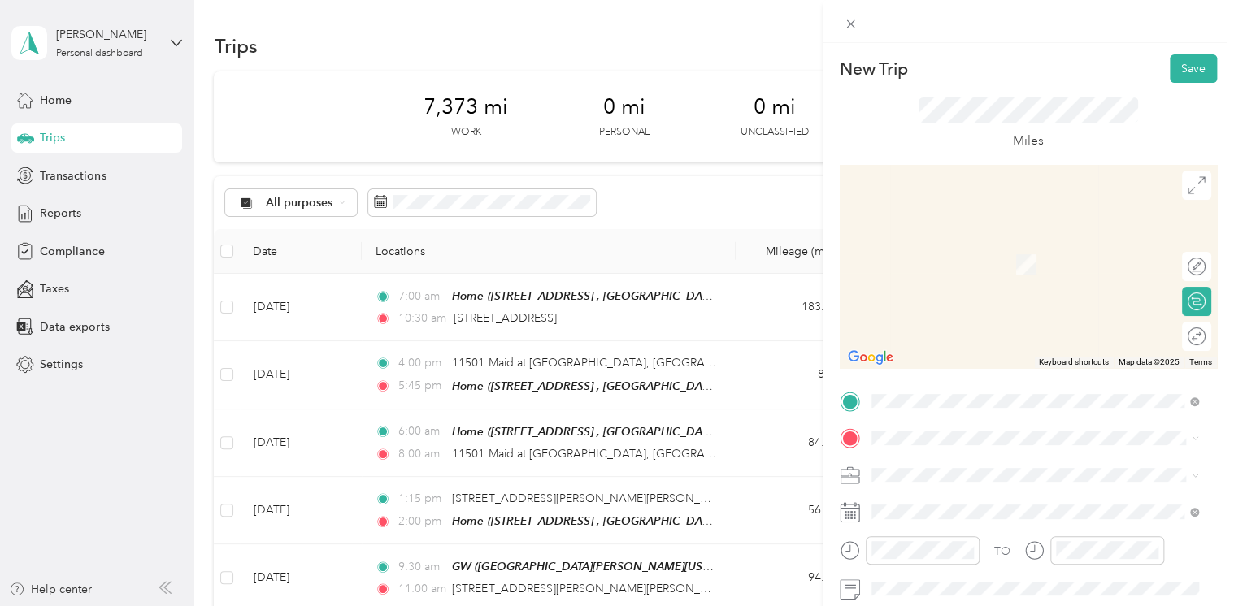
click at [958, 258] on span "[STREET_ADDRESS][US_STATE]" at bounding box center [982, 251] width 163 height 15
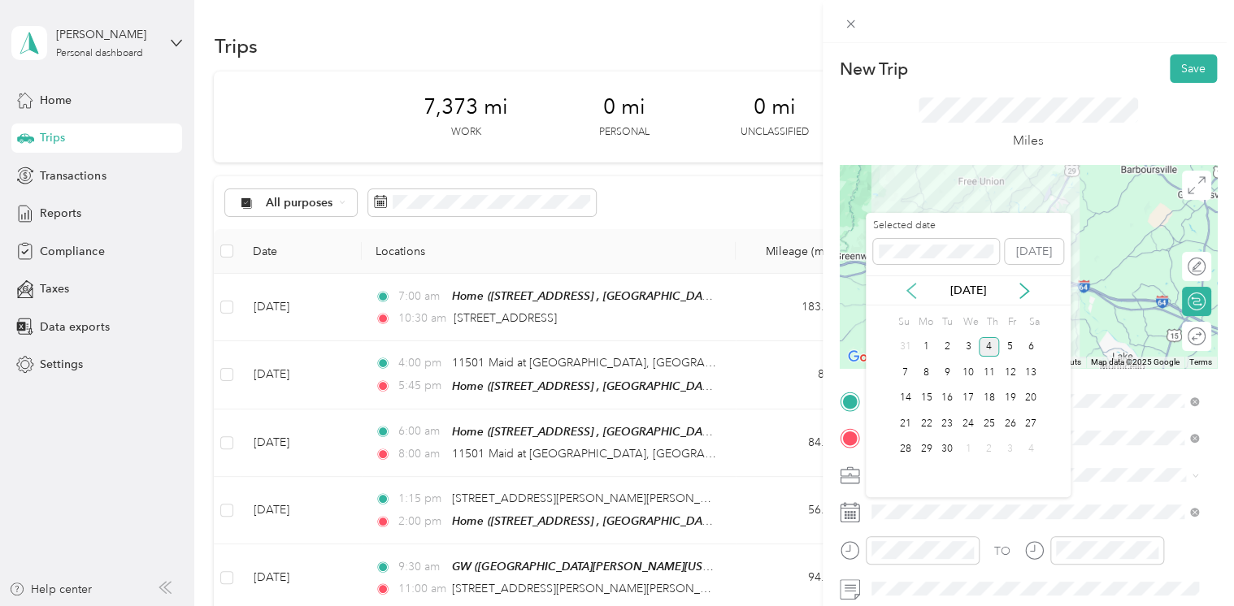
click at [912, 290] on icon at bounding box center [911, 291] width 16 height 16
click at [952, 419] on div "19" at bounding box center [946, 424] width 21 height 20
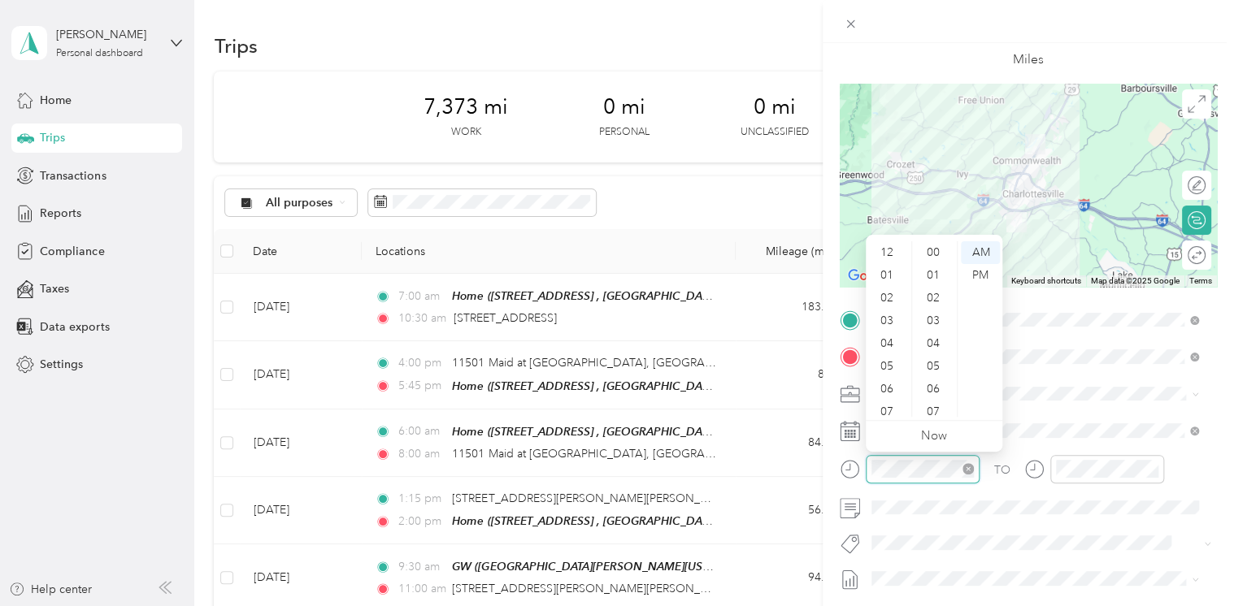
scroll to position [98, 0]
click at [891, 403] on div "11" at bounding box center [888, 405] width 39 height 23
click at [937, 304] on div "30" at bounding box center [934, 304] width 39 height 23
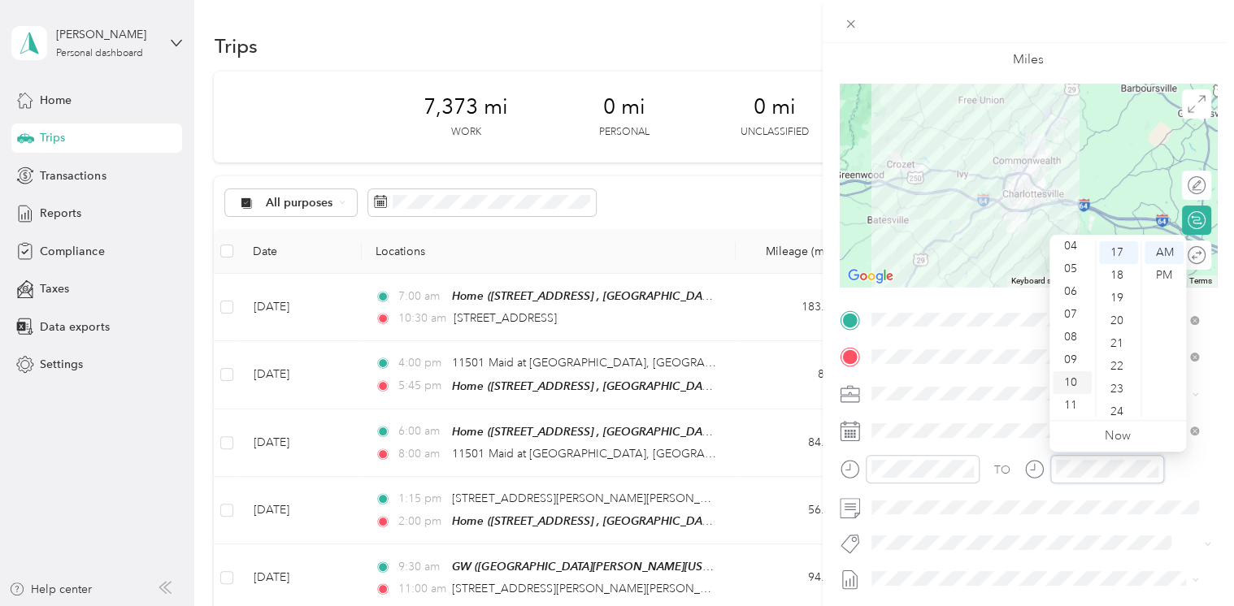
scroll to position [0, 0]
click at [1068, 255] on div "12" at bounding box center [1072, 252] width 39 height 23
click at [1120, 252] on div "00" at bounding box center [1118, 252] width 39 height 23
drag, startPoint x: 1120, startPoint y: 252, endPoint x: 1161, endPoint y: 280, distance: 49.6
click at [1161, 280] on div "PM" at bounding box center [1163, 275] width 39 height 23
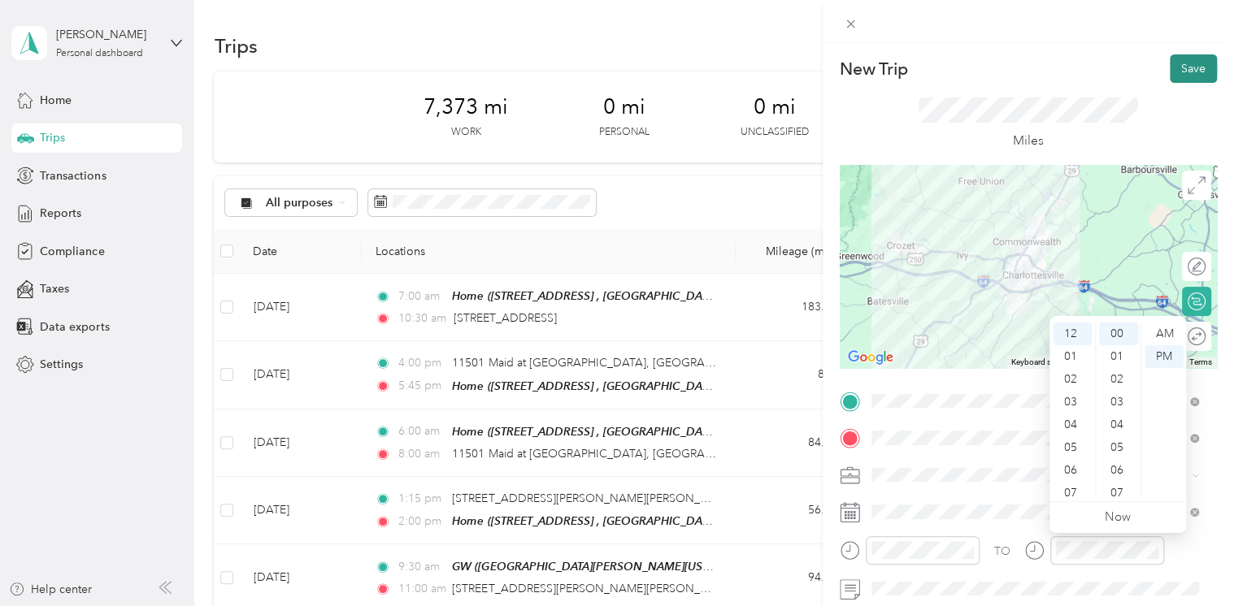
click at [1170, 72] on button "Save" at bounding box center [1193, 68] width 47 height 28
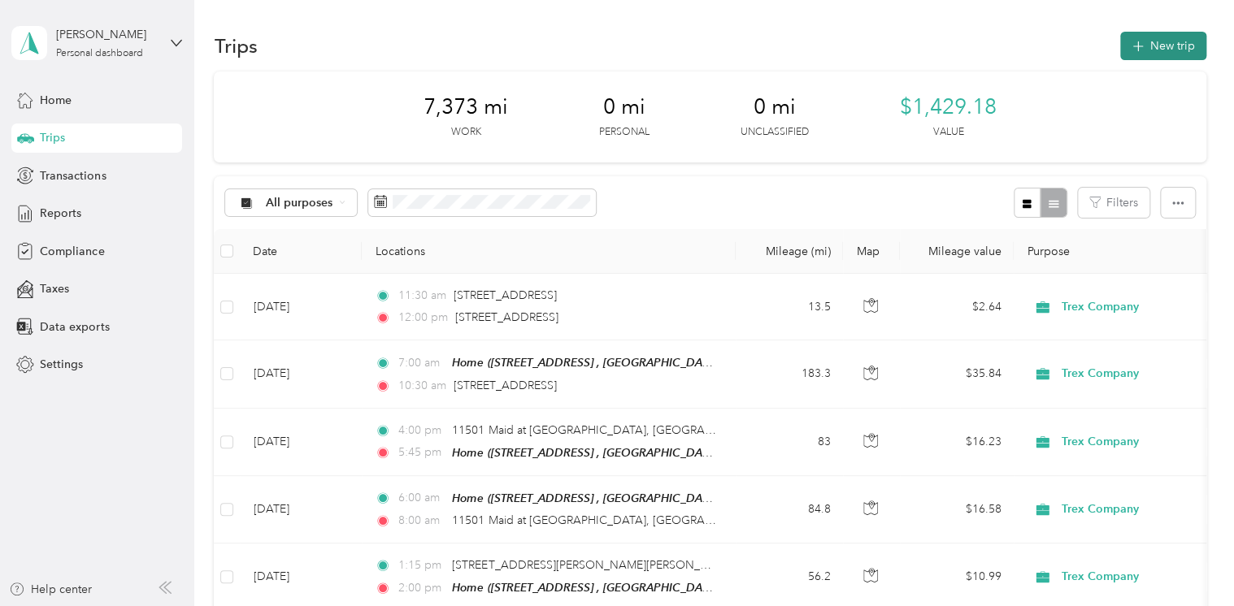
click at [1137, 51] on icon "button" at bounding box center [1137, 46] width 19 height 19
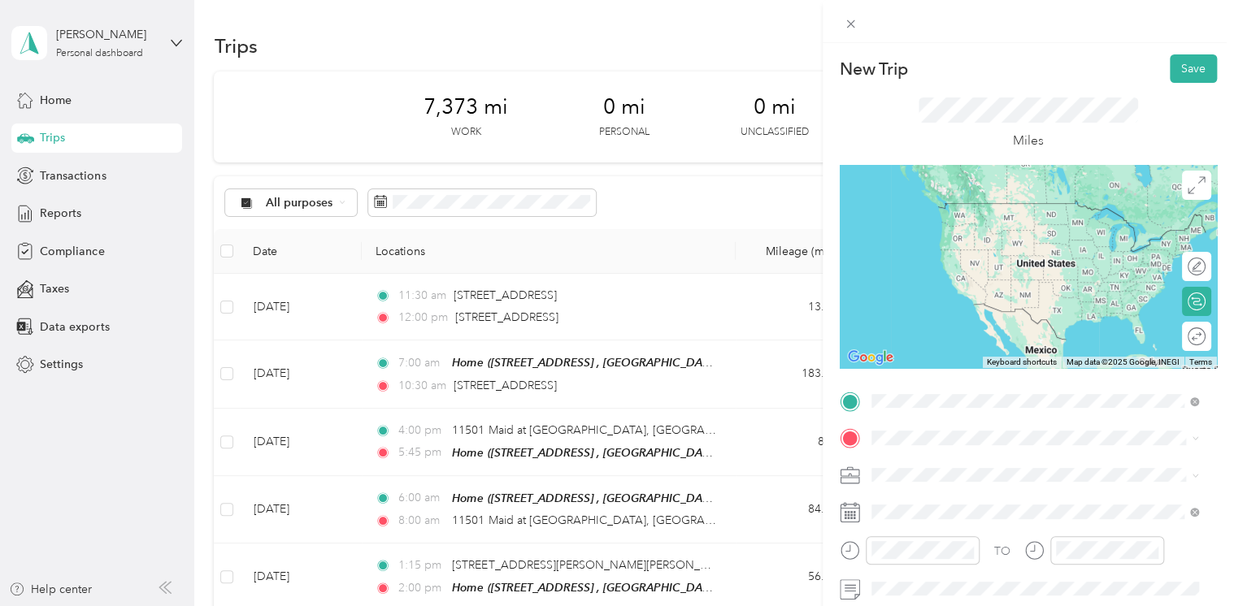
click at [949, 228] on span "[STREET_ADDRESS][US_STATE]" at bounding box center [982, 220] width 163 height 15
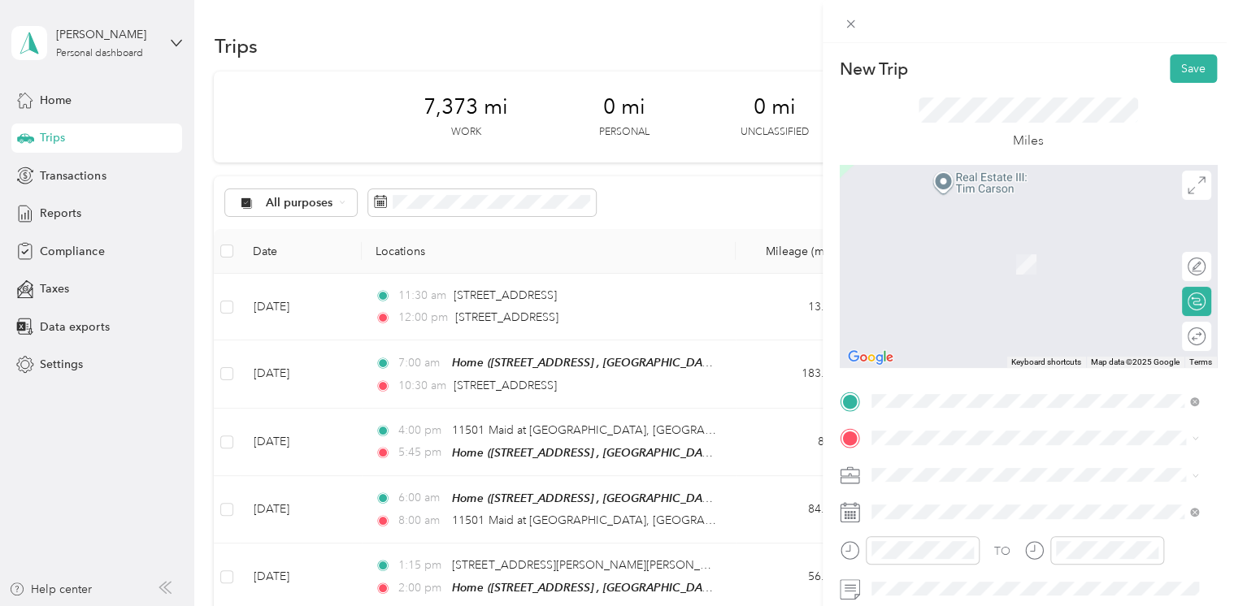
click at [919, 501] on span "[STREET_ADDRESS][US_STATE]" at bounding box center [982, 493] width 163 height 15
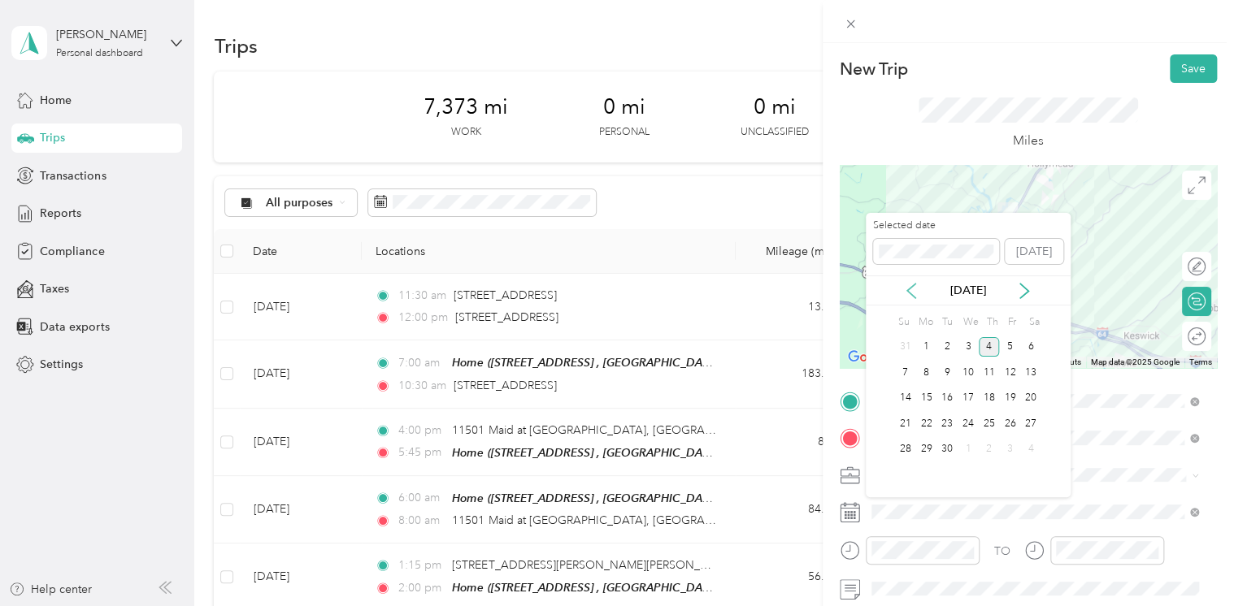
click at [910, 288] on icon at bounding box center [911, 291] width 8 height 15
click at [945, 418] on div "19" at bounding box center [946, 424] width 21 height 20
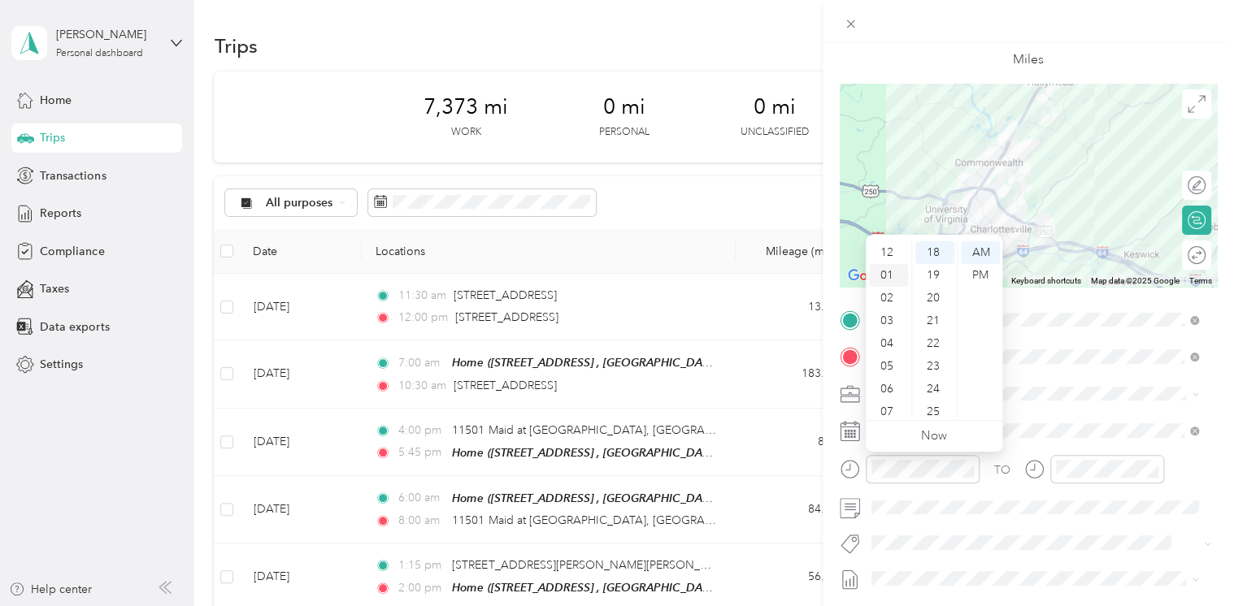
click at [888, 272] on div "01" at bounding box center [888, 275] width 39 height 23
click at [937, 367] on div "30" at bounding box center [934, 363] width 39 height 23
click at [985, 282] on div "PM" at bounding box center [980, 275] width 39 height 23
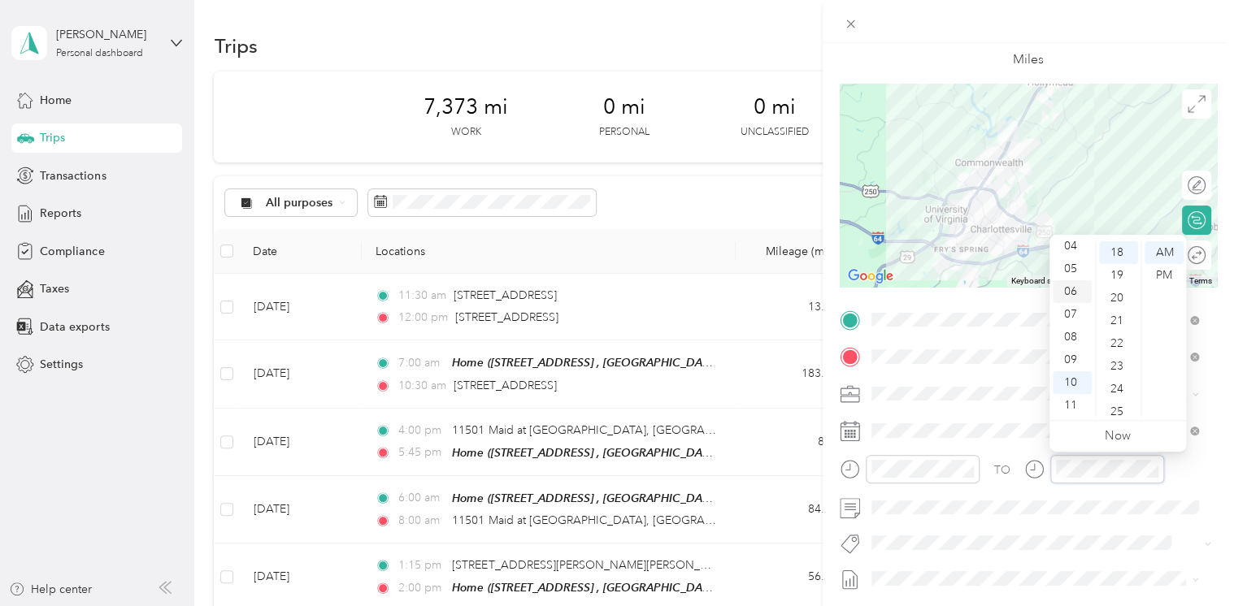
scroll to position [0, 0]
click at [1069, 304] on div "02" at bounding box center [1072, 298] width 39 height 23
click at [1124, 256] on div "00" at bounding box center [1118, 252] width 39 height 23
click at [1150, 276] on div "PM" at bounding box center [1163, 275] width 39 height 23
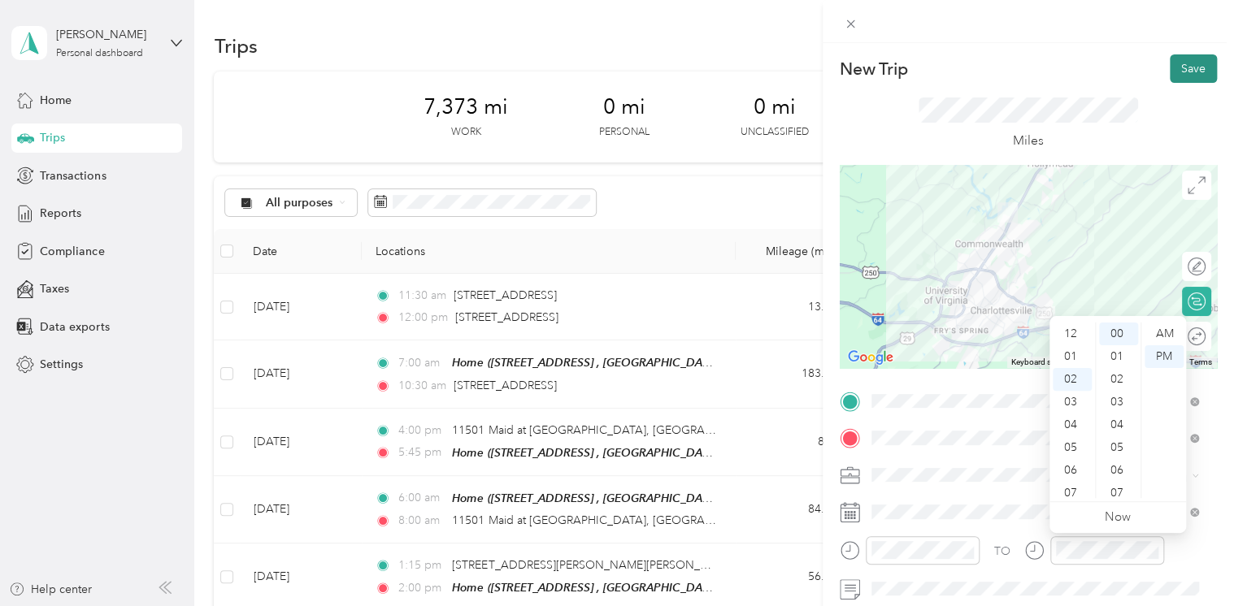
click at [1170, 72] on button "Save" at bounding box center [1193, 68] width 47 height 28
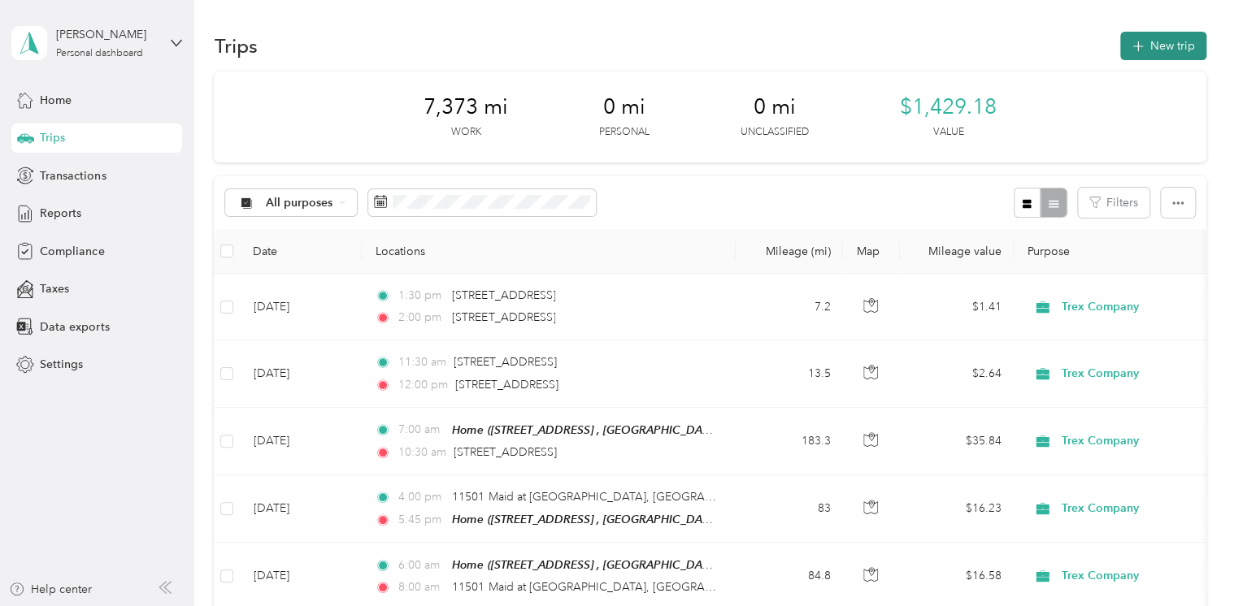
click at [1131, 44] on icon "button" at bounding box center [1137, 46] width 19 height 19
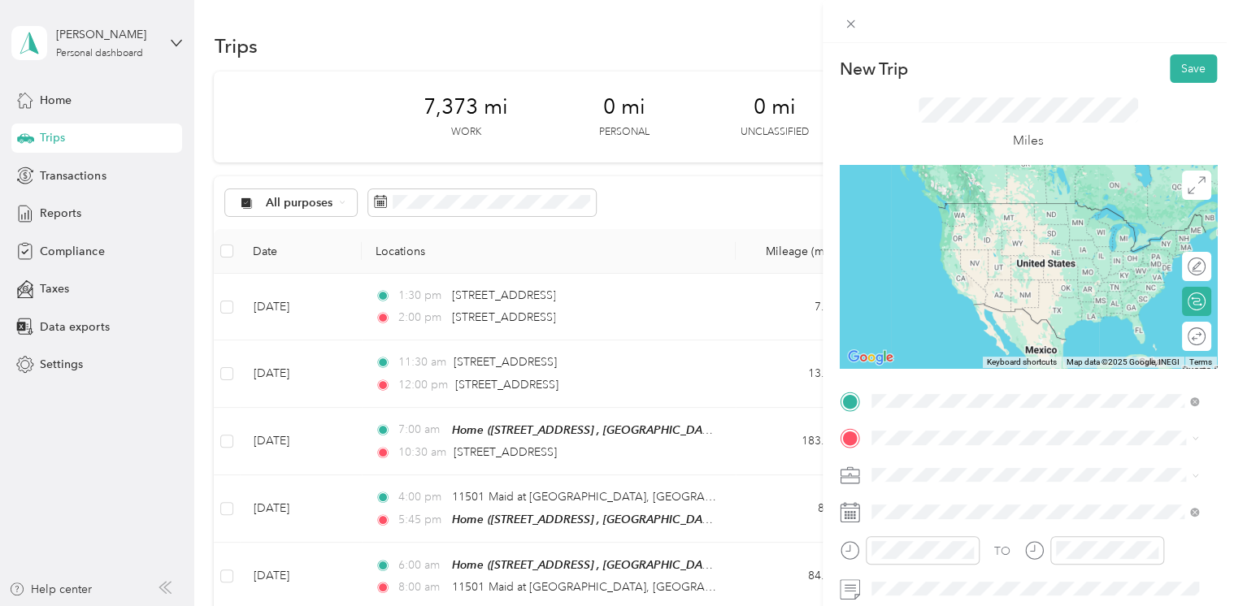
click at [932, 486] on ol "From search results [STREET_ADDRESS][US_STATE] [STREET_ADDRESS][US_STATE], [GEO…" at bounding box center [1035, 479] width 339 height 128
click at [924, 456] on span "[STREET_ADDRESS][US_STATE]" at bounding box center [982, 458] width 163 height 15
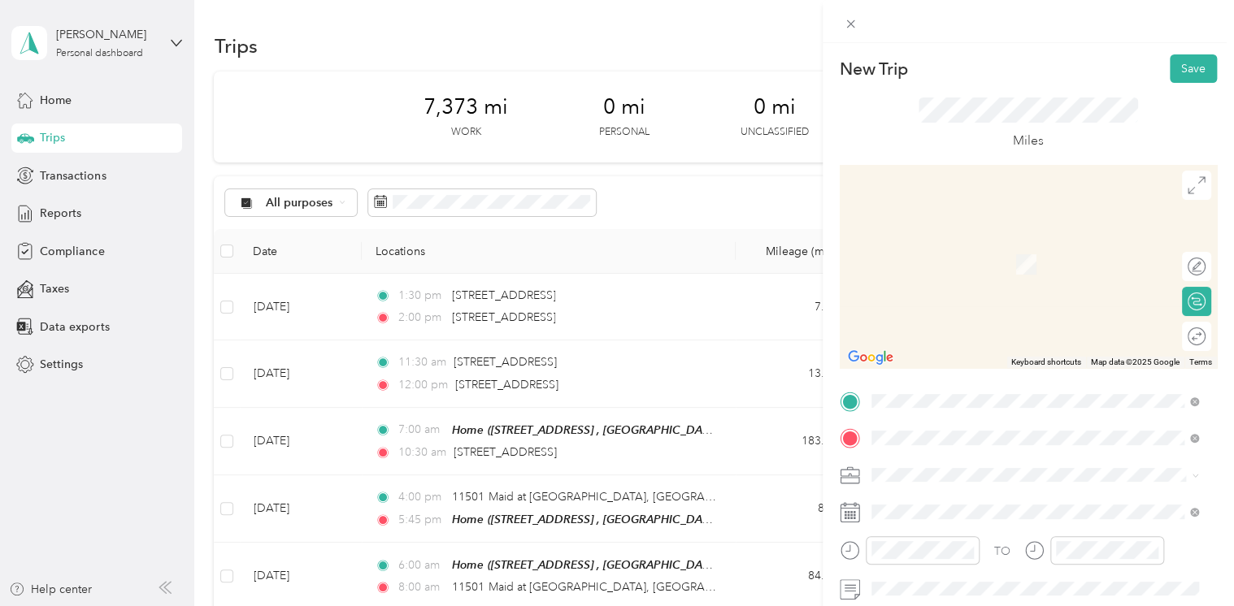
click at [956, 266] on div "Home [STREET_ADDRESS]" at bounding box center [1046, 264] width 291 height 51
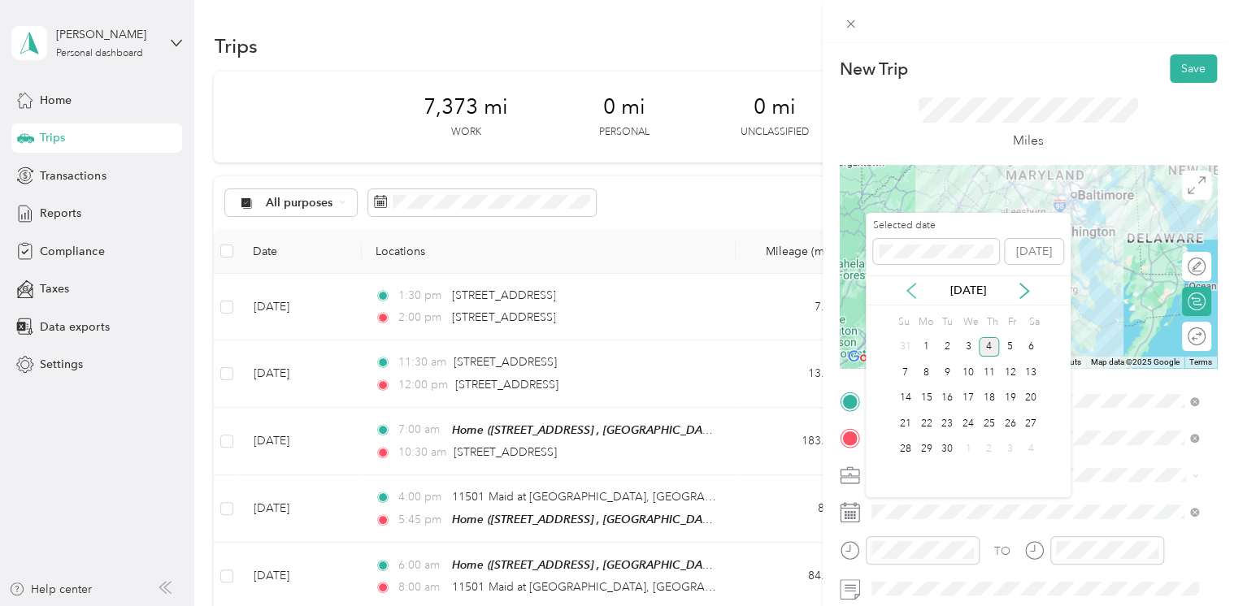
click at [917, 289] on icon at bounding box center [911, 291] width 16 height 16
click at [969, 421] on div "20" at bounding box center [968, 424] width 21 height 20
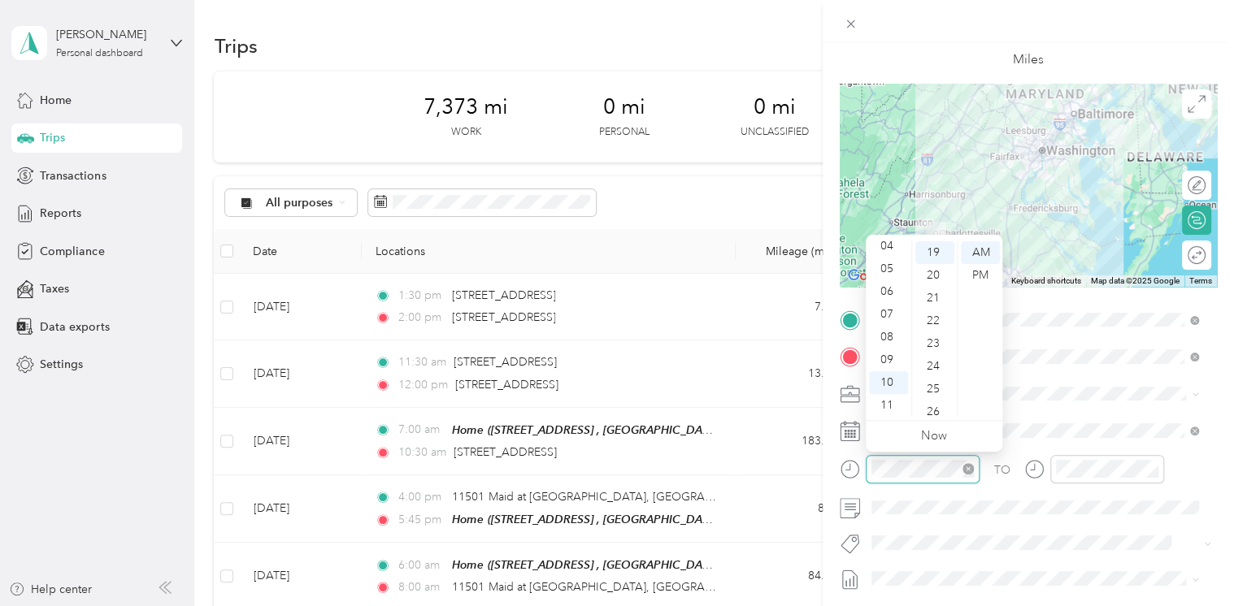
scroll to position [432, 0]
click at [888, 335] on div "08" at bounding box center [888, 337] width 39 height 23
click at [933, 253] on div "00" at bounding box center [934, 252] width 39 height 23
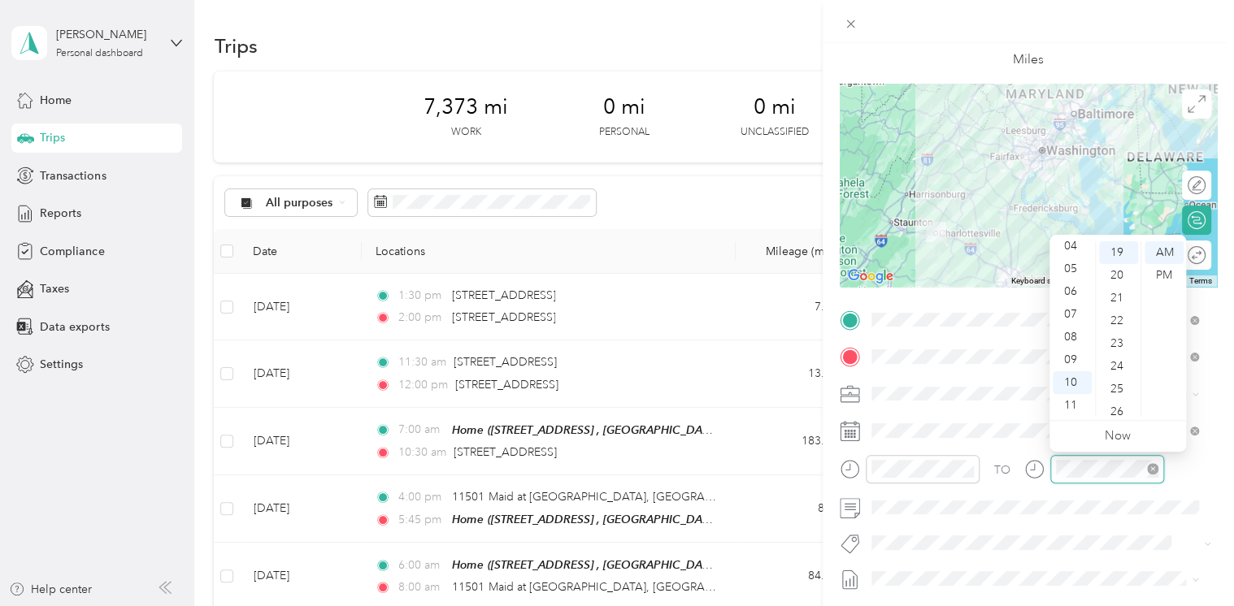
scroll to position [432, 0]
click at [1073, 406] on div "11" at bounding box center [1072, 405] width 39 height 23
click at [1118, 340] on div "30" at bounding box center [1118, 340] width 39 height 23
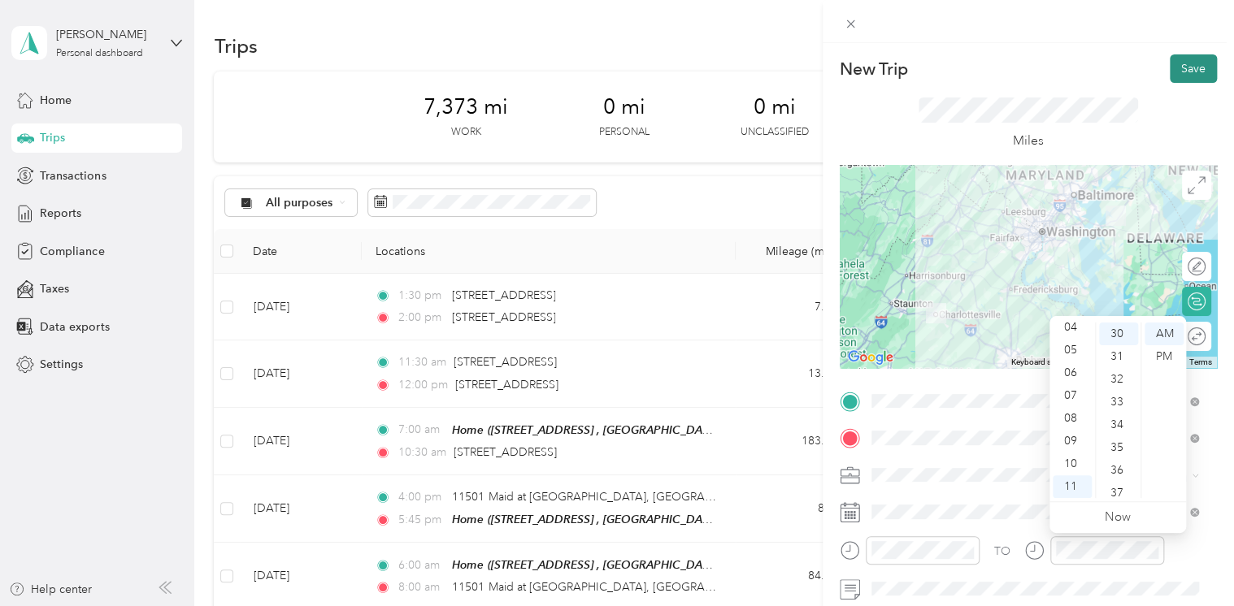
click at [1170, 70] on button "Save" at bounding box center [1193, 68] width 47 height 28
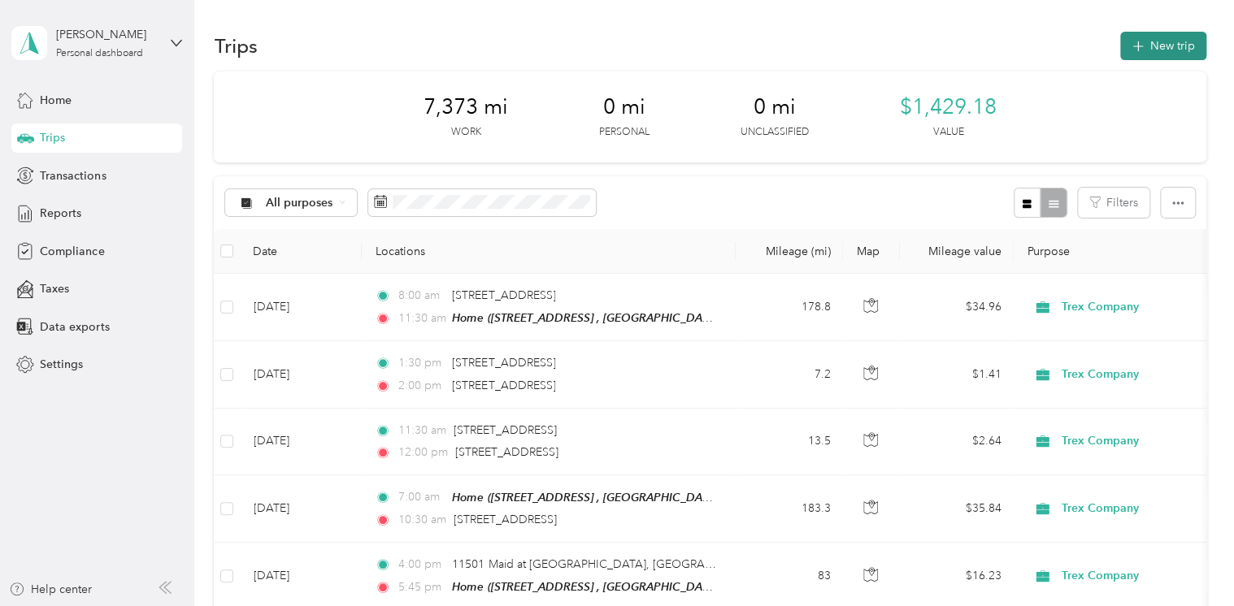
click at [1160, 47] on button "New trip" at bounding box center [1163, 46] width 86 height 28
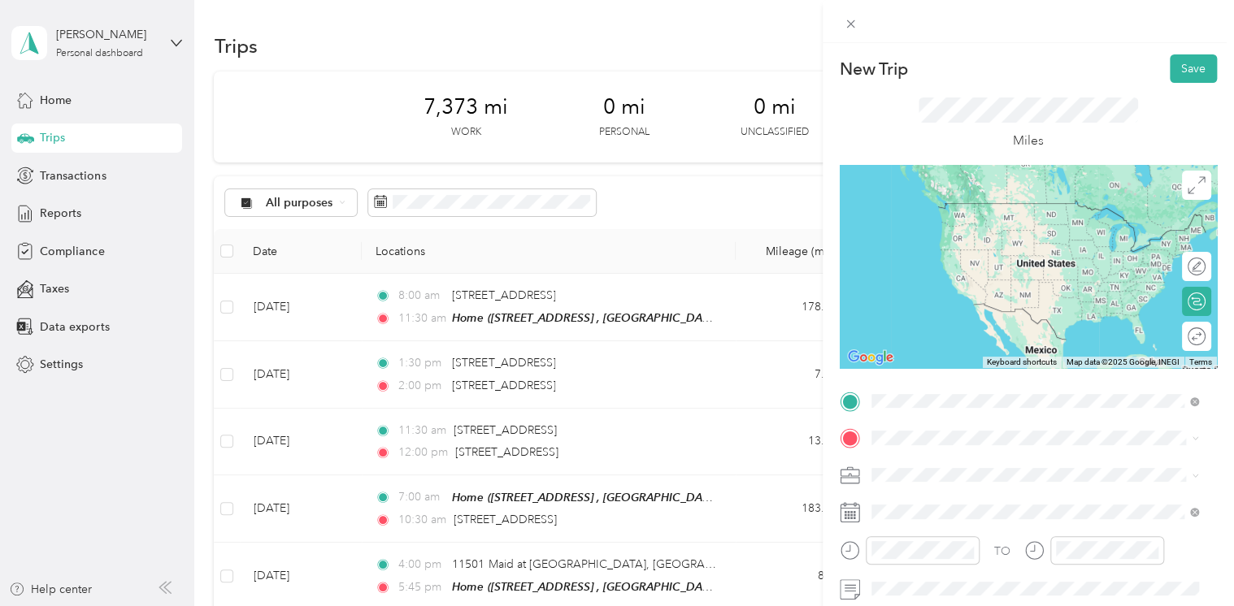
click at [930, 226] on span "[STREET_ADDRESS][GEOGRAPHIC_DATA], [GEOGRAPHIC_DATA], [GEOGRAPHIC_DATA]" at bounding box center [1021, 235] width 241 height 31
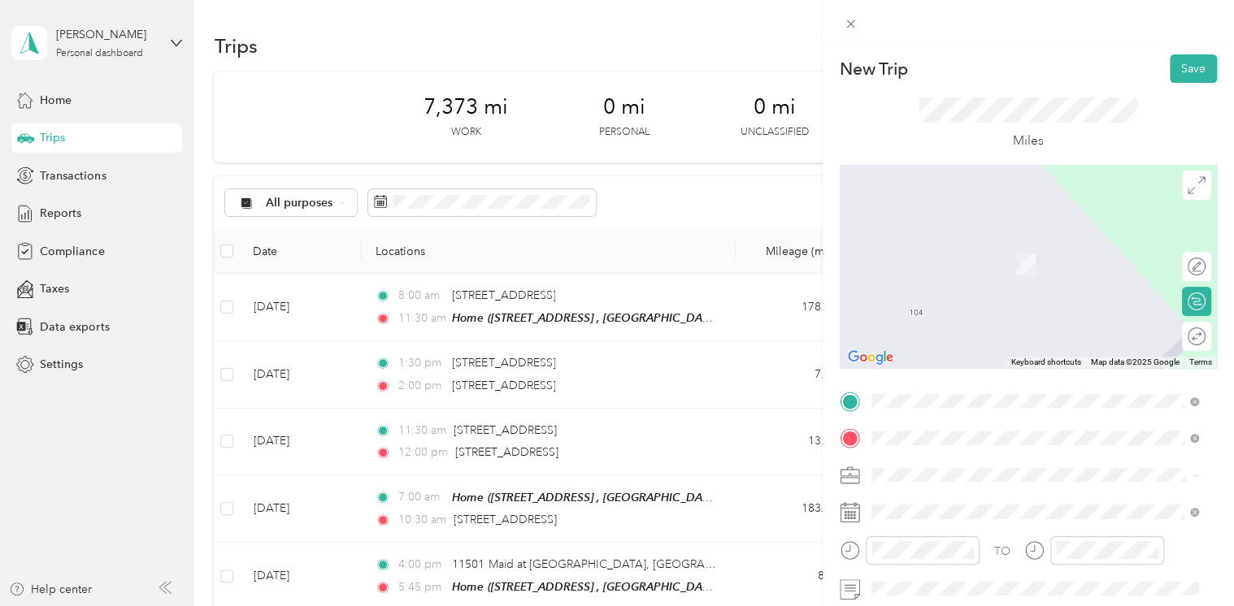
click at [914, 498] on span "[STREET_ADDRESS][US_STATE]" at bounding box center [982, 496] width 163 height 15
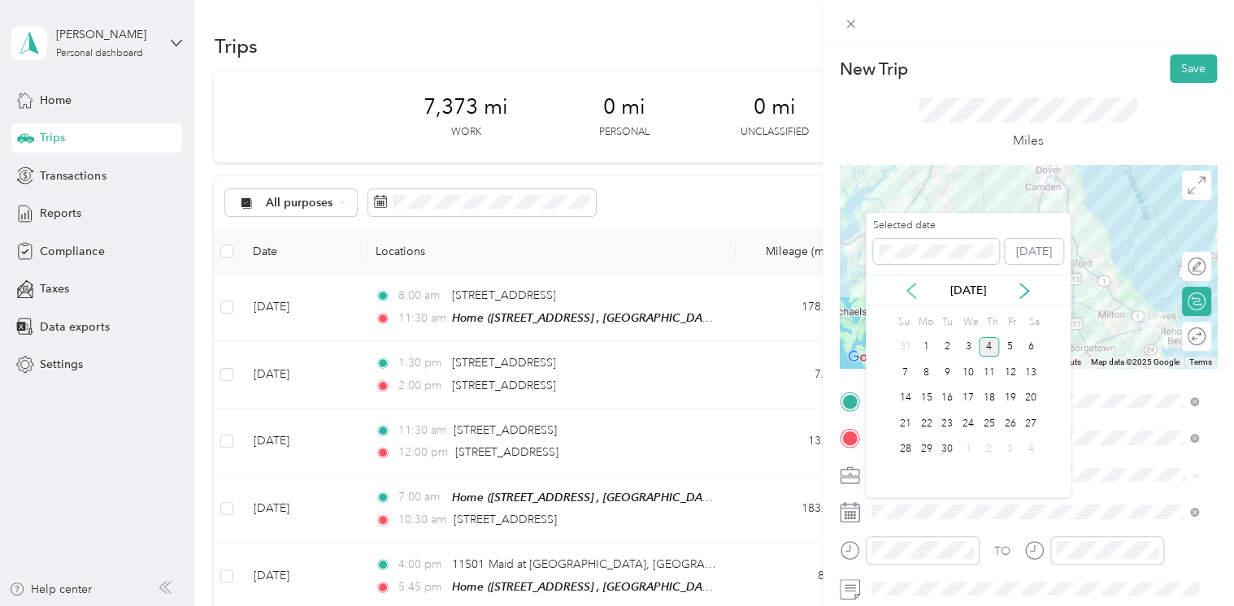
click at [913, 298] on icon at bounding box center [911, 291] width 16 height 16
click at [987, 416] on div "21" at bounding box center [989, 424] width 21 height 20
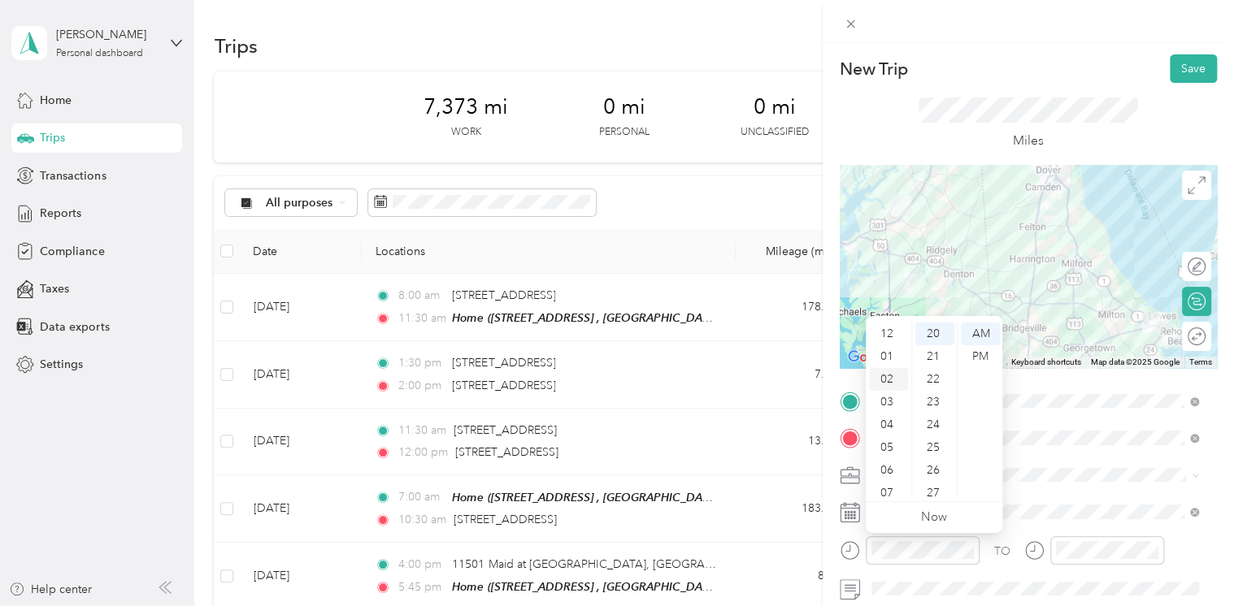
click at [891, 374] on div "02" at bounding box center [888, 379] width 39 height 23
click at [929, 340] on div "00" at bounding box center [934, 334] width 39 height 23
click at [969, 355] on div "PM" at bounding box center [980, 356] width 39 height 23
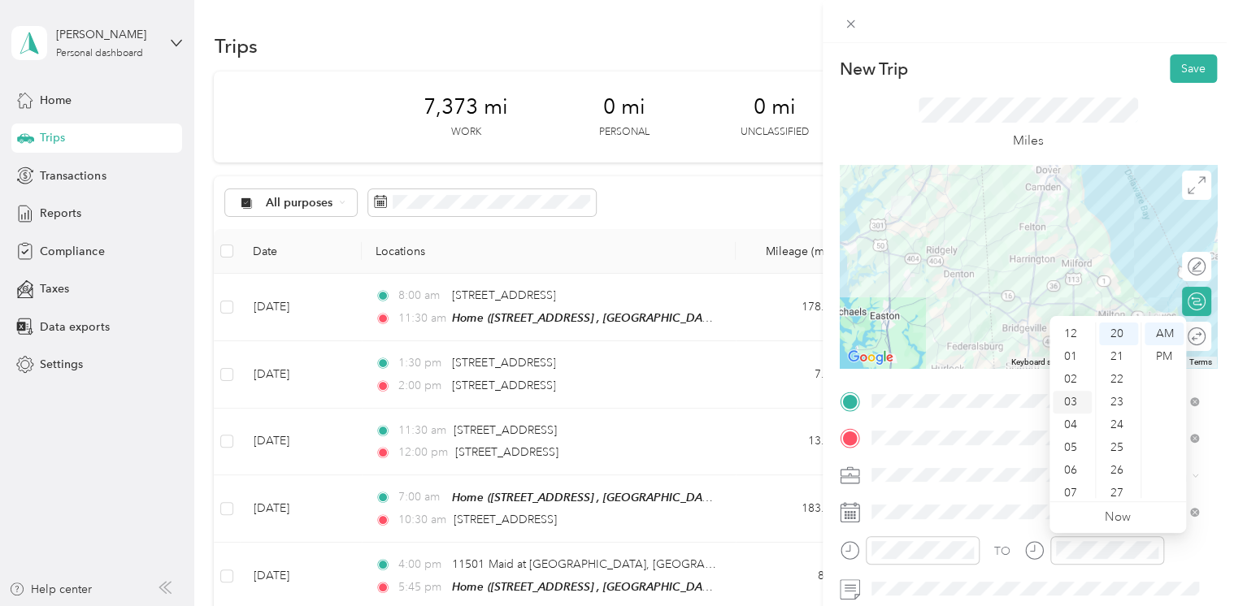
click at [1068, 402] on div "03" at bounding box center [1072, 402] width 39 height 23
click at [1118, 480] on div "30" at bounding box center [1118, 480] width 39 height 23
click at [1167, 354] on div "PM" at bounding box center [1163, 356] width 39 height 23
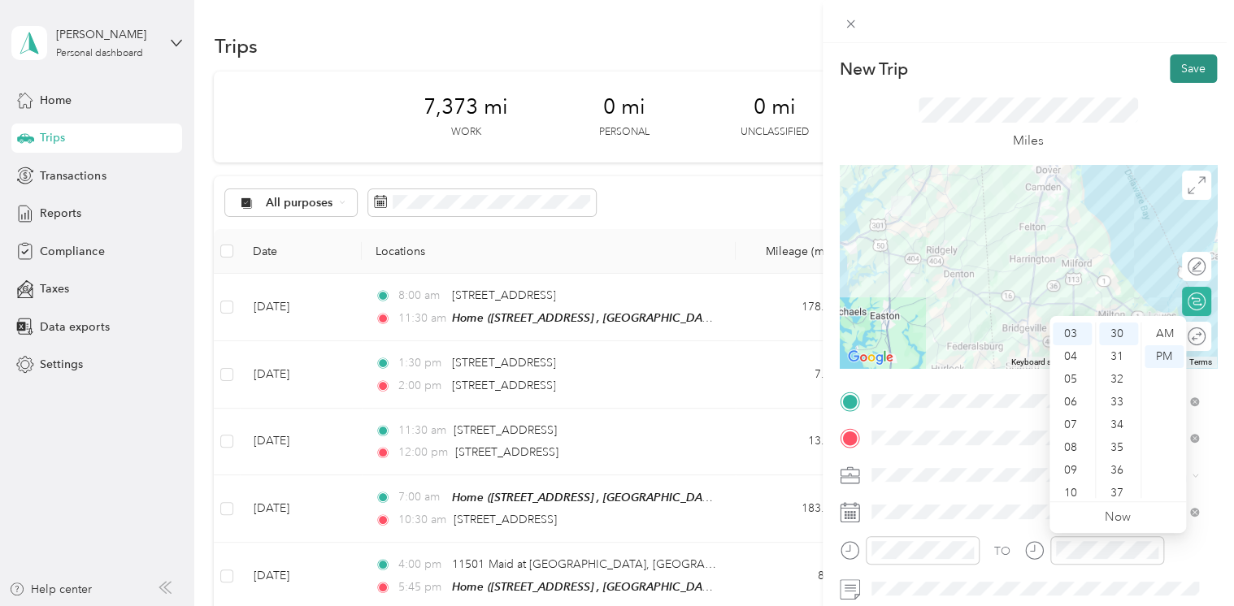
click at [1170, 67] on button "Save" at bounding box center [1193, 68] width 47 height 28
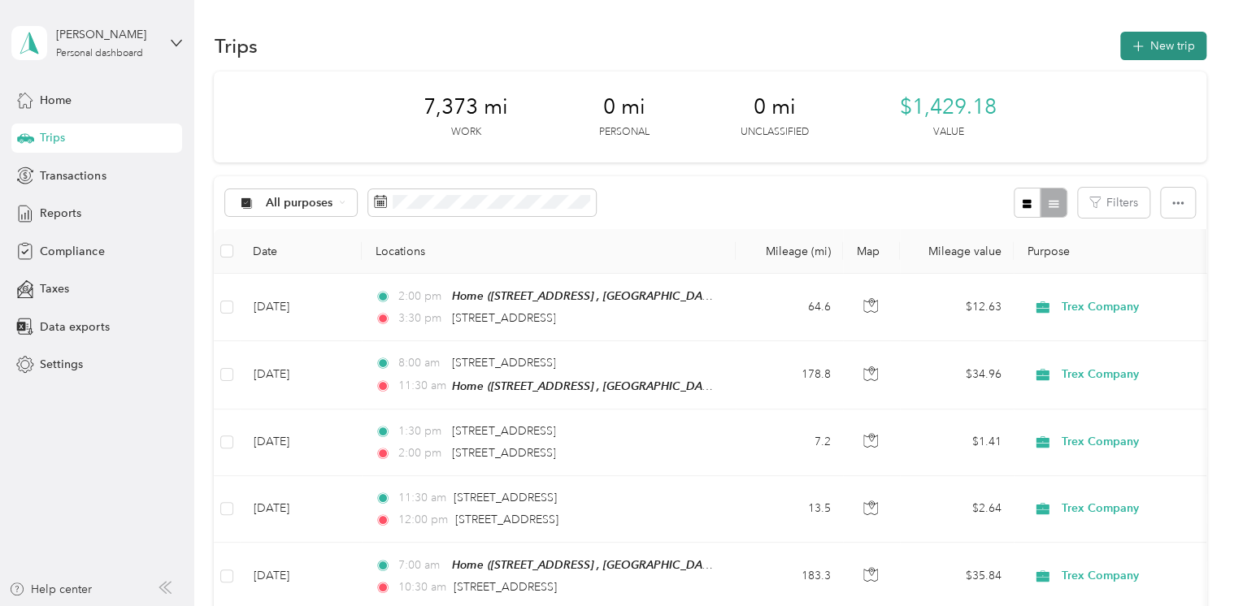
click at [1138, 51] on span "button" at bounding box center [1137, 46] width 13 height 14
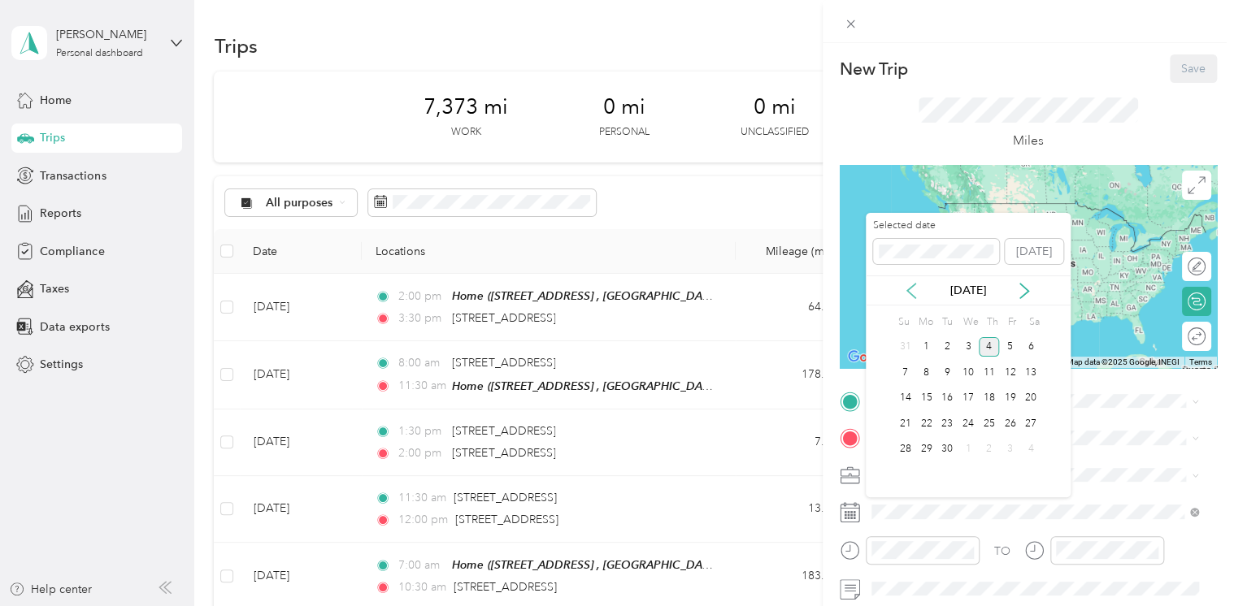
click at [909, 284] on icon at bounding box center [911, 291] width 16 height 16
click at [1010, 422] on div "22" at bounding box center [1009, 424] width 21 height 20
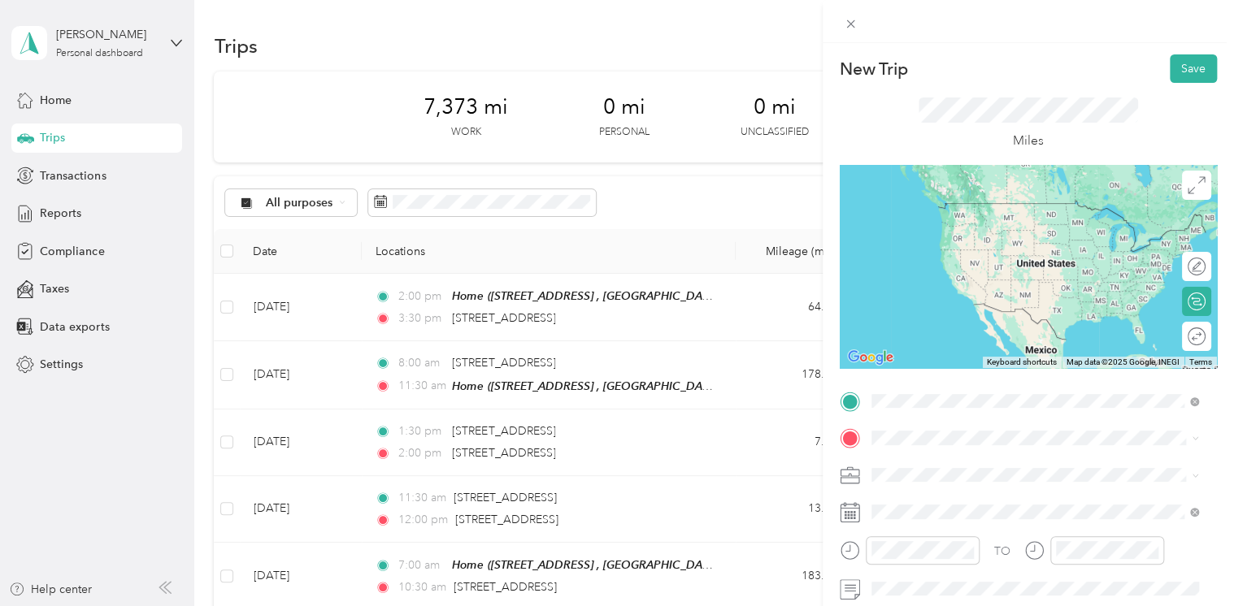
click at [935, 463] on span "[STREET_ADDRESS][US_STATE]" at bounding box center [982, 460] width 163 height 15
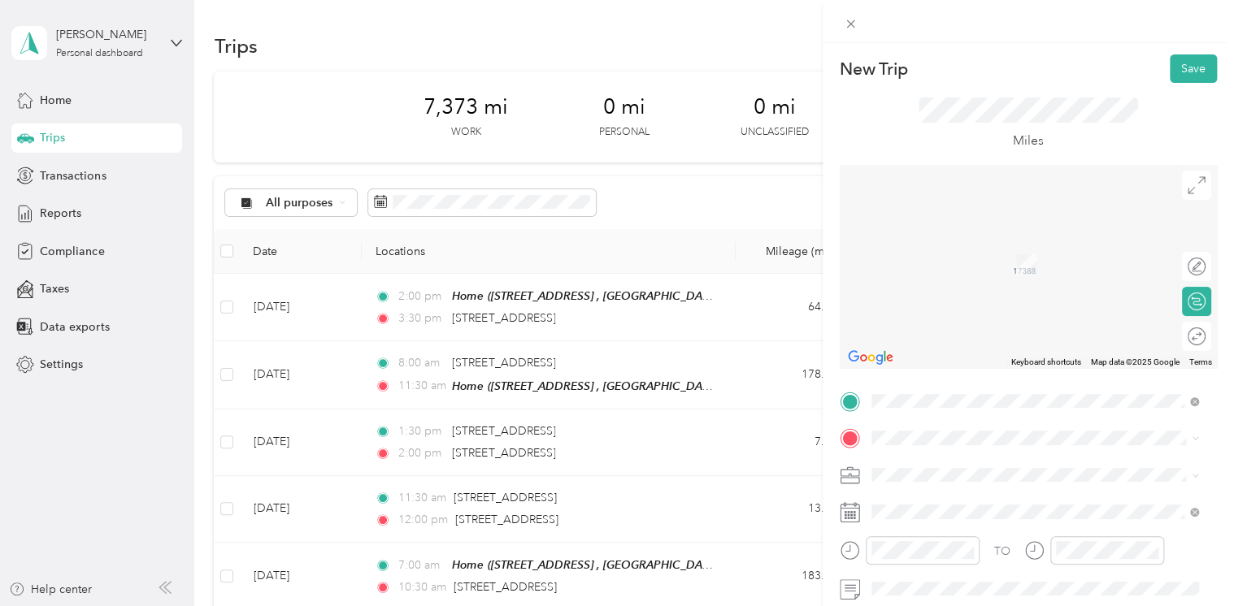
click at [943, 269] on span "[STREET_ADDRESS][GEOGRAPHIC_DATA], [GEOGRAPHIC_DATA], [GEOGRAPHIC_DATA]" at bounding box center [1021, 266] width 241 height 31
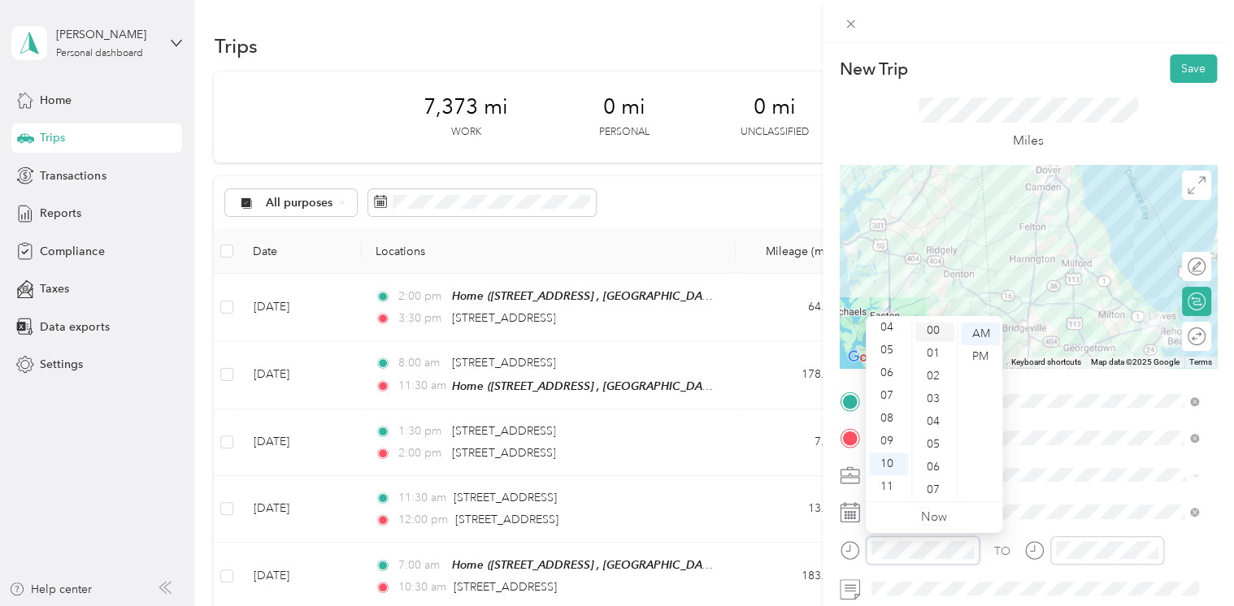
scroll to position [0, 0]
click at [929, 334] on div "00" at bounding box center [934, 334] width 39 height 23
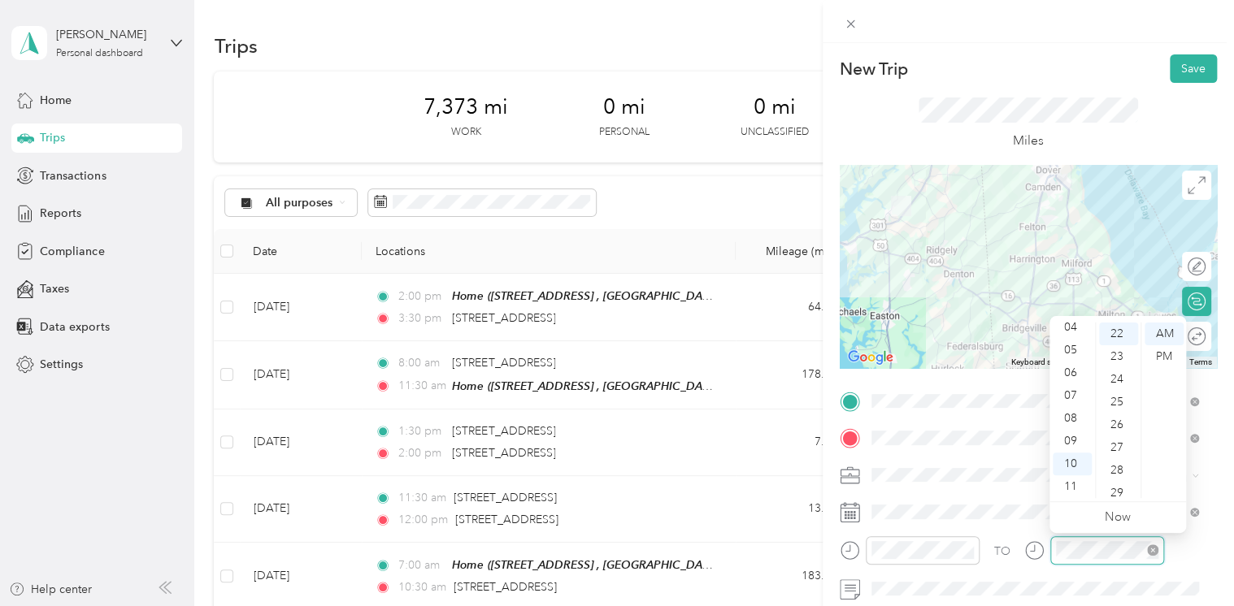
scroll to position [501, 0]
click at [1066, 484] on div "11" at bounding box center [1072, 487] width 39 height 23
click at [1117, 349] on div "30" at bounding box center [1118, 353] width 39 height 23
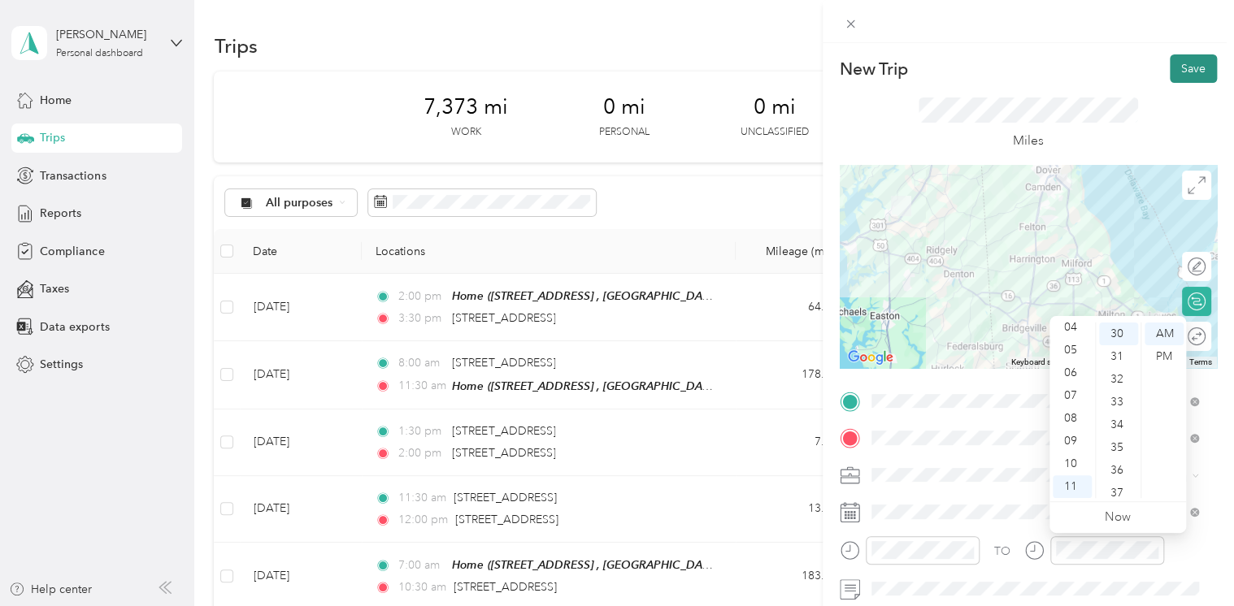
click at [1196, 65] on button "Save" at bounding box center [1193, 68] width 47 height 28
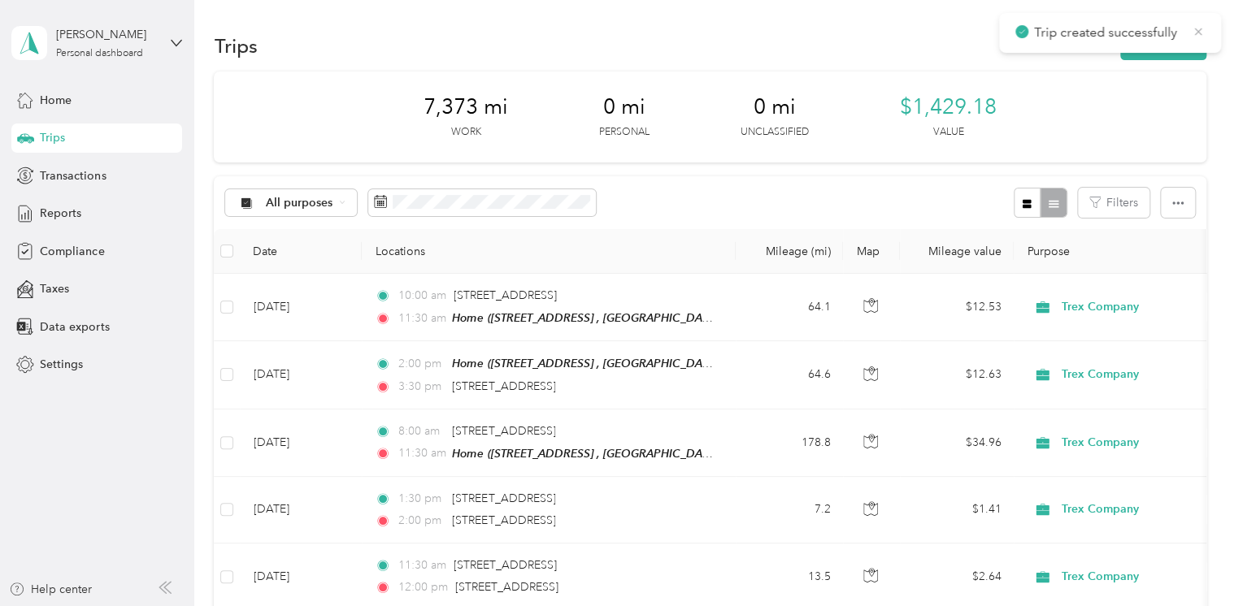
click at [1190, 31] on span "Trip created successfully" at bounding box center [1109, 33] width 189 height 20
click at [1197, 29] on icon at bounding box center [1198, 31] width 13 height 15
drag, startPoint x: 1197, startPoint y: 29, endPoint x: 1153, endPoint y: 50, distance: 48.7
click at [1153, 50] on button "New trip" at bounding box center [1163, 46] width 86 height 28
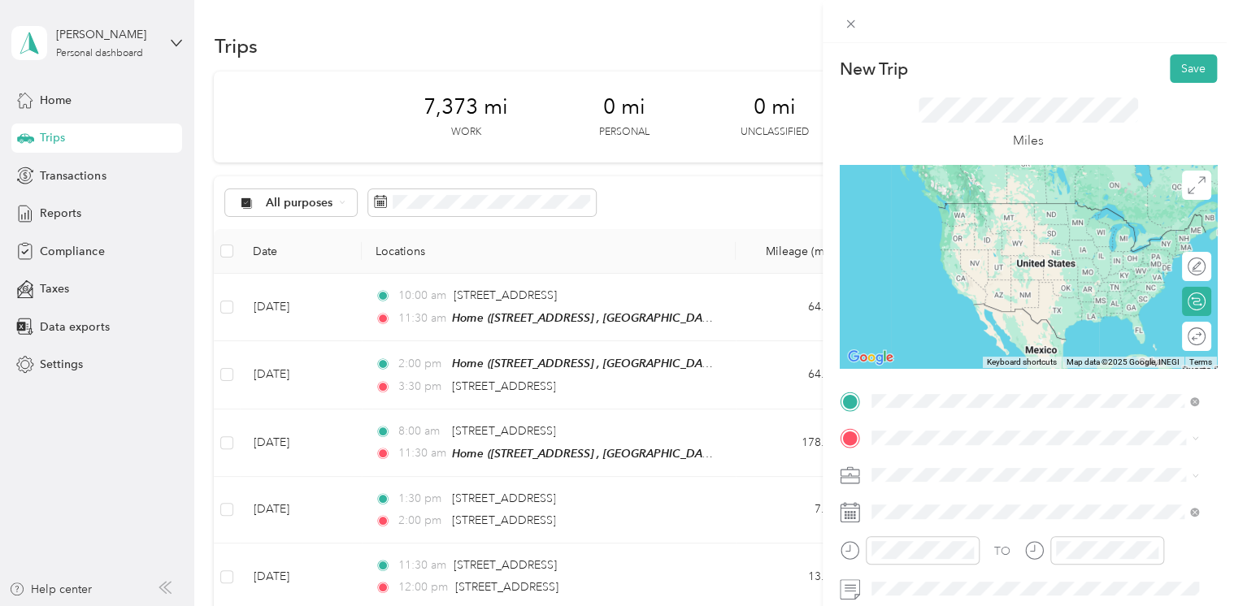
click at [946, 239] on span "[STREET_ADDRESS][GEOGRAPHIC_DATA], [GEOGRAPHIC_DATA], [GEOGRAPHIC_DATA]" at bounding box center [1021, 235] width 241 height 31
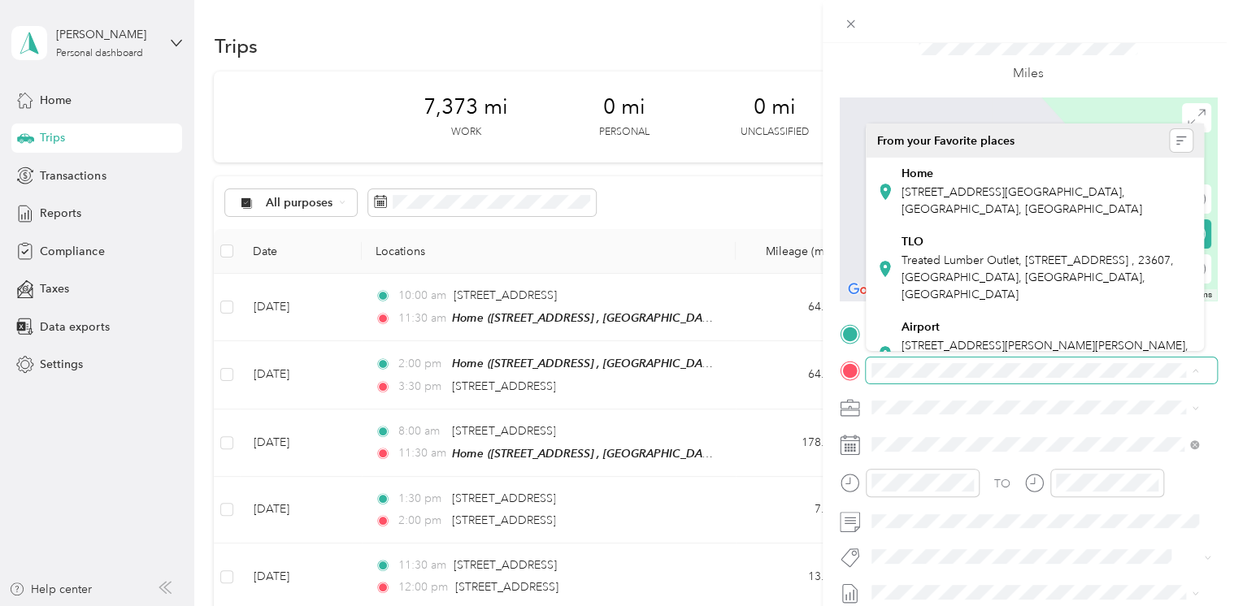
scroll to position [72, 0]
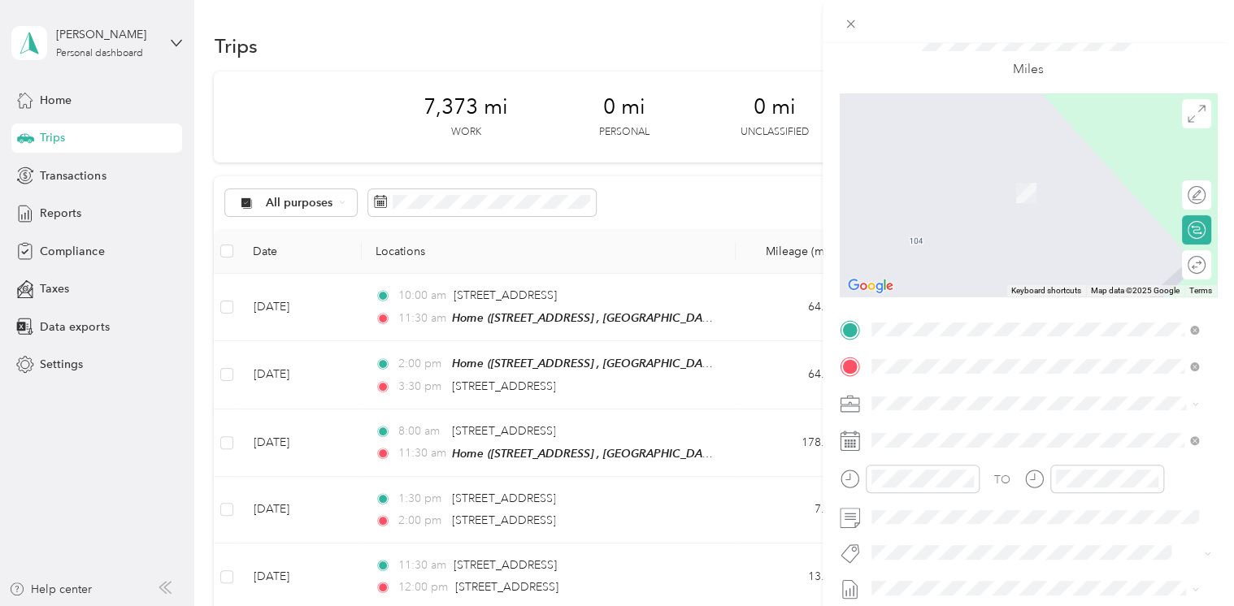
click at [943, 176] on span "[STREET_ADDRESS][US_STATE]" at bounding box center [982, 168] width 163 height 15
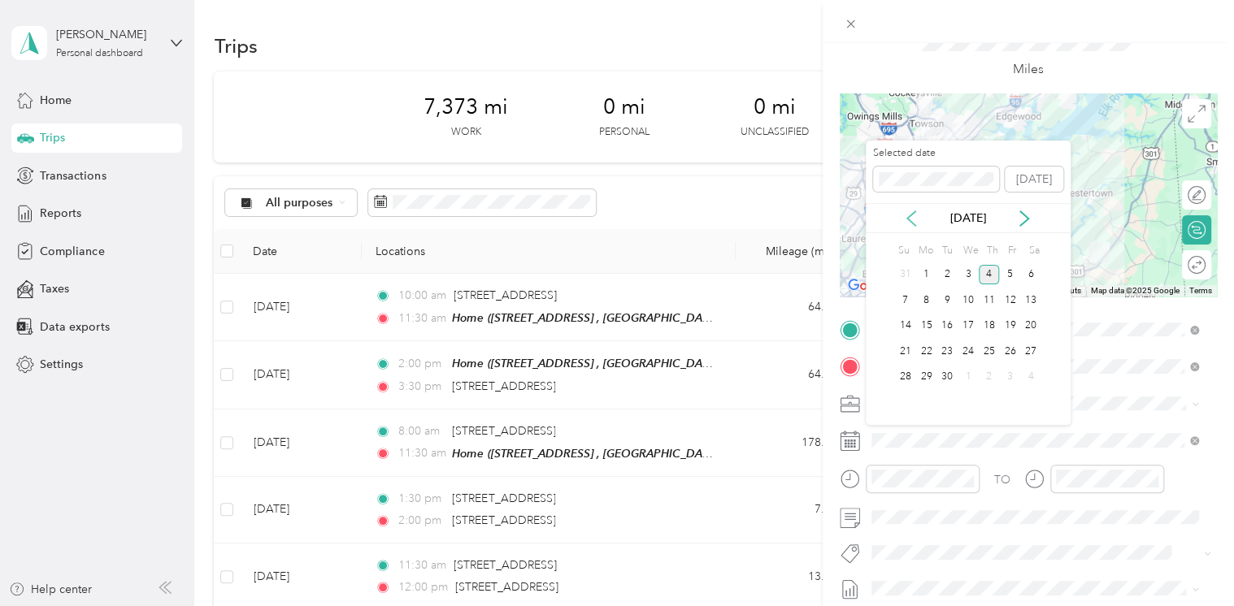
click at [916, 221] on icon at bounding box center [911, 219] width 16 height 16
click at [927, 376] on div "25" at bounding box center [925, 377] width 21 height 20
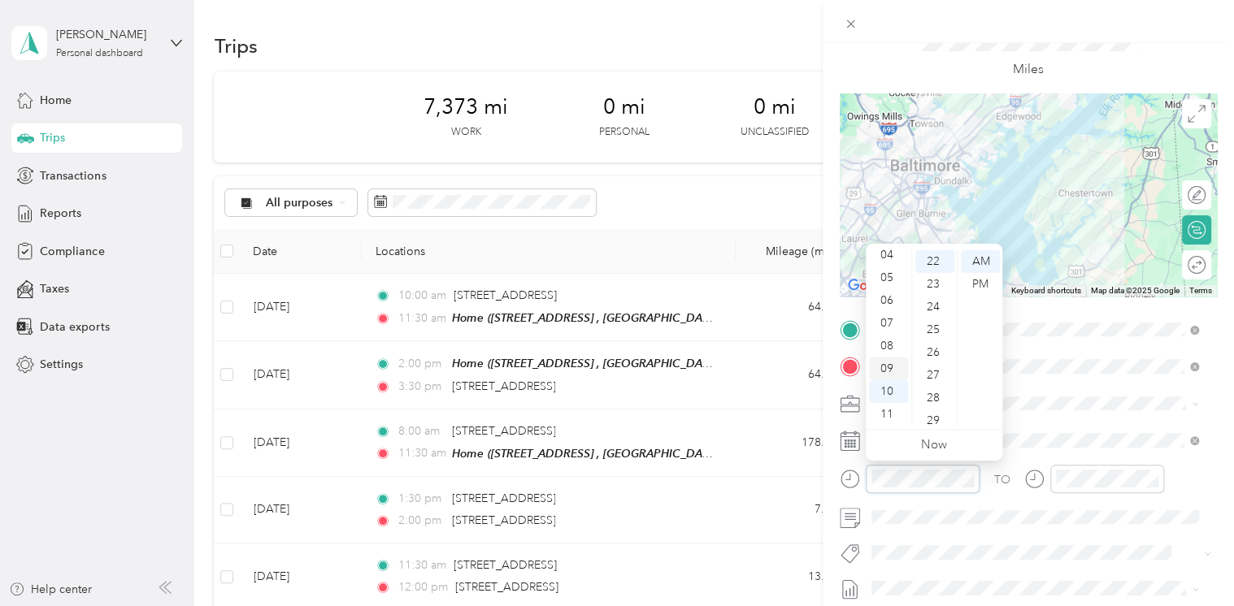
scroll to position [501, 0]
click at [888, 343] on div "08" at bounding box center [888, 346] width 39 height 23
click at [932, 280] on div "30" at bounding box center [934, 281] width 39 height 23
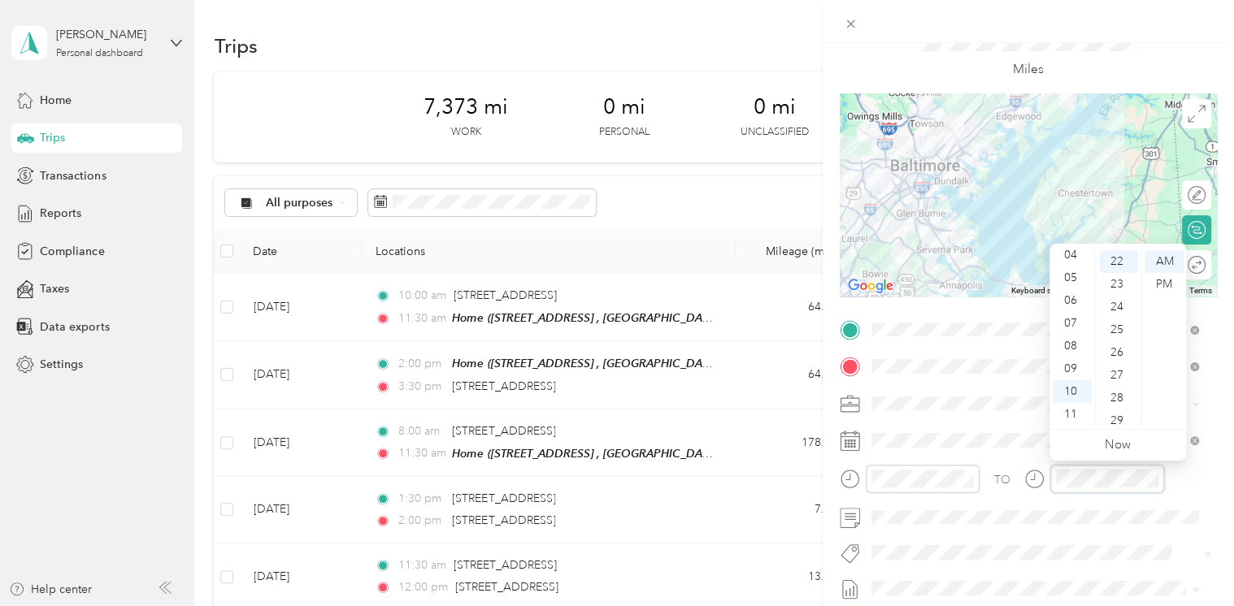
scroll to position [0, 0]
click at [1118, 262] on div "00" at bounding box center [1118, 261] width 39 height 23
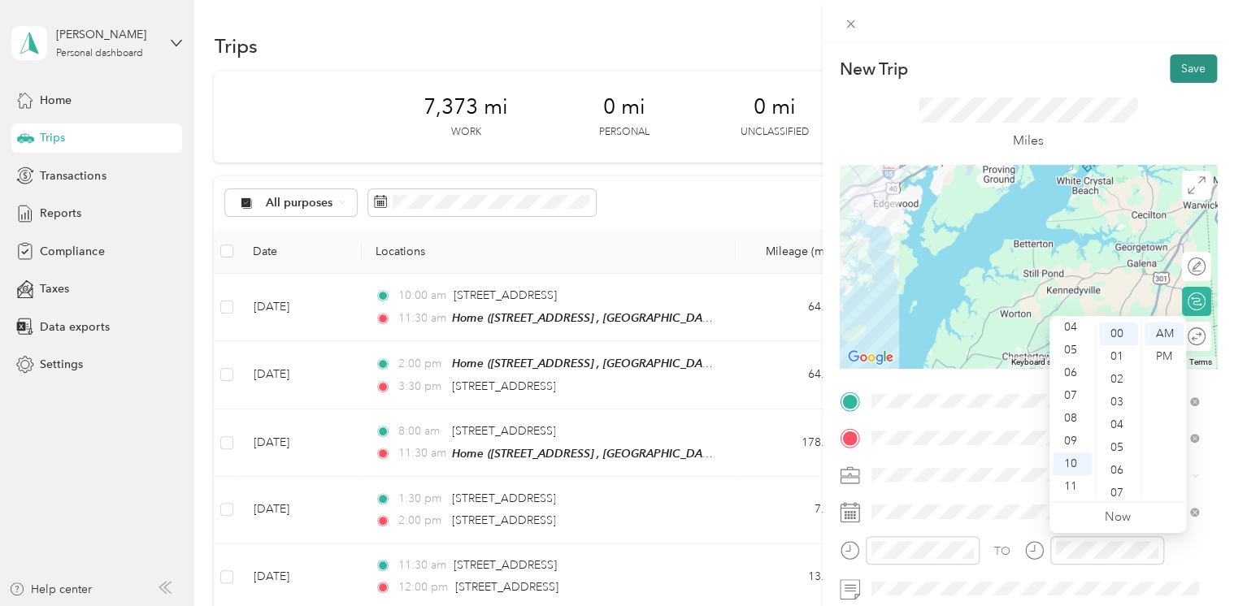
click at [1172, 67] on button "Save" at bounding box center [1193, 68] width 47 height 28
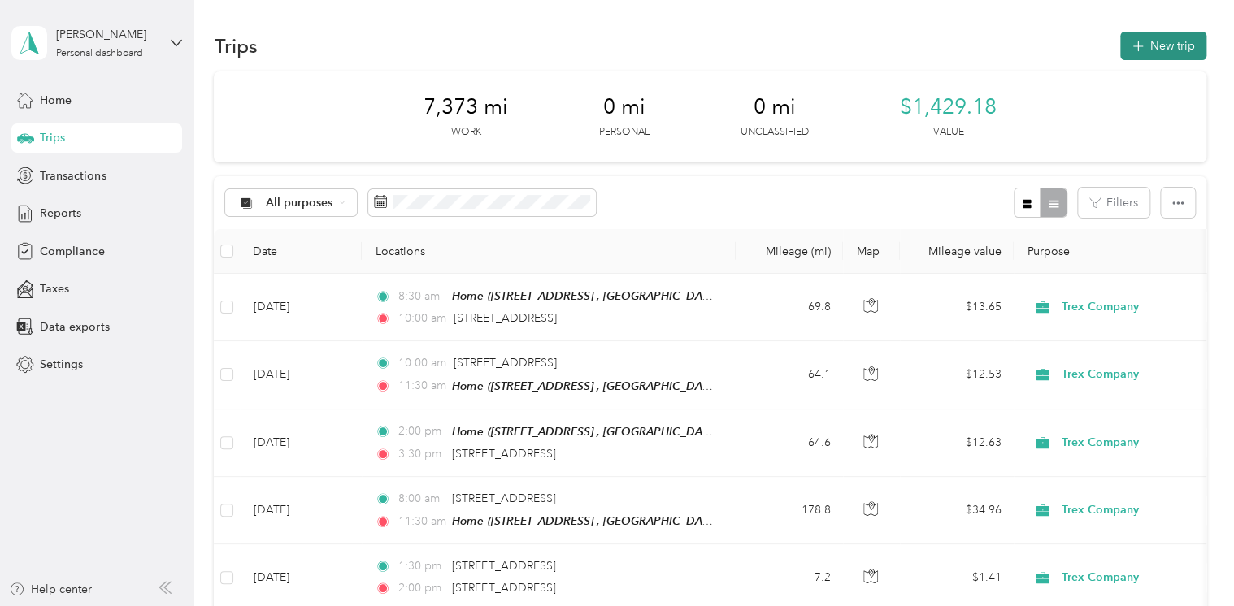
click at [1157, 52] on button "New trip" at bounding box center [1163, 46] width 86 height 28
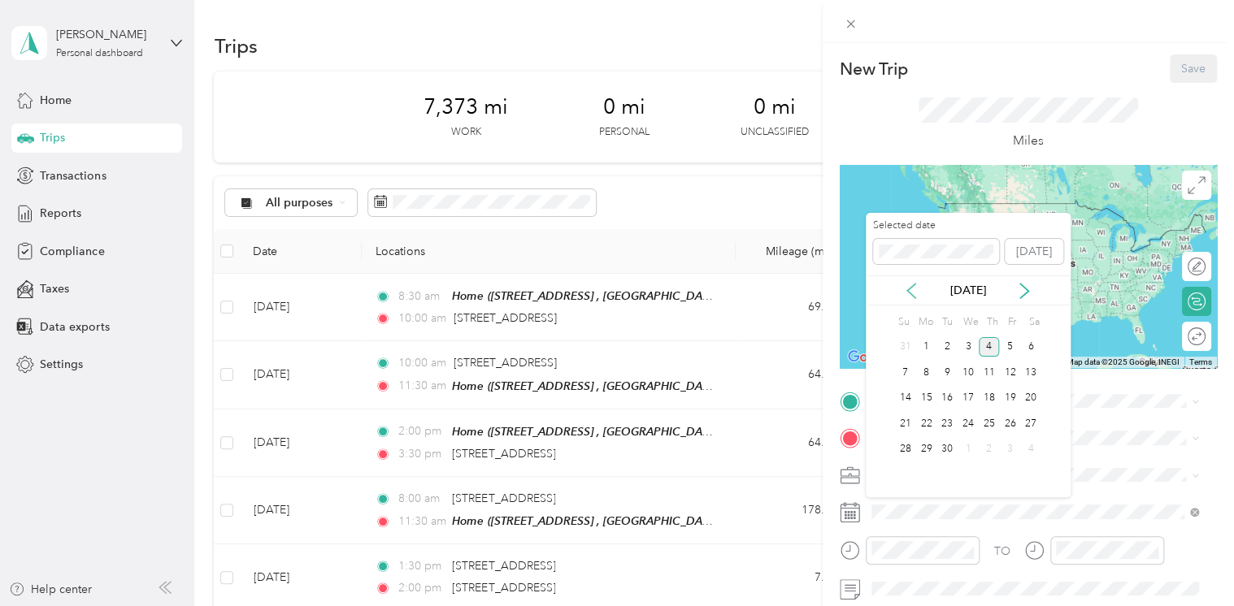
click at [910, 291] on icon at bounding box center [911, 291] width 8 height 15
click at [932, 450] on div "25" at bounding box center [925, 450] width 21 height 20
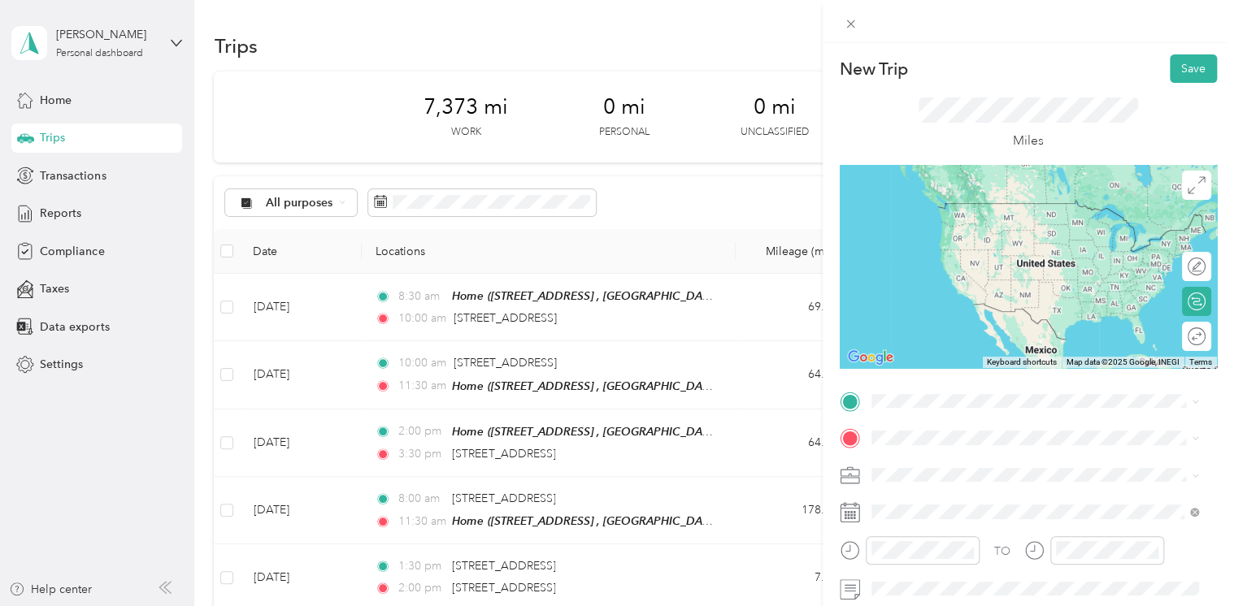
click at [953, 205] on span "[STREET_ADDRESS][US_STATE]" at bounding box center [982, 197] width 163 height 15
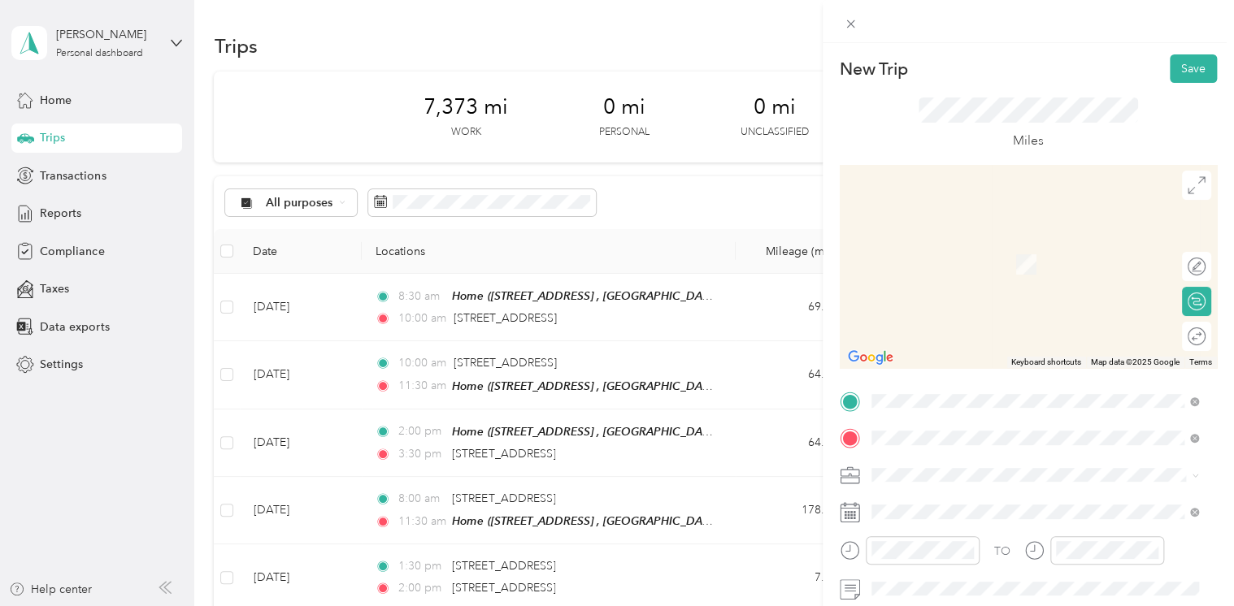
click at [940, 263] on span "[STREET_ADDRESS][GEOGRAPHIC_DATA], [GEOGRAPHIC_DATA], [GEOGRAPHIC_DATA]" at bounding box center [1021, 273] width 241 height 31
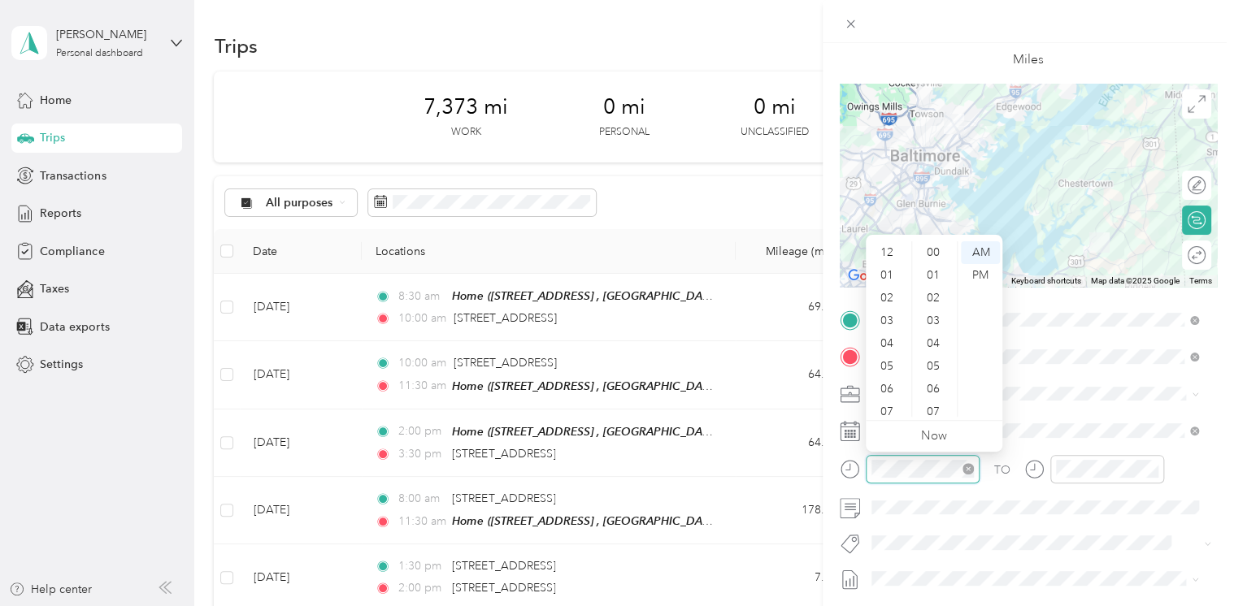
scroll to position [98, 0]
click at [884, 404] on div "11" at bounding box center [888, 405] width 39 height 23
click at [933, 259] on div "00" at bounding box center [934, 252] width 39 height 23
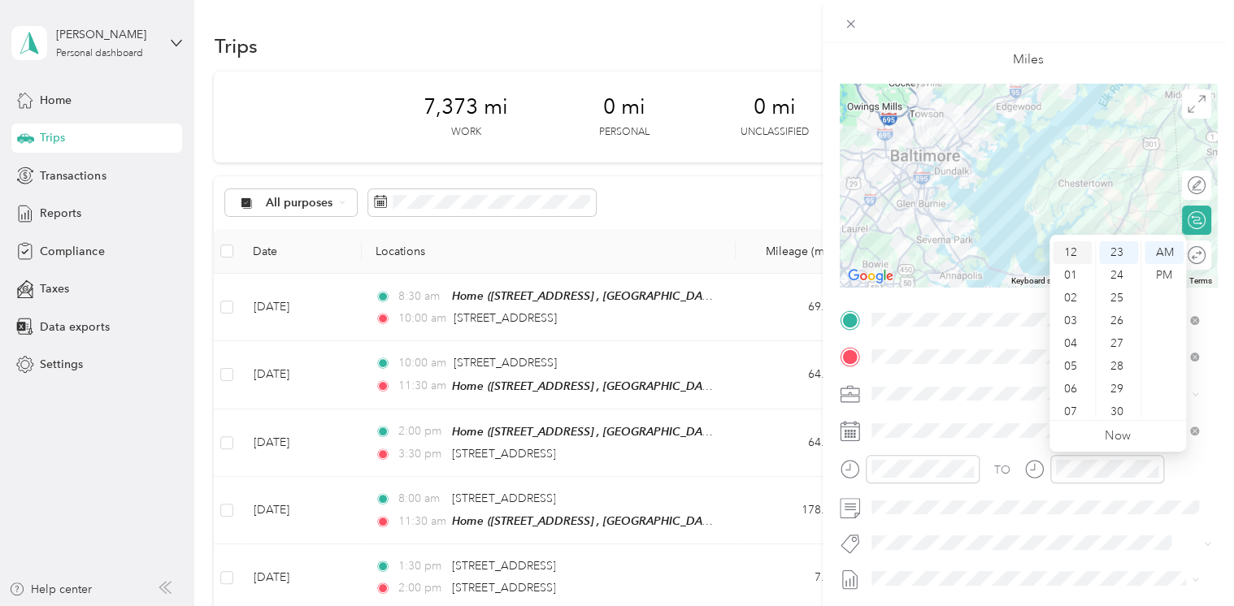
click at [1076, 248] on div "12" at bounding box center [1072, 252] width 39 height 23
click at [1114, 311] on div "15" at bounding box center [1118, 314] width 39 height 23
click at [1171, 278] on div "PM" at bounding box center [1163, 275] width 39 height 23
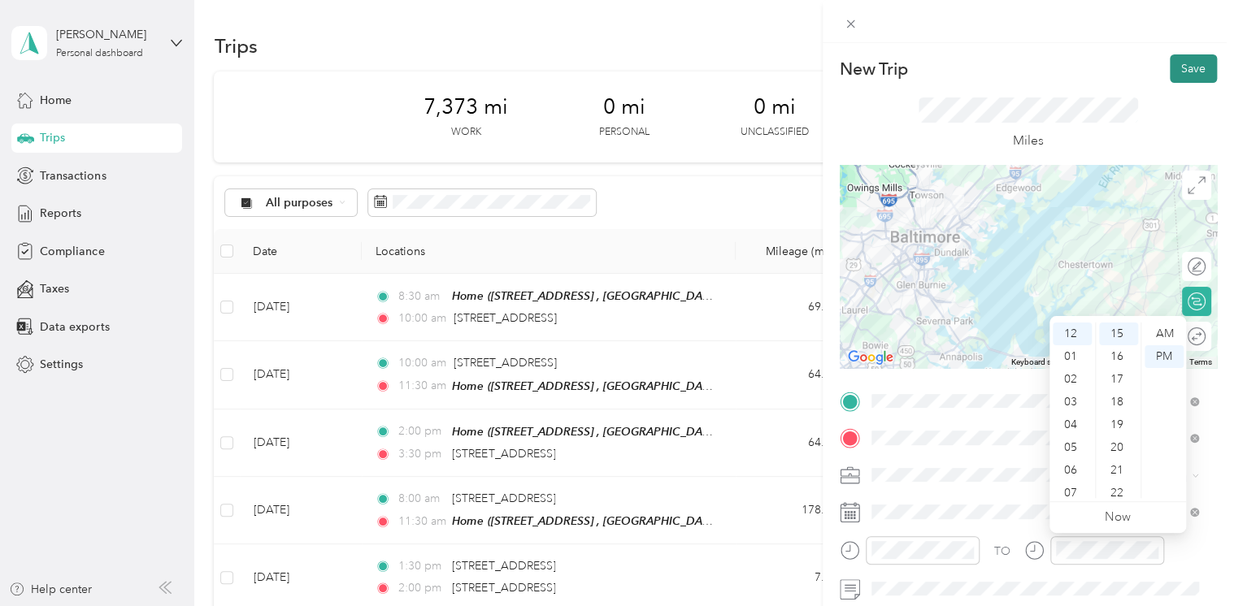
click at [1172, 75] on button "Save" at bounding box center [1193, 68] width 47 height 28
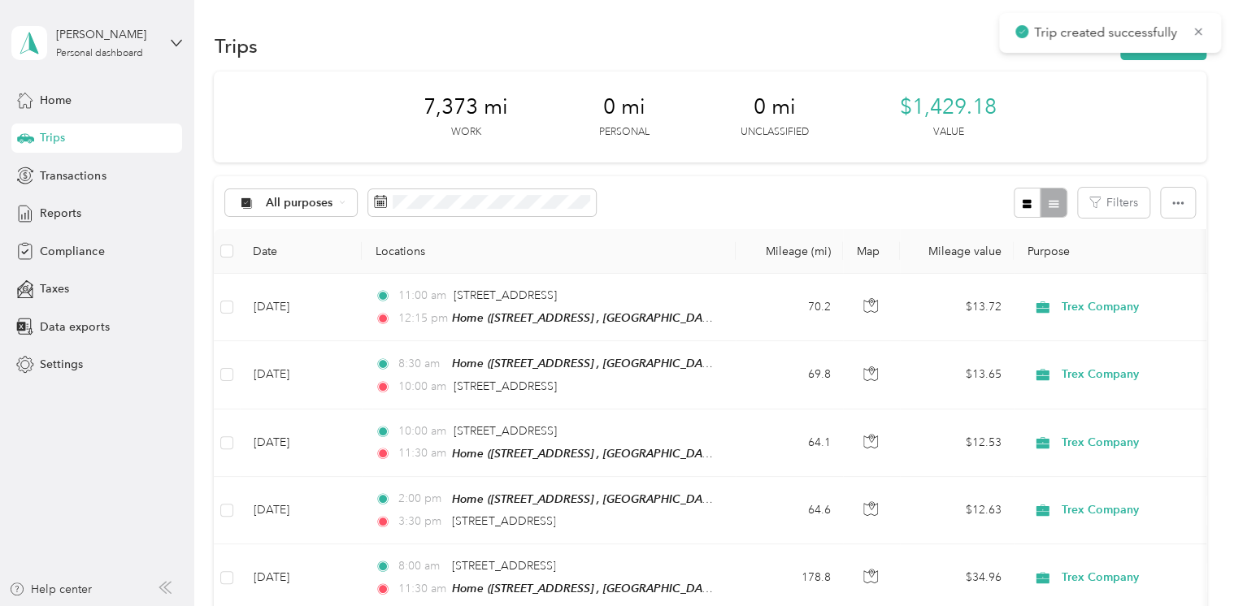
click at [923, 41] on div "Trips New trip" at bounding box center [710, 45] width 992 height 34
click at [1203, 28] on icon at bounding box center [1198, 31] width 13 height 15
click at [1180, 41] on button "New trip" at bounding box center [1163, 46] width 86 height 28
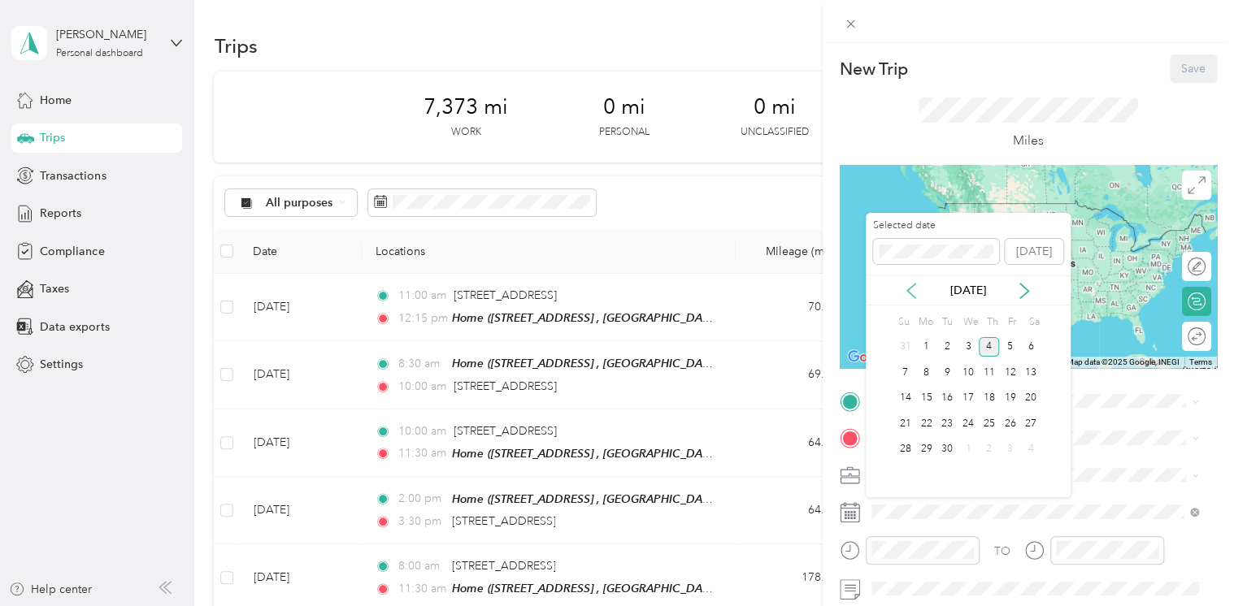
click at [914, 291] on icon at bounding box center [911, 291] width 16 height 16
click at [946, 448] on div "26" at bounding box center [946, 450] width 21 height 20
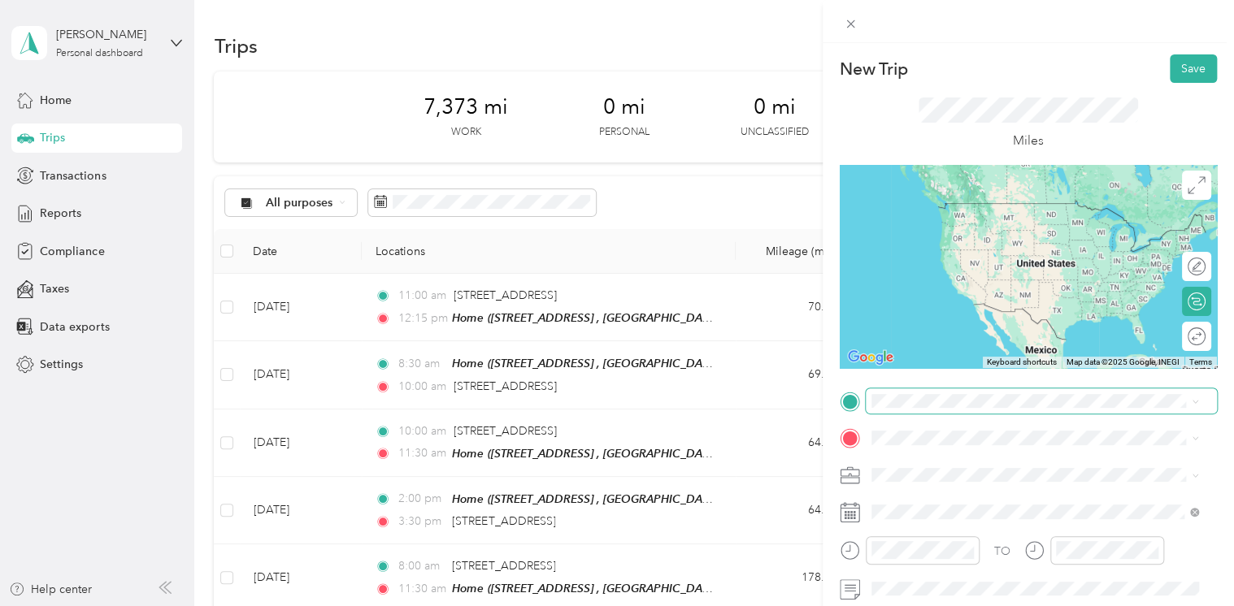
click at [911, 409] on span at bounding box center [1041, 402] width 351 height 26
click at [962, 218] on div "Home [STREET_ADDRESS]" at bounding box center [1046, 227] width 291 height 51
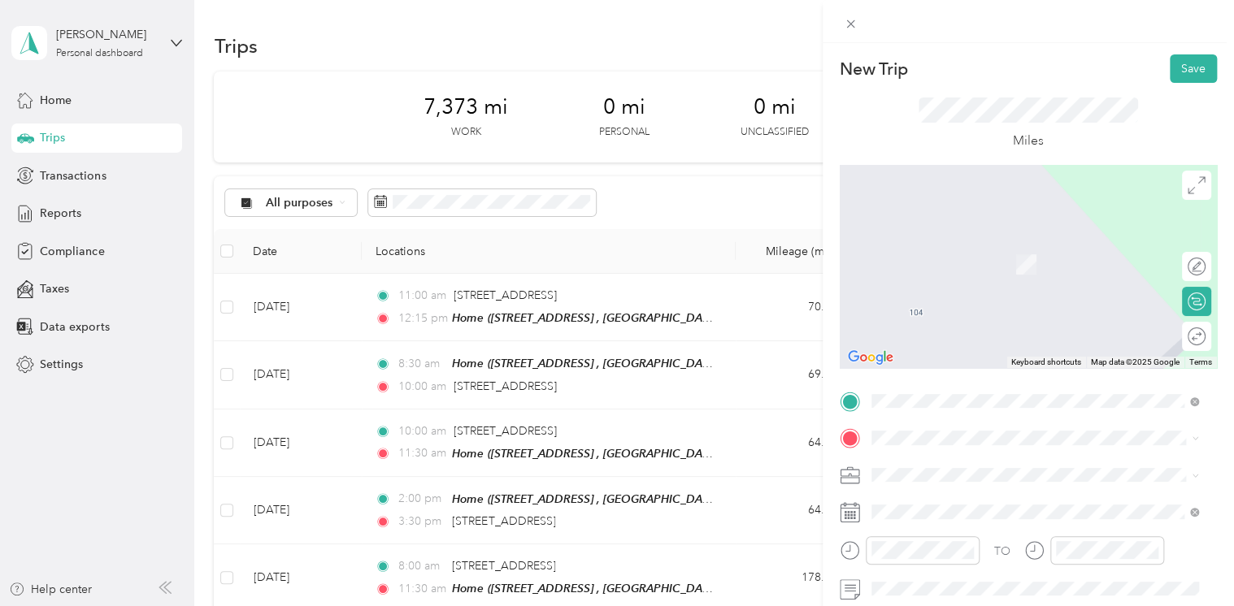
click at [966, 267] on span "[STREET_ADDRESS]" at bounding box center [952, 260] width 103 height 14
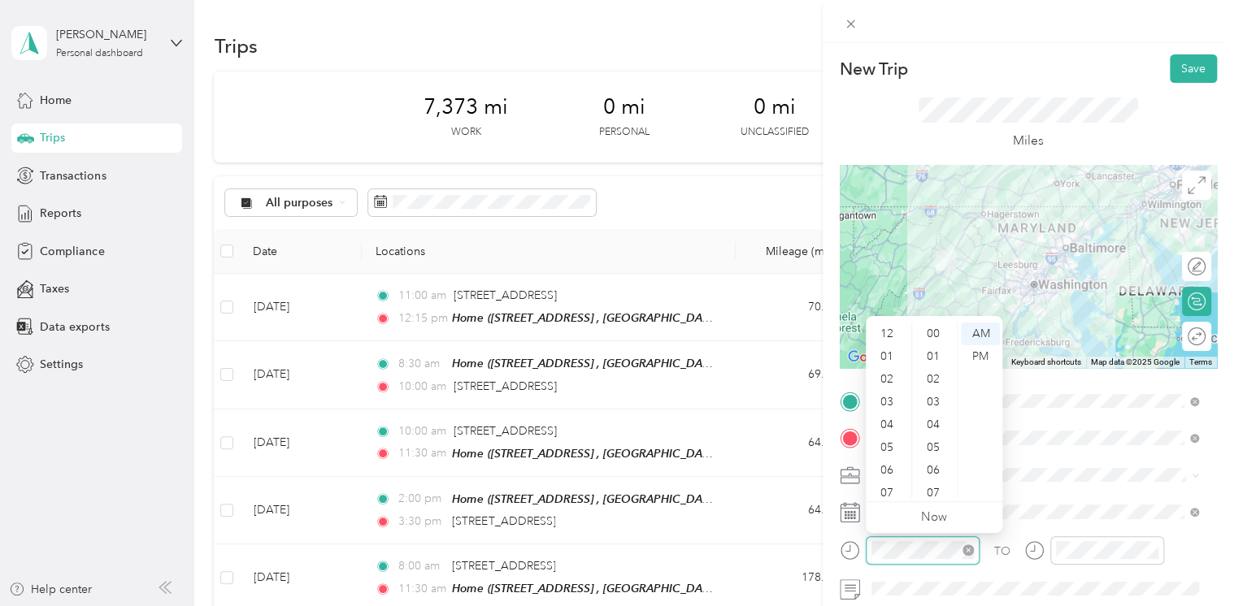
scroll to position [98, 0]
click at [885, 417] on div "08" at bounding box center [888, 418] width 39 height 23
click at [931, 448] on div "30" at bounding box center [934, 447] width 39 height 23
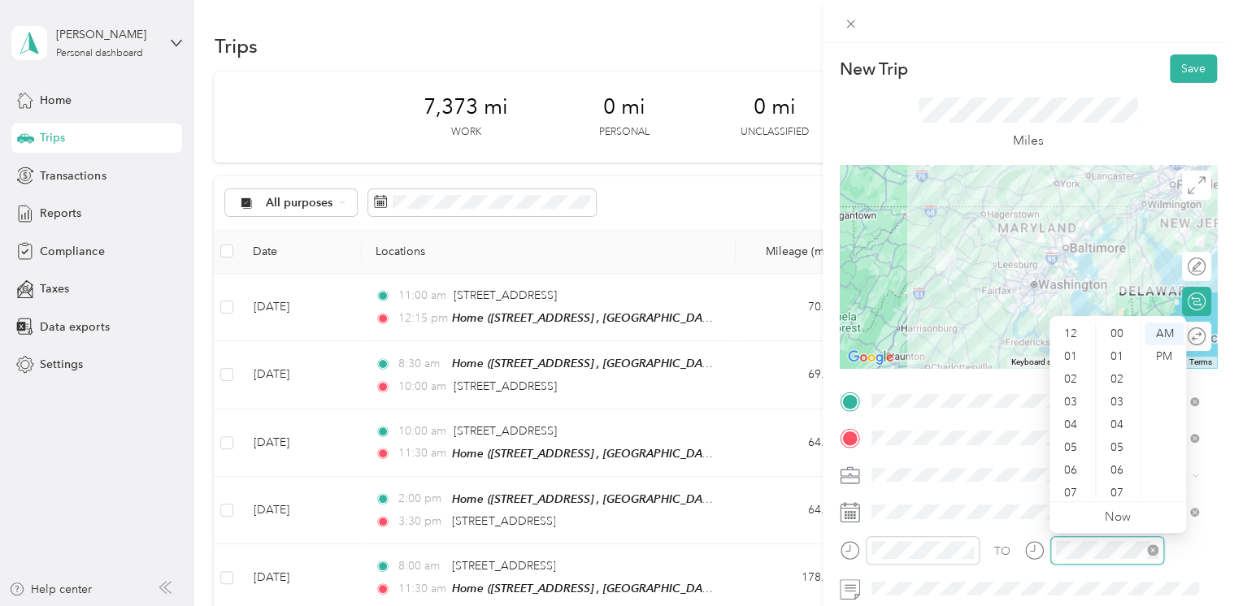
scroll to position [98, 0]
click at [1072, 483] on div "11" at bounding box center [1072, 487] width 39 height 23
click at [1118, 347] on div "01" at bounding box center [1118, 356] width 39 height 23
click at [1117, 337] on div "00" at bounding box center [1118, 334] width 39 height 23
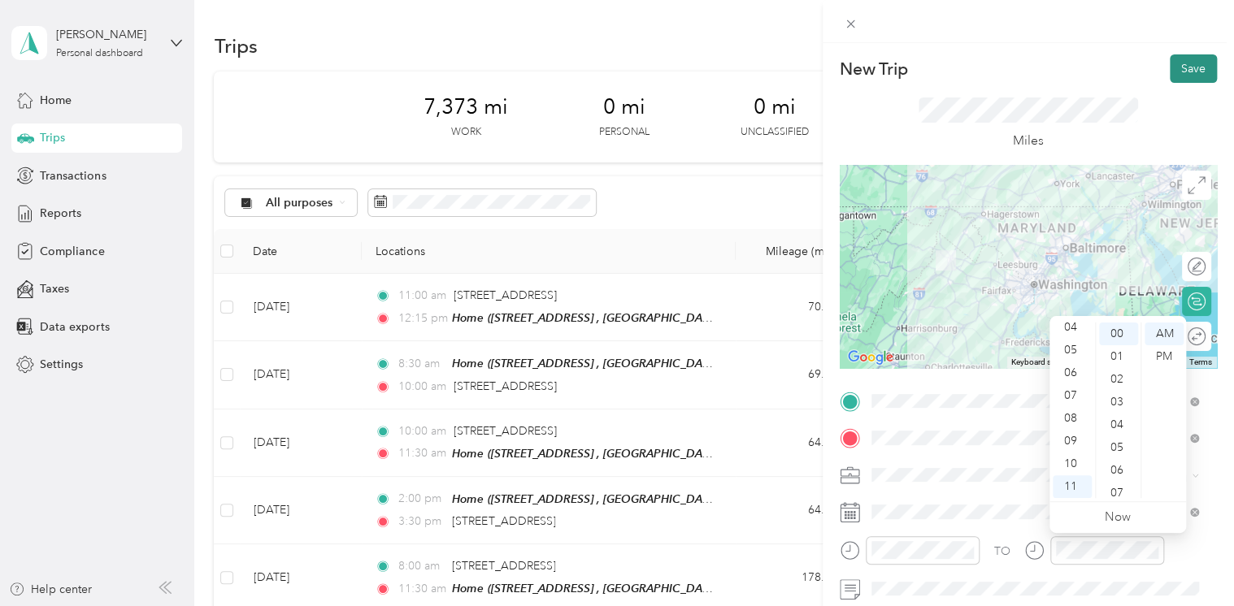
click at [1175, 70] on button "Save" at bounding box center [1193, 68] width 47 height 28
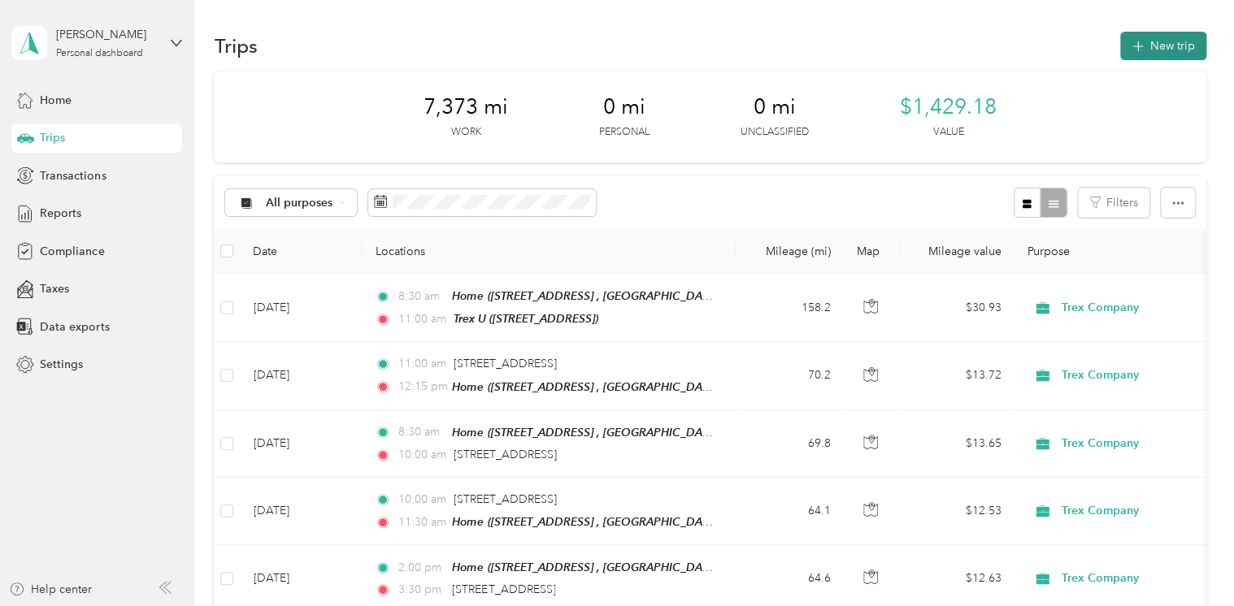
click at [1149, 41] on button "New trip" at bounding box center [1163, 46] width 86 height 28
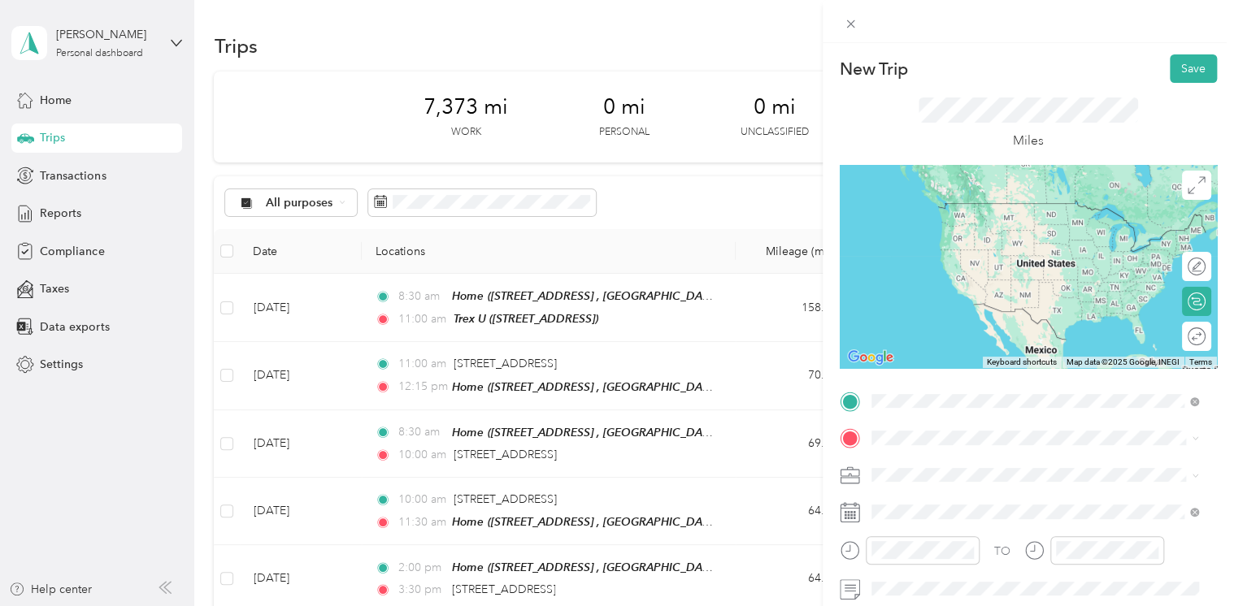
click at [962, 221] on span "[STREET_ADDRESS]" at bounding box center [952, 227] width 103 height 14
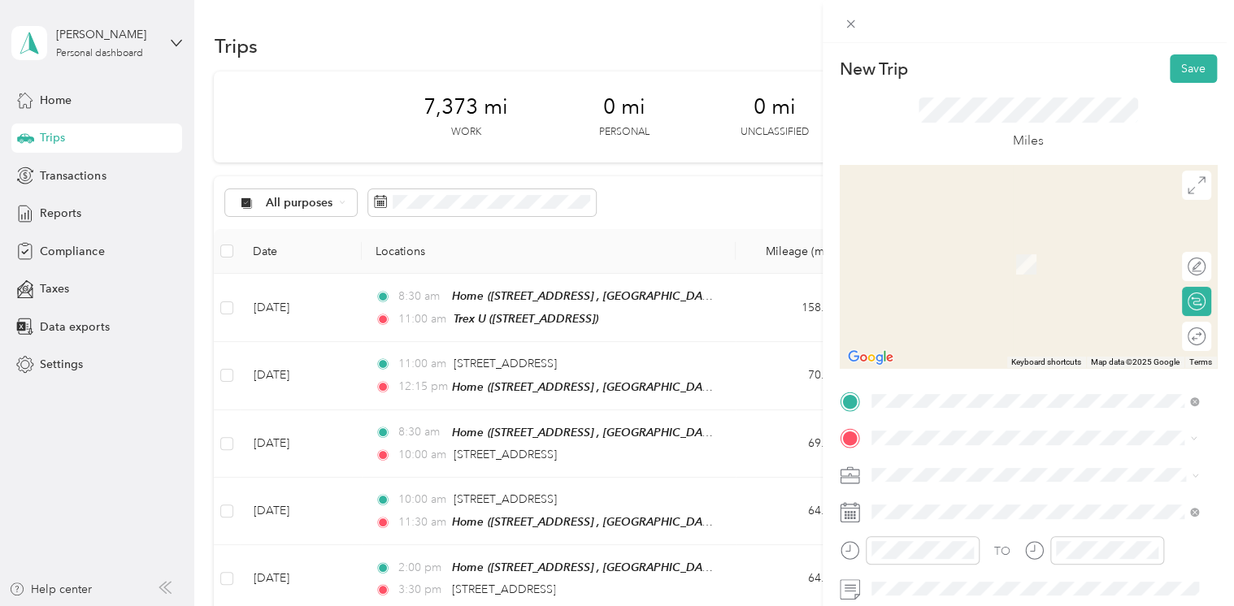
click at [934, 277] on span "The [PERSON_NAME][GEOGRAPHIC_DATA][US_STATE], [STREET_ADDRESS][GEOGRAPHIC_DATA]…" at bounding box center [1045, 282] width 289 height 48
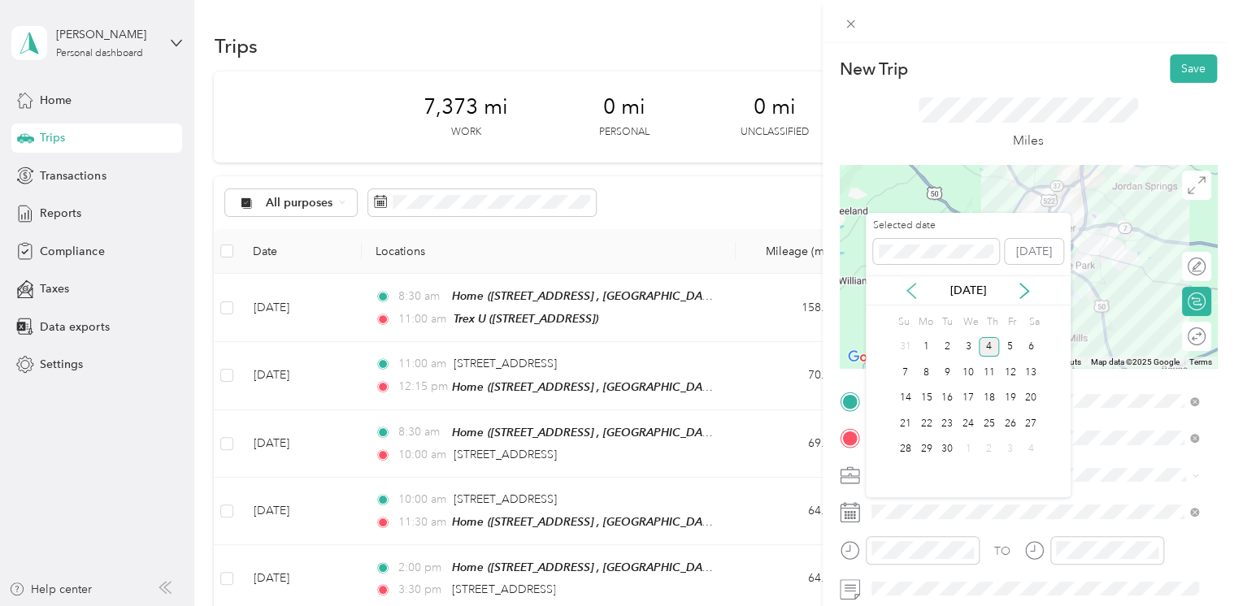
click at [909, 291] on icon at bounding box center [911, 291] width 8 height 15
click at [948, 450] on div "26" at bounding box center [946, 450] width 21 height 20
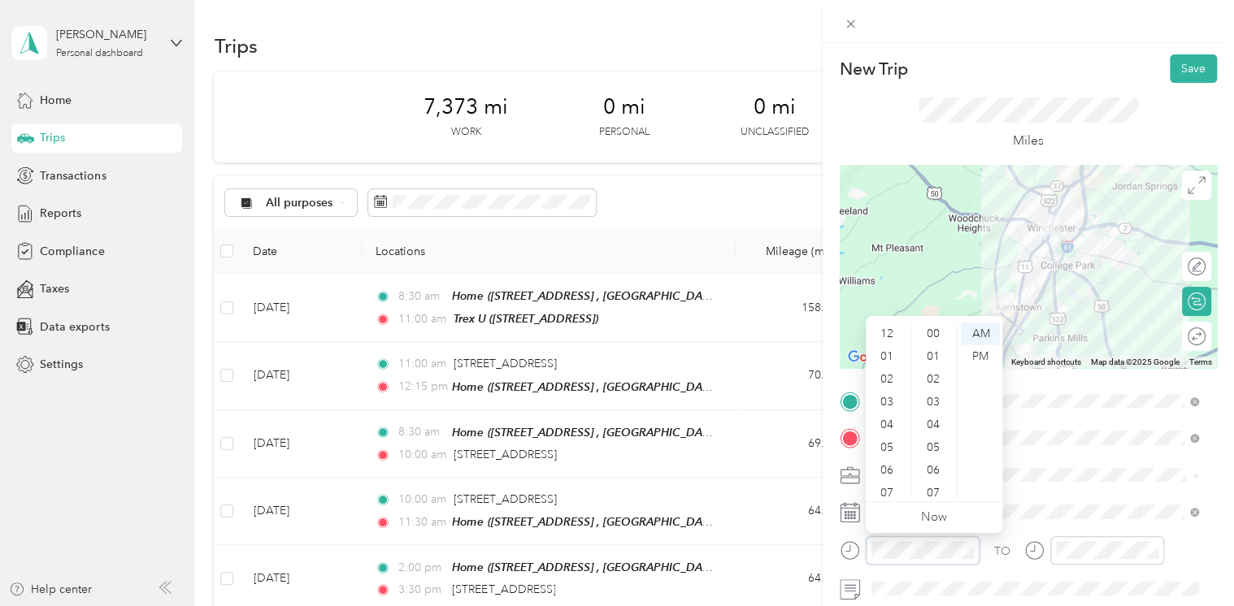
scroll to position [98, 0]
click at [883, 328] on div "04" at bounding box center [888, 327] width 39 height 23
drag, startPoint x: 926, startPoint y: 446, endPoint x: 945, endPoint y: 463, distance: 25.9
click at [927, 446] on div "30" at bounding box center [934, 447] width 39 height 23
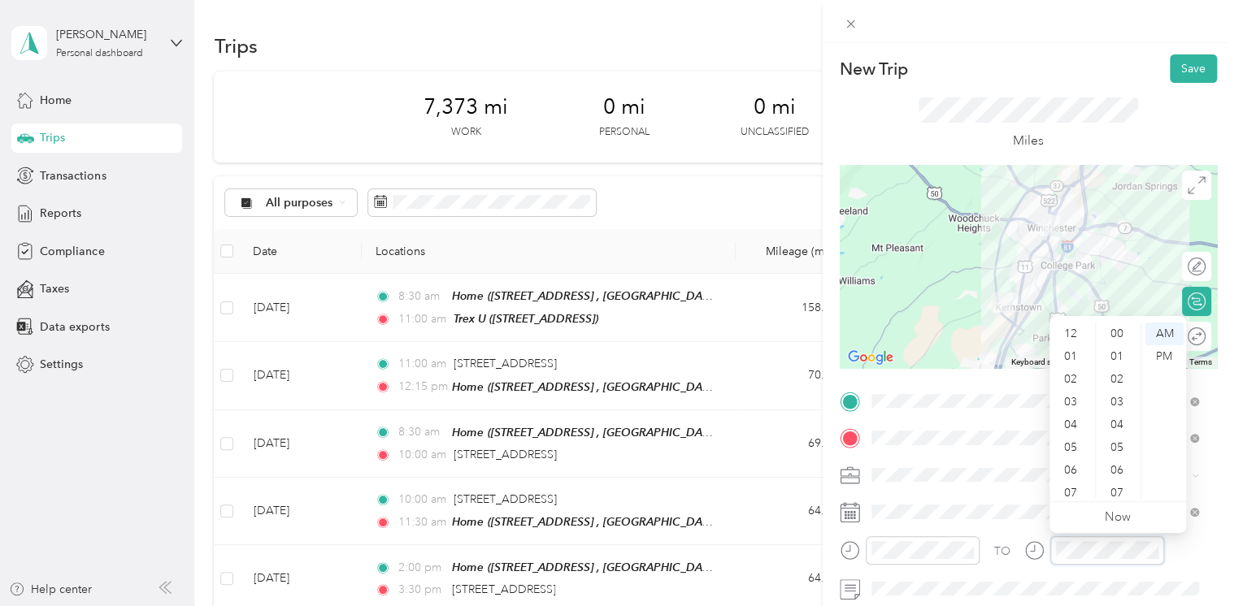
scroll to position [98, 0]
click at [1068, 327] on div "04" at bounding box center [1072, 327] width 39 height 23
click at [1118, 463] on div "45" at bounding box center [1118, 464] width 39 height 23
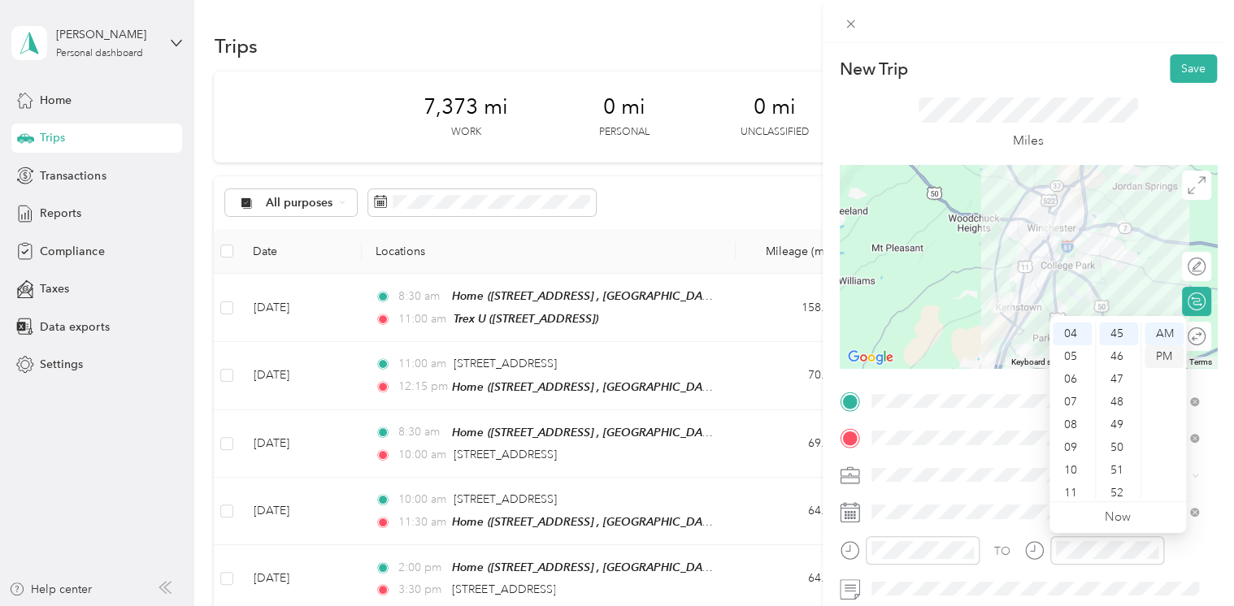
click at [1153, 359] on div "PM" at bounding box center [1163, 356] width 39 height 23
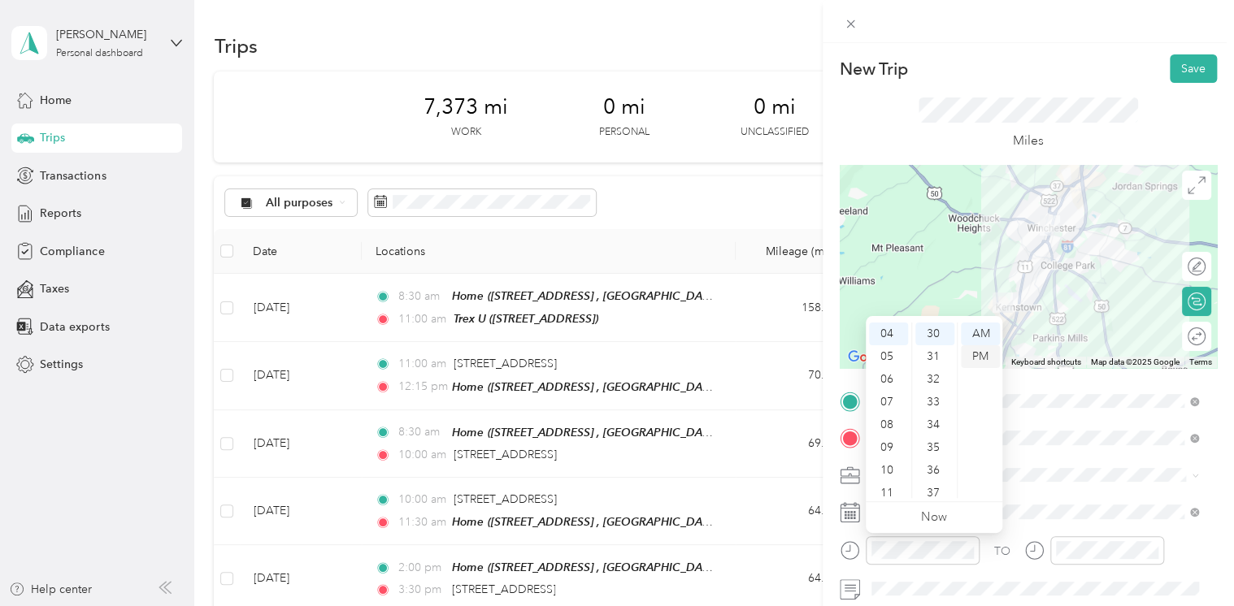
click at [982, 363] on div "PM" at bounding box center [980, 356] width 39 height 23
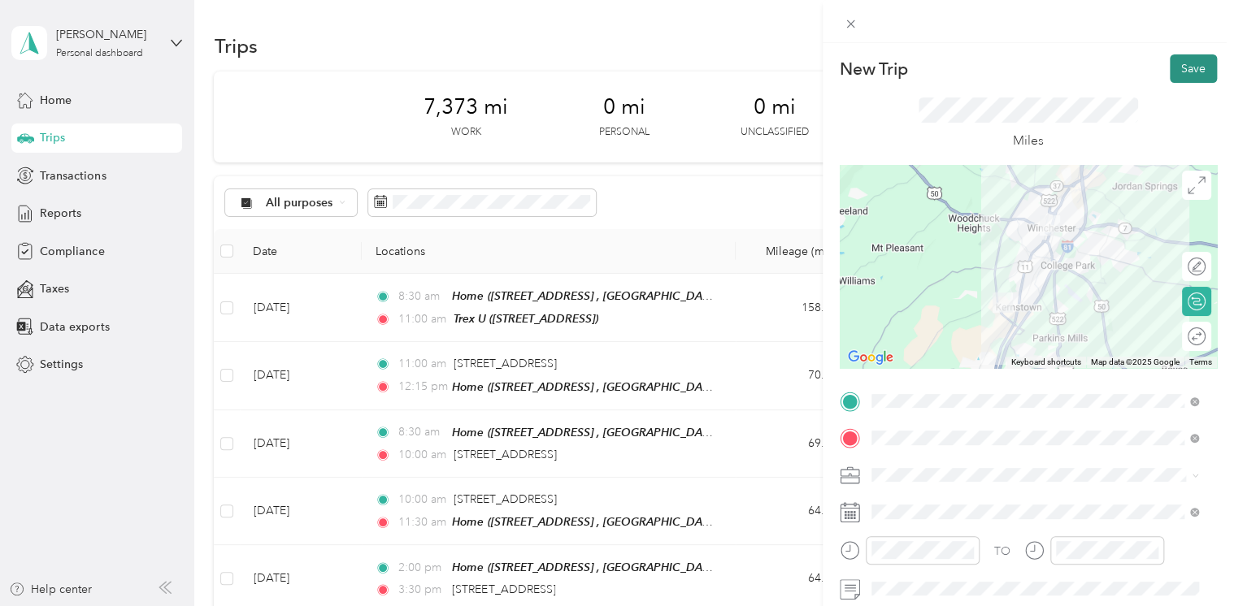
click at [1175, 66] on button "Save" at bounding box center [1193, 68] width 47 height 28
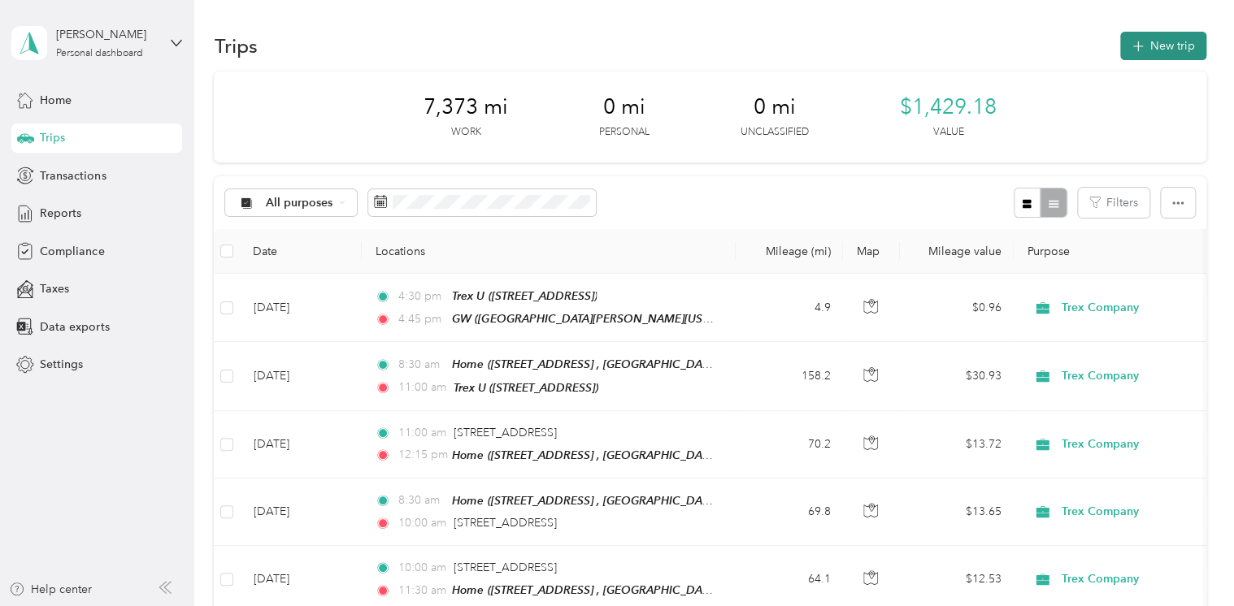
click at [1139, 48] on icon "button" at bounding box center [1137, 46] width 19 height 19
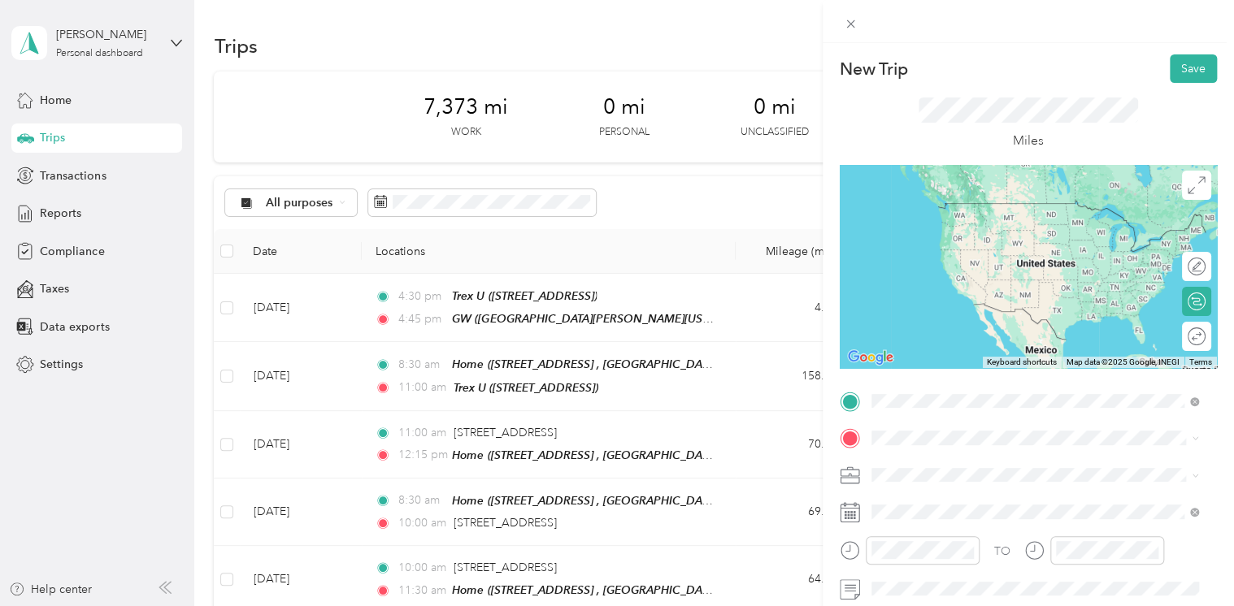
click at [923, 236] on div "GW The [PERSON_NAME][GEOGRAPHIC_DATA][US_STATE], [STREET_ADDRESS][GEOGRAPHIC_DA…" at bounding box center [1046, 236] width 291 height 68
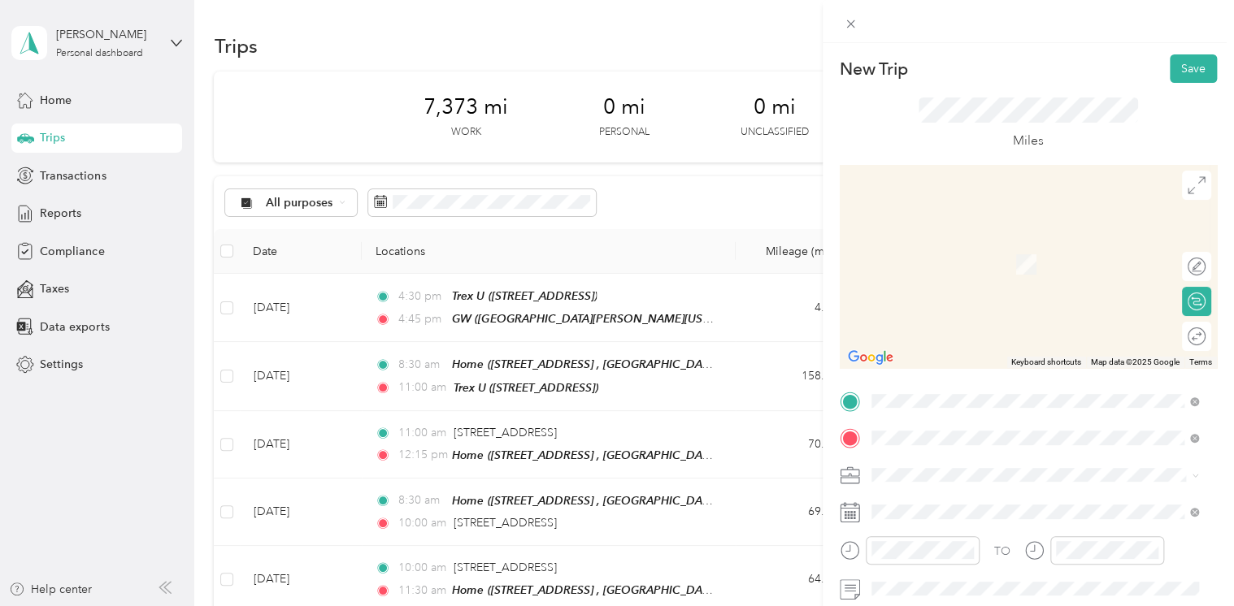
click at [943, 252] on div "Home [STREET_ADDRESS]" at bounding box center [1046, 264] width 291 height 51
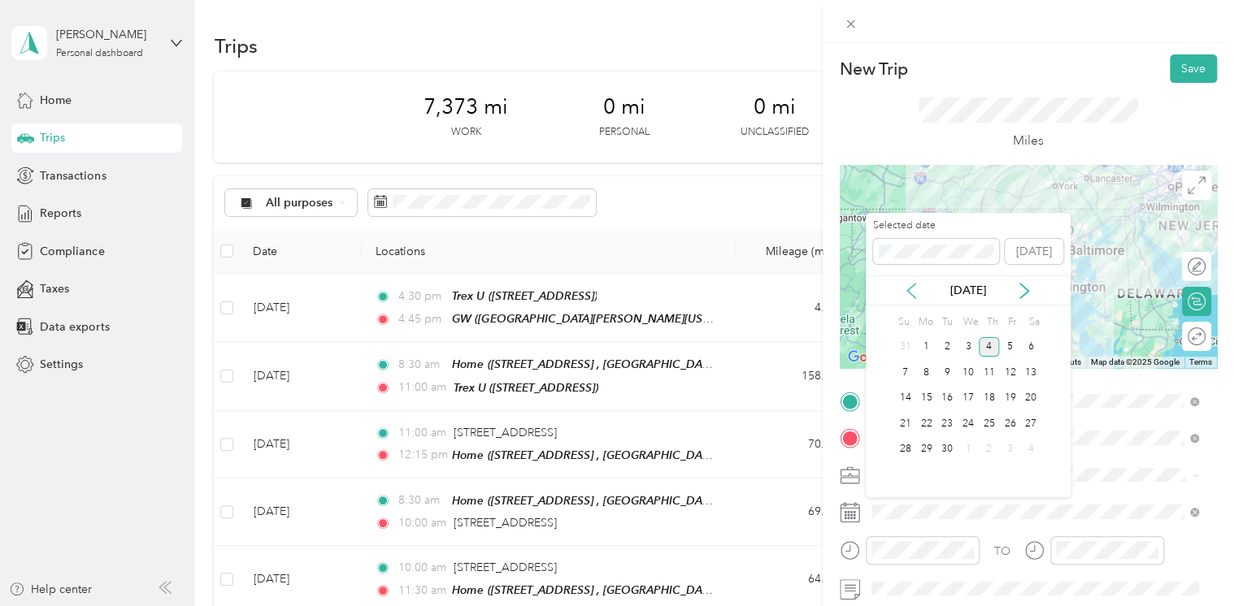
click at [912, 288] on icon at bounding box center [911, 291] width 16 height 16
click at [969, 450] on div "27" at bounding box center [968, 450] width 21 height 20
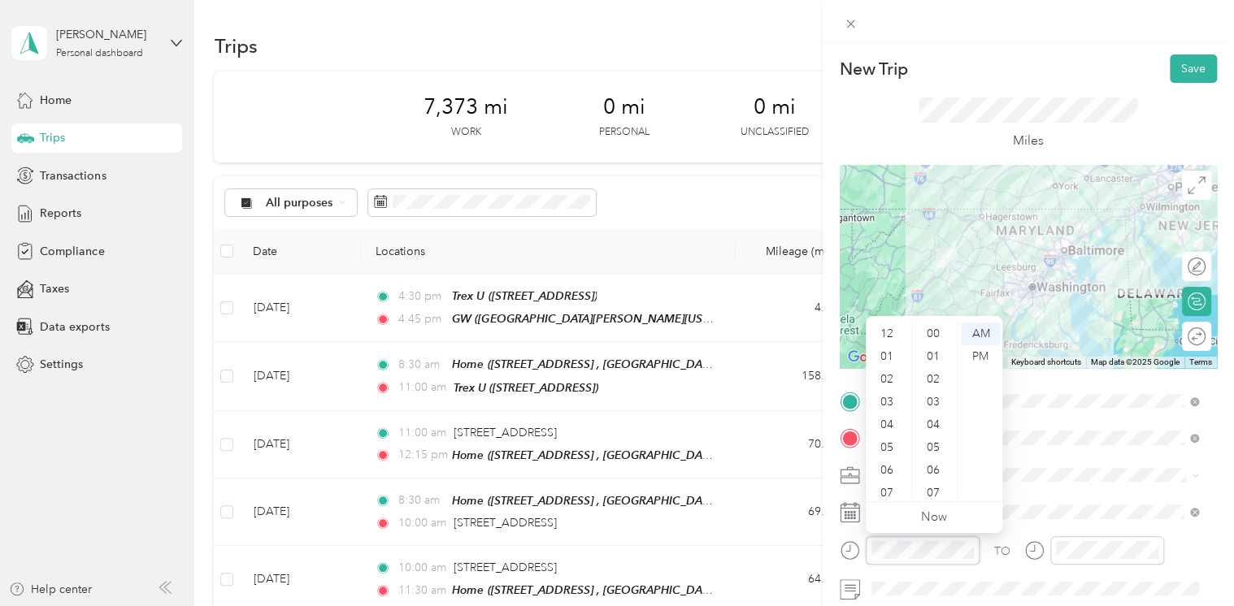
scroll to position [98, 0]
click at [889, 420] on div "08" at bounding box center [888, 418] width 39 height 23
click at [935, 328] on div "00" at bounding box center [934, 334] width 39 height 23
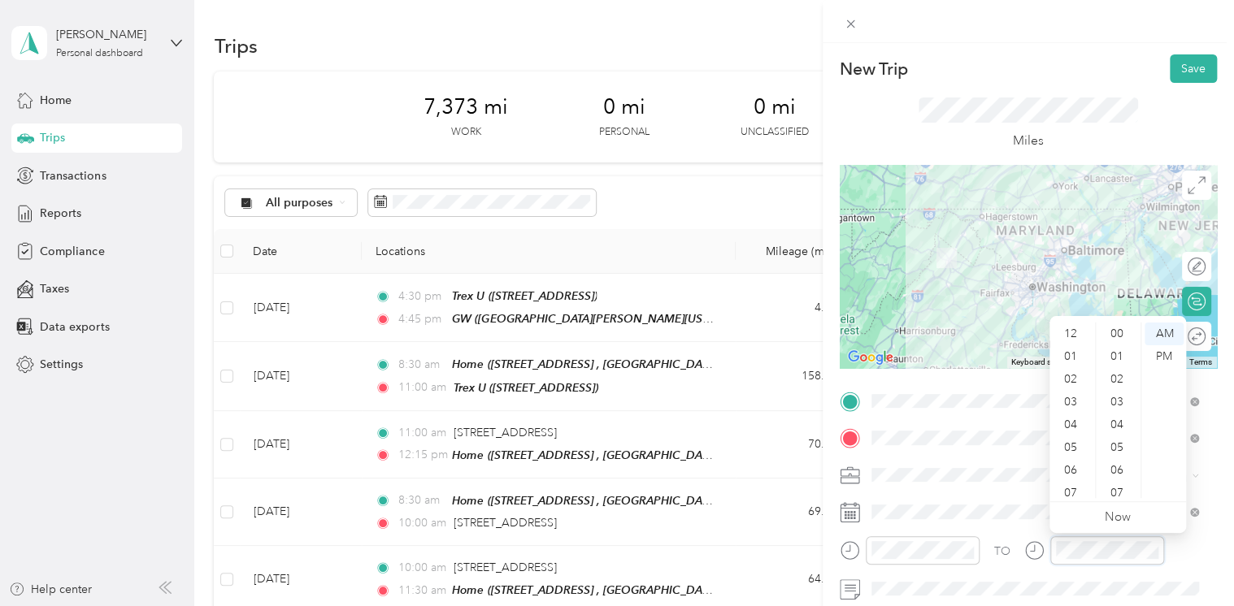
scroll to position [98, 0]
click at [1118, 420] on div "30" at bounding box center [1118, 425] width 39 height 23
click at [1179, 73] on button "Save" at bounding box center [1193, 68] width 47 height 28
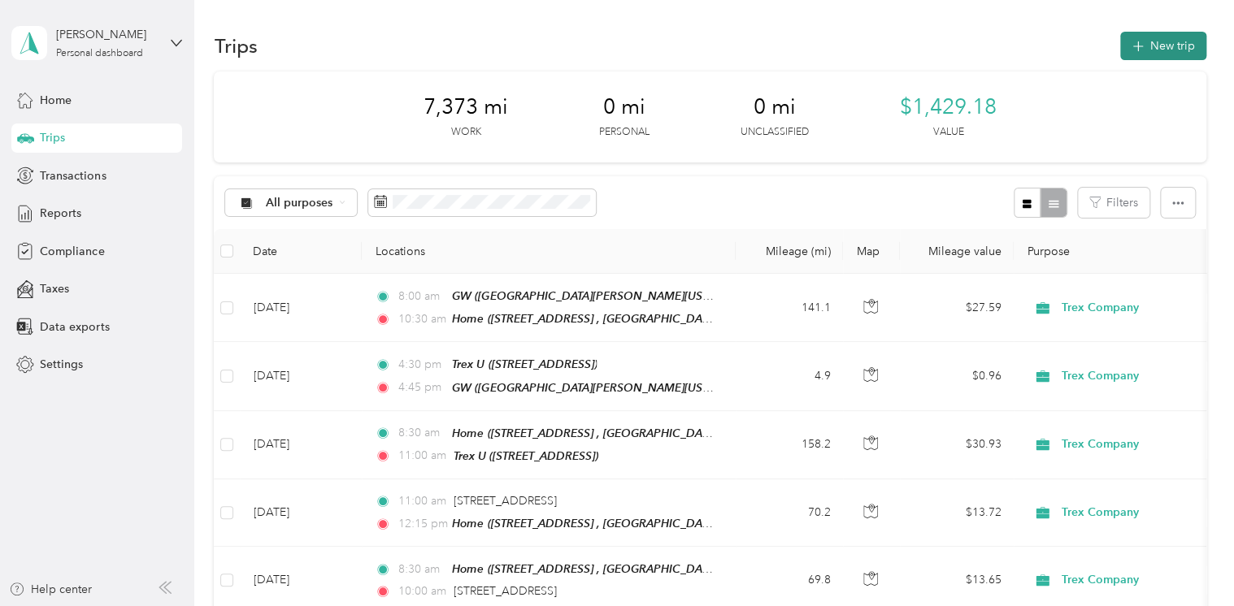
click at [1136, 47] on icon "button" at bounding box center [1137, 46] width 11 height 11
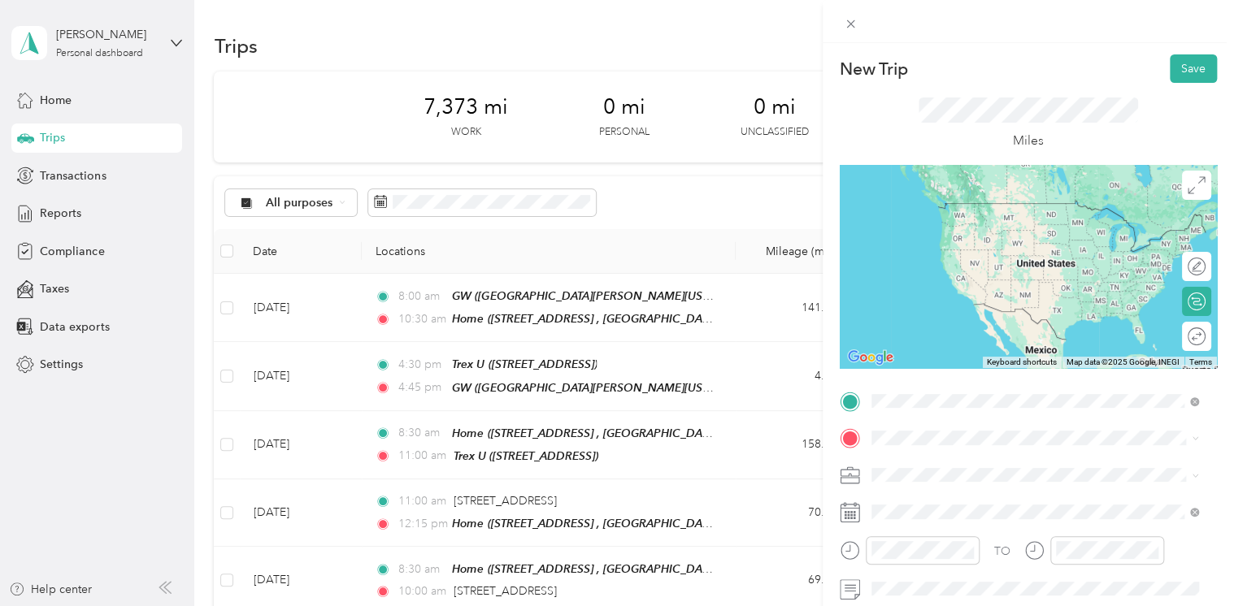
click at [952, 211] on div "Home [STREET_ADDRESS]" at bounding box center [1046, 227] width 291 height 51
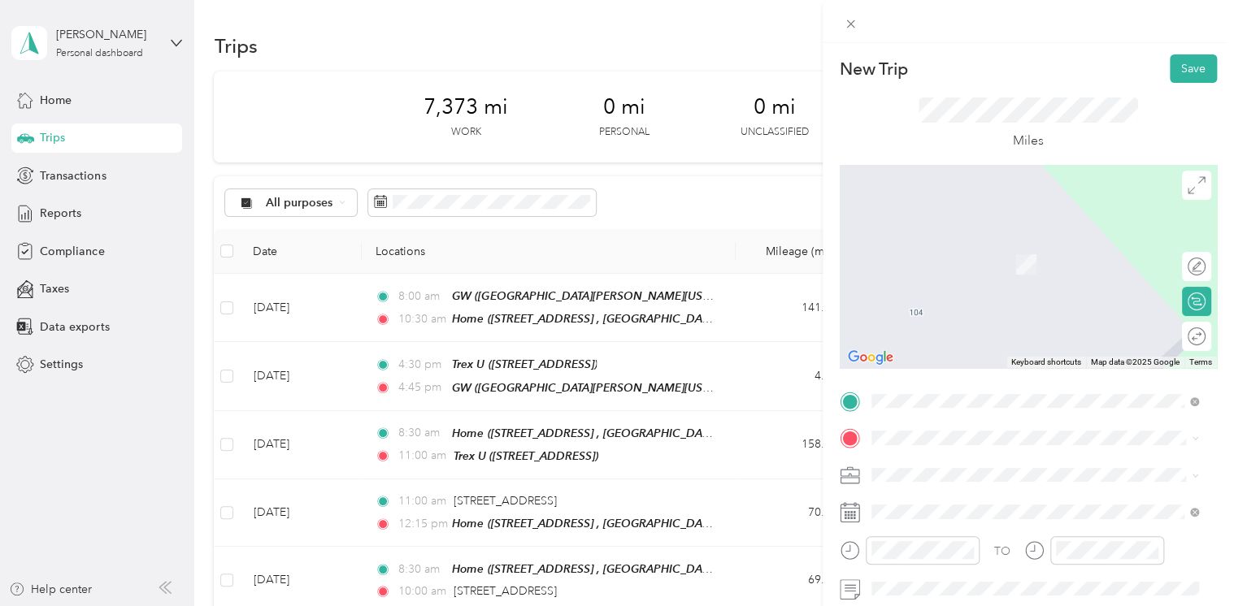
click at [962, 243] on span "[STREET_ADDRESS][PERSON_NAME][US_STATE]" at bounding box center [1027, 235] width 253 height 15
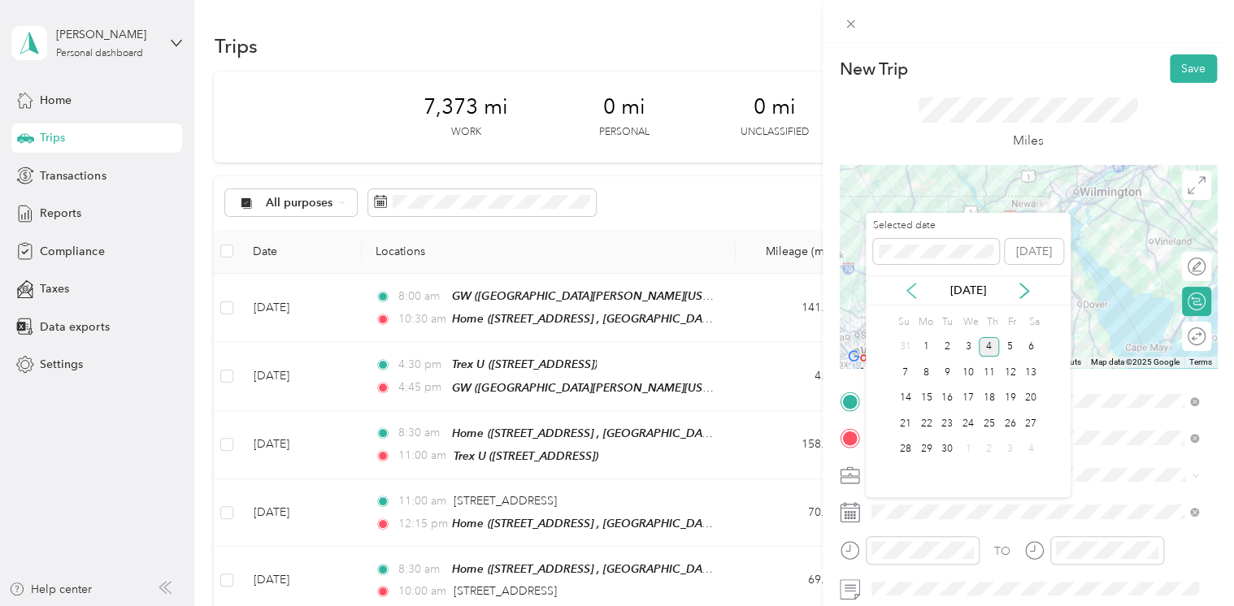
click at [913, 291] on icon at bounding box center [911, 291] width 16 height 16
click at [990, 441] on div "28" at bounding box center [989, 450] width 21 height 20
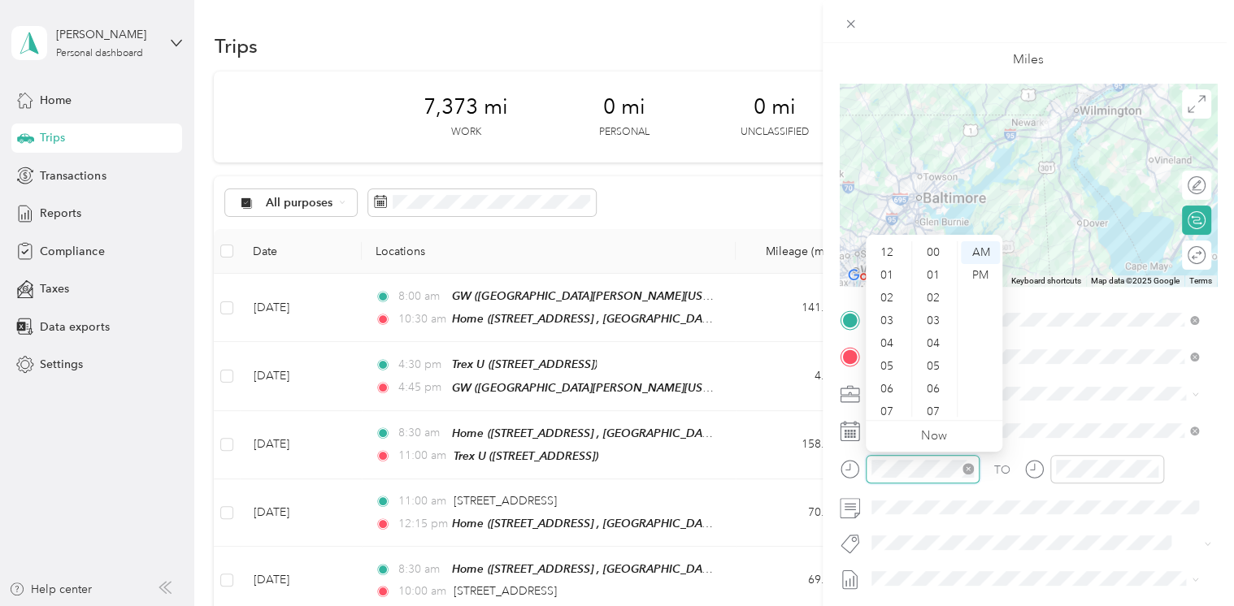
scroll to position [98, 0]
click at [935, 345] on div "30" at bounding box center [934, 343] width 39 height 23
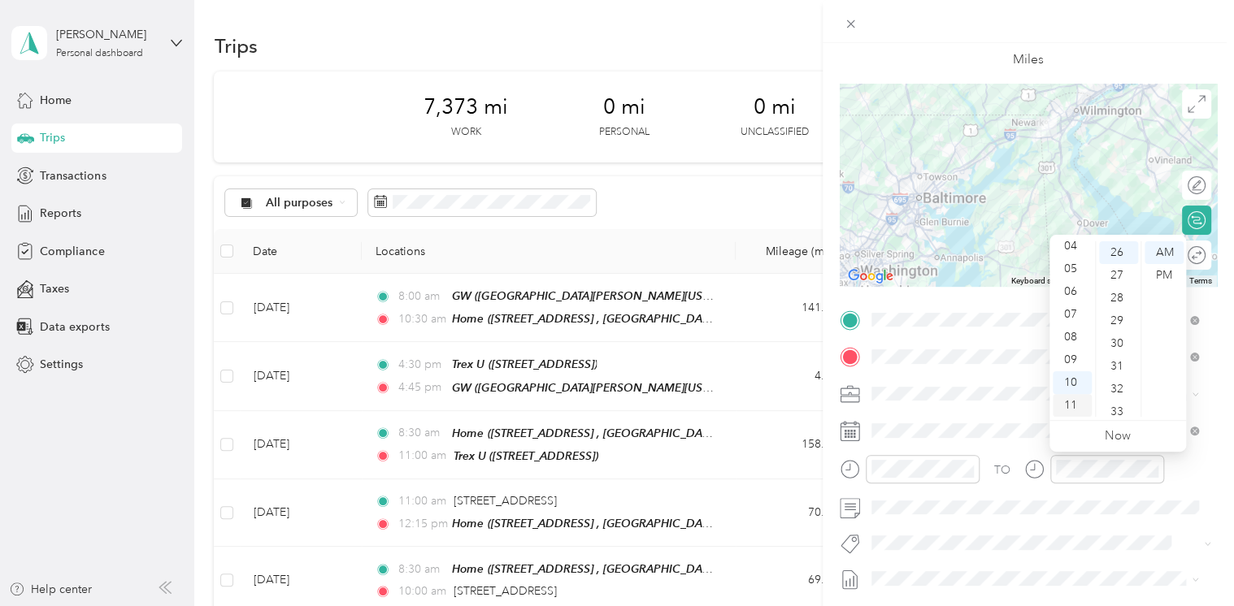
click at [1073, 400] on div "11" at bounding box center [1072, 405] width 39 height 23
click at [1112, 339] on div "30" at bounding box center [1118, 343] width 39 height 23
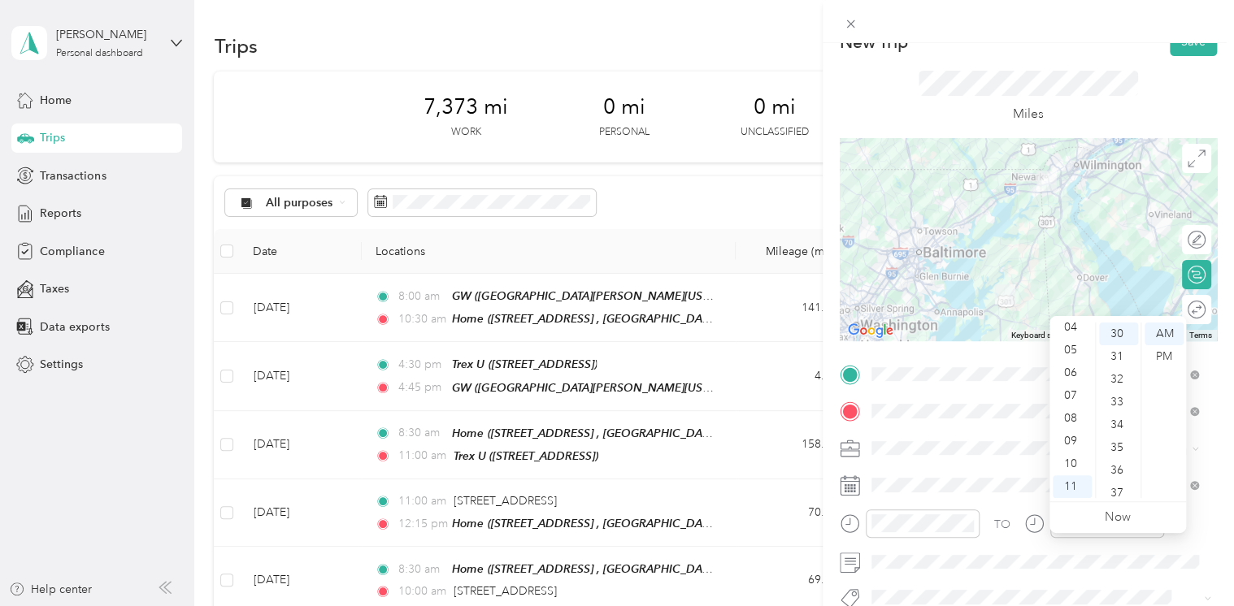
scroll to position [0, 0]
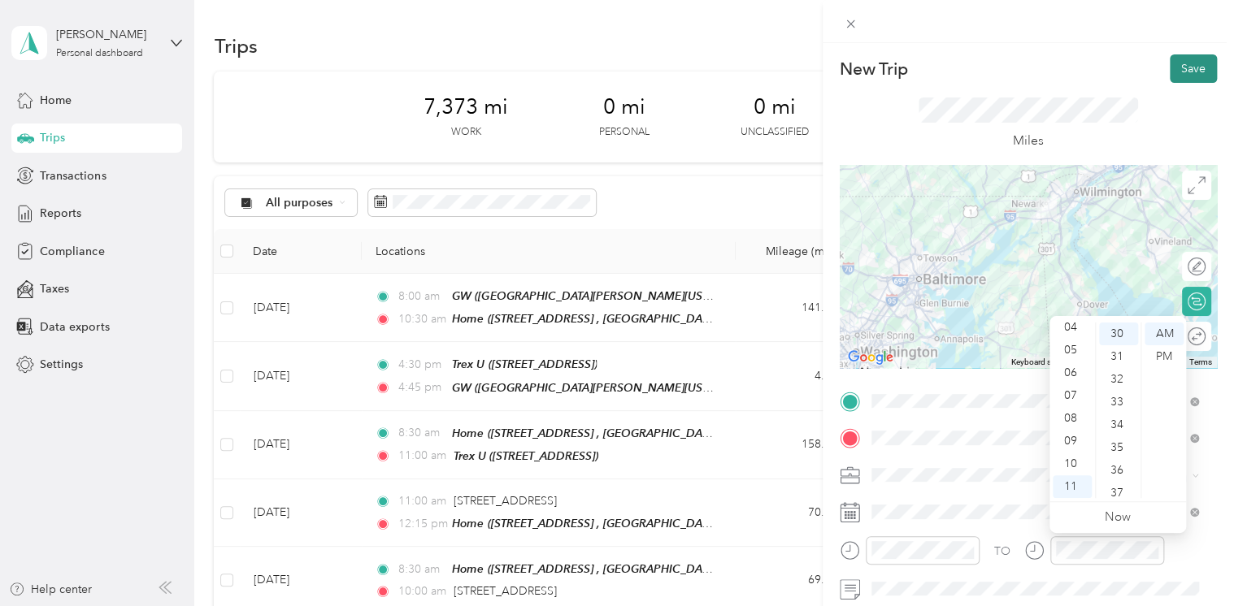
click at [1170, 67] on button "Save" at bounding box center [1193, 68] width 47 height 28
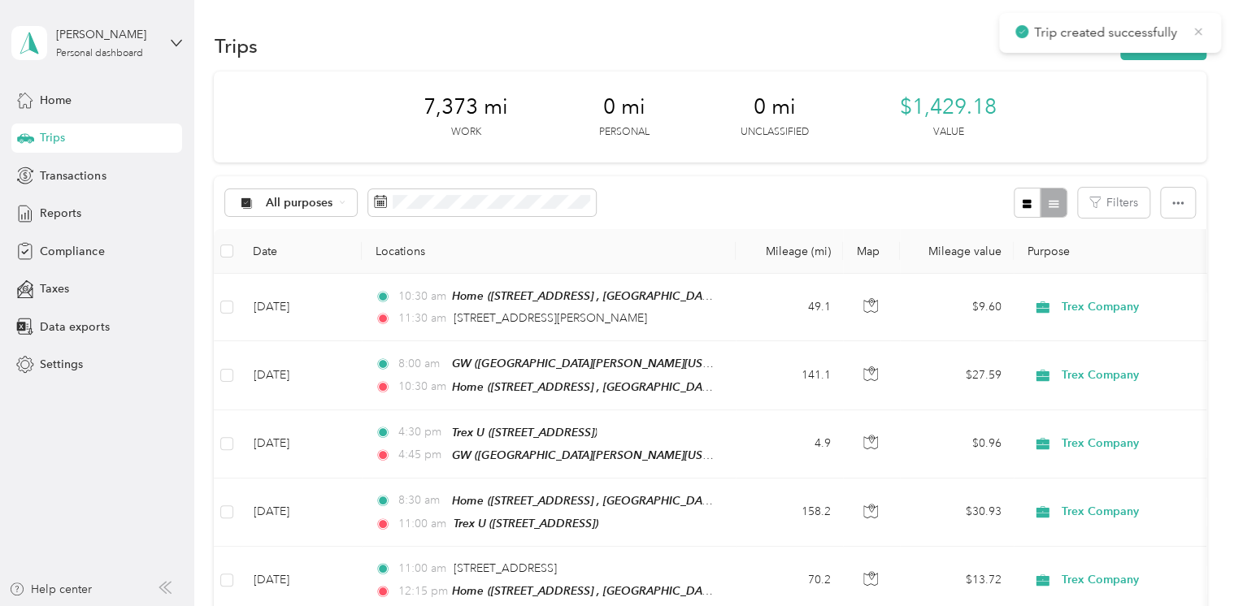
click at [1197, 32] on icon at bounding box center [1198, 31] width 13 height 15
click at [1172, 50] on button "New trip" at bounding box center [1163, 46] width 86 height 28
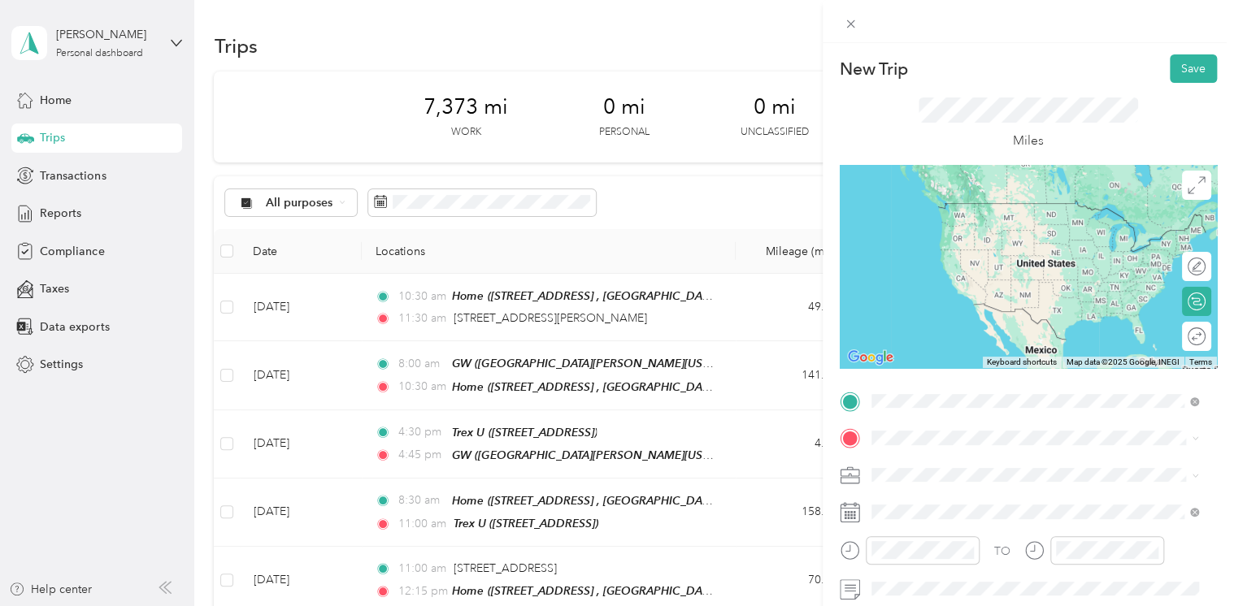
click at [949, 466] on span "[STREET_ADDRESS][PERSON_NAME][US_STATE]" at bounding box center [1027, 460] width 253 height 15
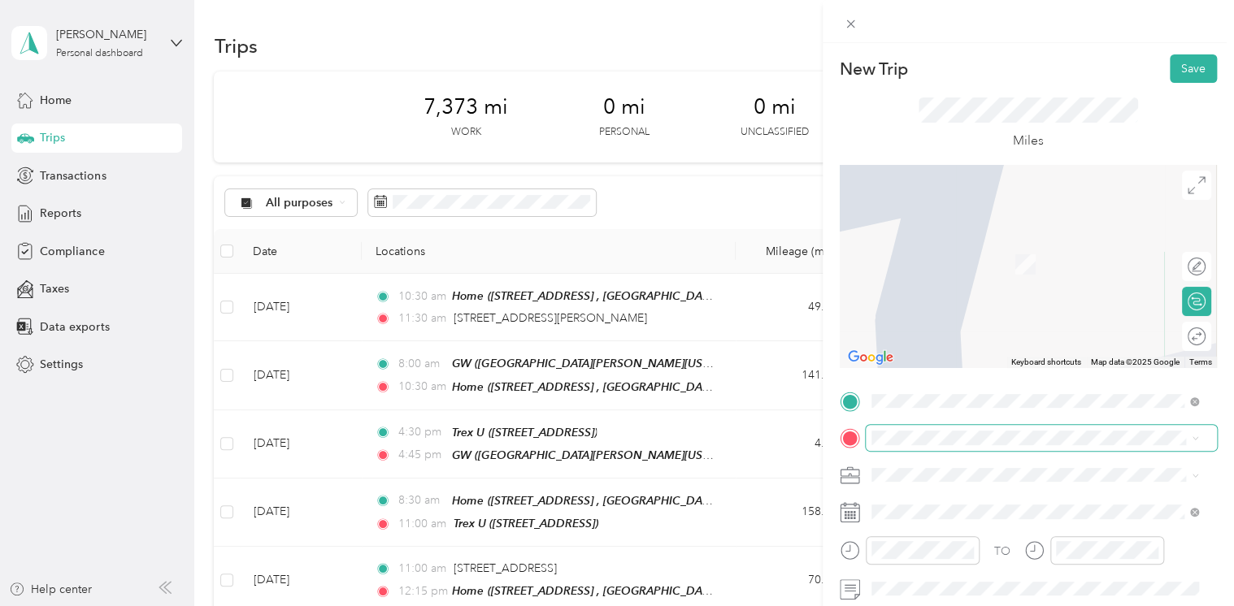
click at [924, 445] on span at bounding box center [1041, 438] width 351 height 26
click at [942, 257] on span "[STREET_ADDRESS][GEOGRAPHIC_DATA], [GEOGRAPHIC_DATA], [GEOGRAPHIC_DATA]" at bounding box center [1021, 271] width 241 height 31
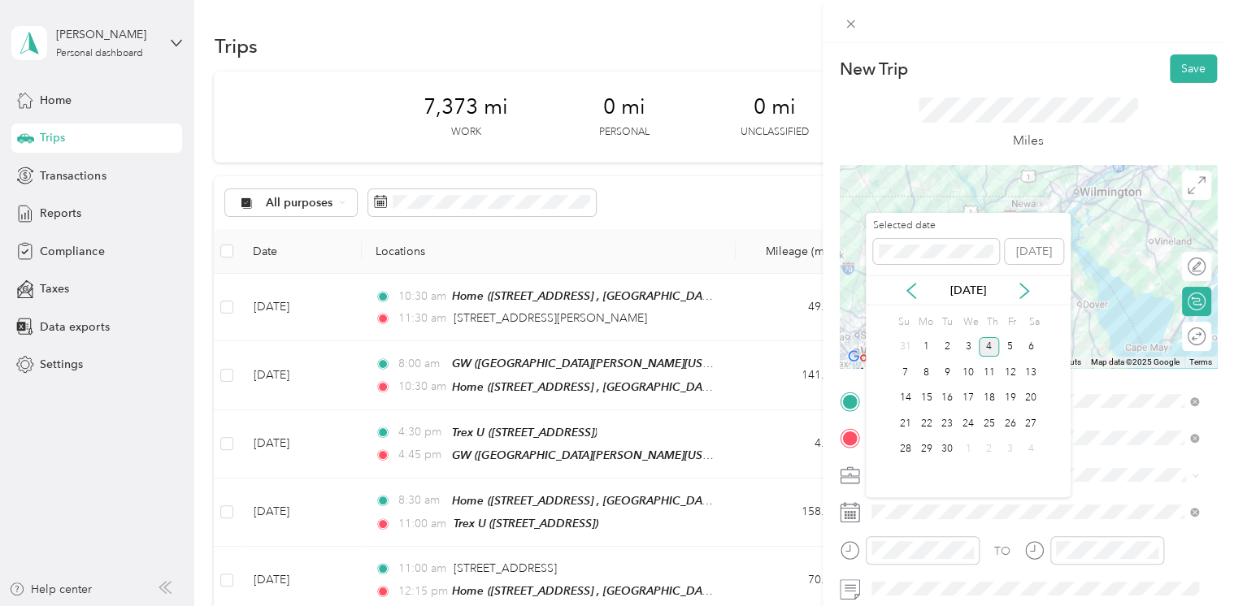
click at [920, 298] on div "[DATE]" at bounding box center [968, 290] width 205 height 17
click at [910, 289] on icon at bounding box center [911, 291] width 16 height 16
click at [989, 447] on div "28" at bounding box center [989, 450] width 21 height 20
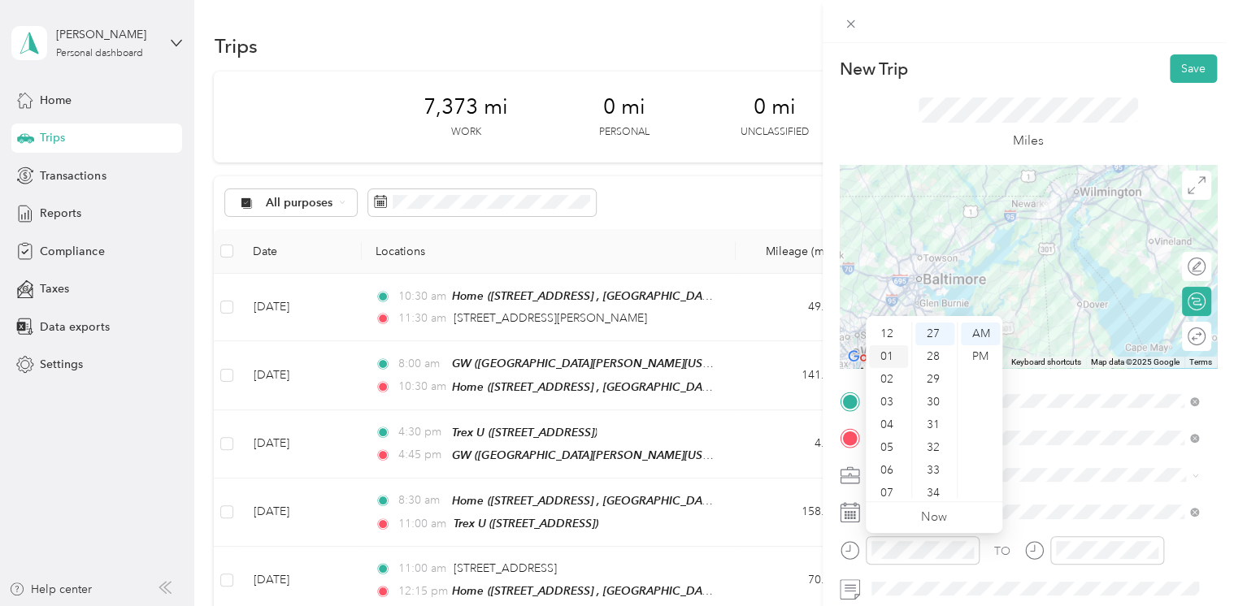
click at [893, 352] on div "01" at bounding box center [888, 356] width 39 height 23
click at [936, 405] on div "30" at bounding box center [934, 402] width 39 height 23
click at [974, 358] on div "PM" at bounding box center [980, 356] width 39 height 23
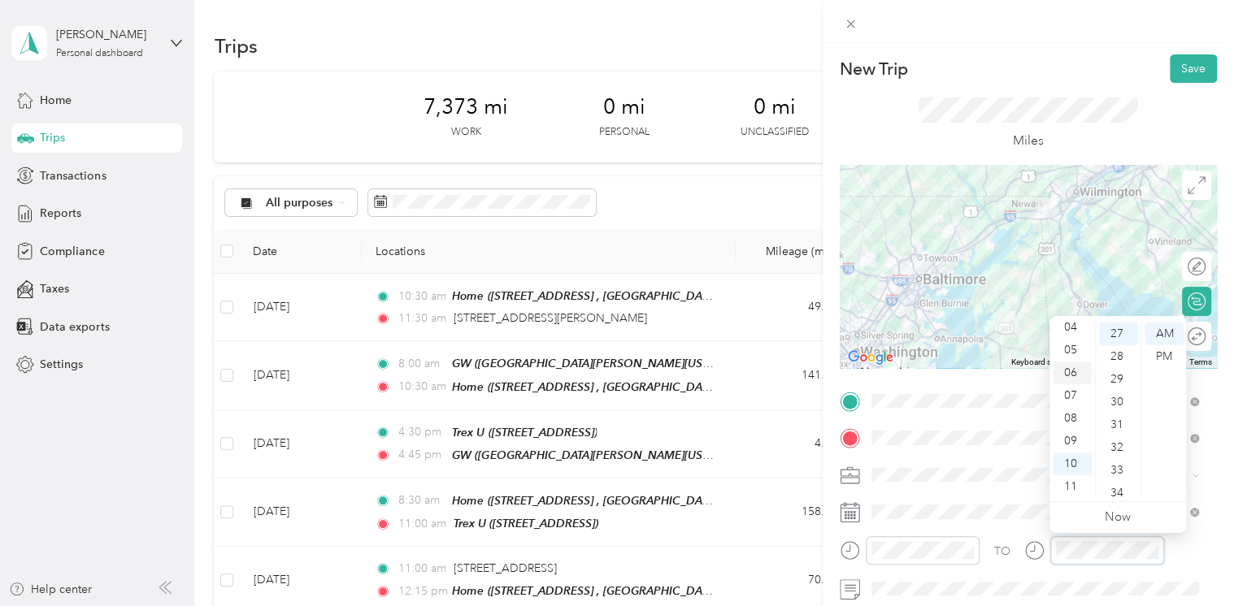
scroll to position [0, 0]
click at [1066, 382] on div "02" at bounding box center [1072, 379] width 39 height 23
click at [1123, 398] on div "30" at bounding box center [1118, 402] width 39 height 23
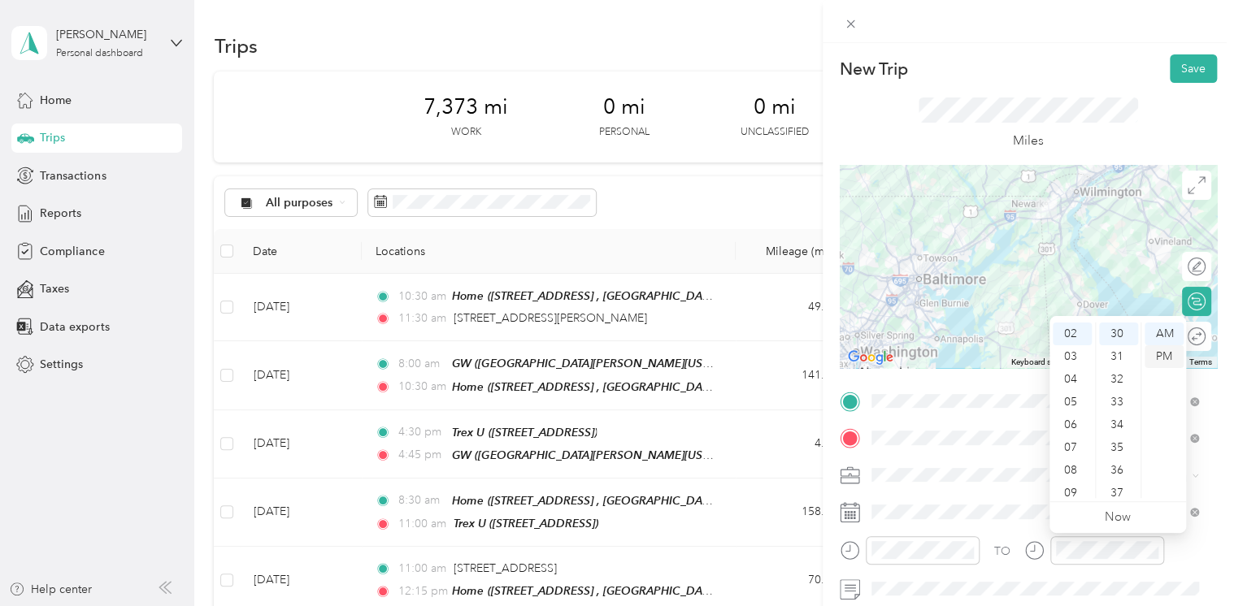
click at [1157, 359] on div "PM" at bounding box center [1163, 356] width 39 height 23
click at [1183, 67] on button "Save" at bounding box center [1193, 68] width 47 height 28
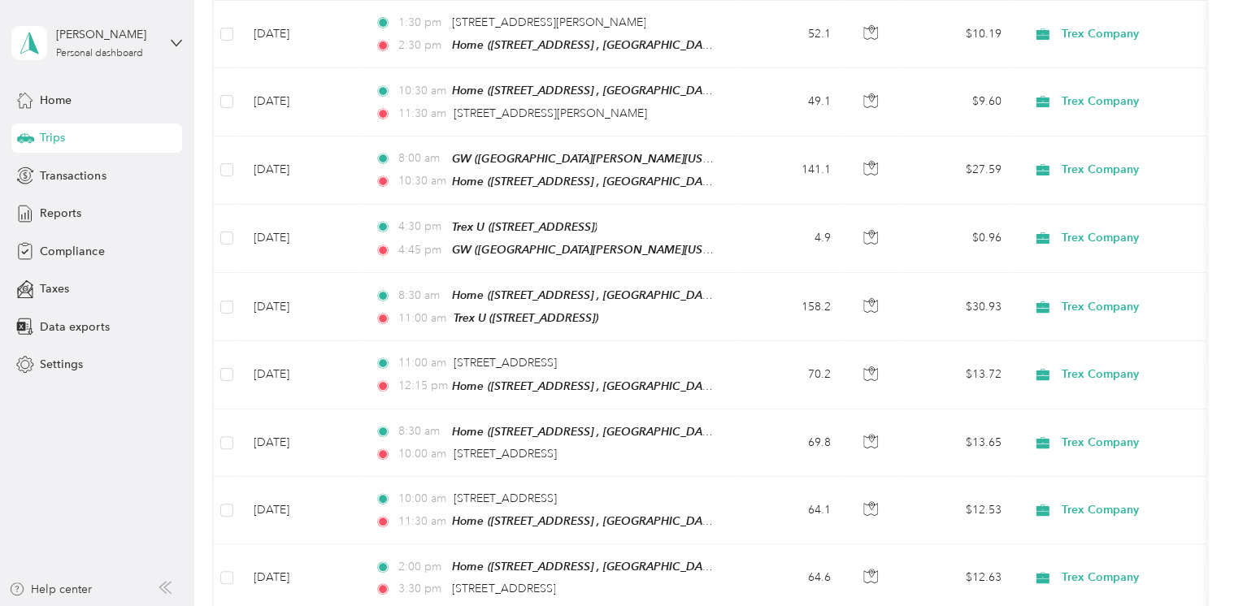
scroll to position [0, 0]
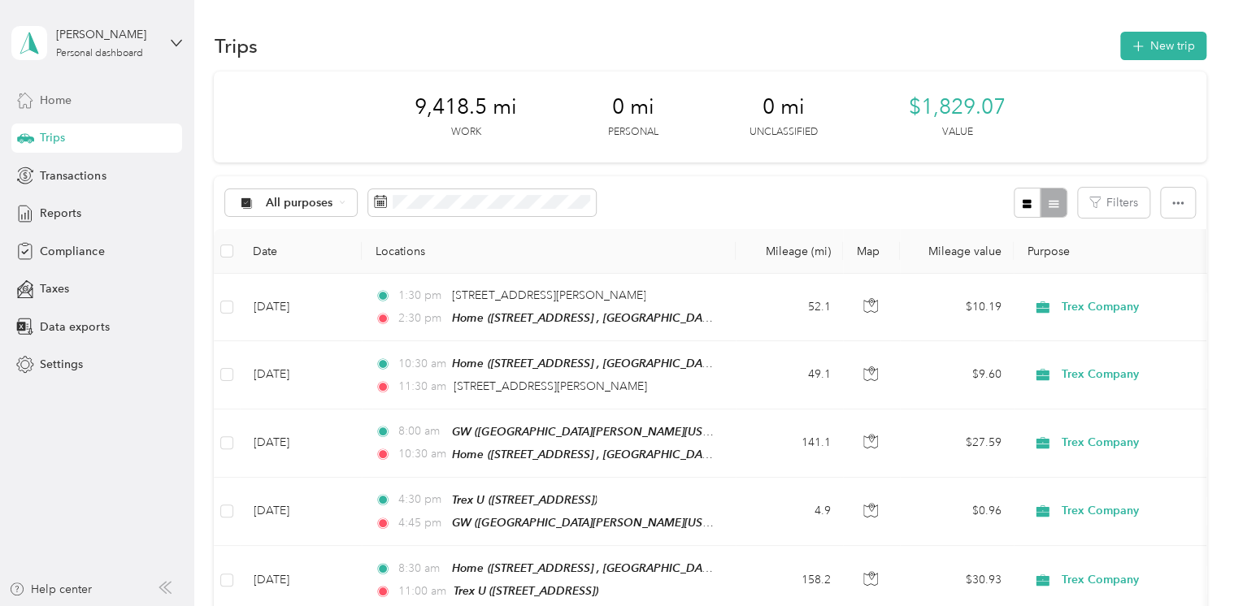
click at [63, 110] on div "Home" at bounding box center [96, 99] width 171 height 29
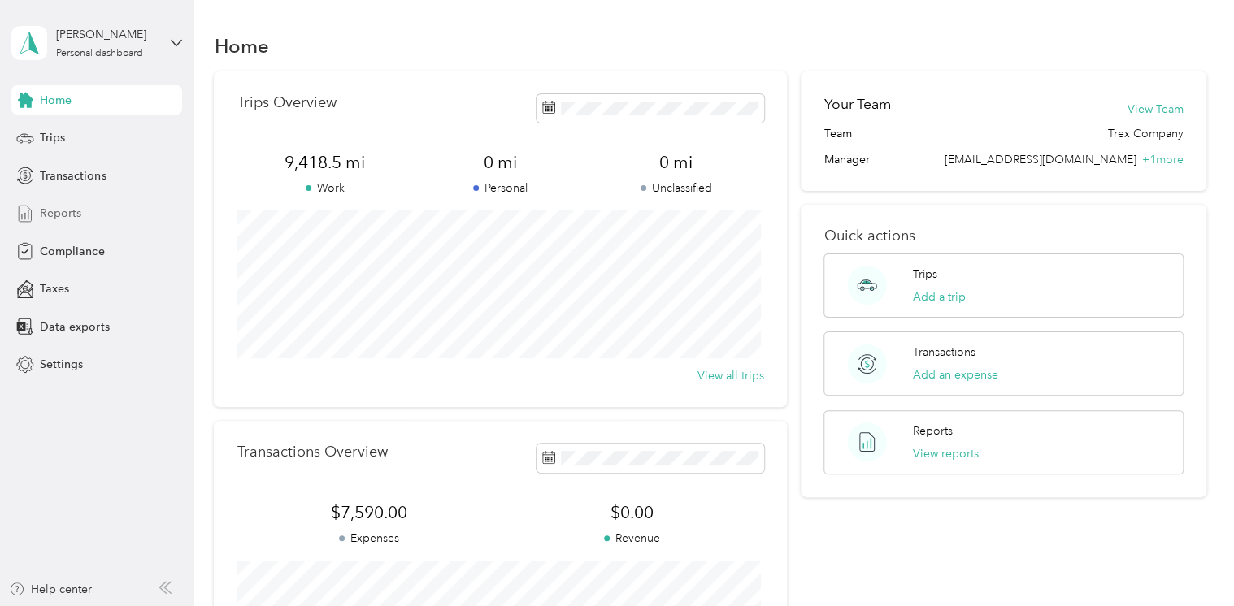
click at [63, 209] on span "Reports" at bounding box center [60, 213] width 41 height 17
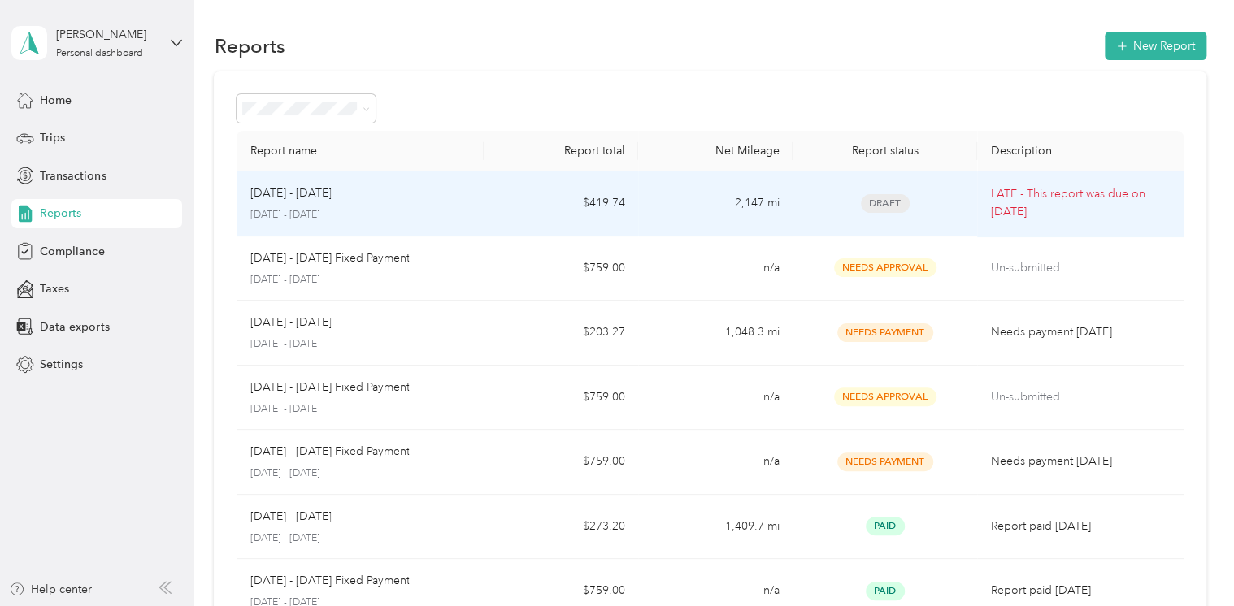
click at [1090, 206] on p "LATE - This report was due on [DATE]" at bounding box center [1080, 203] width 180 height 36
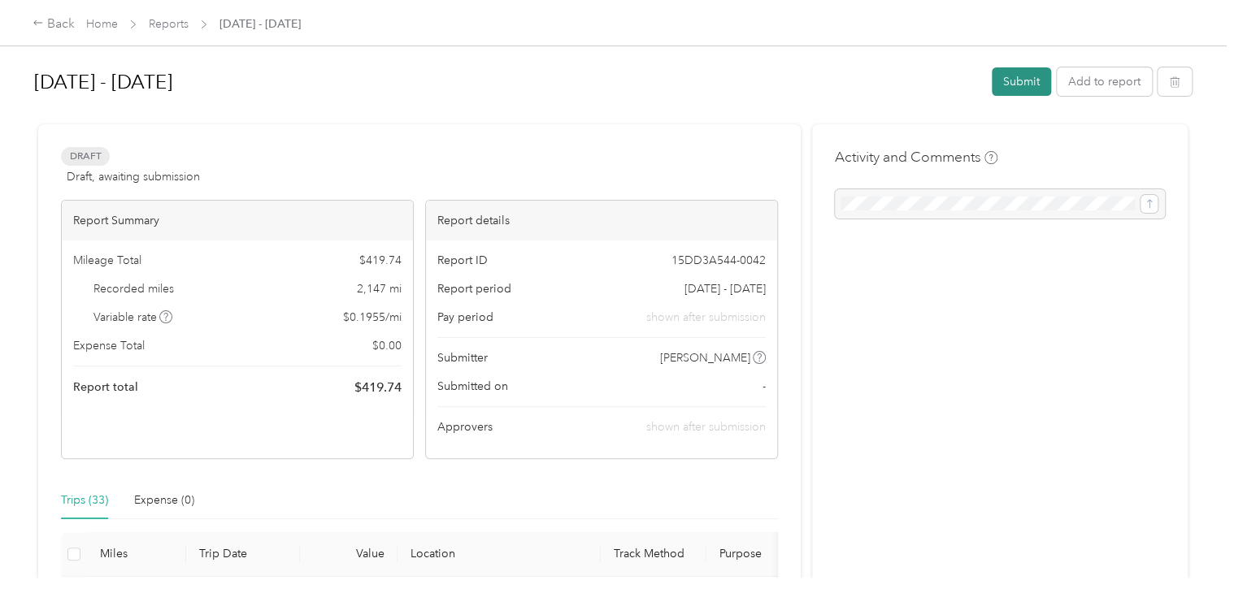
click at [1001, 89] on button "Submit" at bounding box center [1021, 81] width 59 height 28
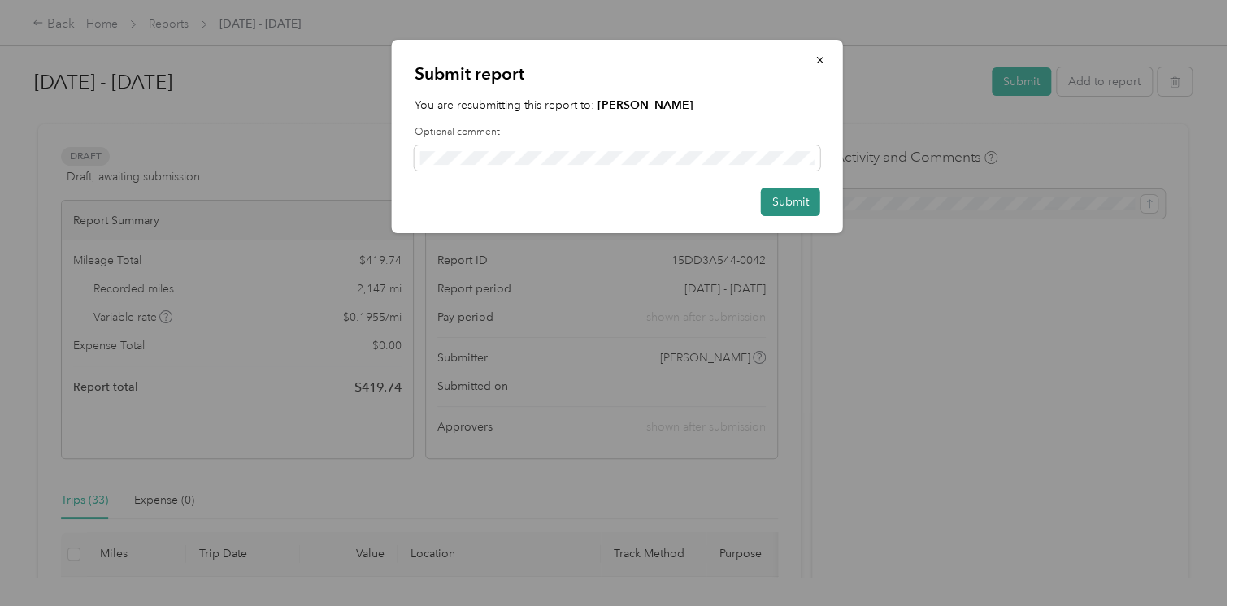
click at [778, 204] on button "Submit" at bounding box center [790, 202] width 59 height 28
